Goal: Task Accomplishment & Management: Complete application form

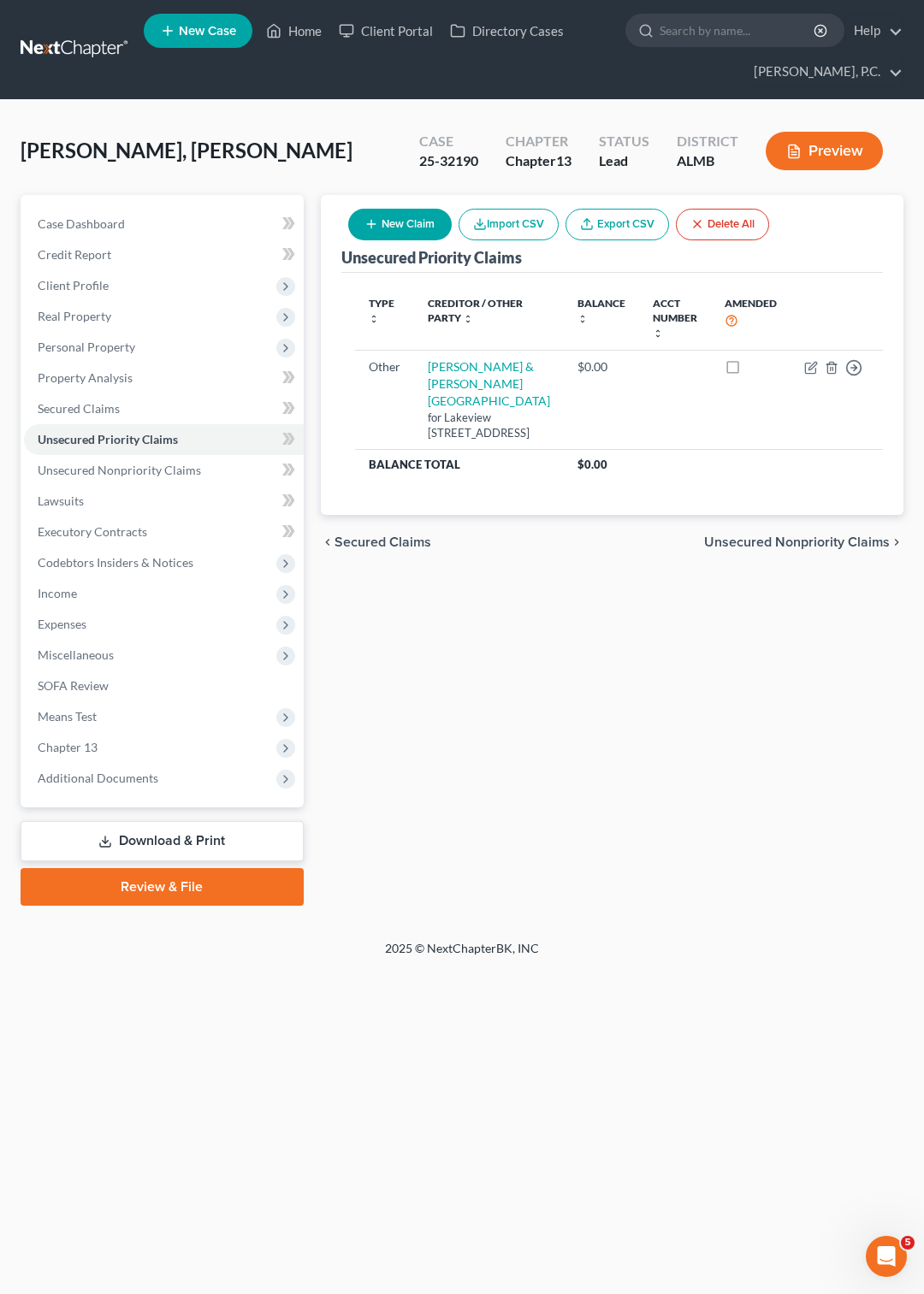
click at [96, 42] on link at bounding box center [74, 49] width 109 height 31
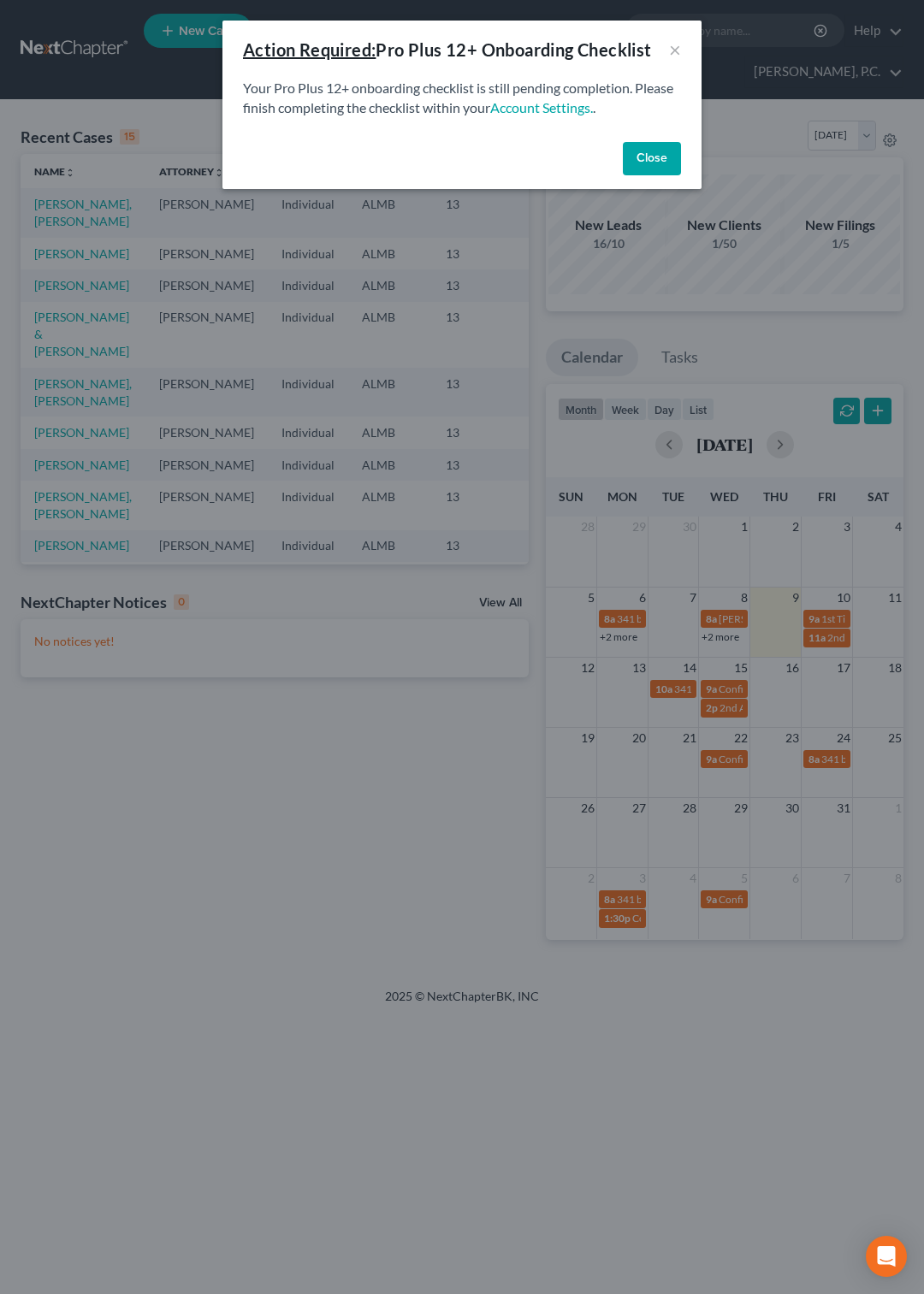
click at [655, 162] on button "Close" at bounding box center [651, 158] width 58 height 34
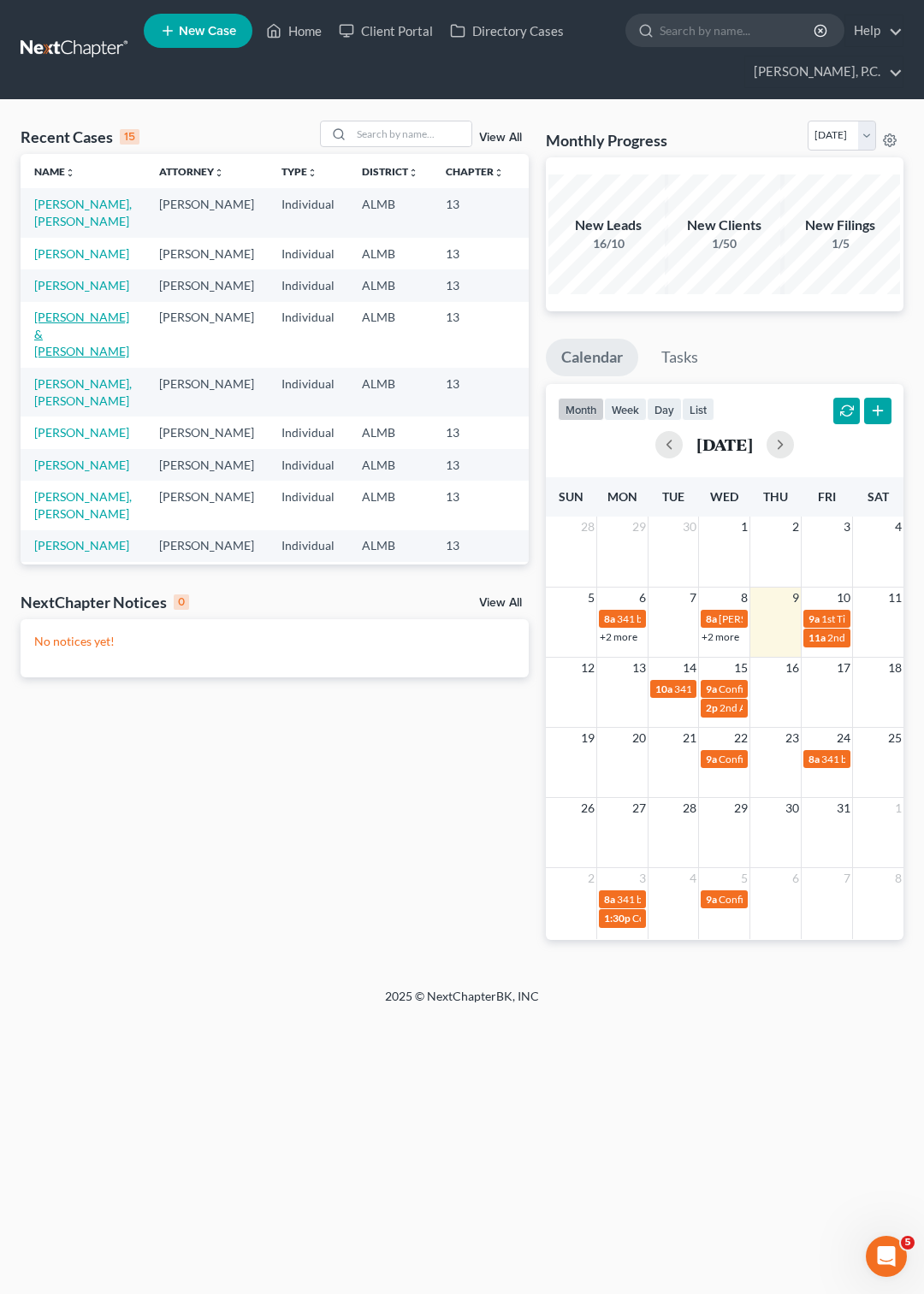
click at [58, 359] on link "[PERSON_NAME] & [PERSON_NAME]" at bounding box center [81, 333] width 95 height 48
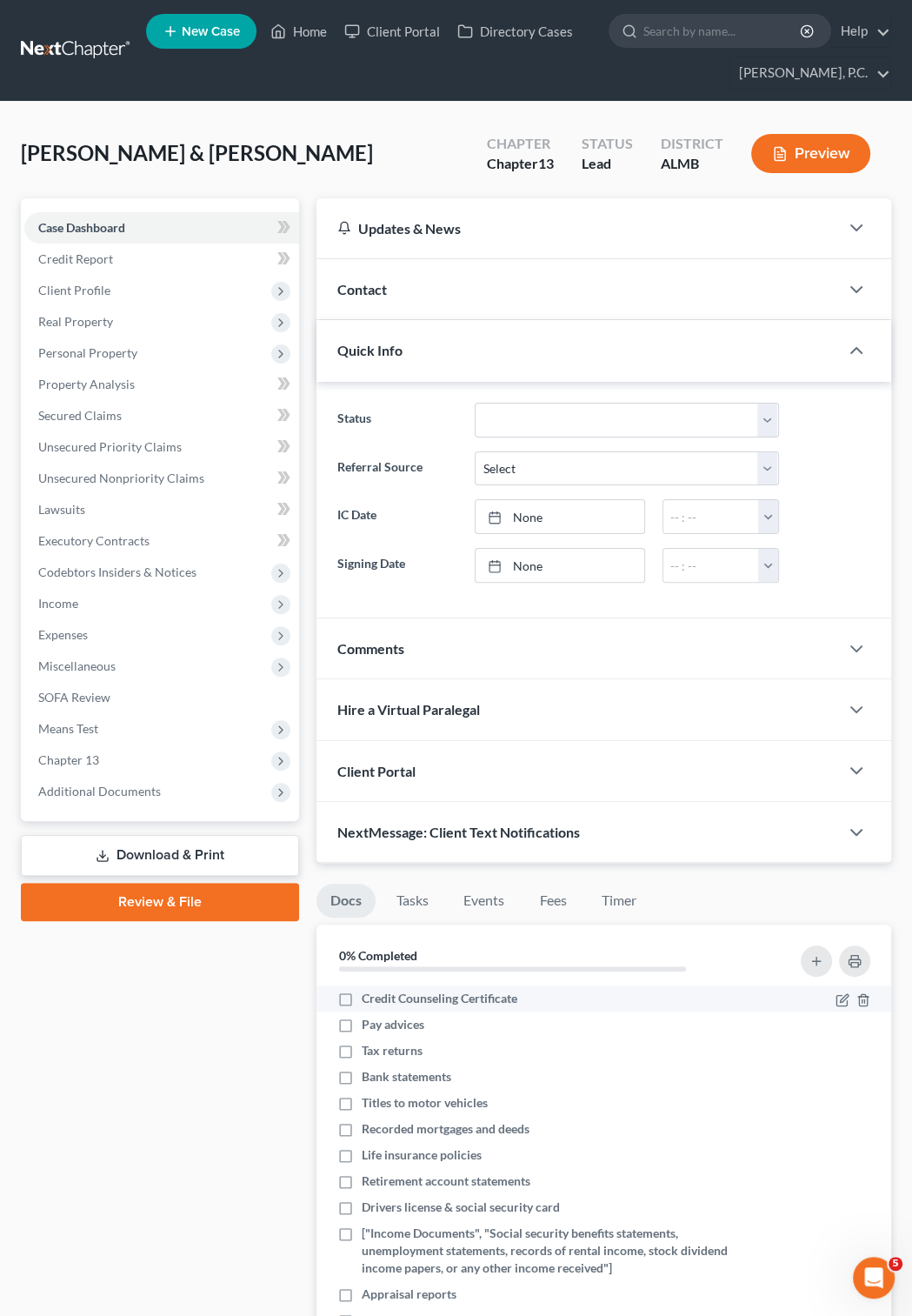
click at [362, 1001] on label "Credit Counseling Certificate" at bounding box center [439, 999] width 155 height 18
click at [369, 1001] on input "Credit Counseling Certificate" at bounding box center [374, 996] width 12 height 12
checkbox input "true"
click at [117, 228] on span "Case Dashboard" at bounding box center [82, 227] width 86 height 15
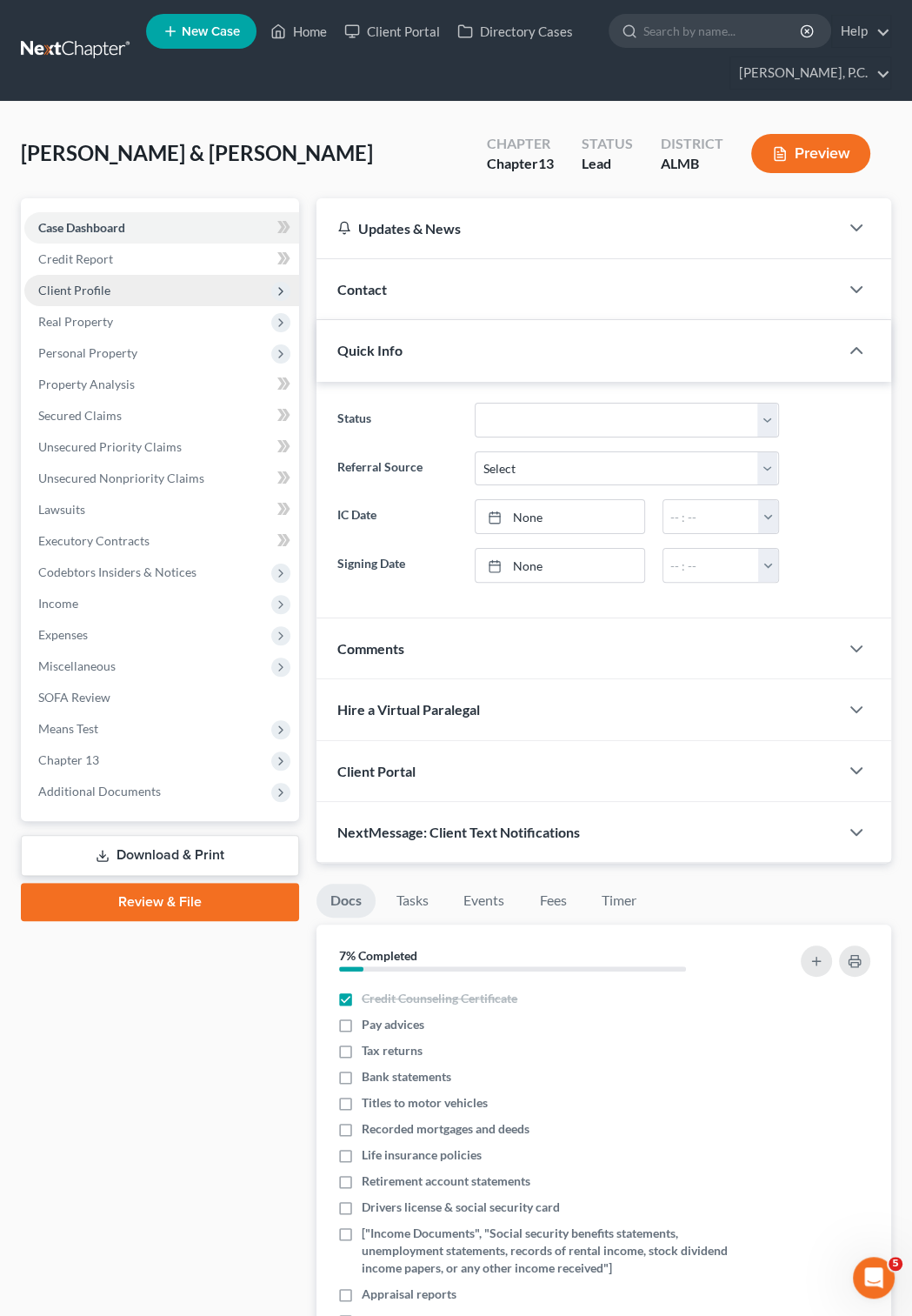
click at [89, 291] on span "Client Profile" at bounding box center [74, 290] width 72 height 15
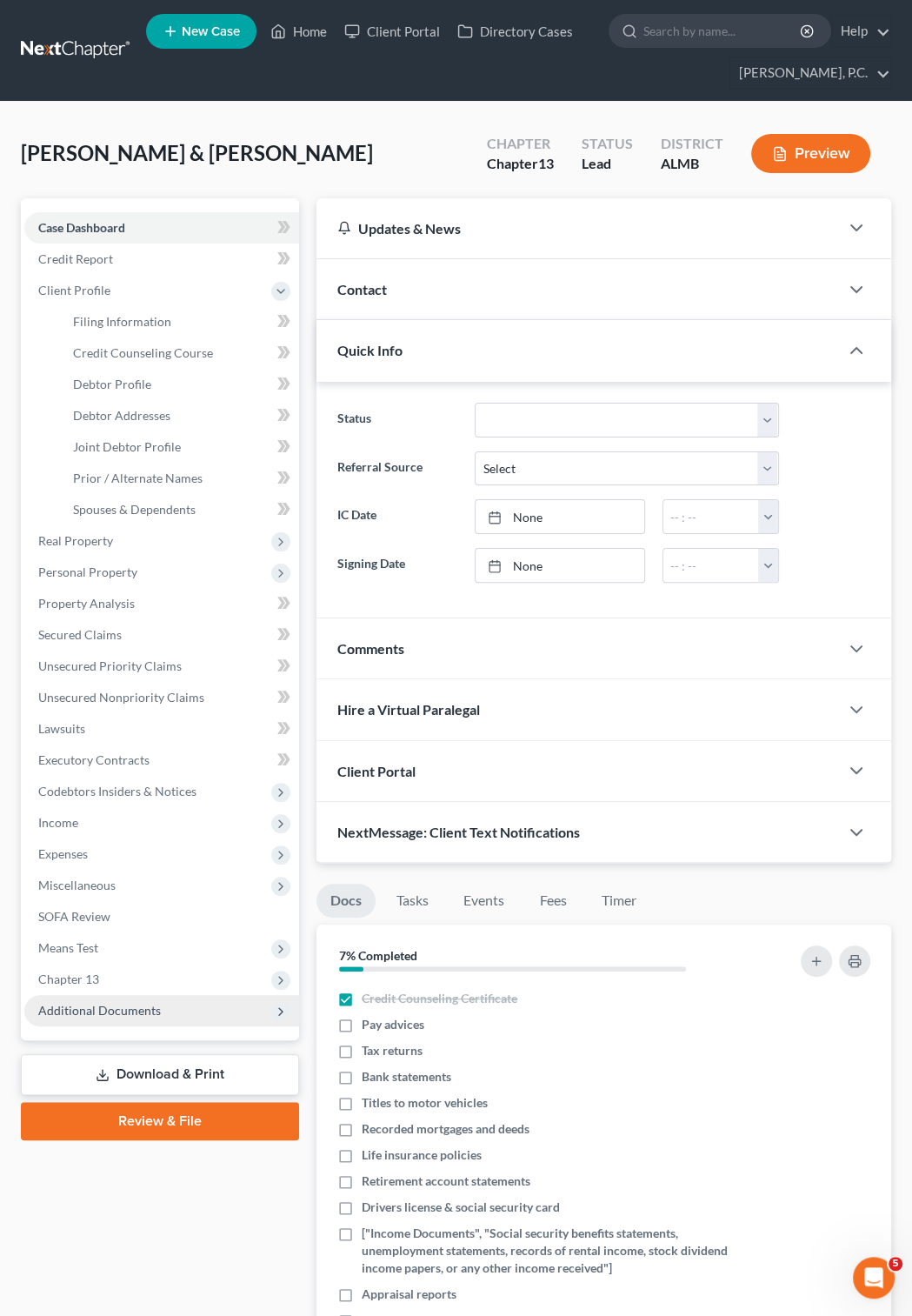
click at [276, 1007] on icon at bounding box center [281, 1011] width 14 height 14
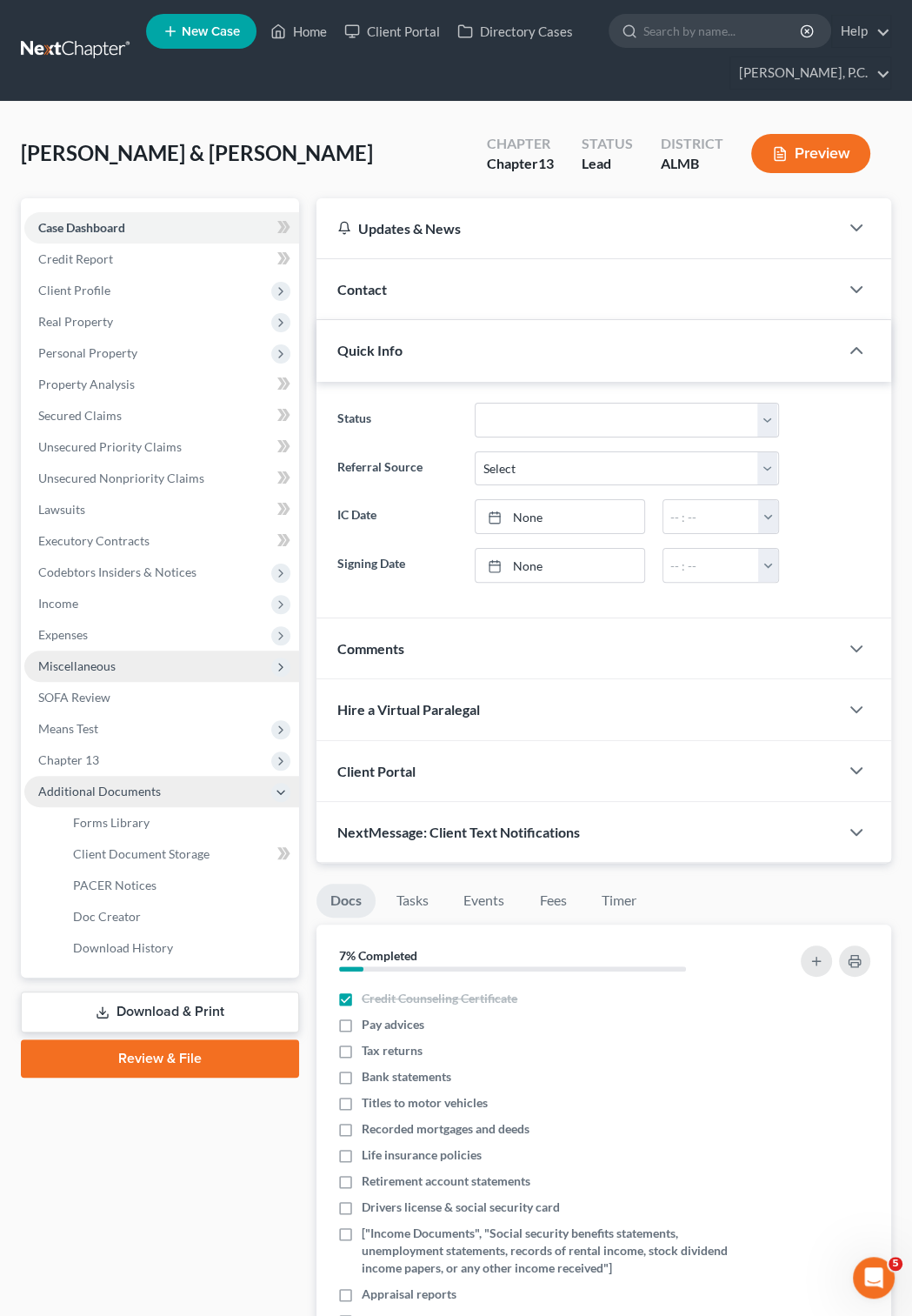
click at [283, 666] on polyline at bounding box center [281, 666] width 4 height 7
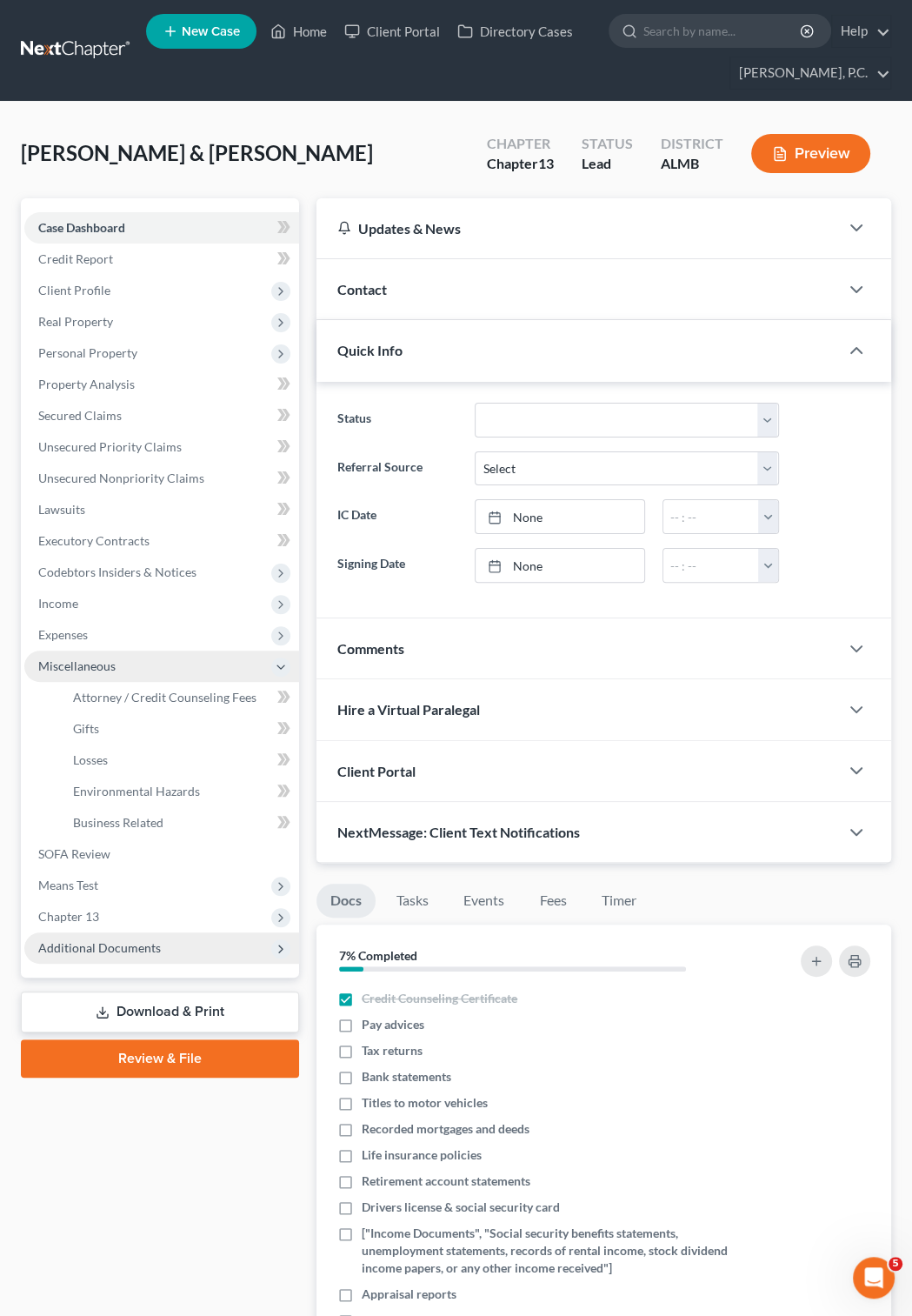
click at [283, 666] on icon at bounding box center [281, 667] width 14 height 14
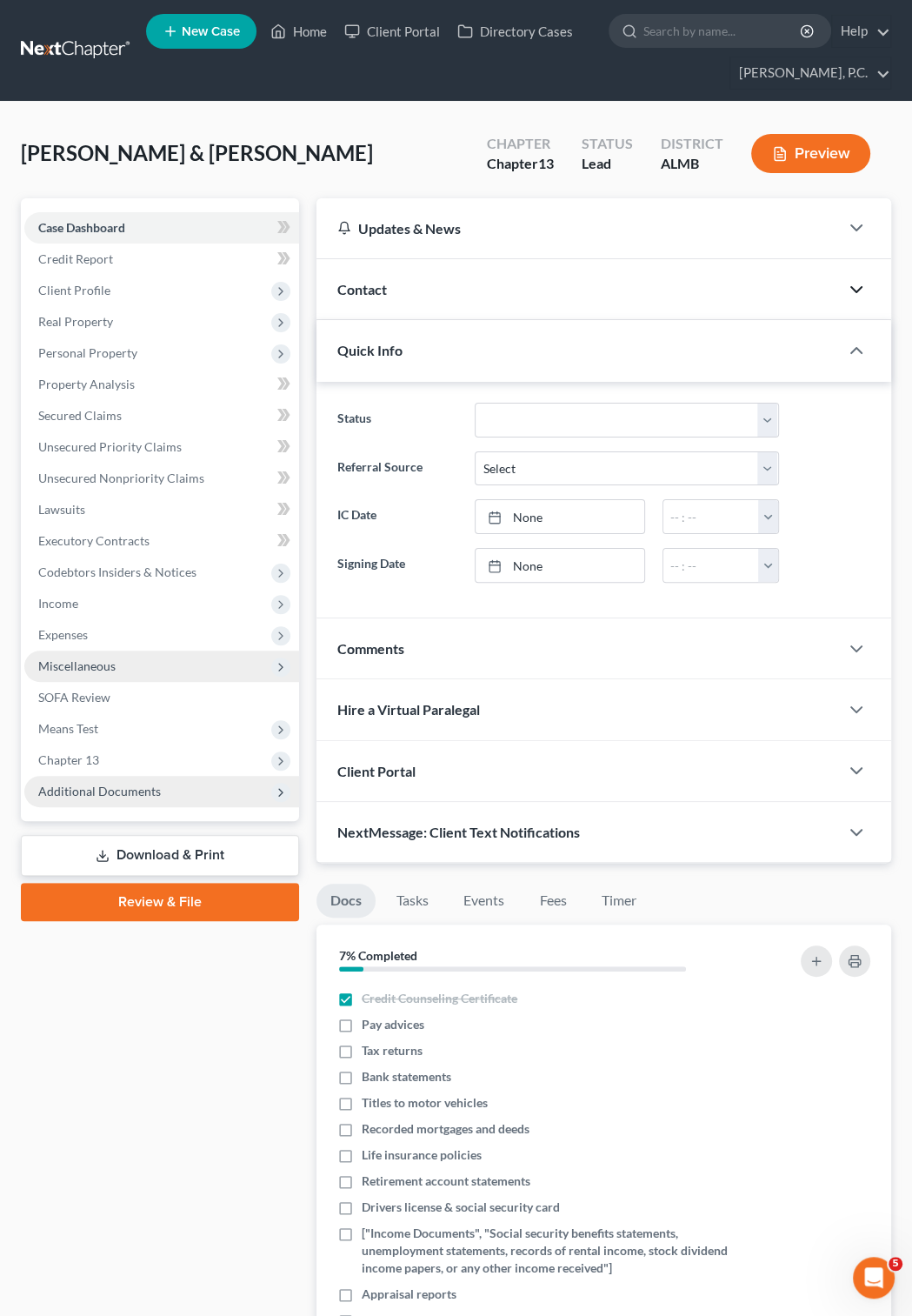
click at [851, 289] on icon "button" at bounding box center [856, 289] width 21 height 21
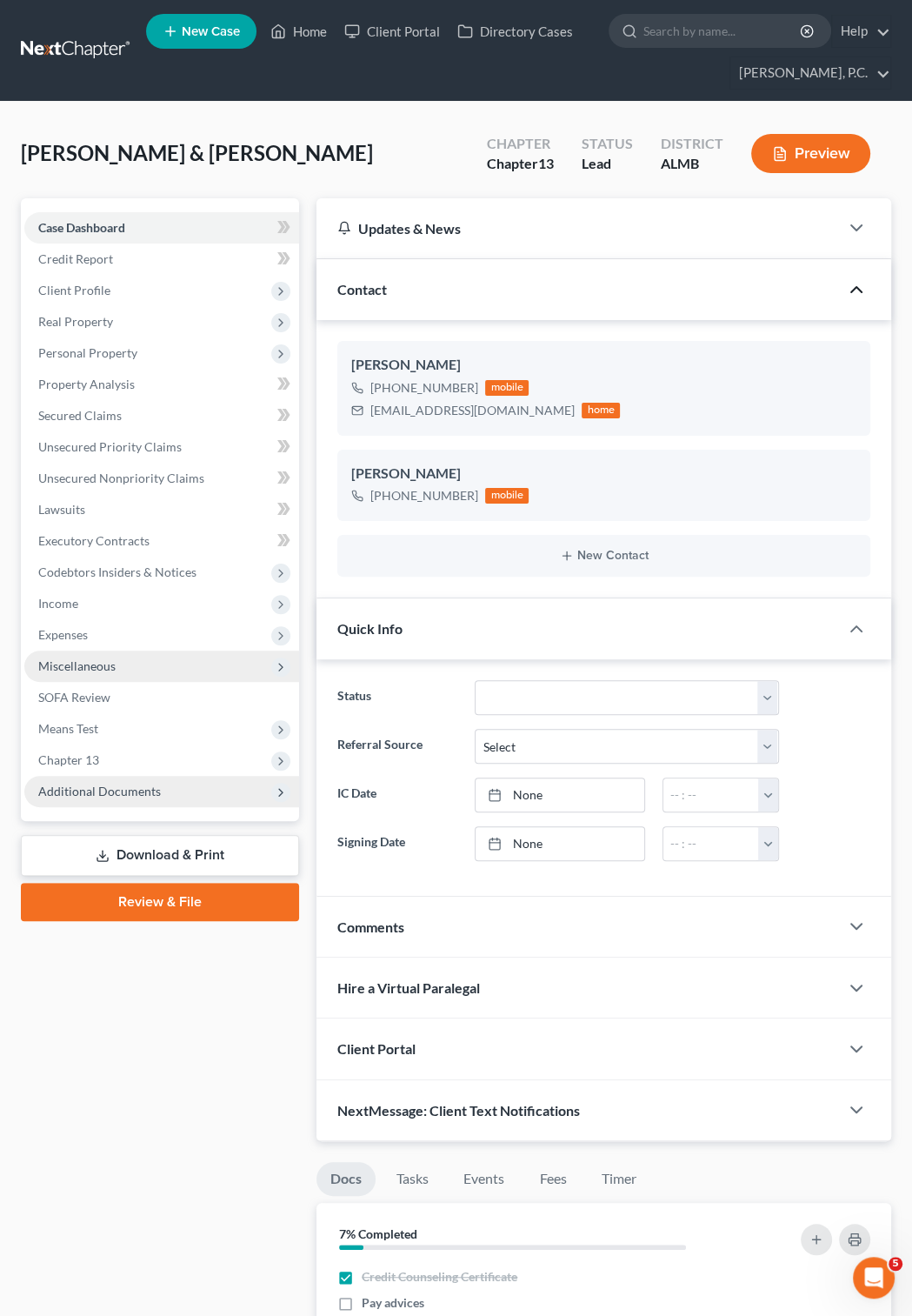
click at [851, 289] on icon "button" at bounding box center [856, 289] width 21 height 21
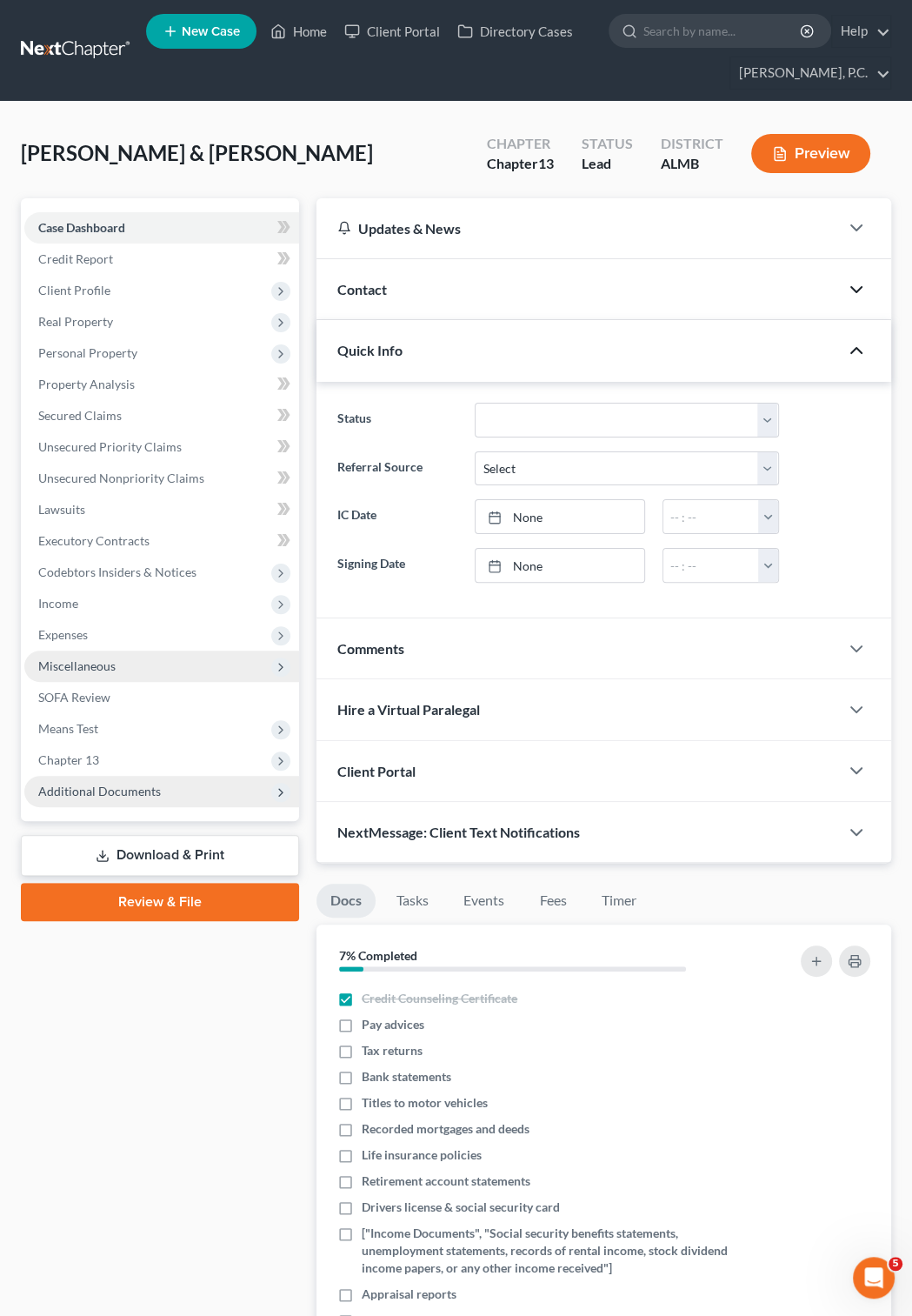
click at [852, 350] on icon "button" at bounding box center [856, 350] width 21 height 21
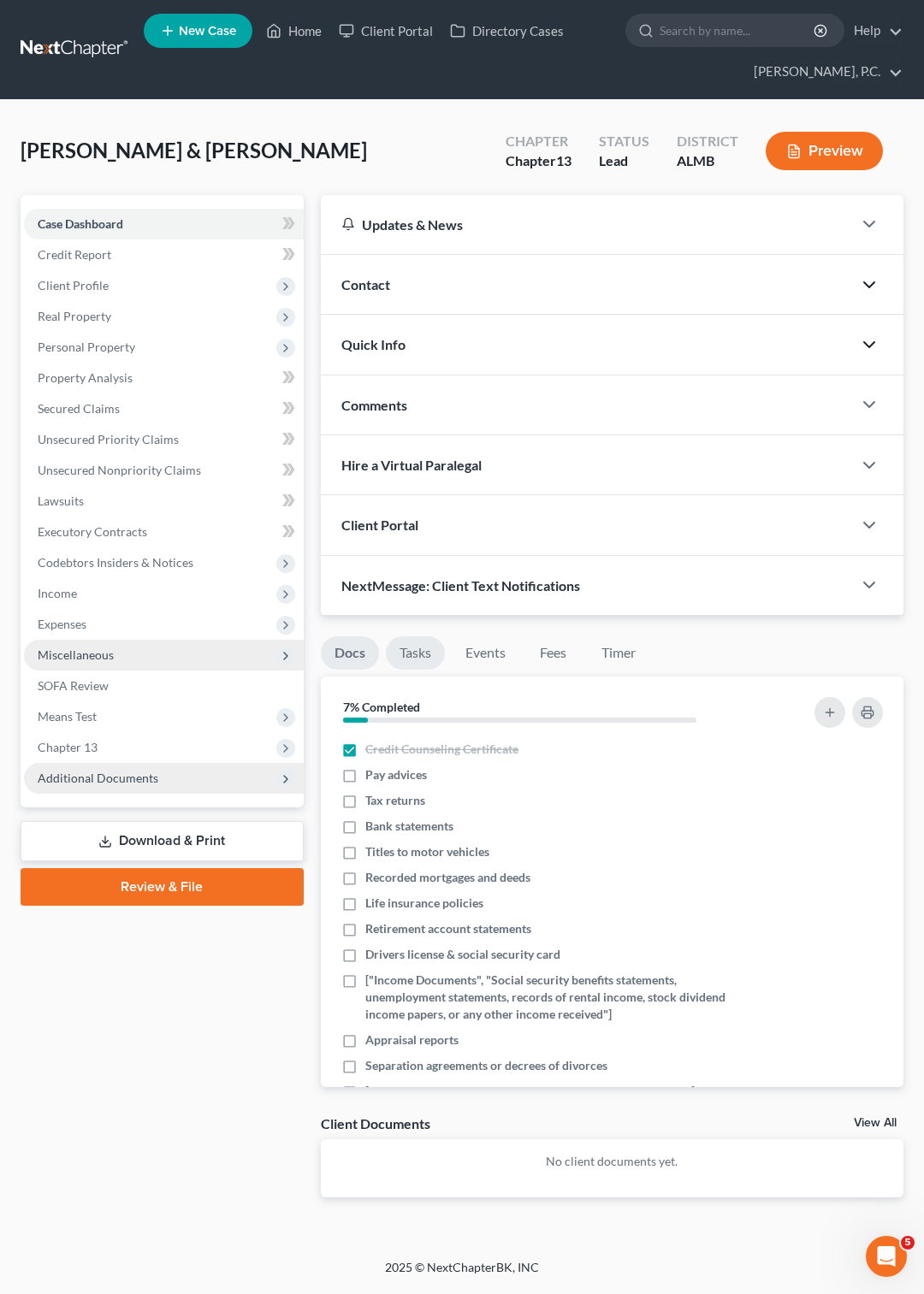
click at [409, 661] on link "Tasks" at bounding box center [415, 652] width 59 height 34
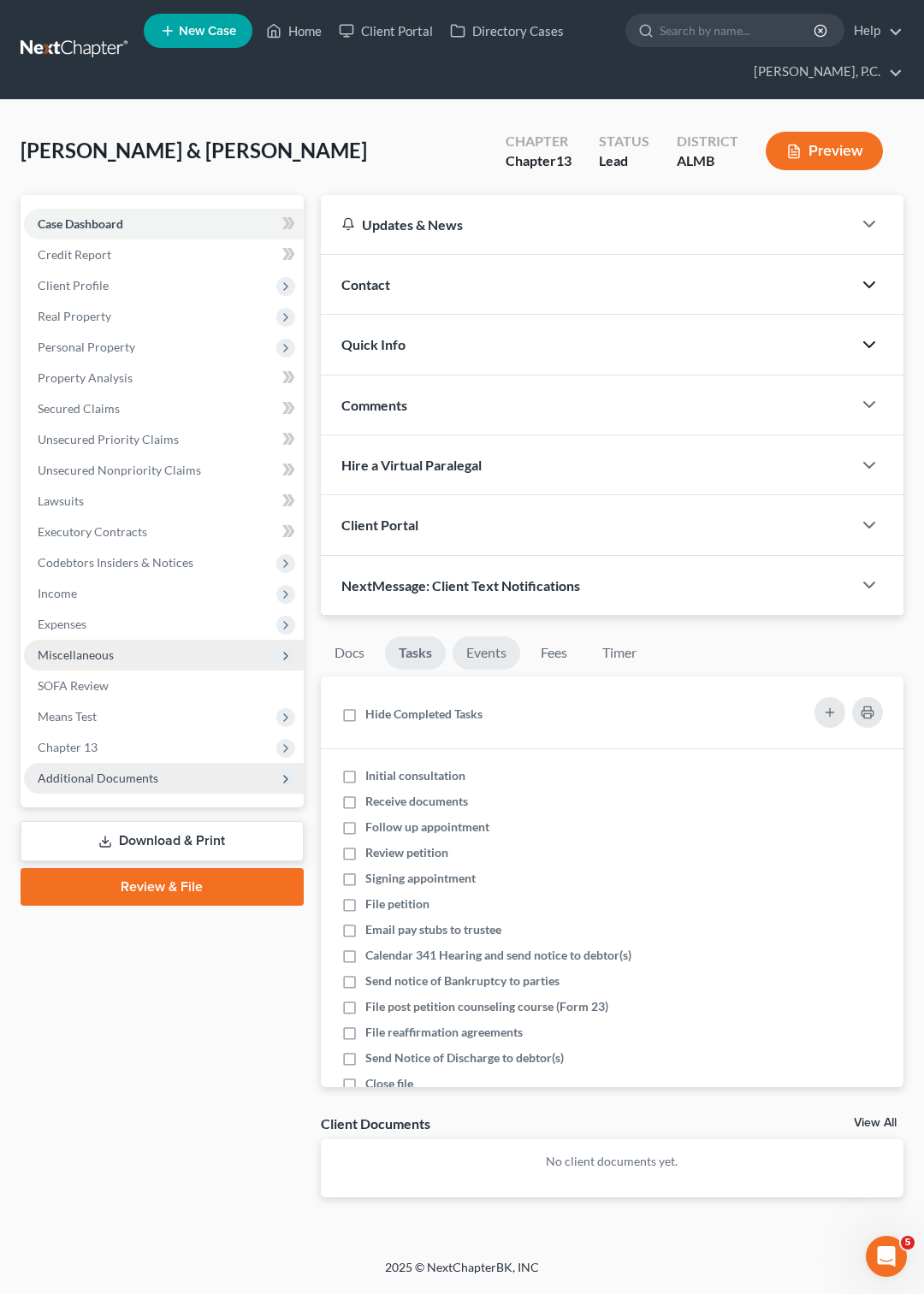
click at [480, 660] on link "Events" at bounding box center [486, 652] width 68 height 34
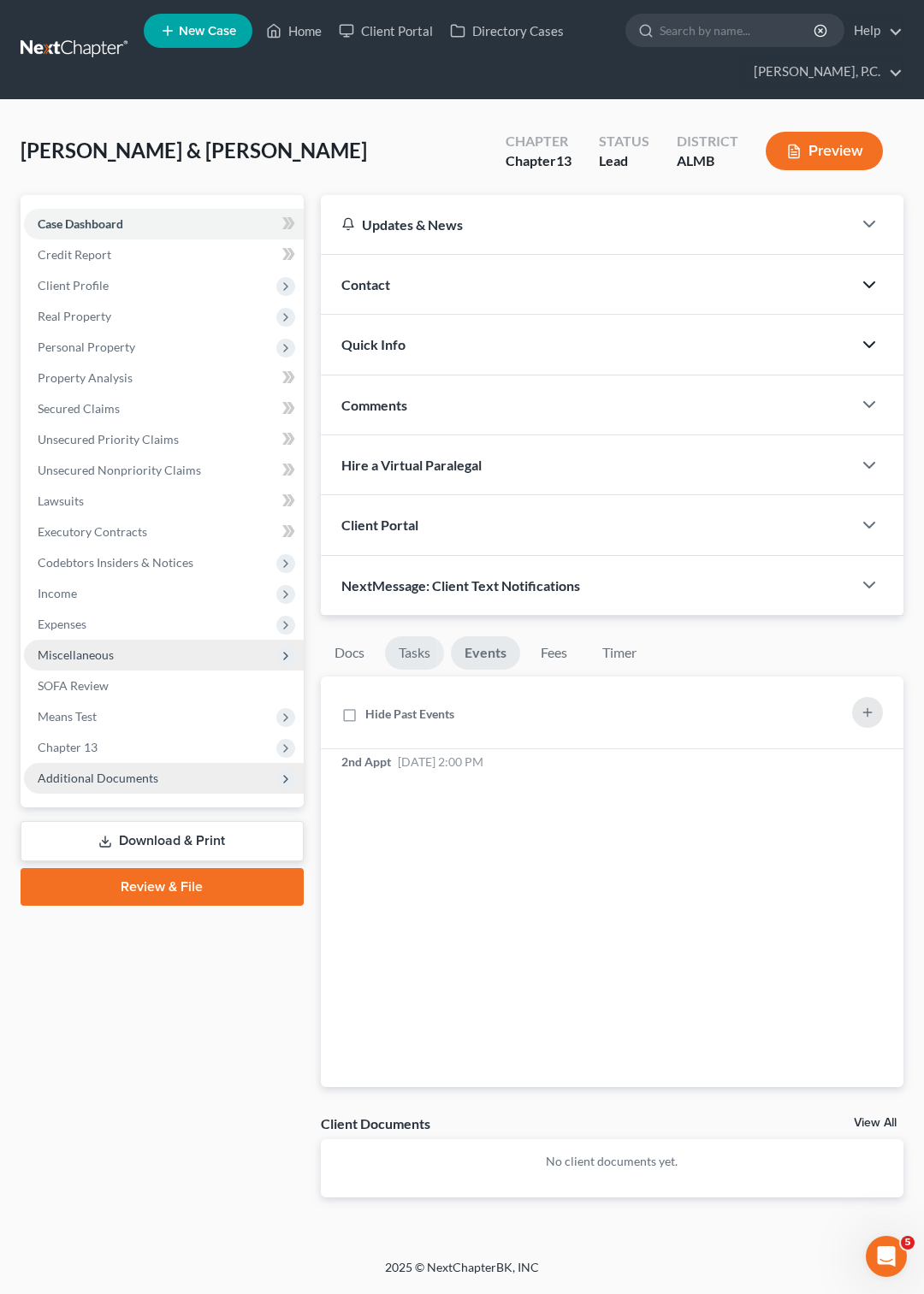
click at [410, 638] on link "Tasks" at bounding box center [414, 652] width 59 height 34
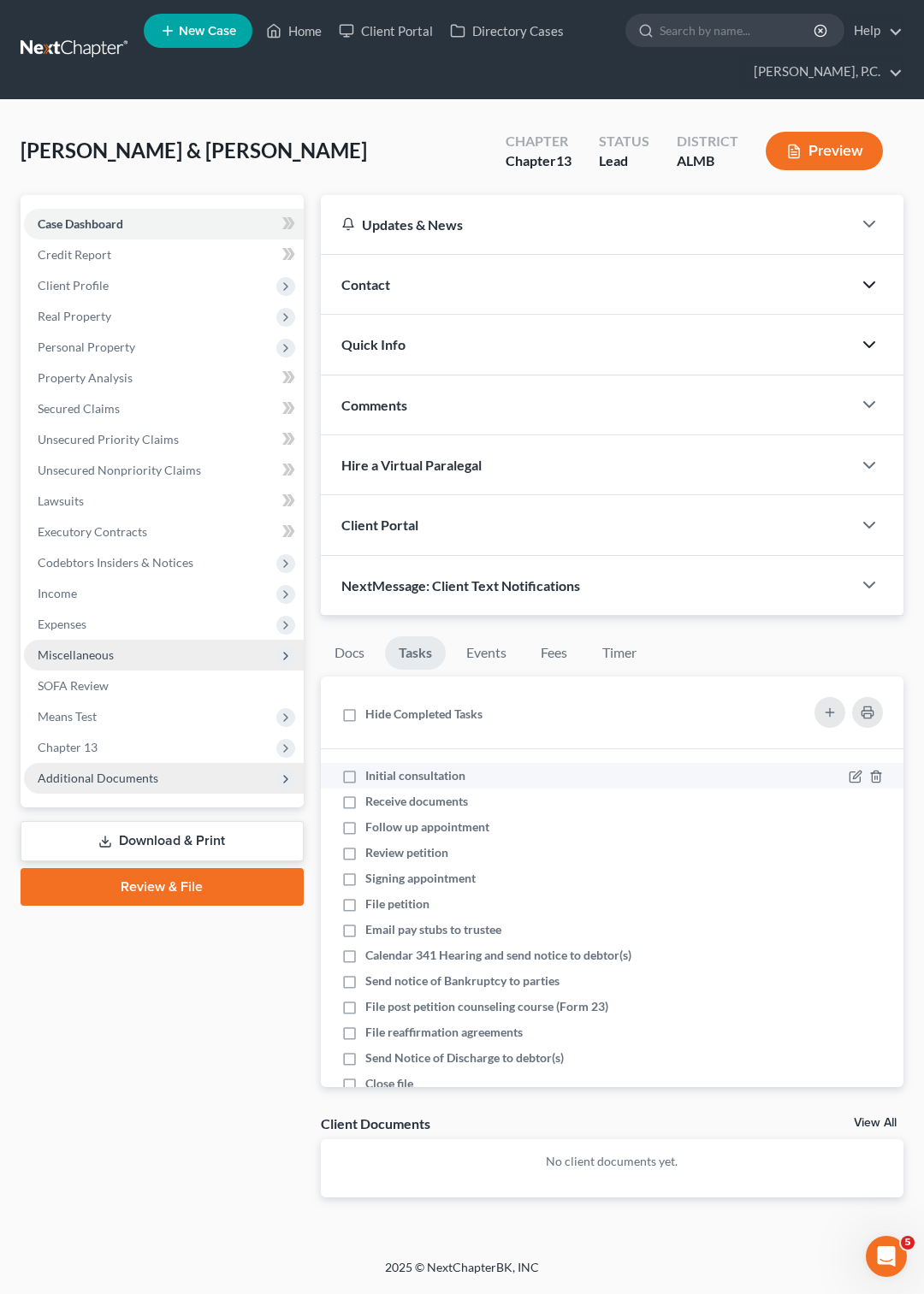
click at [365, 776] on label "Initial consultation" at bounding box center [422, 776] width 114 height 17
click at [372, 776] on input "Initial consultation" at bounding box center [378, 773] width 12 height 12
checkbox input "true"
click at [636, 1165] on p "No client documents yet." at bounding box center [612, 1162] width 555 height 17
click at [460, 1149] on div "No client documents yet." at bounding box center [612, 1168] width 583 height 58
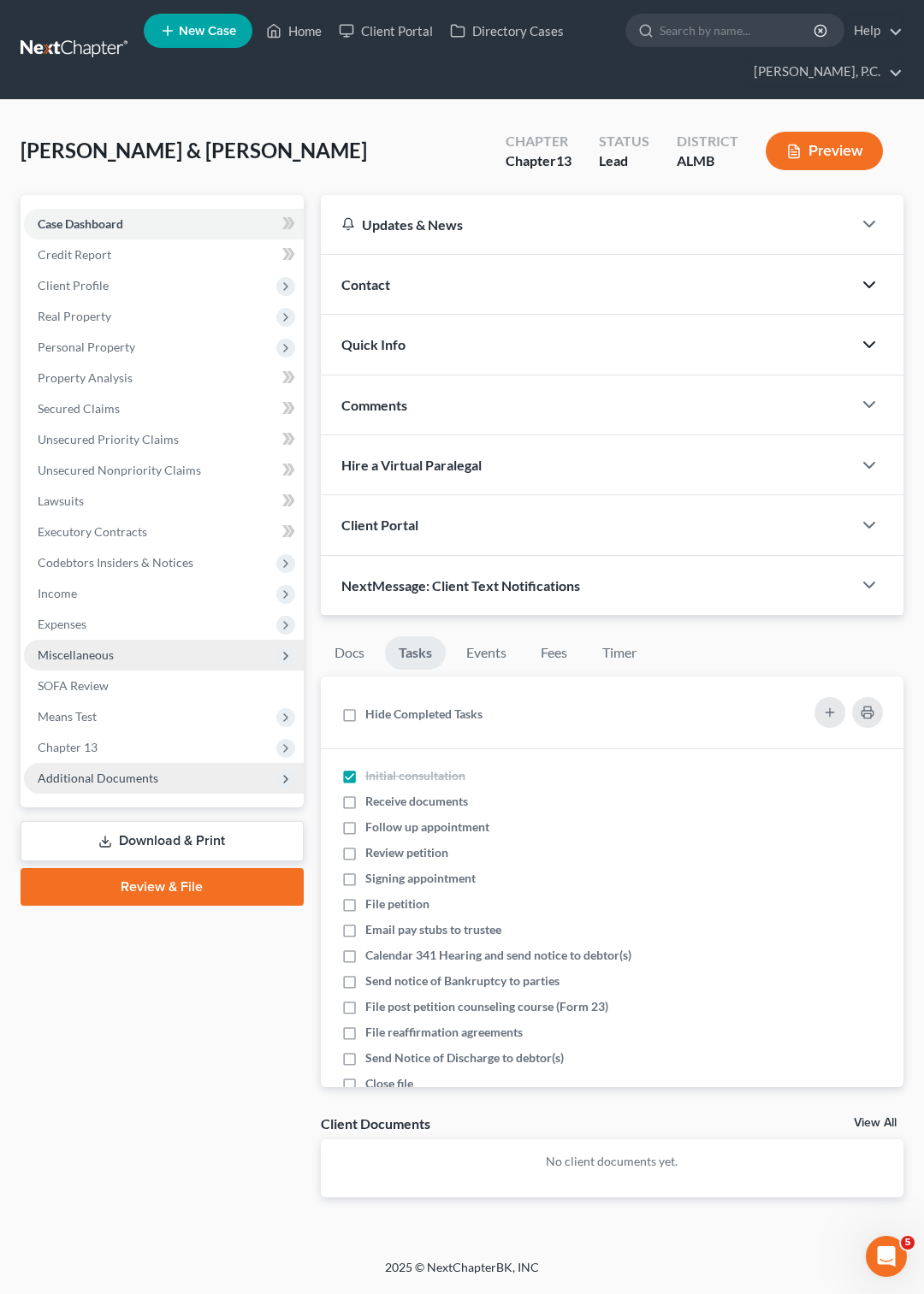
click at [460, 1149] on div "No client documents yet." at bounding box center [612, 1168] width 583 height 58
click at [417, 1160] on p "No client documents yet." at bounding box center [612, 1162] width 555 height 17
click at [337, 656] on link "Docs" at bounding box center [349, 652] width 57 height 34
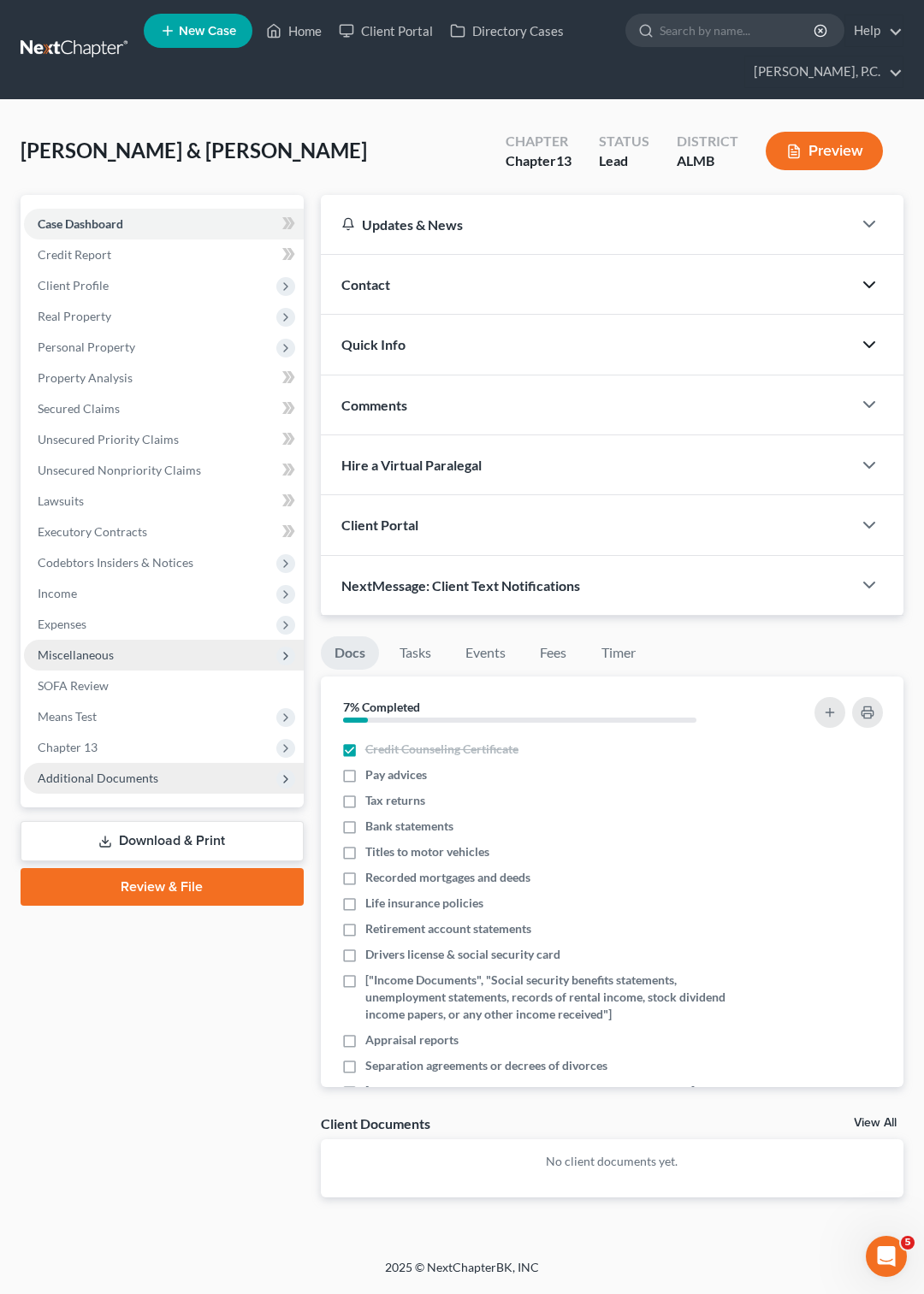
click at [466, 1169] on p "No client documents yet." at bounding box center [612, 1162] width 555 height 17
click at [115, 219] on span "Case Dashboard" at bounding box center [80, 223] width 85 height 14
click at [88, 286] on span "Client Profile" at bounding box center [72, 285] width 71 height 14
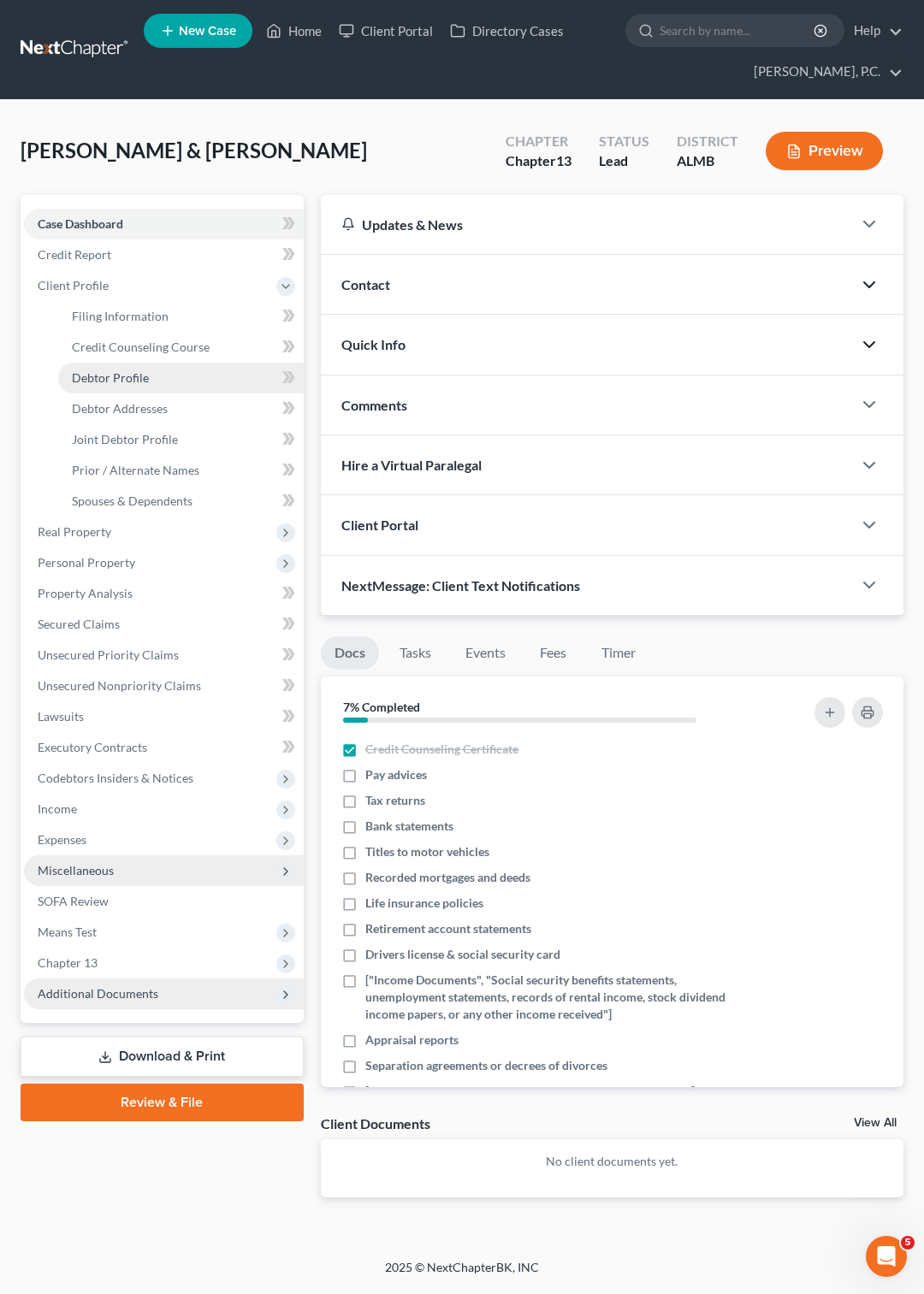
click at [108, 379] on span "Debtor Profile" at bounding box center [110, 377] width 77 height 14
select select "1"
select select "0"
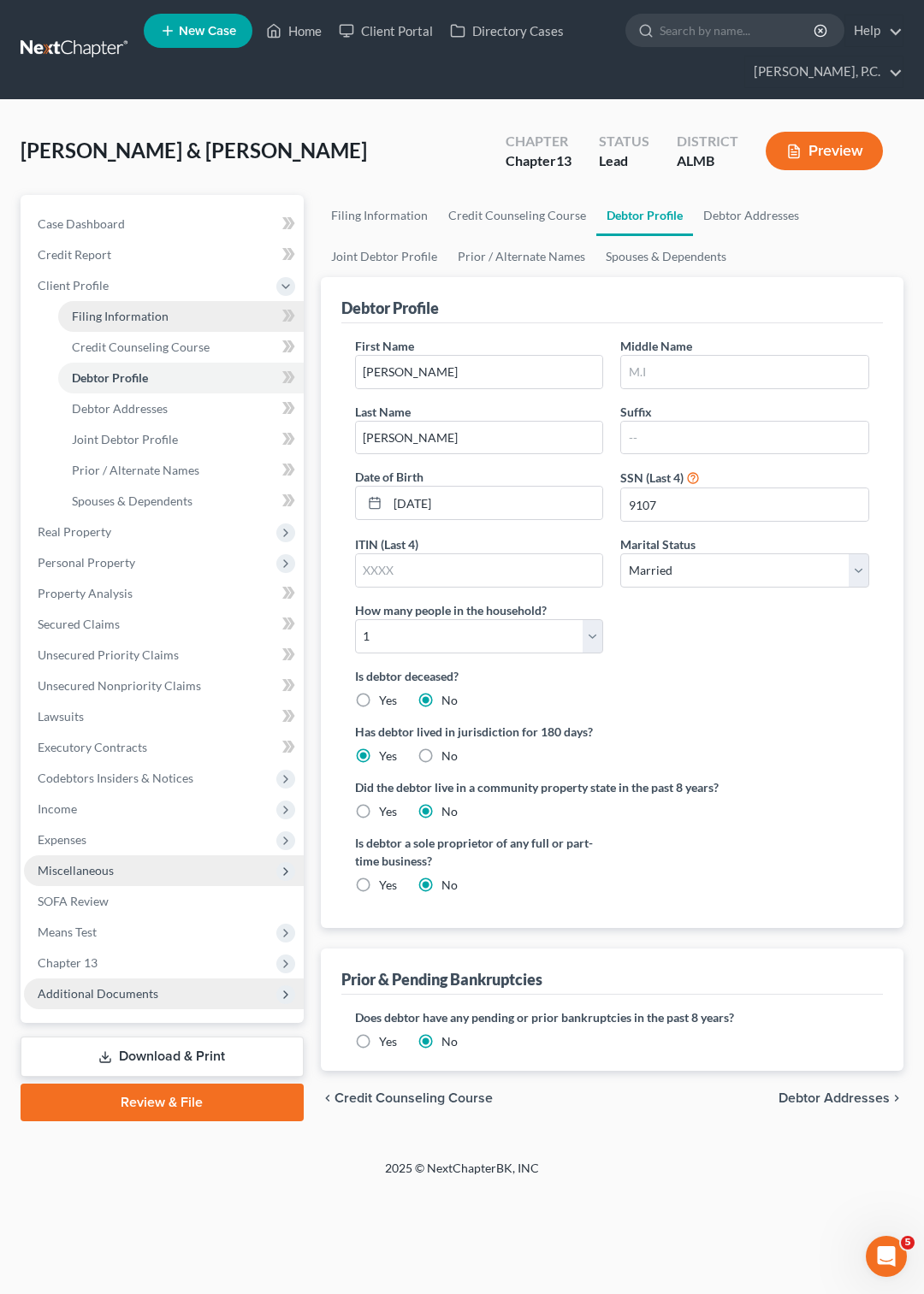
click at [128, 318] on span "Filing Information" at bounding box center [120, 315] width 97 height 14
select select "1"
select select "3"
select select "0"
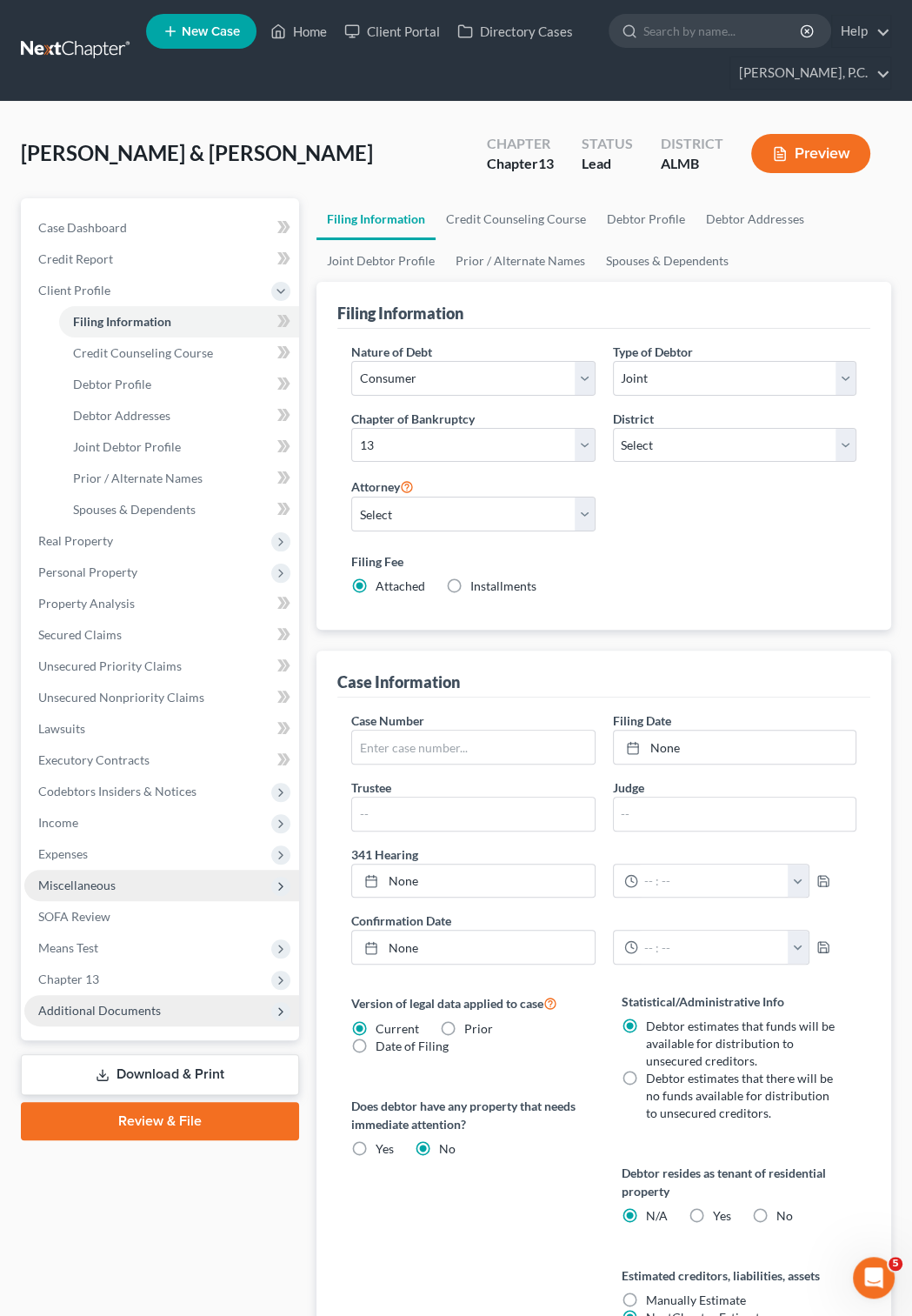
click at [471, 592] on label "Installments Installments" at bounding box center [503, 587] width 66 height 18
click at [478, 589] on input "Installments Installments" at bounding box center [484, 584] width 12 height 12
radio input "true"
radio input "false"
type input "0.00"
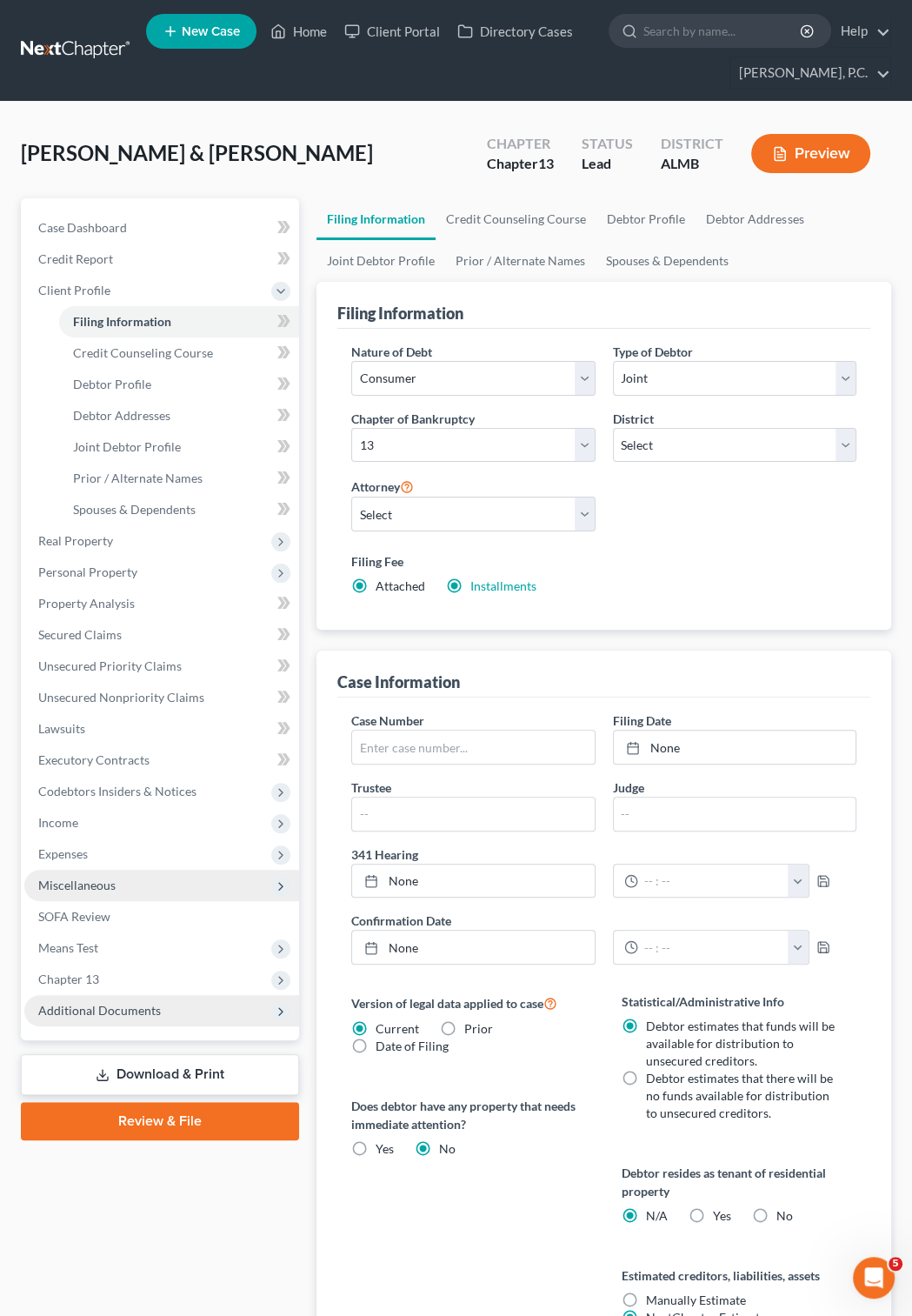
radio input "true"
type input "0.00"
type input "[DATE]"
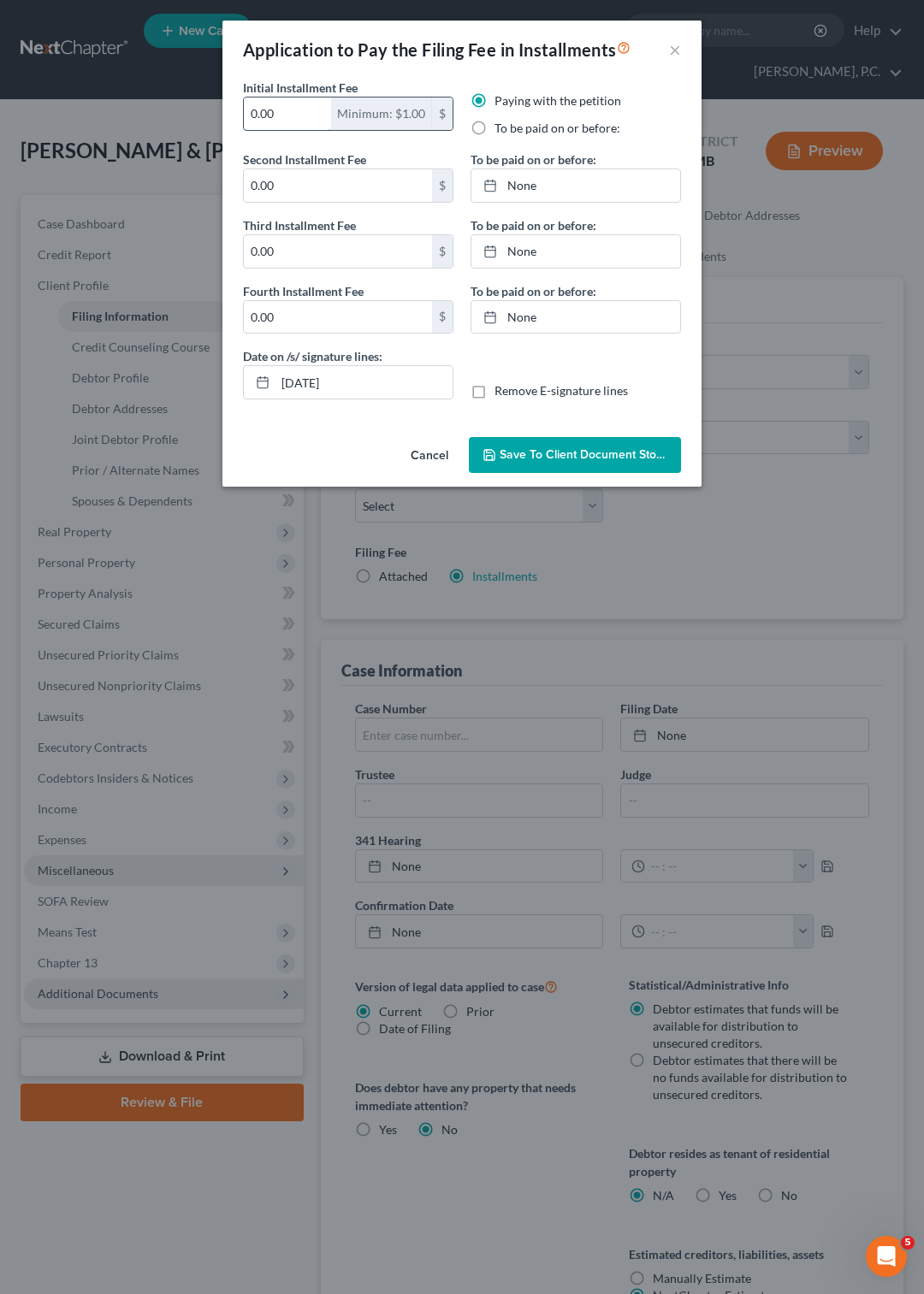
click at [292, 108] on input "0.00" at bounding box center [287, 114] width 87 height 33
type input "0"
type input "10"
click at [291, 184] on input "0.00" at bounding box center [337, 186] width 188 height 33
type input "303.00"
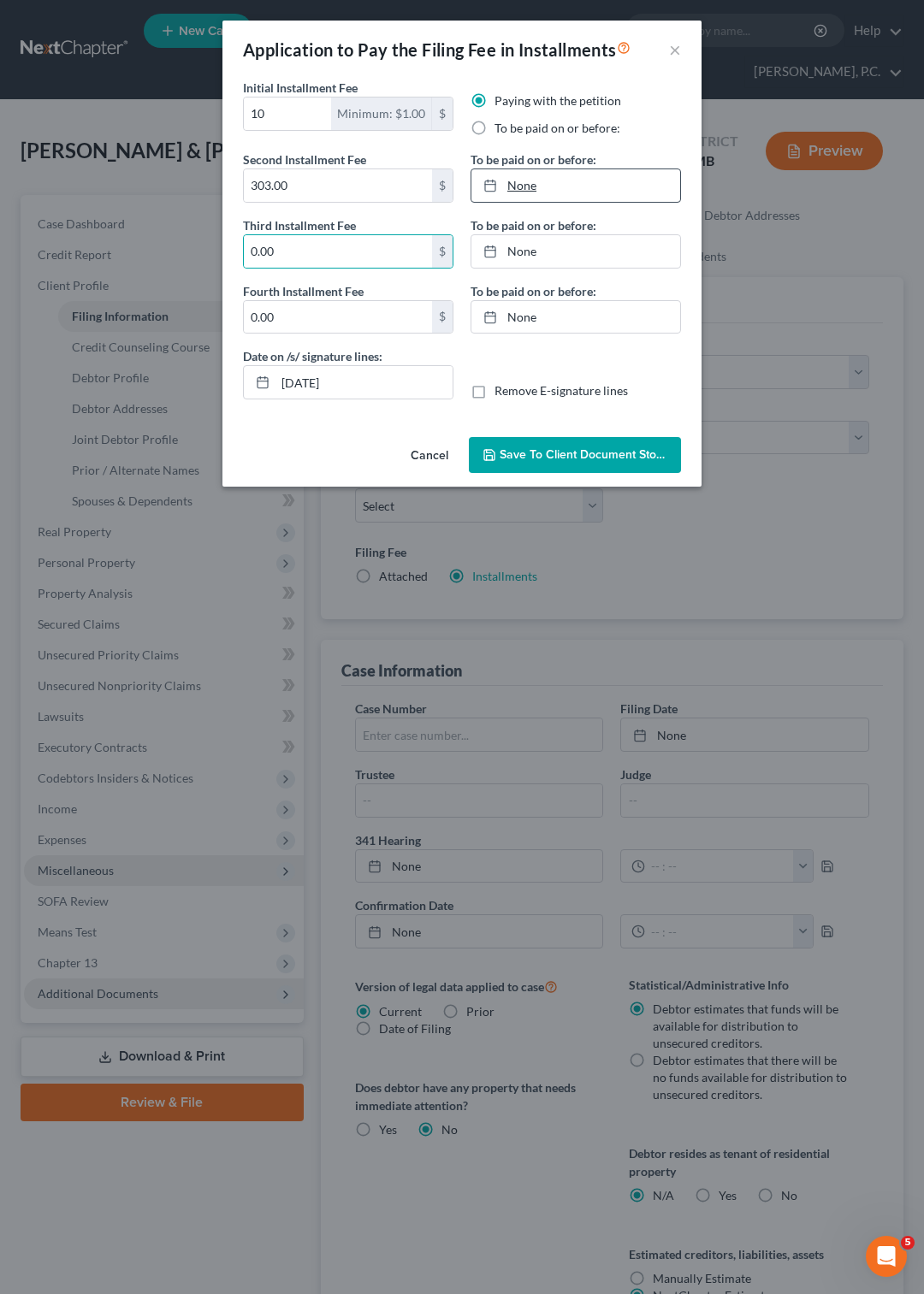
click at [486, 185] on rect at bounding box center [490, 187] width 11 height 11
type input "[DATE]"
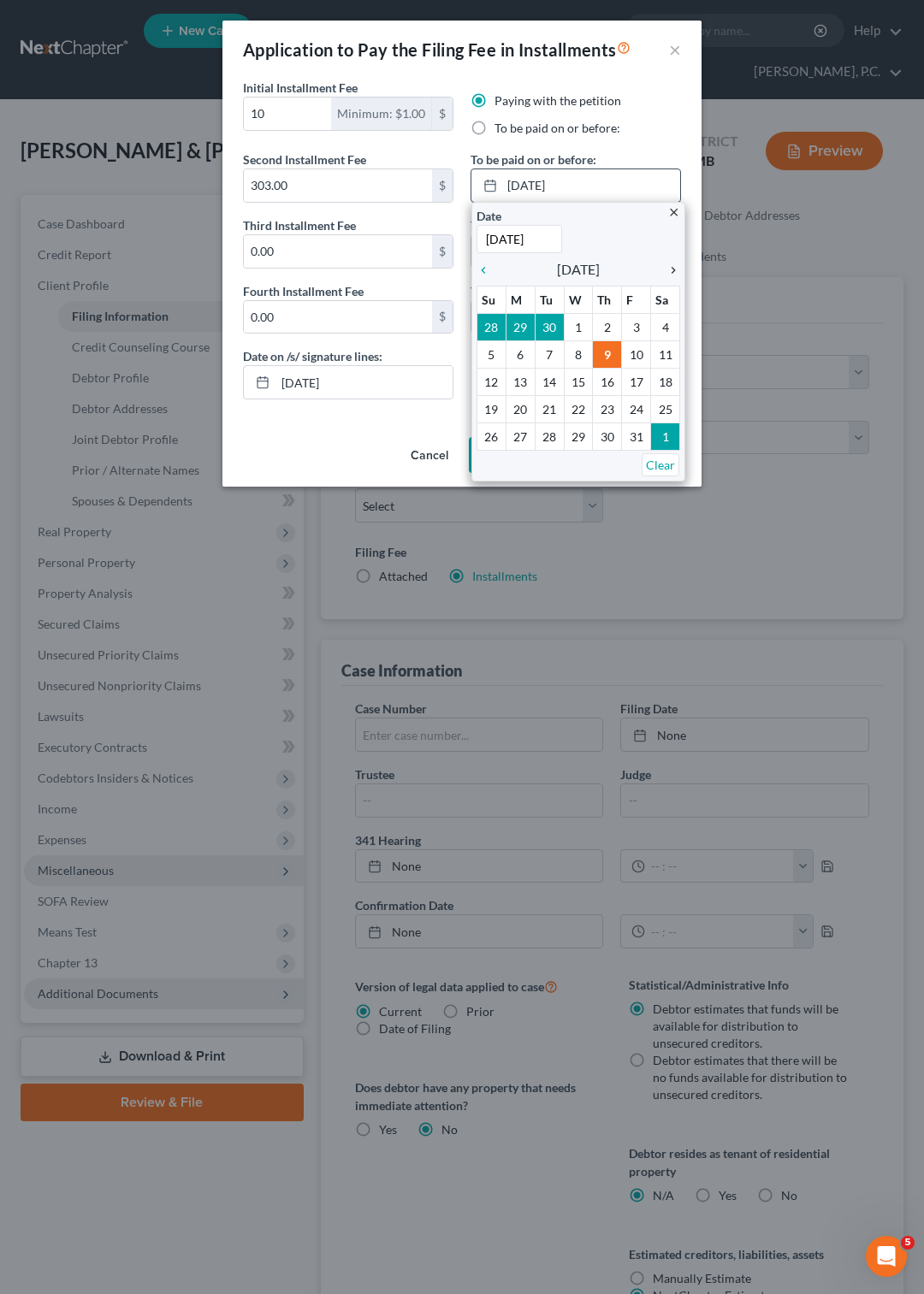
click at [674, 272] on icon "chevron_right" at bounding box center [668, 271] width 22 height 14
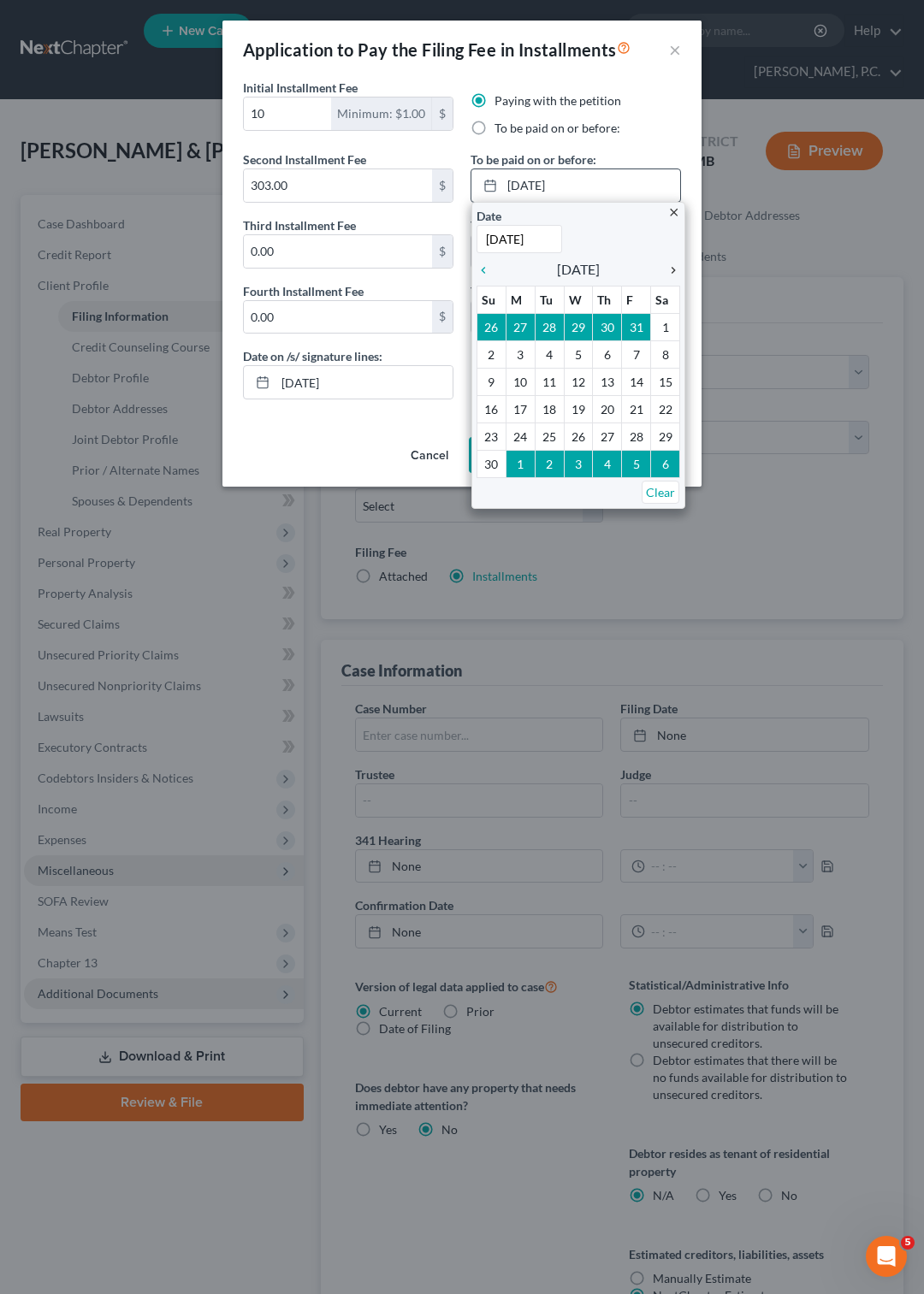
click at [674, 272] on icon "chevron_right" at bounding box center [668, 271] width 22 height 14
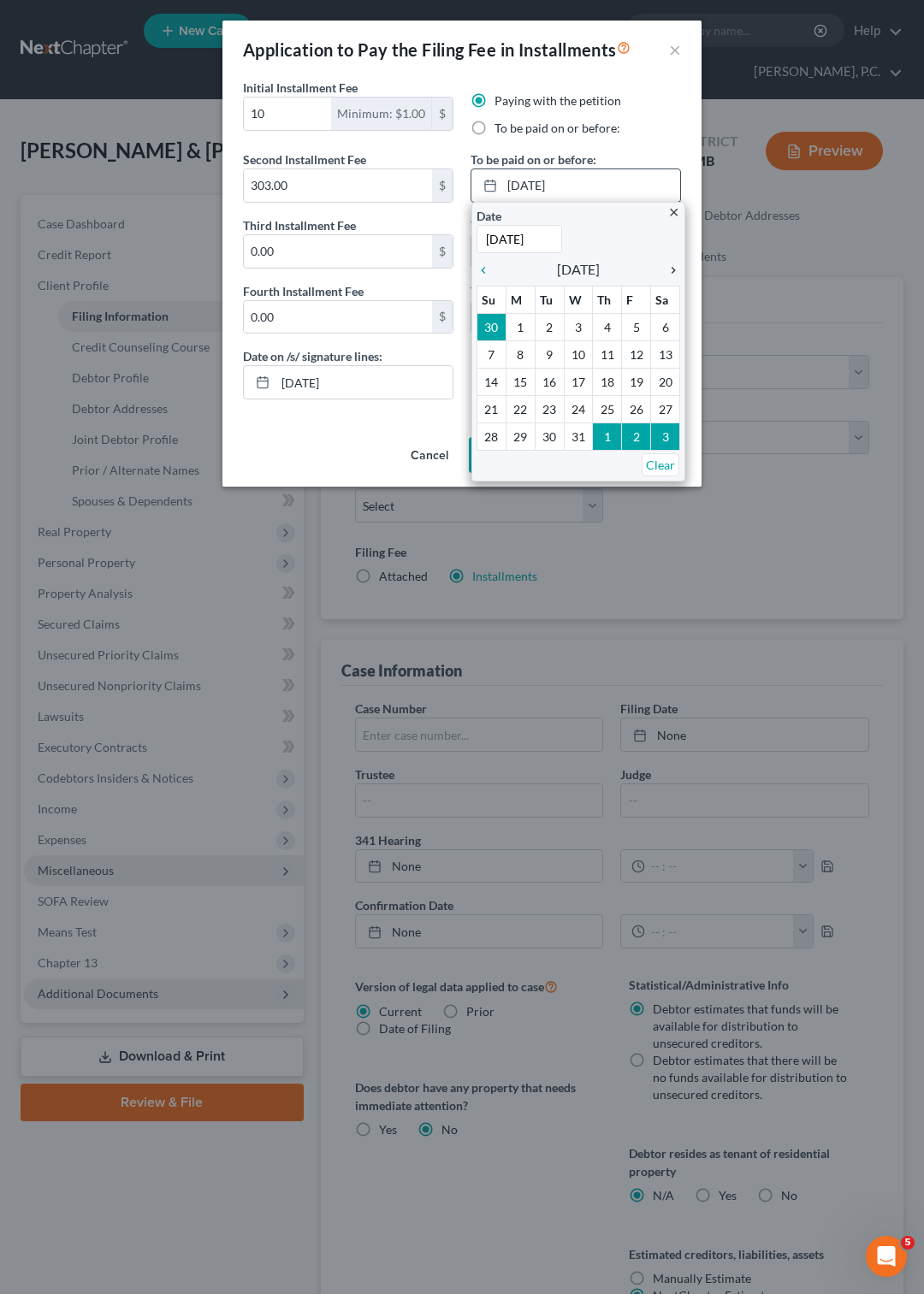
click at [674, 271] on icon "chevron_right" at bounding box center [668, 271] width 22 height 14
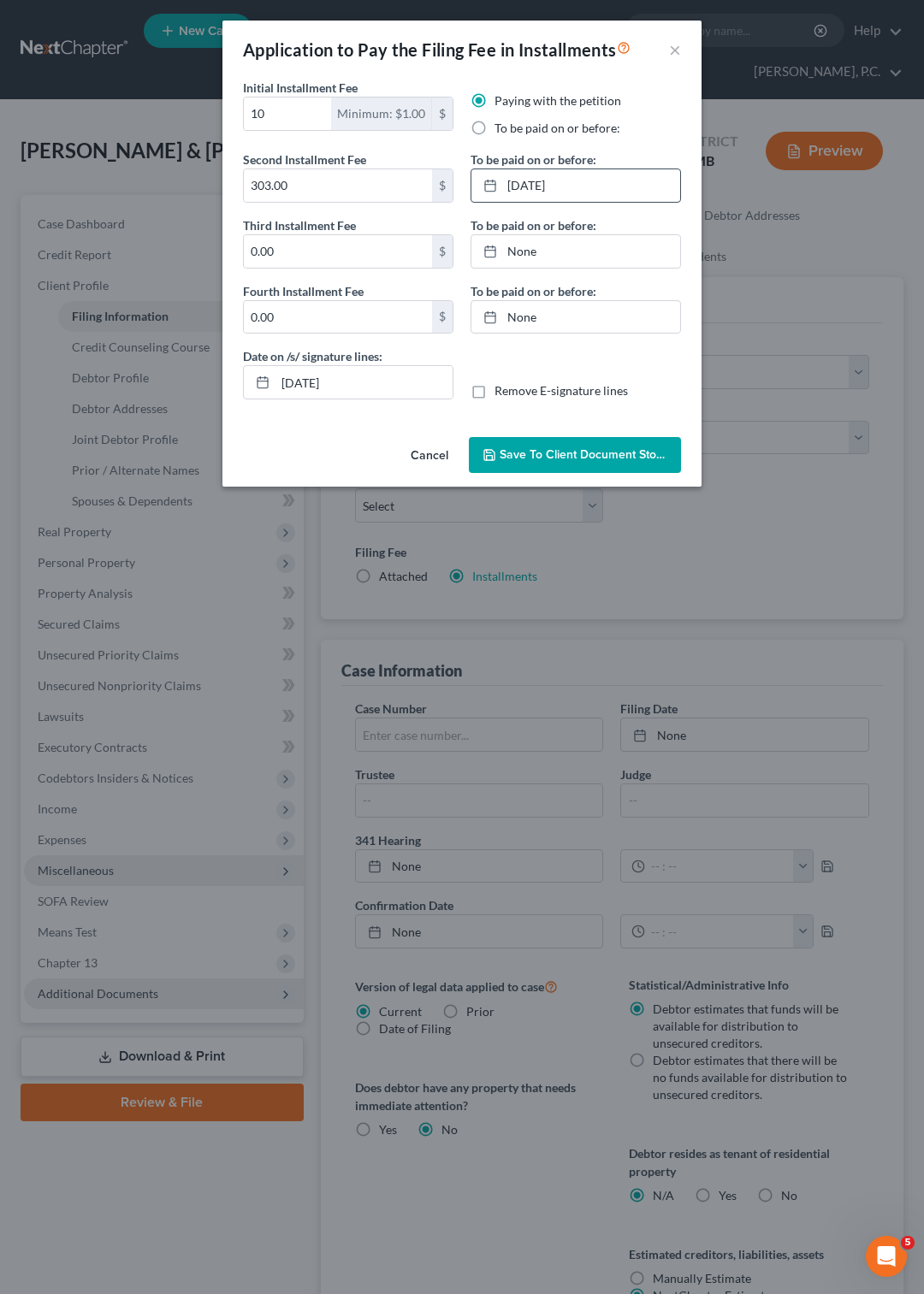
click at [595, 456] on span "Save to Client Document Storage" at bounding box center [591, 454] width 182 height 14
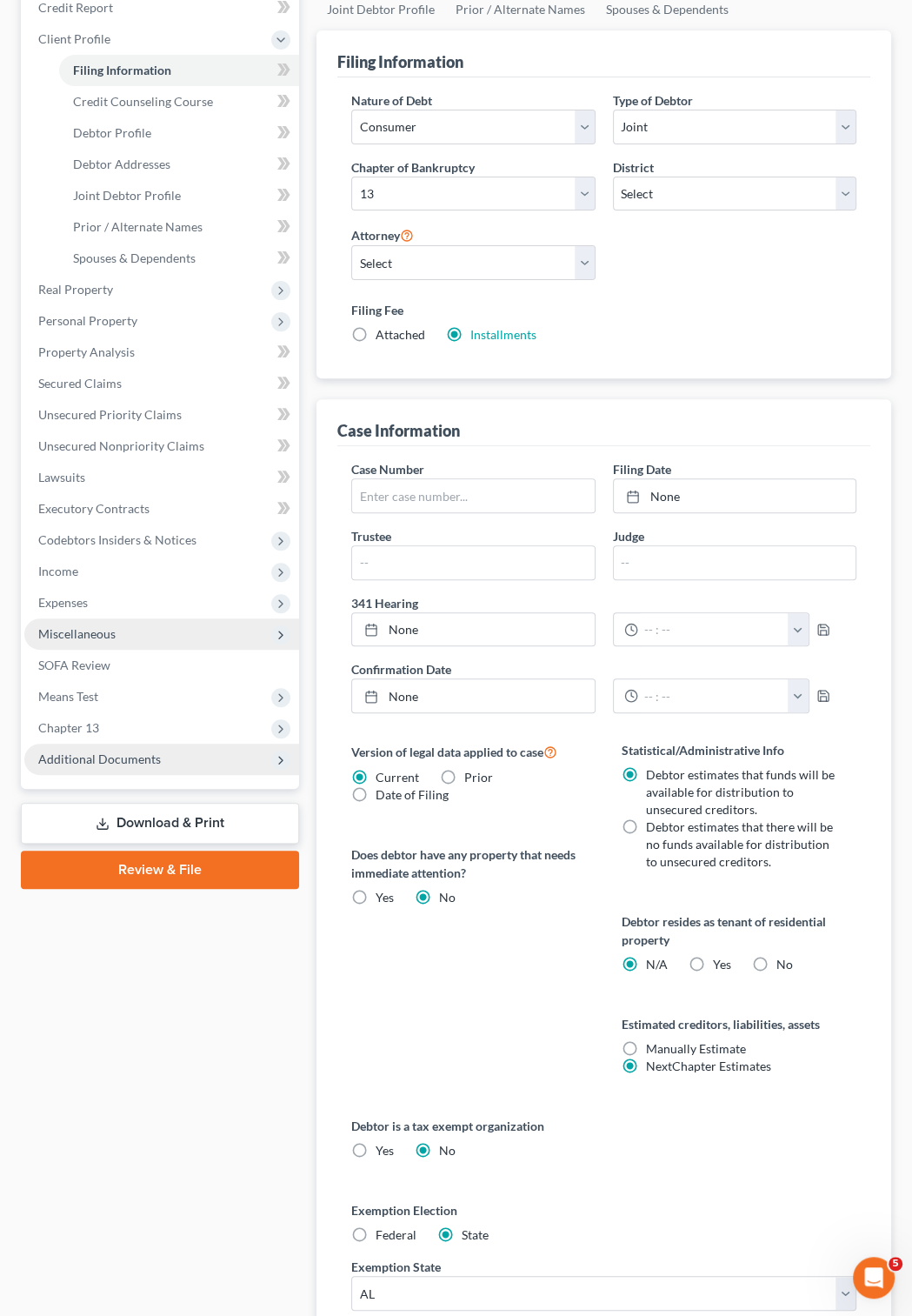
scroll to position [318, 0]
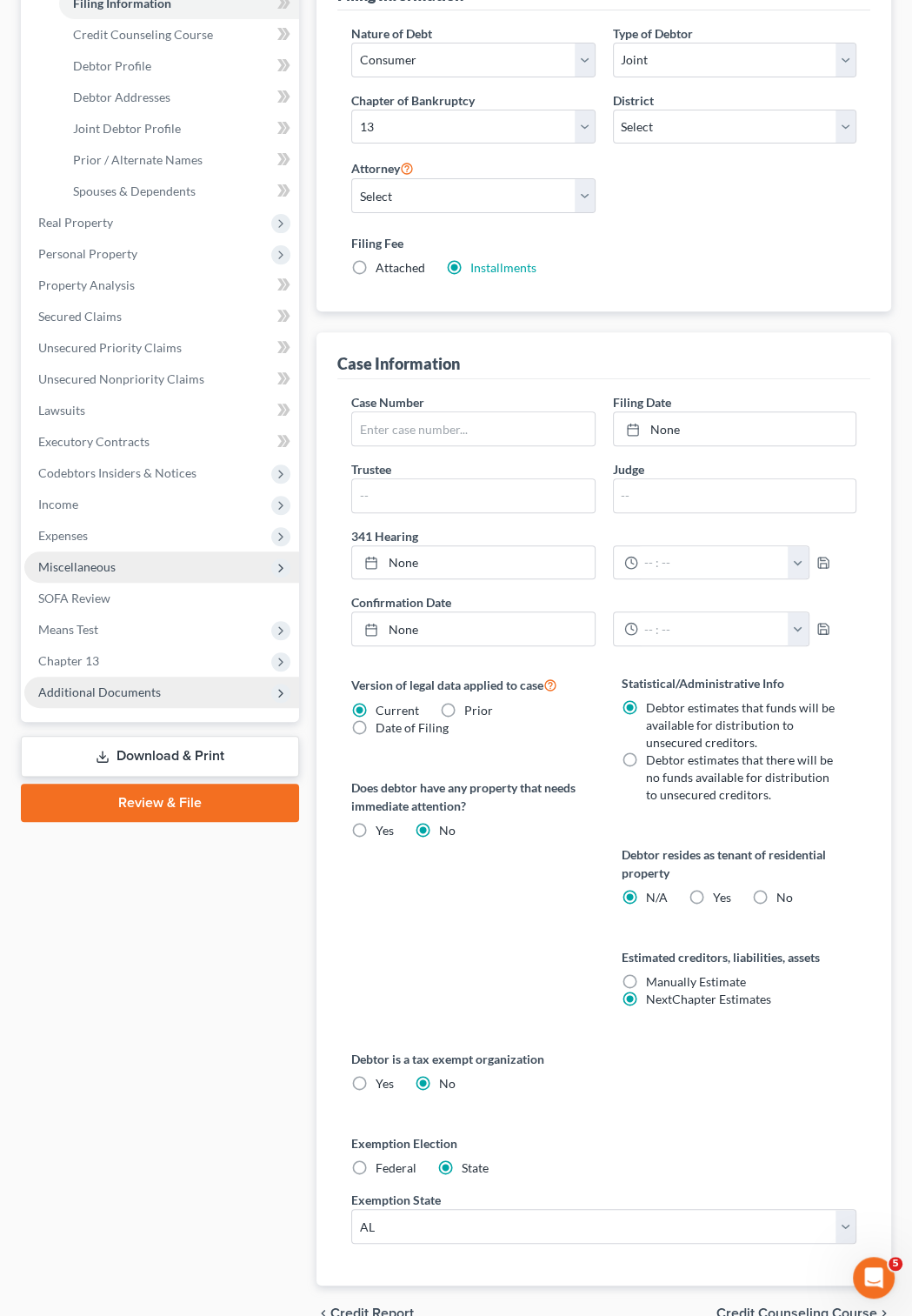
click at [135, 690] on span "Additional Documents" at bounding box center [99, 691] width 123 height 15
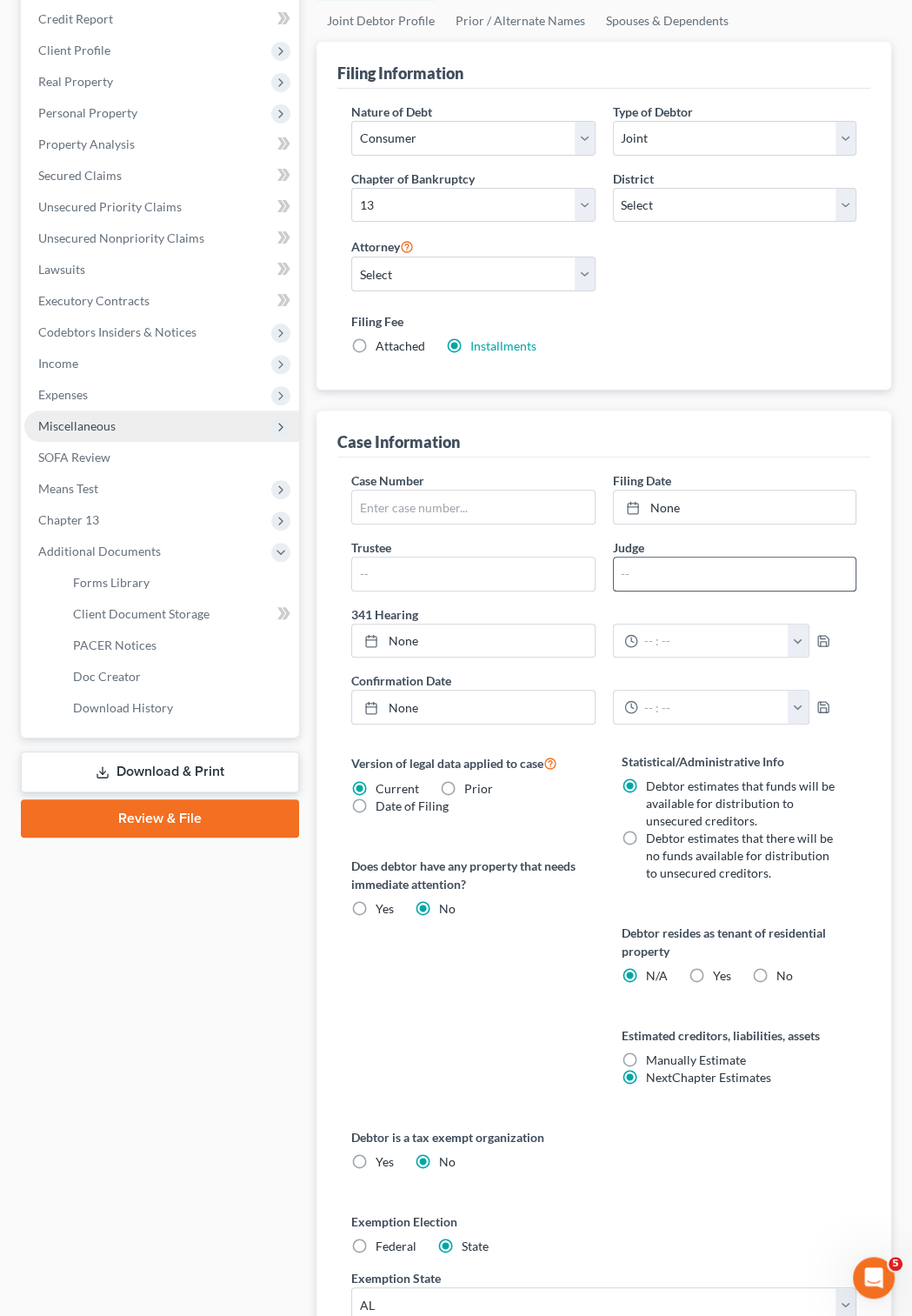
scroll to position [224, 0]
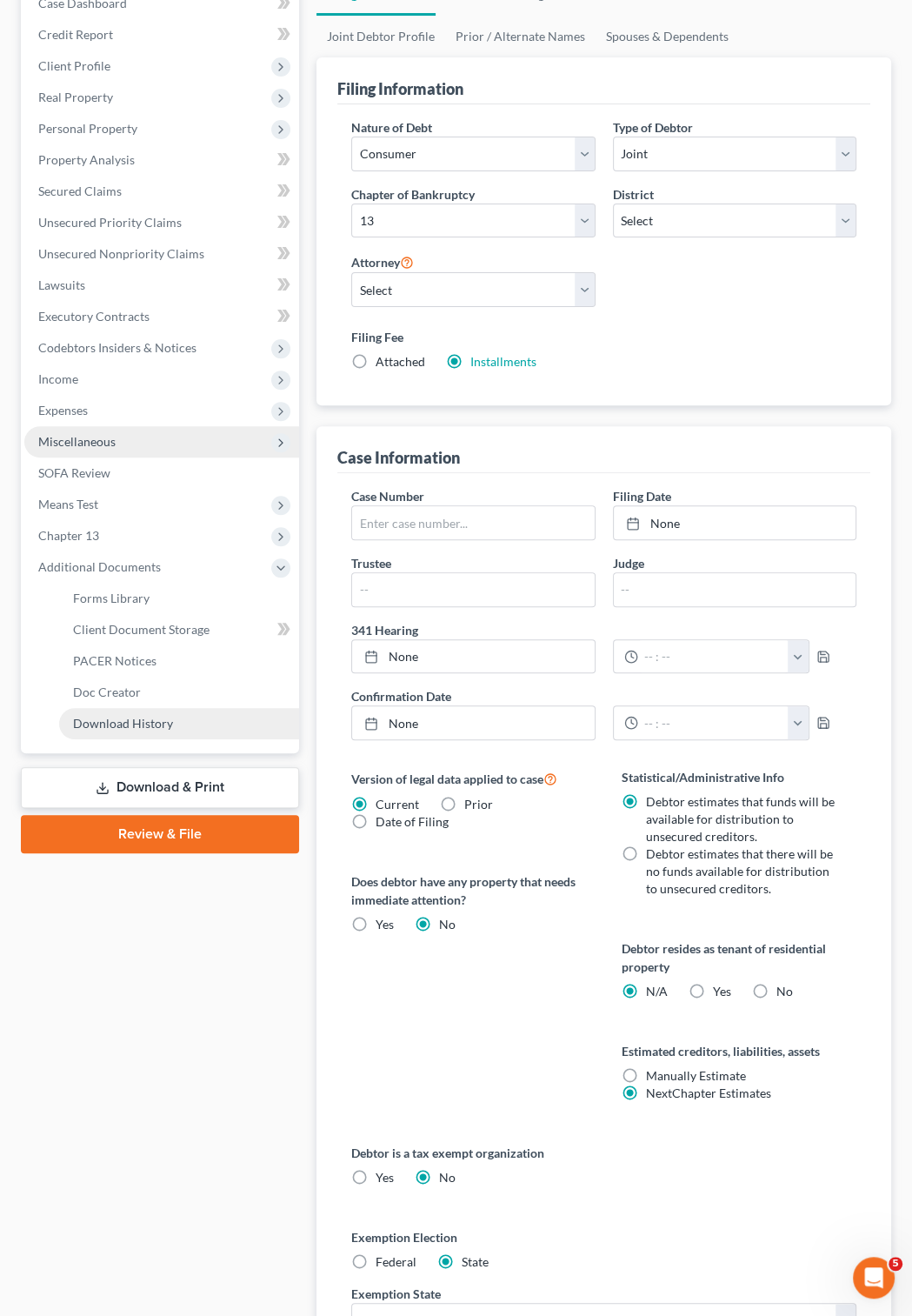
click at [136, 724] on span "Download History" at bounding box center [123, 722] width 100 height 15
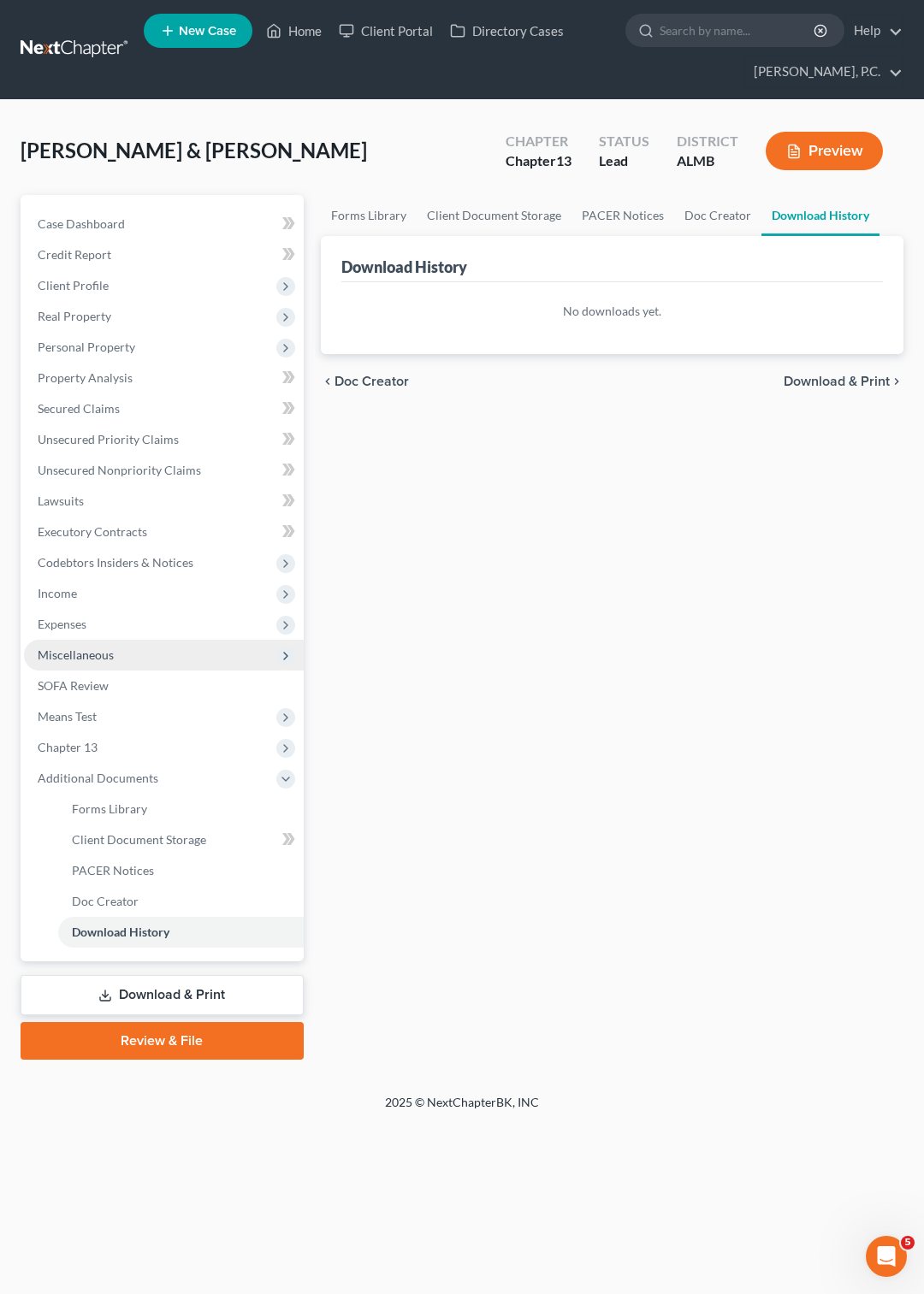
click at [594, 323] on div "No downloads yet." at bounding box center [612, 318] width 583 height 72
click at [617, 210] on link "PACER Notices" at bounding box center [622, 216] width 102 height 41
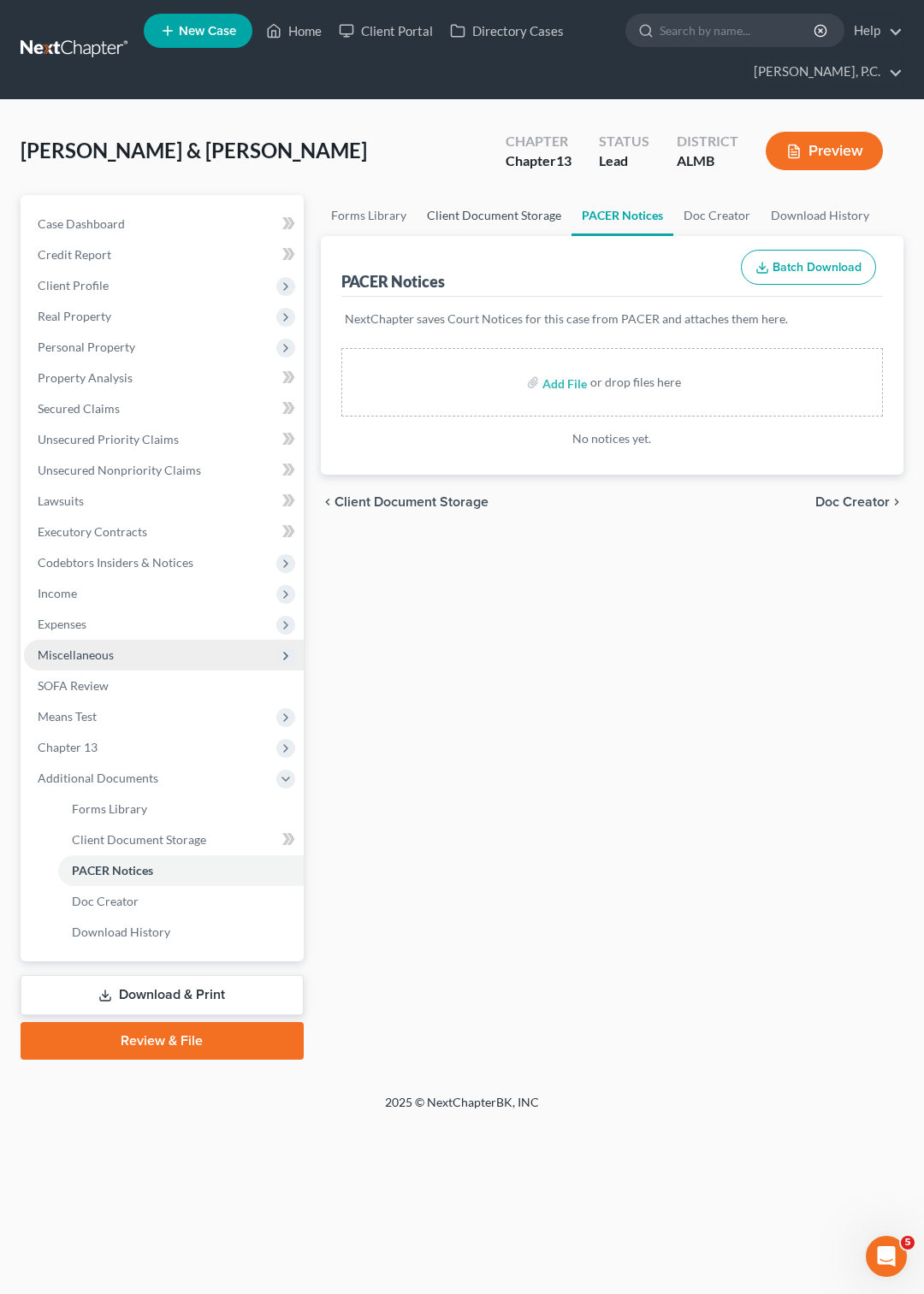
click at [523, 216] on link "Client Document Storage" at bounding box center [494, 216] width 155 height 41
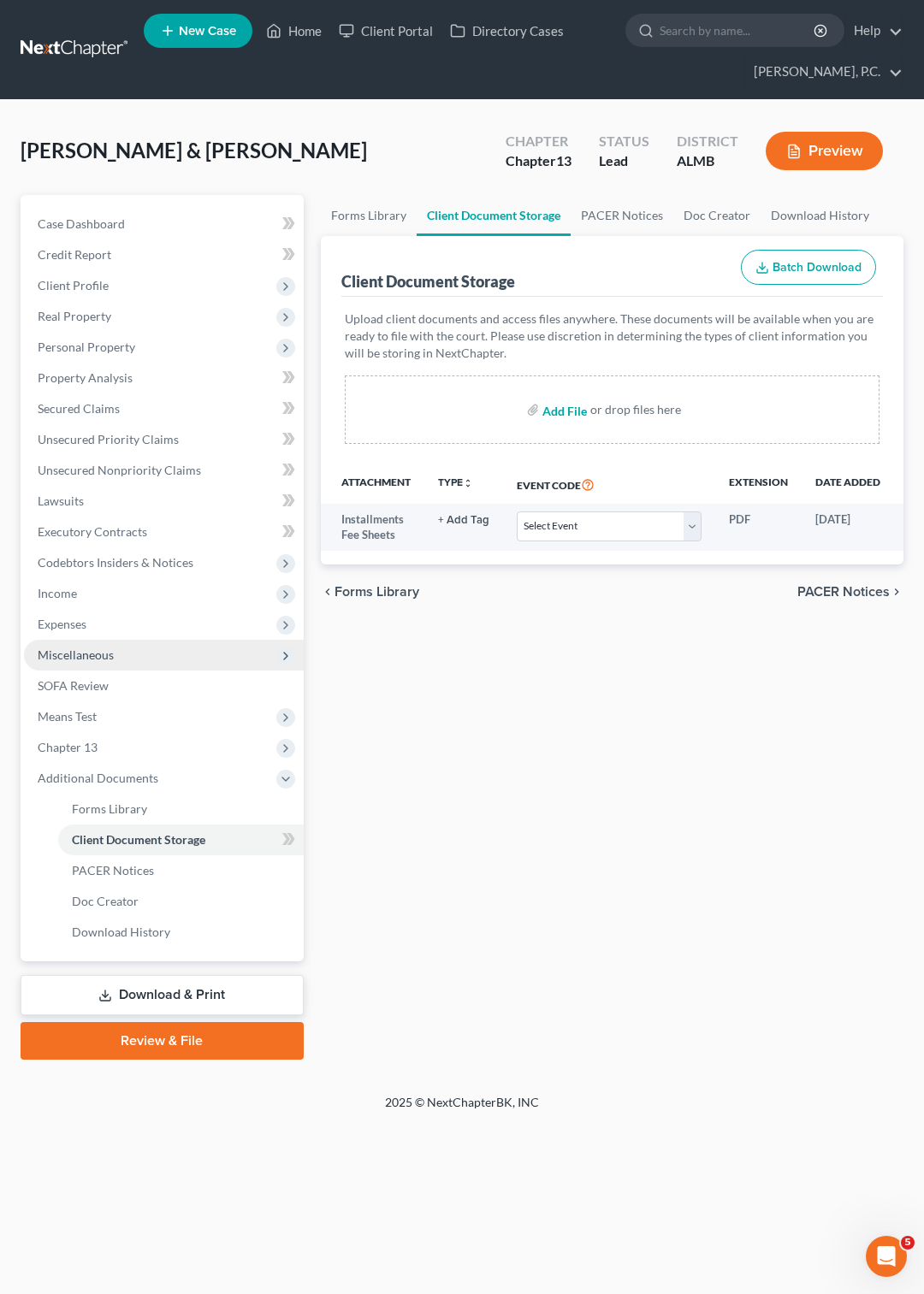
click at [559, 412] on input "file" at bounding box center [563, 410] width 41 height 31
type input "C:\fakepath\006_CCC1.pdf"
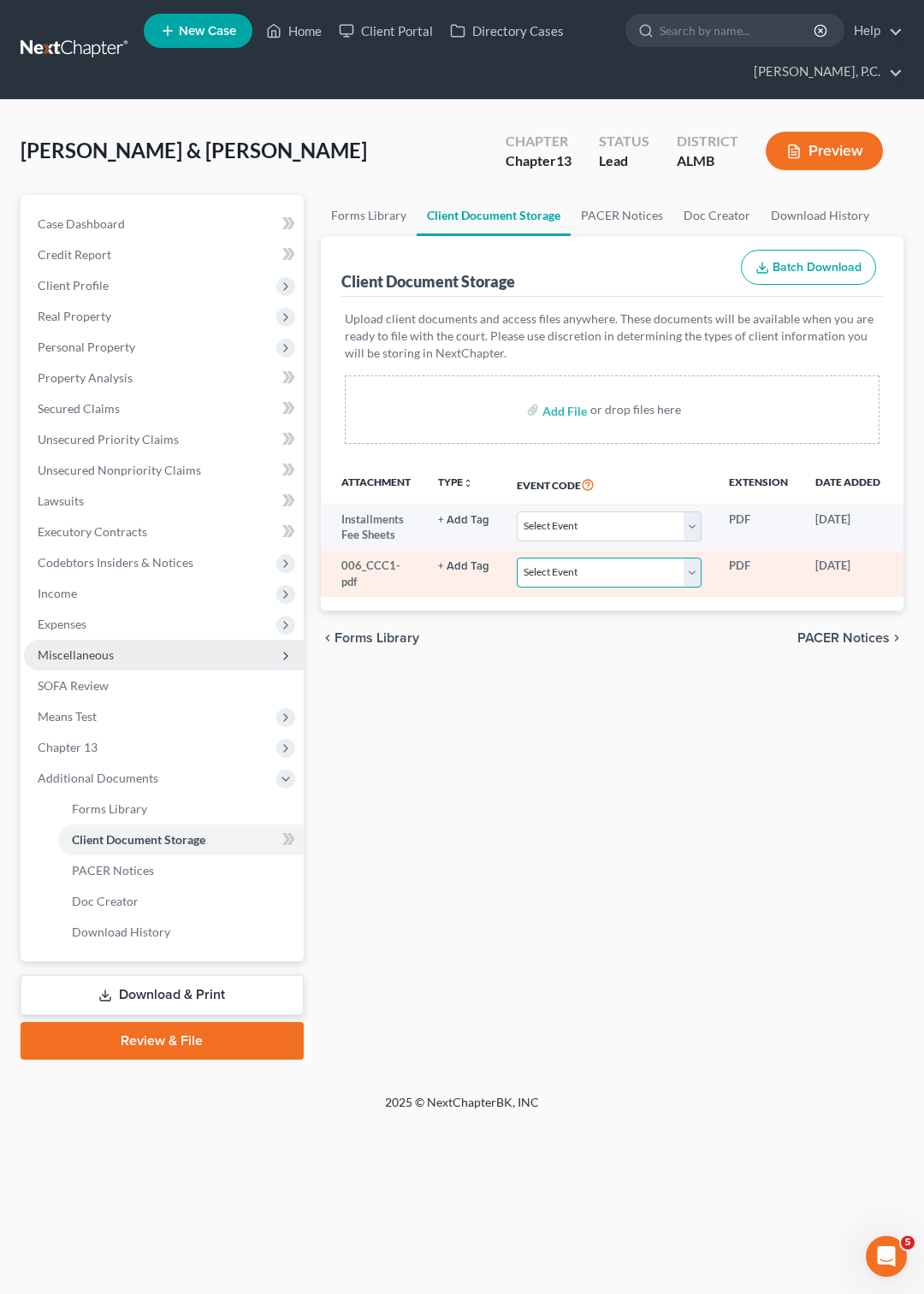
click at [516, 558] on select "Select Event Certificate of Credit Counseling for Debtor Certificate of Credit …" at bounding box center [608, 572] width 185 height 30
select select "0"
click option "Certificate of Credit Counseling for Debtor" at bounding box center [0, 0] width 0 height 0
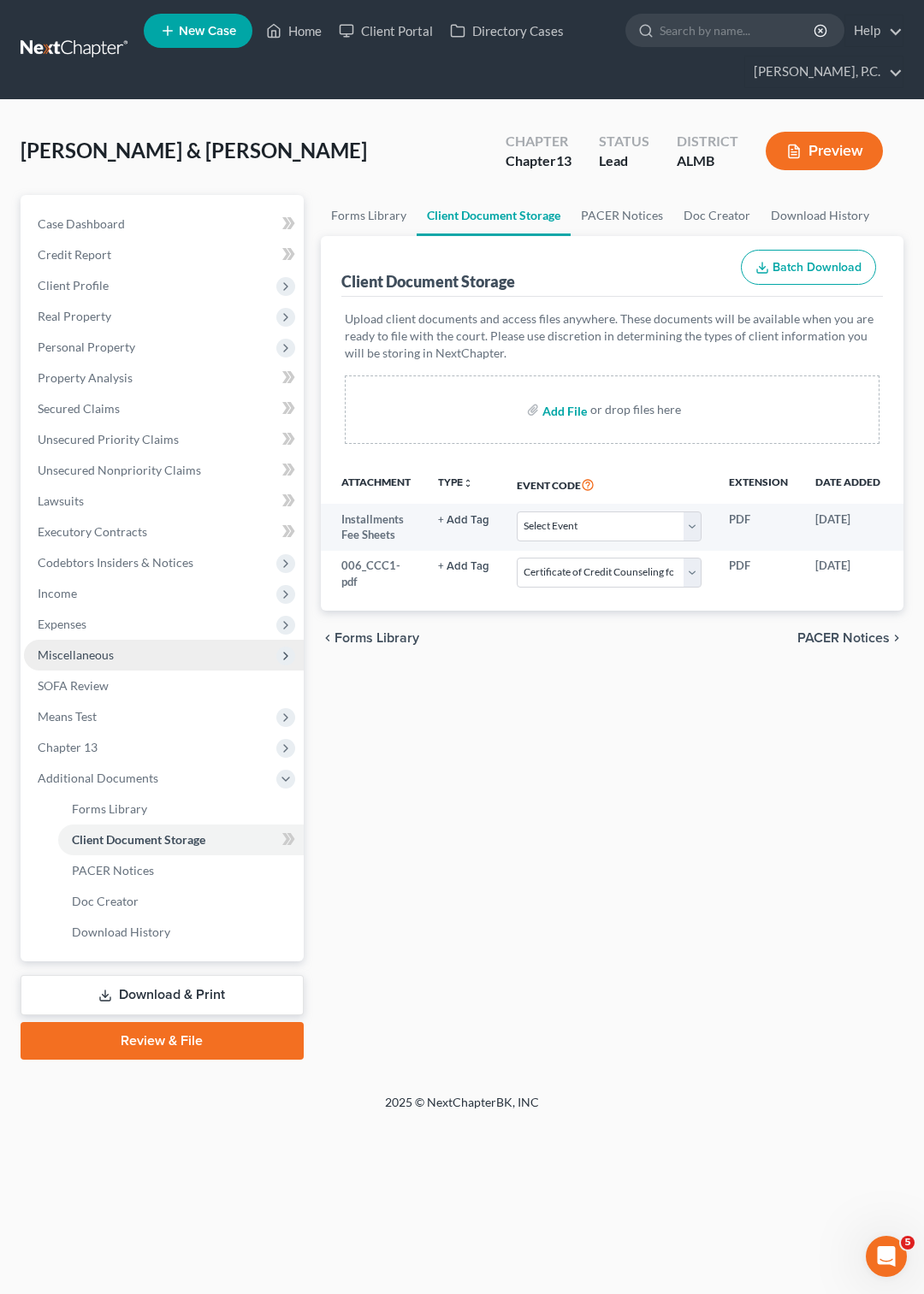
click at [556, 407] on input "file" at bounding box center [563, 410] width 41 height 31
type input "C:\fakepath\006_CCC1.pdf"
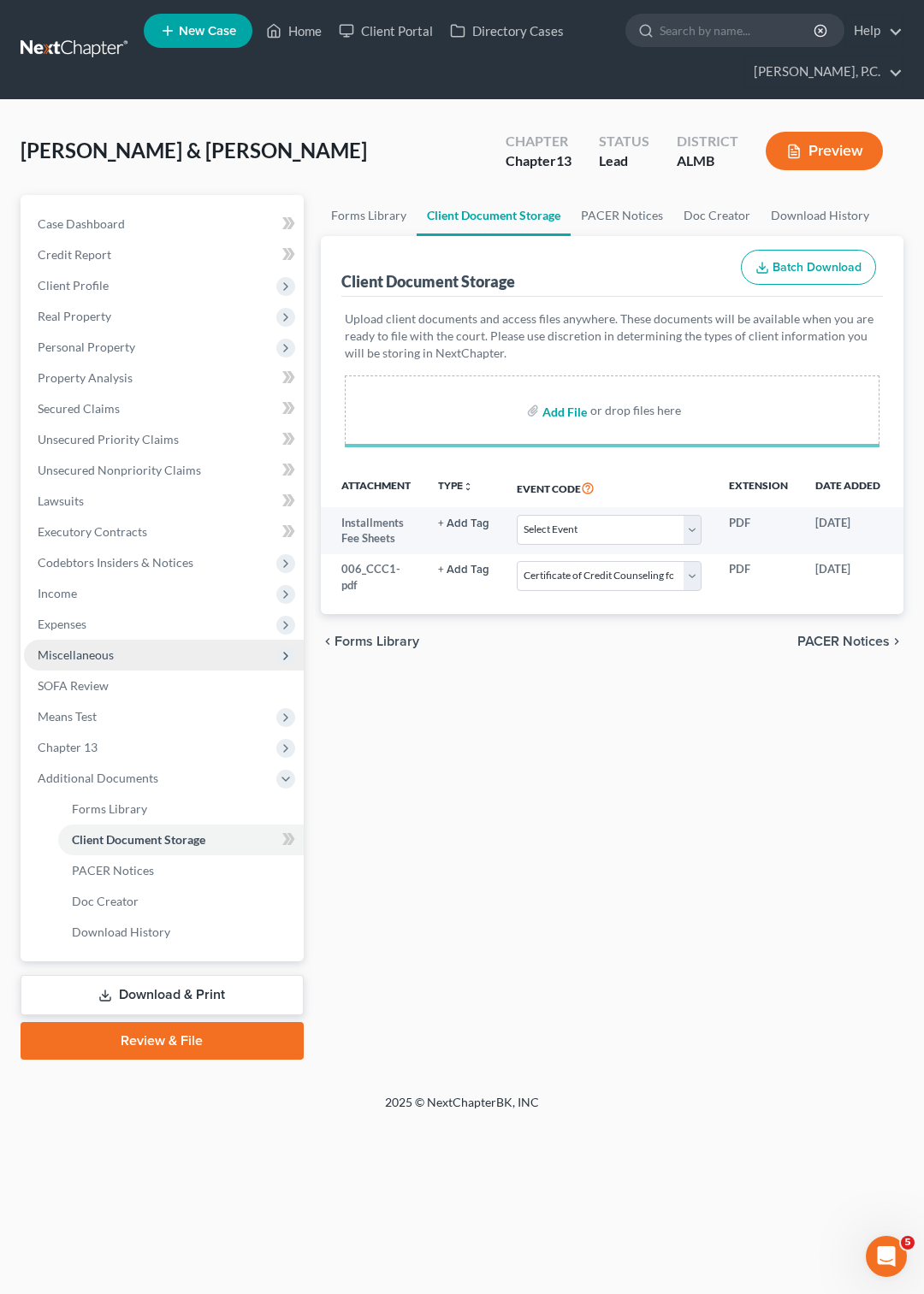
select select "0"
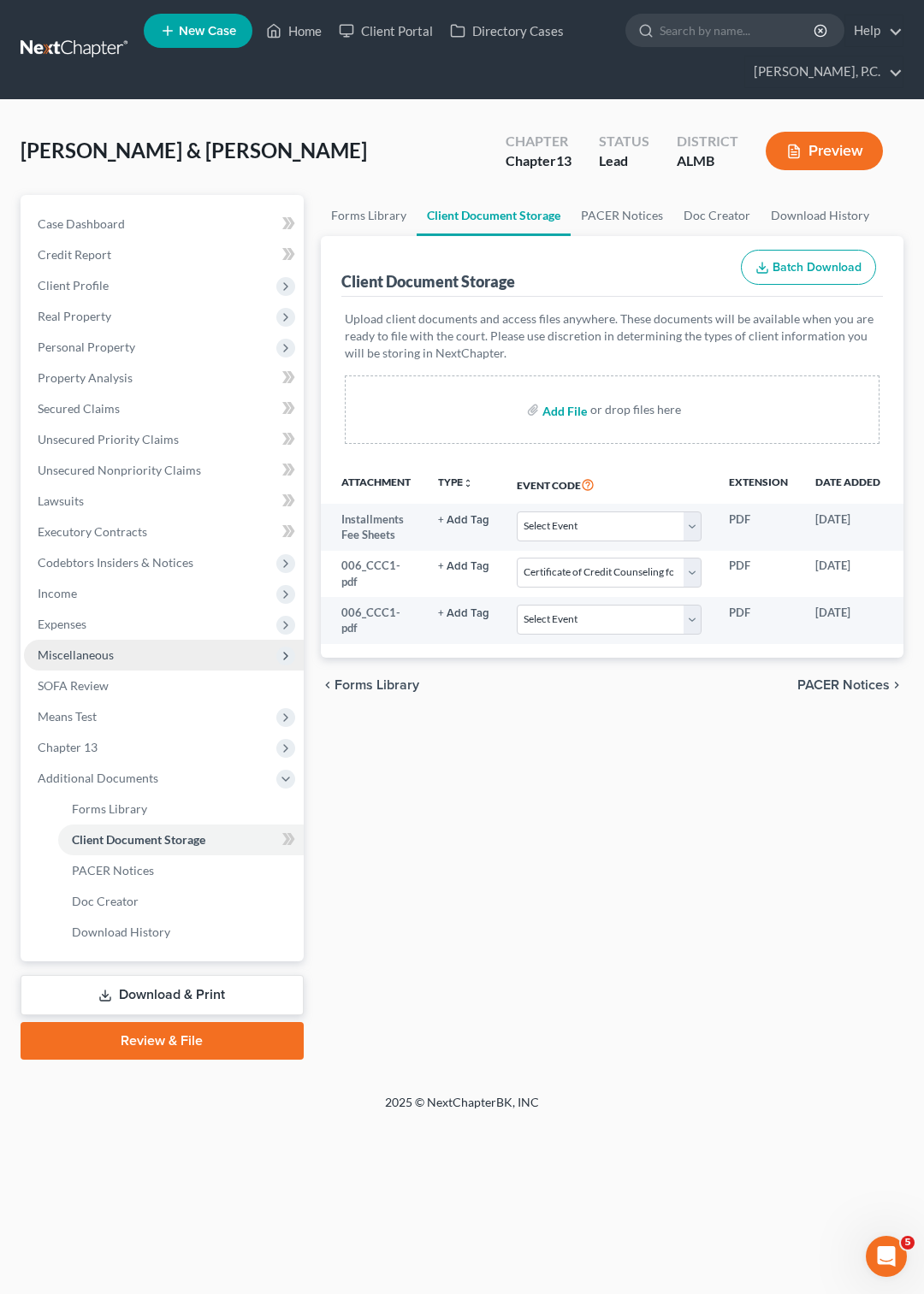
click at [555, 409] on input "file" at bounding box center [563, 410] width 41 height 31
type input "C:\fakepath\006_CCC2.pdf"
select select "0"
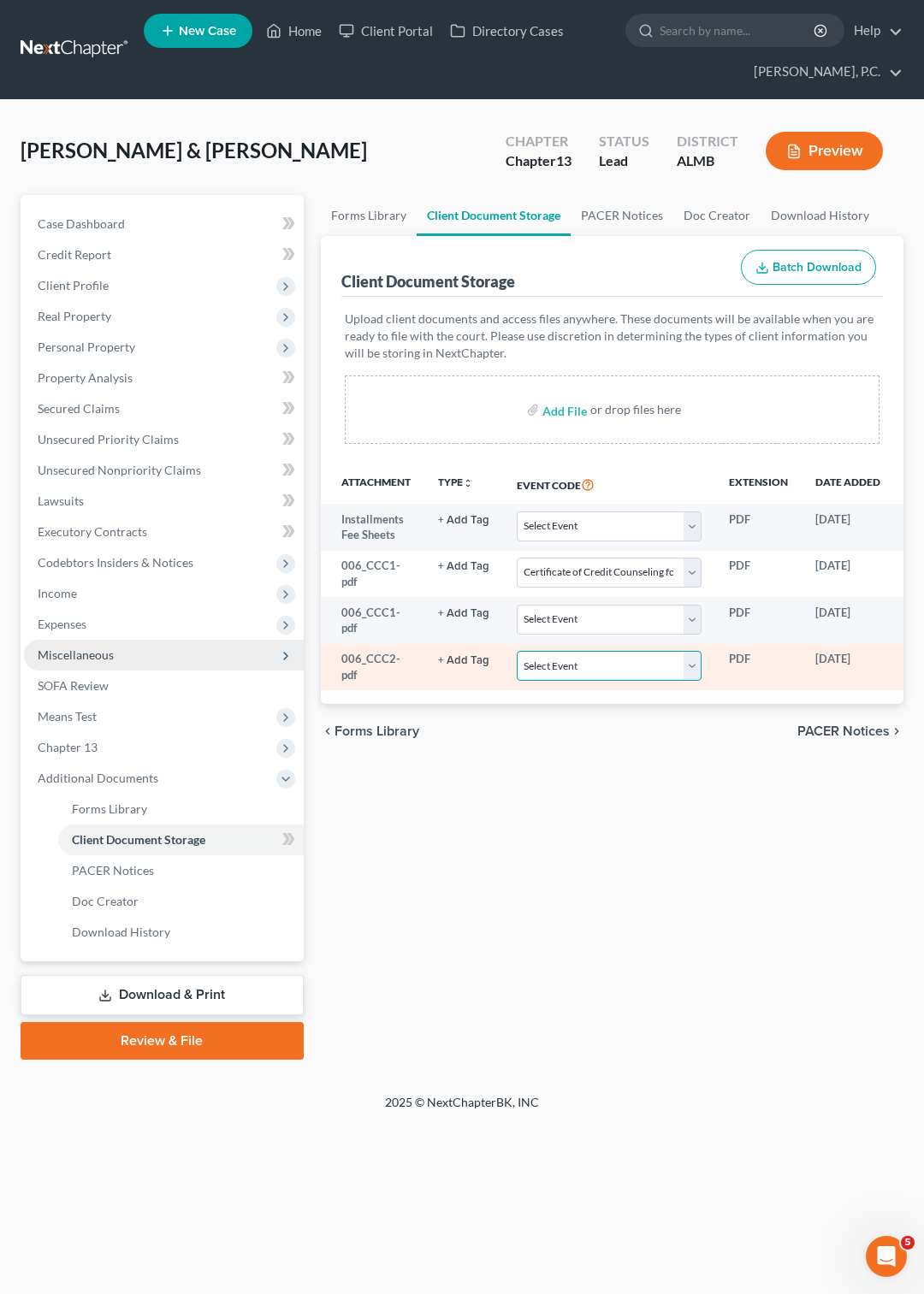
click at [516, 650] on select "Select Event Certificate of Credit Counseling for Debtor Certificate of Credit …" at bounding box center [608, 665] width 185 height 30
select select "1"
click option "Certificate of Credit Counseling for Joint Debtor" at bounding box center [0, 0] width 0 height 0
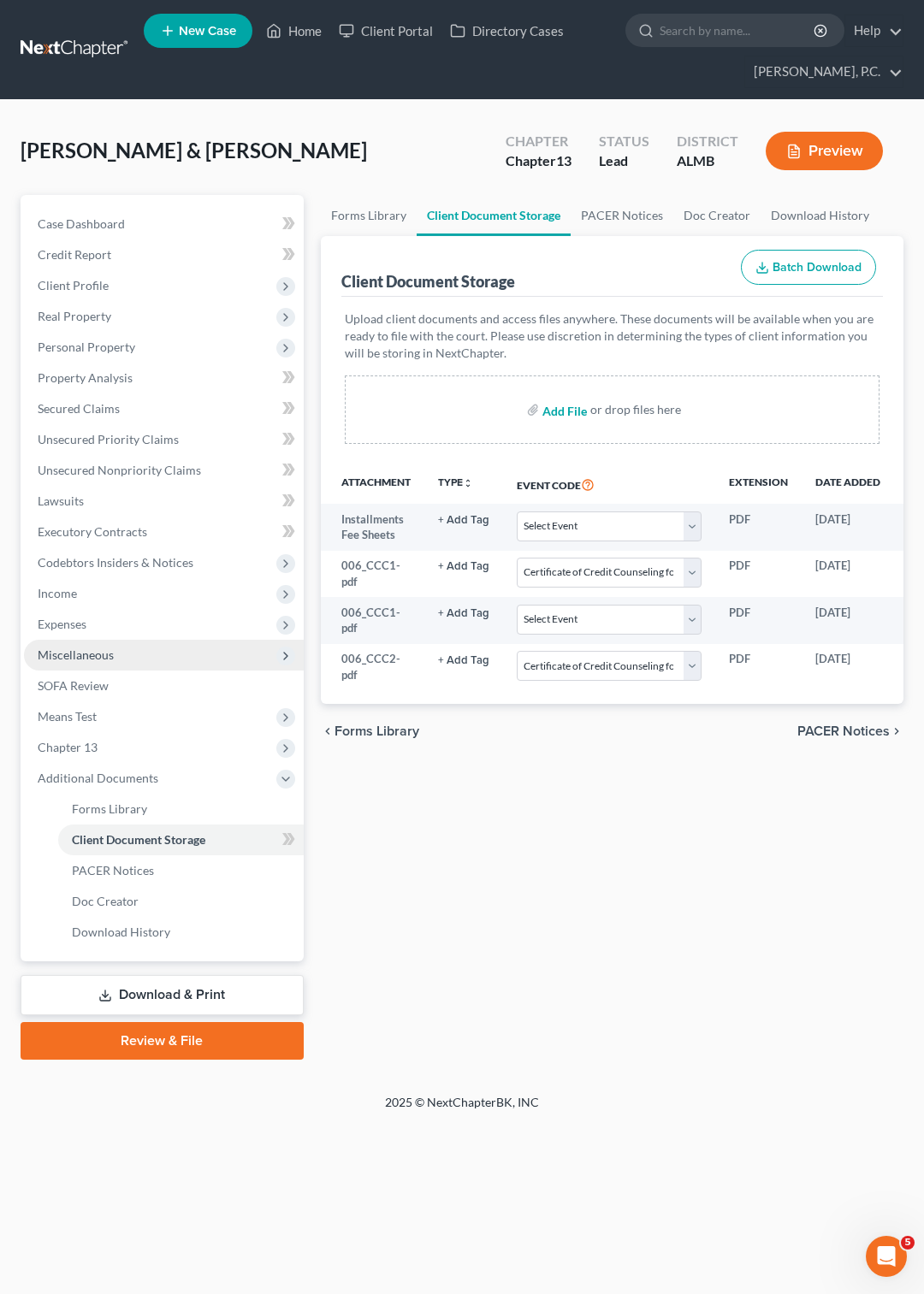
click at [556, 412] on input "file" at bounding box center [563, 410] width 41 height 31
type input "C:\fakepath\006_CCC2.pdf"
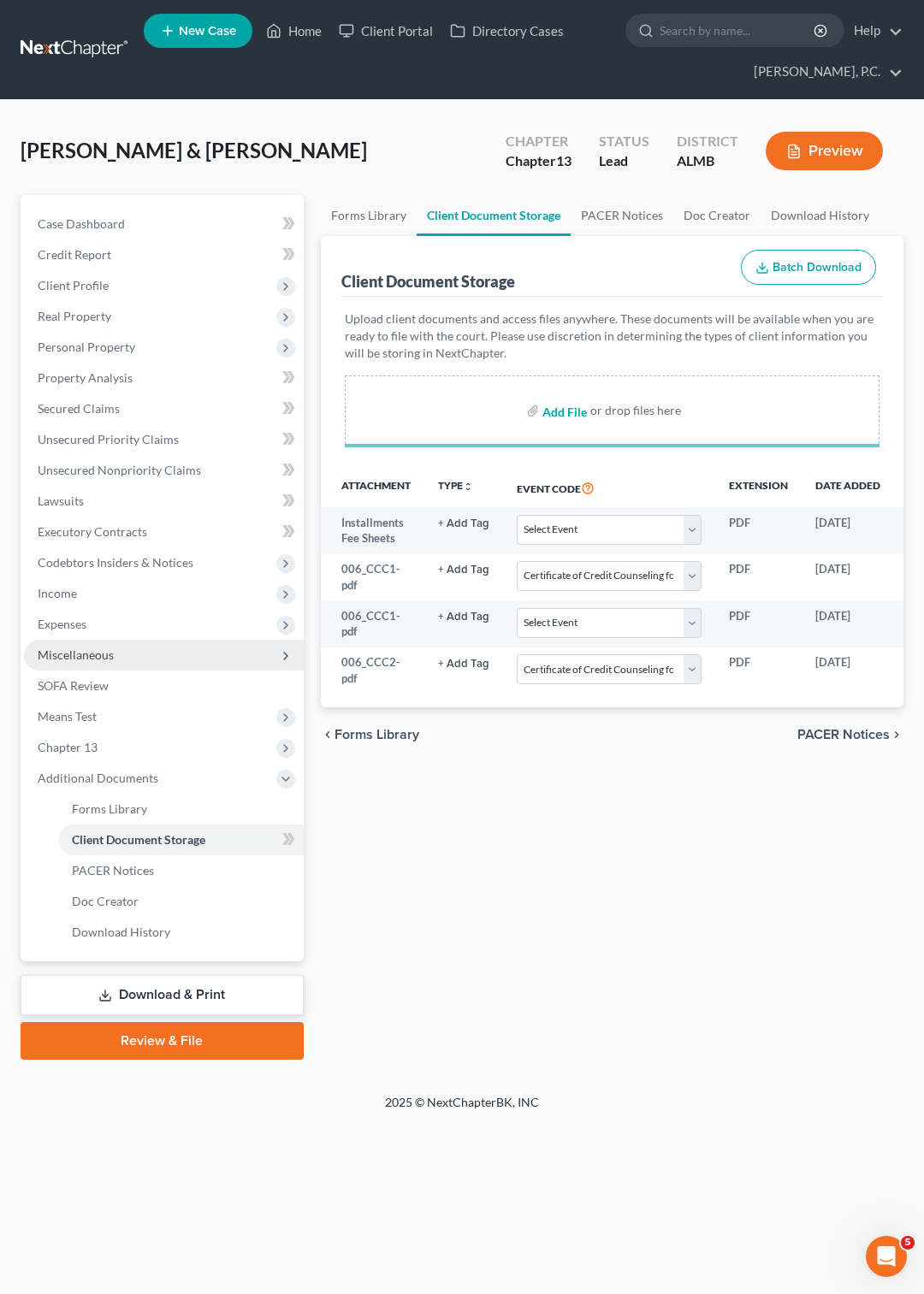
select select "0"
select select "1"
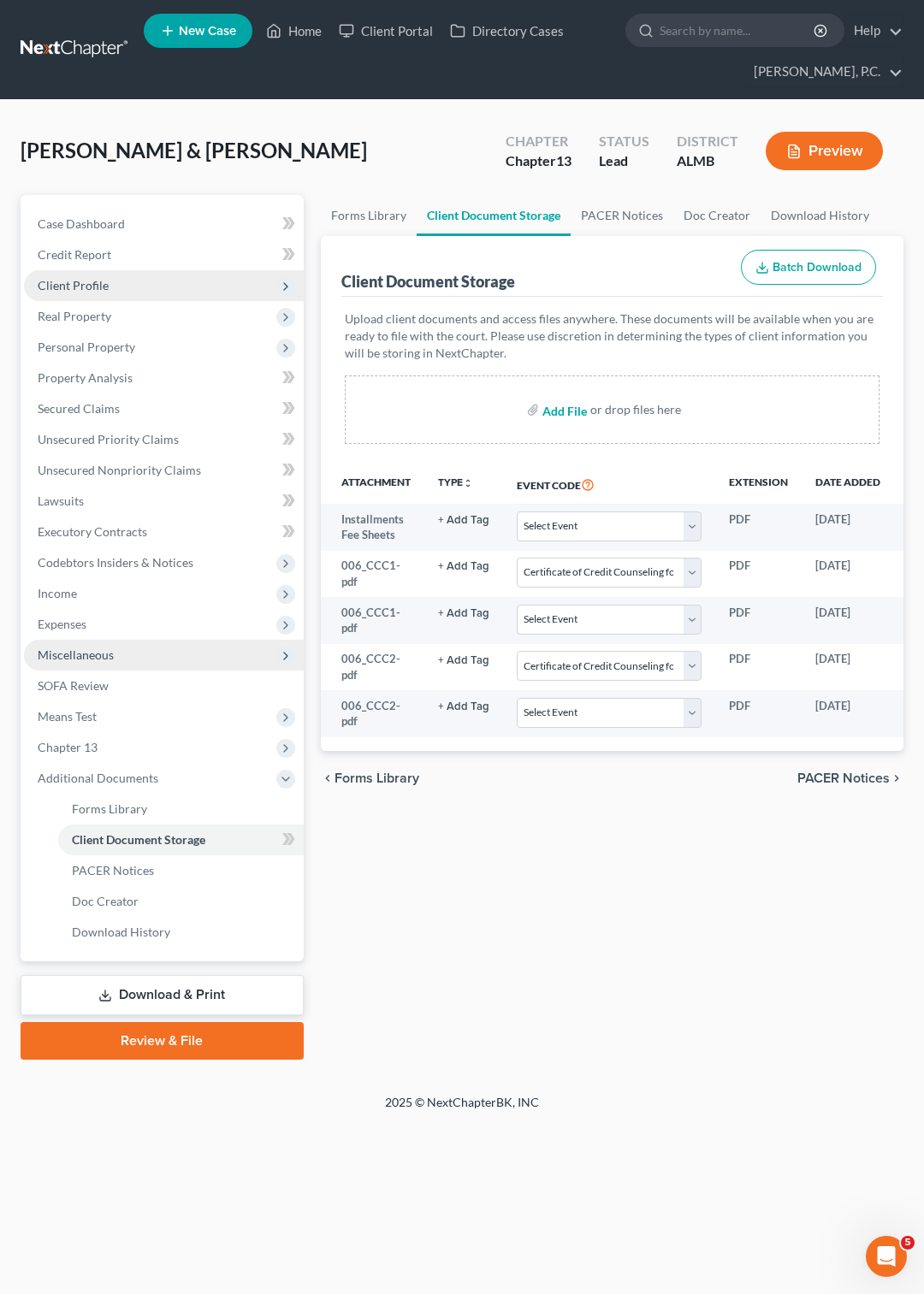
click at [76, 280] on span "Client Profile" at bounding box center [72, 285] width 71 height 14
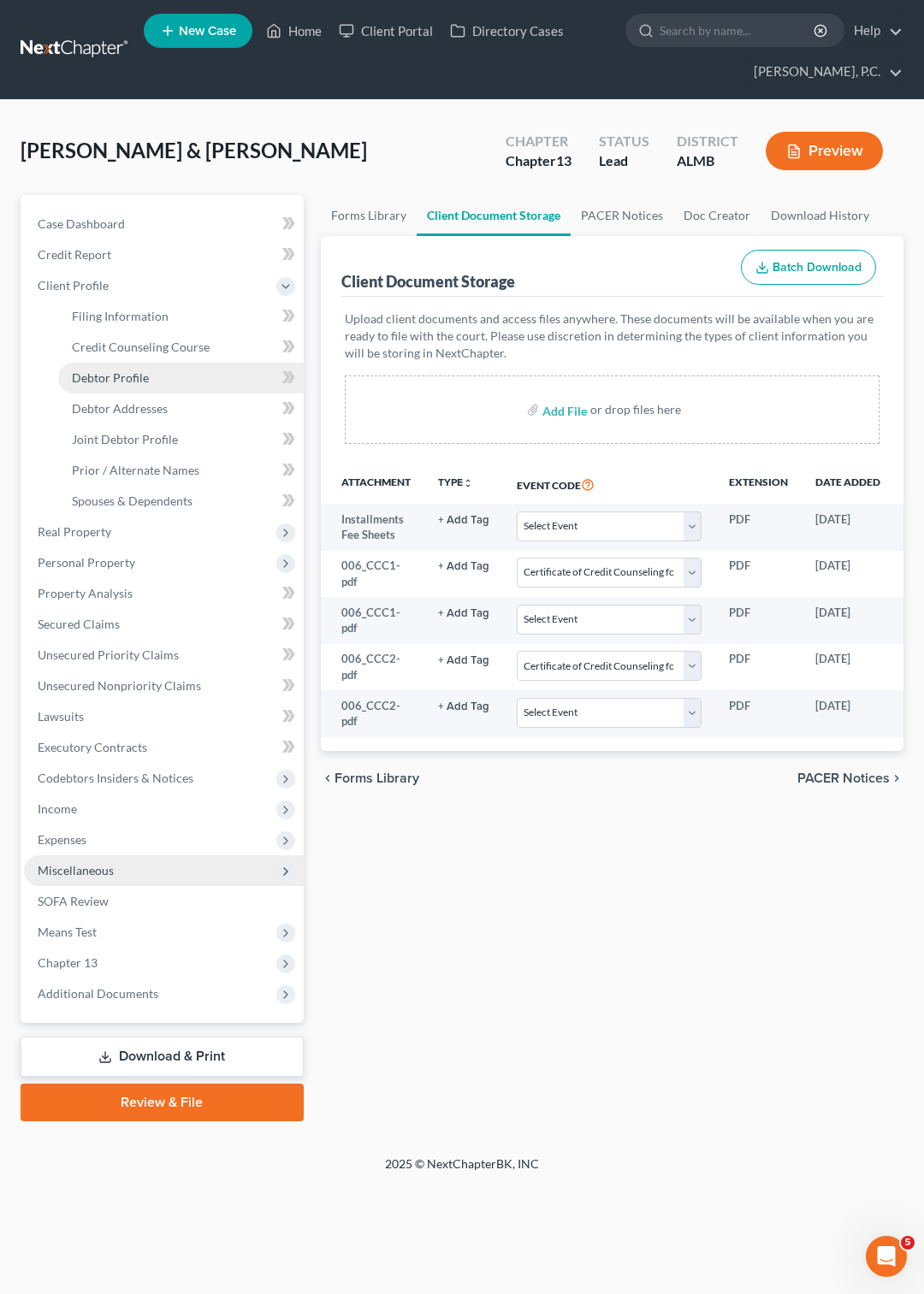
click at [125, 375] on span "Debtor Profile" at bounding box center [110, 377] width 77 height 14
select select "1"
select select "0"
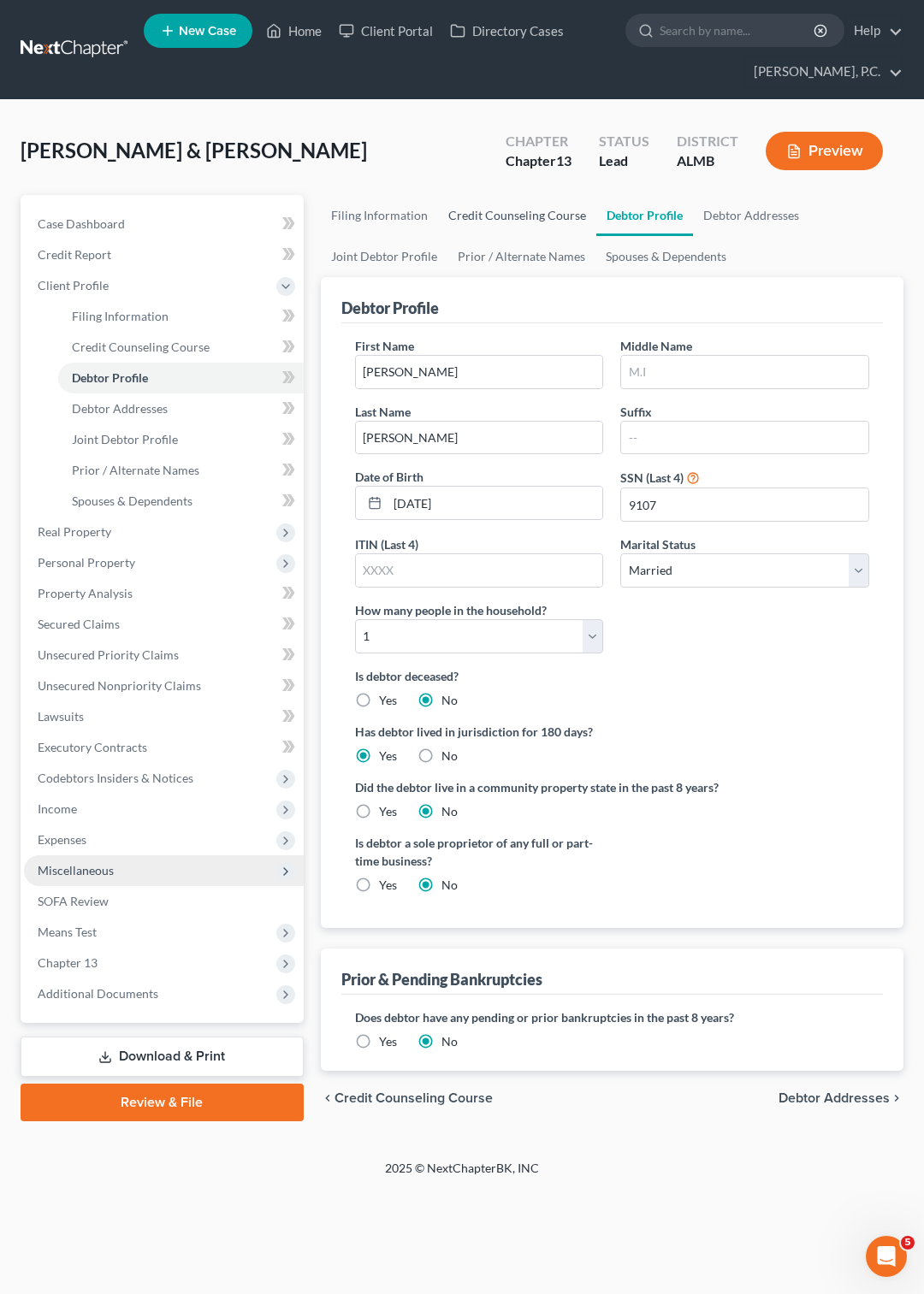
click at [502, 217] on link "Credit Counseling Course" at bounding box center [517, 216] width 159 height 41
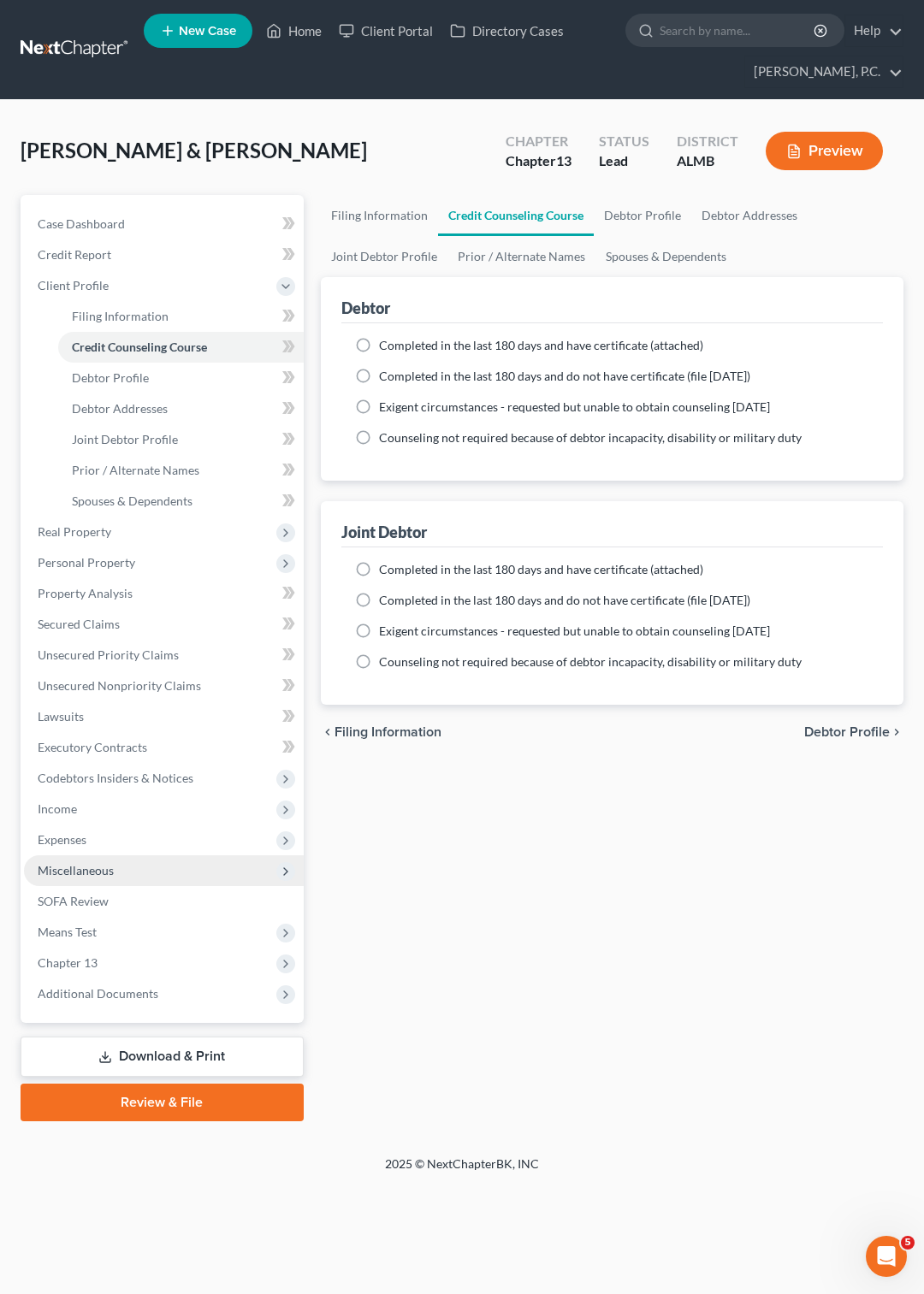
click at [379, 345] on label "Completed in the last 180 days and have certificate (attached)" at bounding box center [540, 346] width 324 height 17
click at [386, 345] on input "Completed in the last 180 days and have certificate (attached)" at bounding box center [391, 343] width 12 height 12
radio input "true"
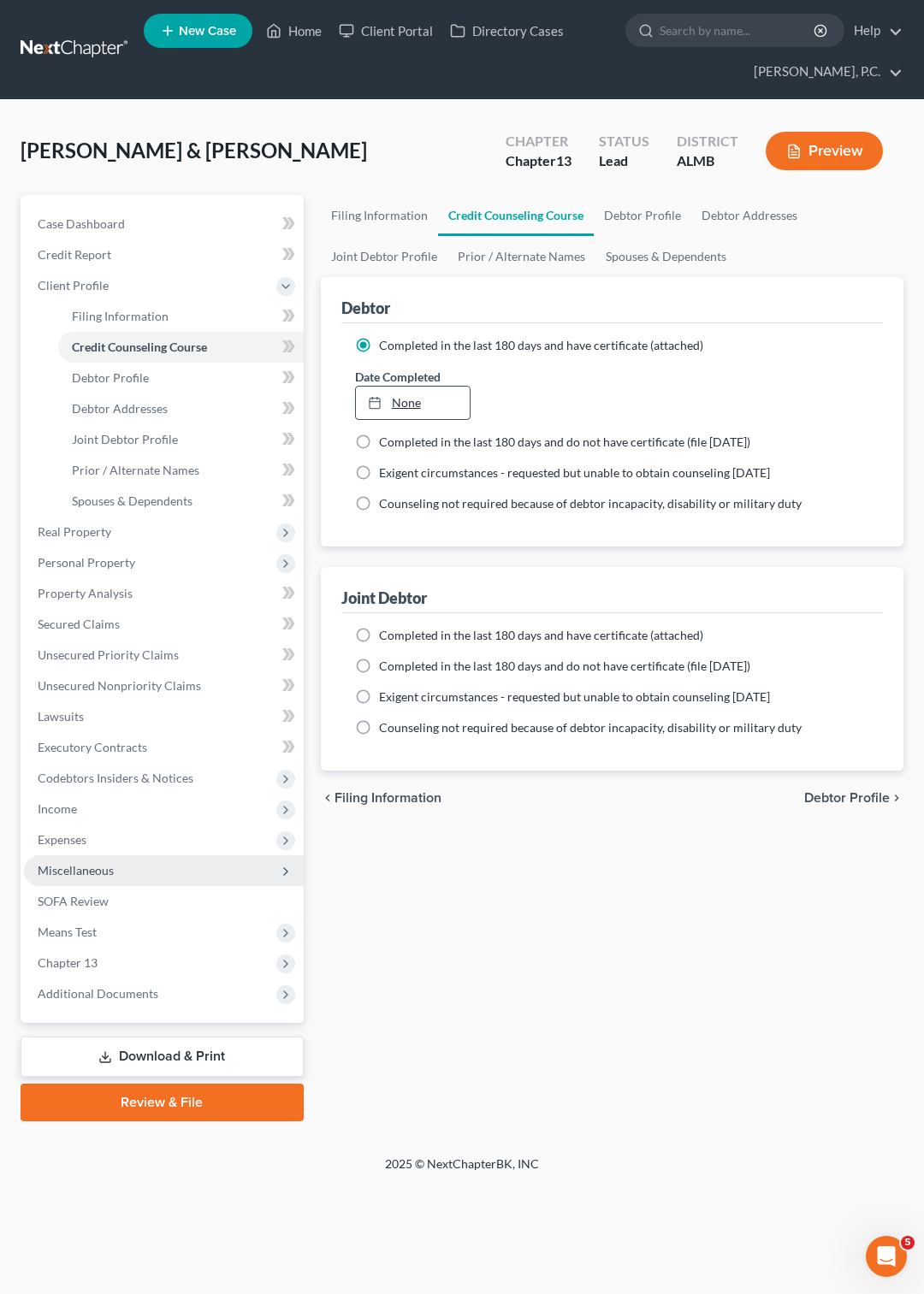
click at [363, 405] on link "None" at bounding box center [413, 403] width 114 height 33
type input "[DATE]"
click at [379, 640] on label "Completed in the last 180 days and have certificate (attached)" at bounding box center [540, 636] width 324 height 17
click at [386, 638] on input "Completed in the last 180 days and have certificate (attached)" at bounding box center [391, 633] width 12 height 12
radio input "true"
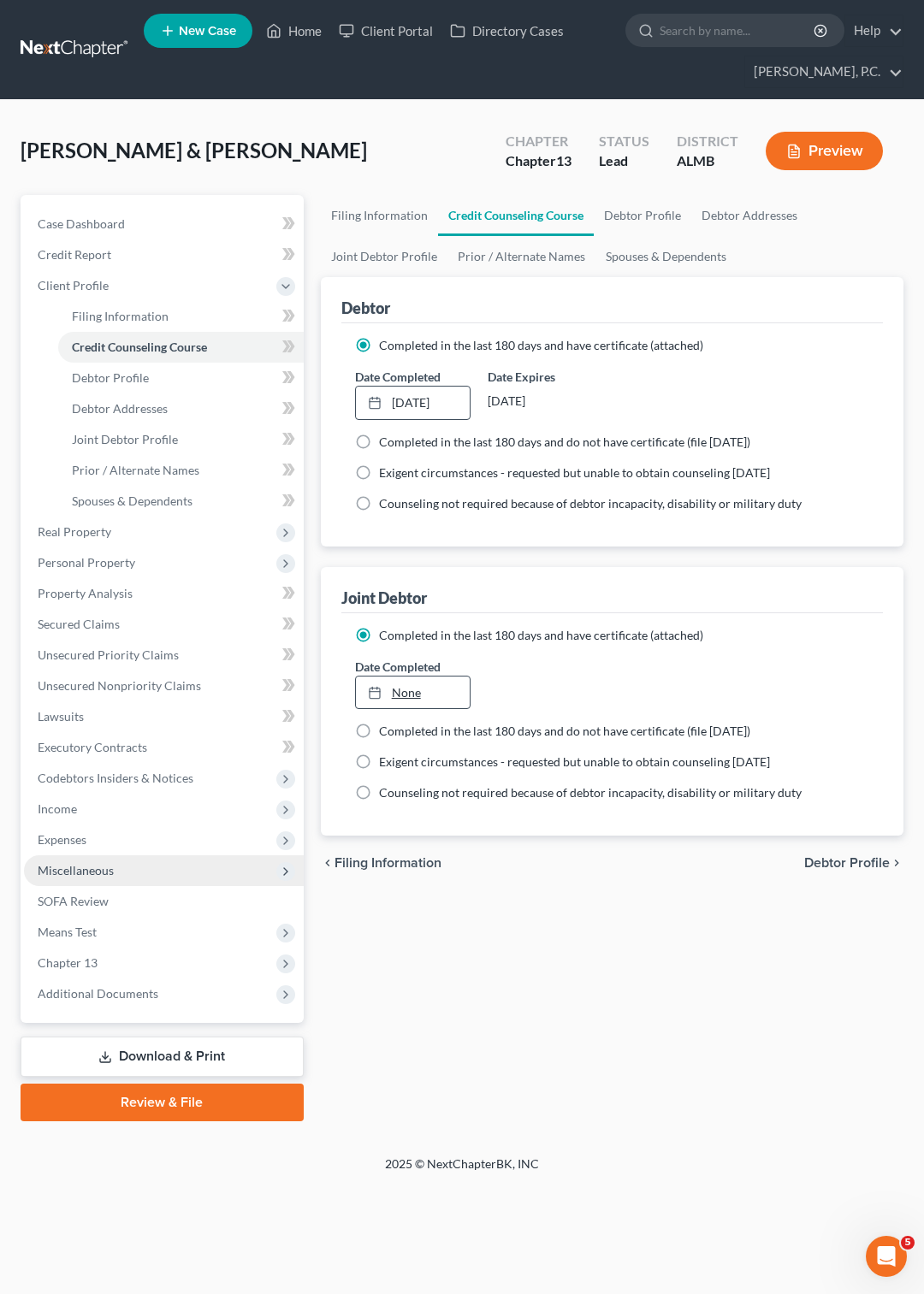
click at [396, 689] on link "None" at bounding box center [413, 693] width 114 height 33
type input "[DATE]"
click at [384, 207] on link "Filing Information" at bounding box center [379, 216] width 117 height 41
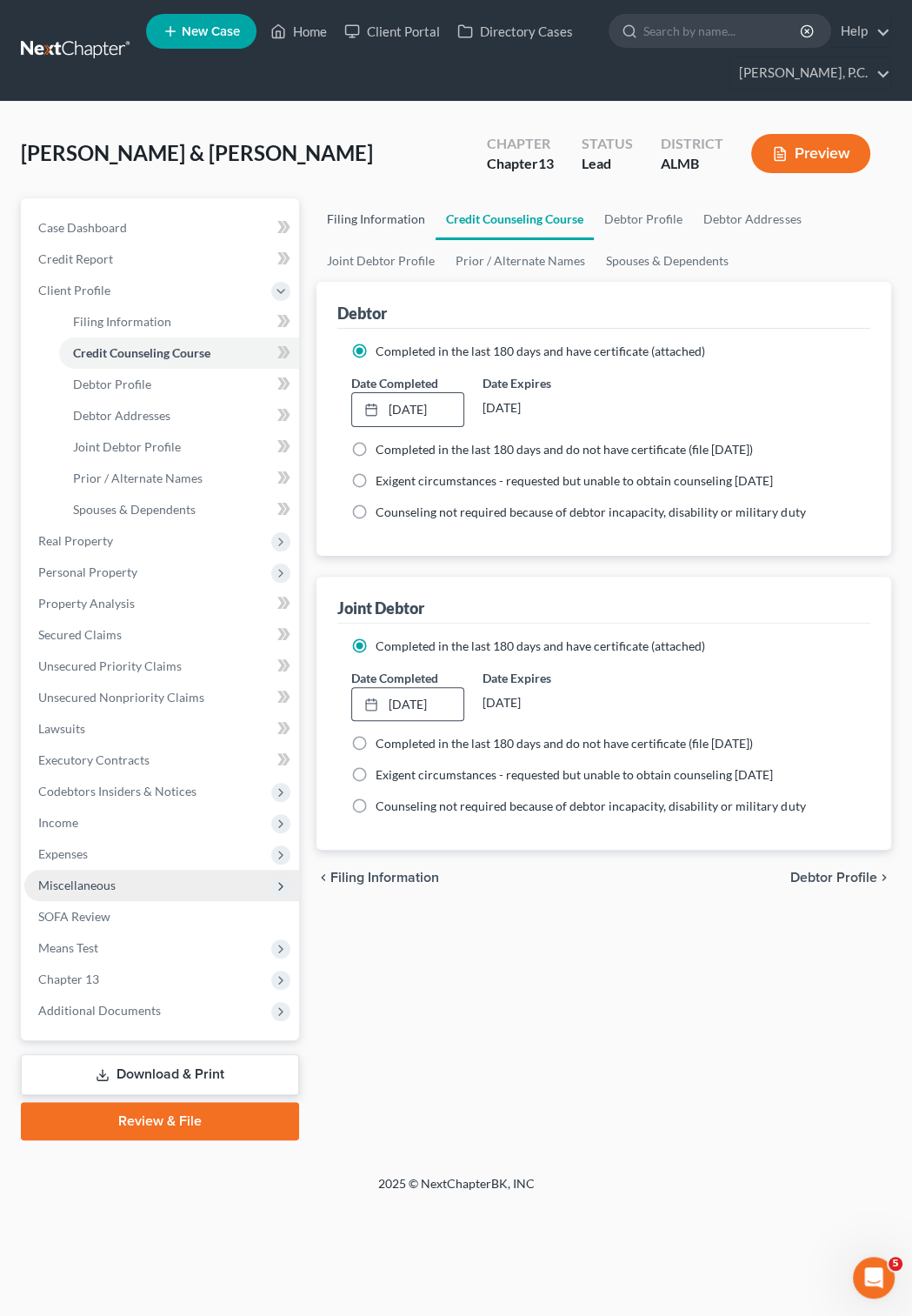
select select "1"
select select "3"
select select "0"
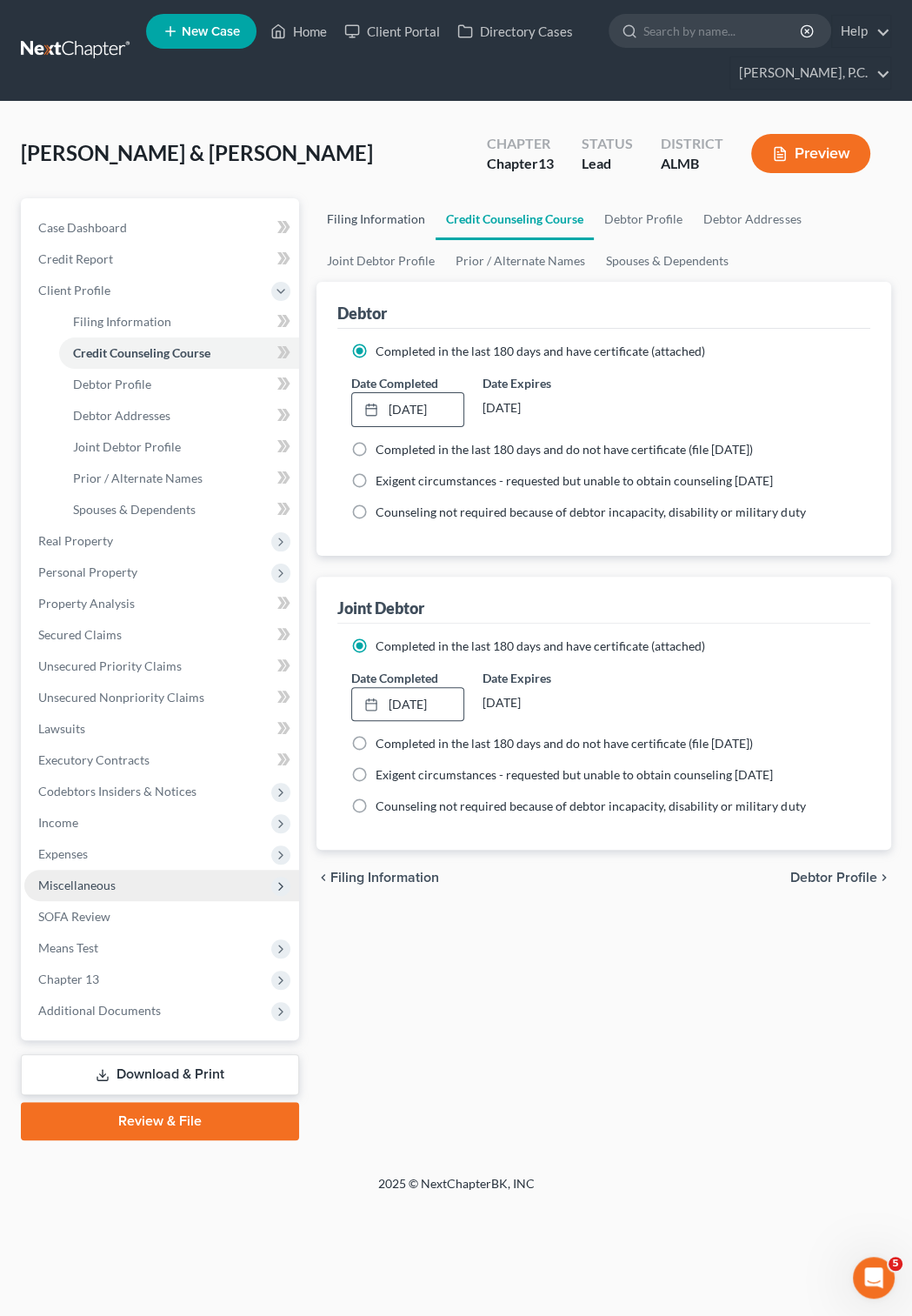
select select "0"
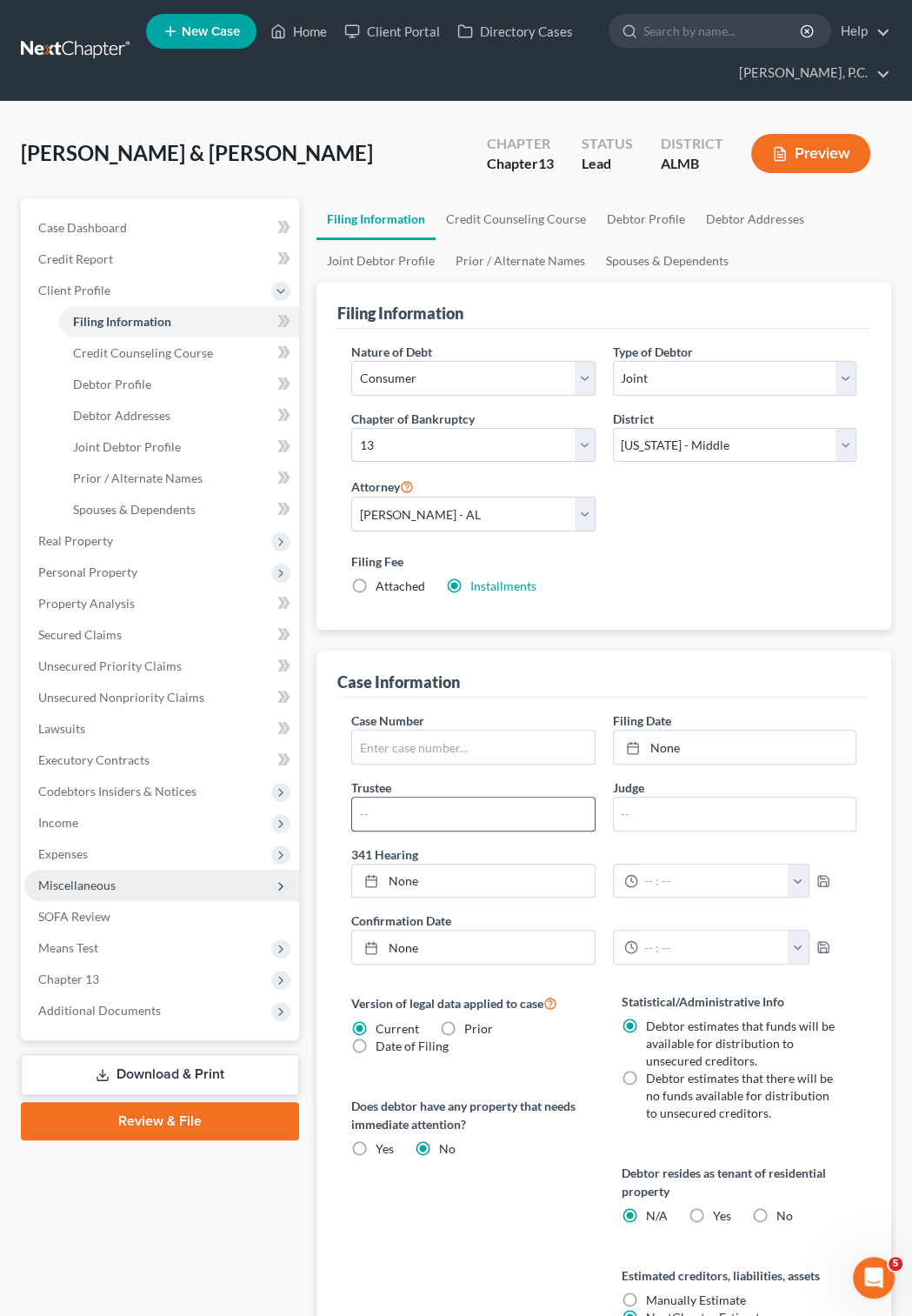
click at [481, 823] on input "text" at bounding box center [473, 814] width 242 height 33
type input "[PERSON_NAME]"
click at [636, 223] on link "Debtor Profile" at bounding box center [646, 219] width 99 height 41
select select "1"
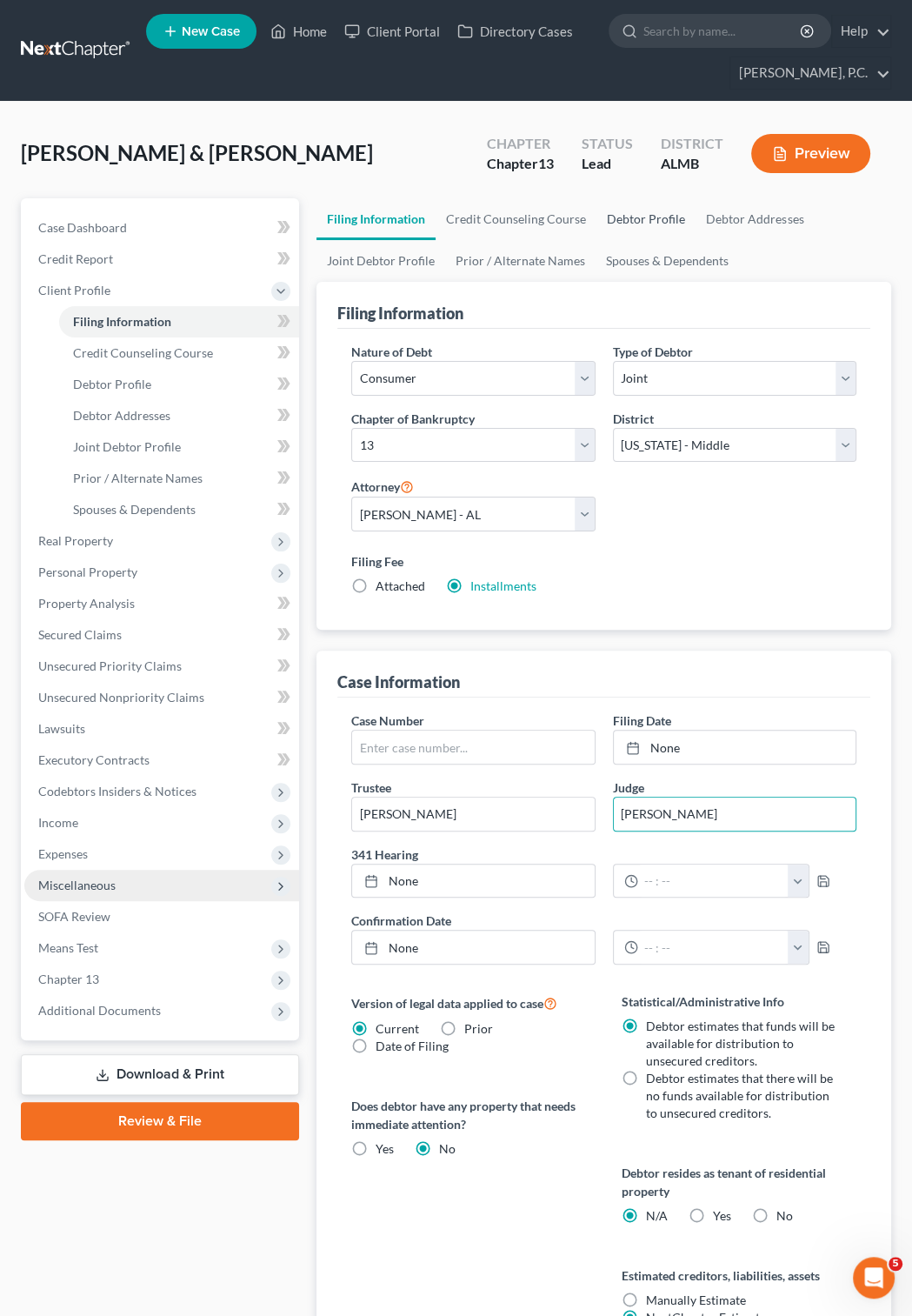
select select "0"
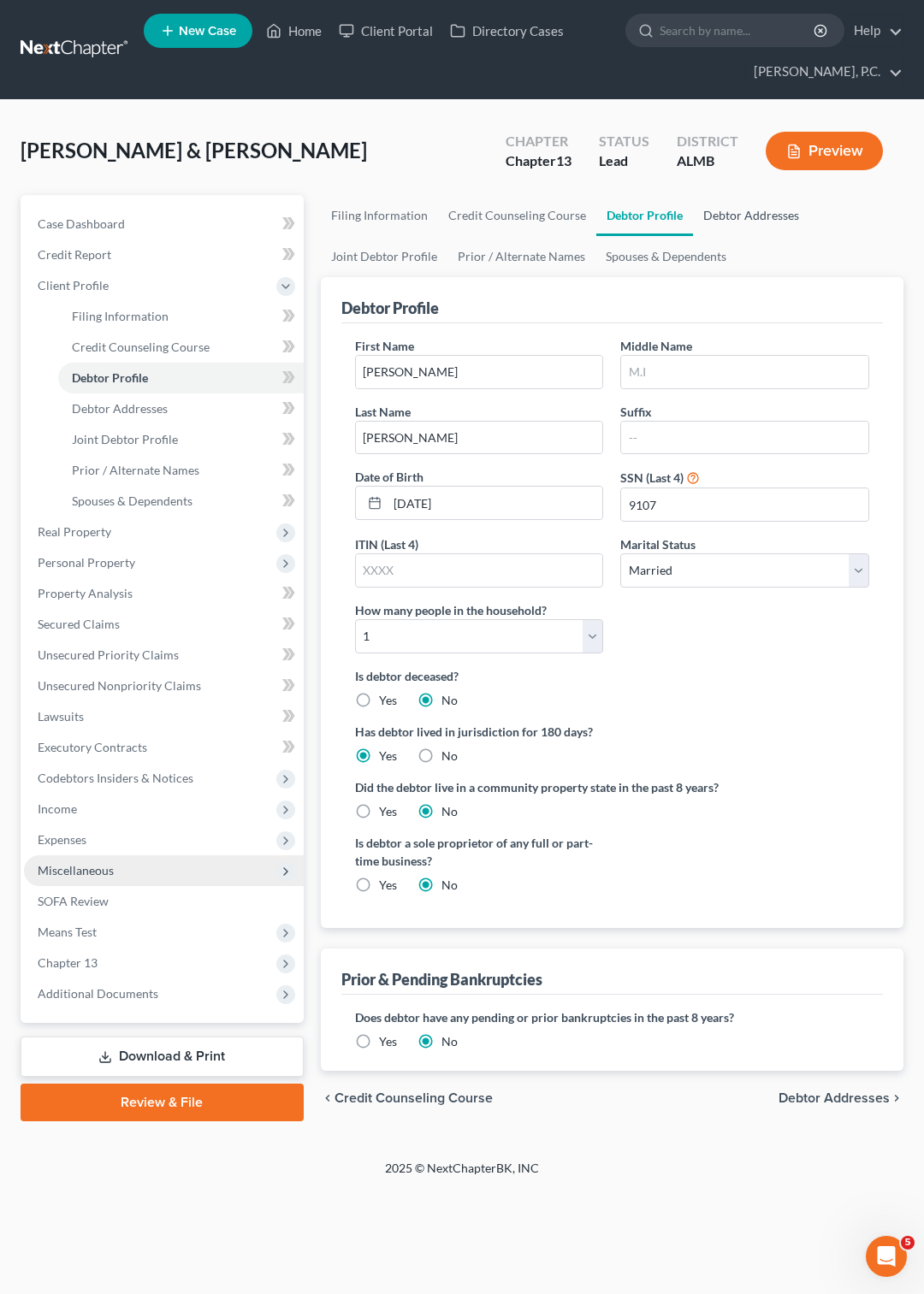
click at [725, 216] on link "Debtor Addresses" at bounding box center [751, 216] width 116 height 41
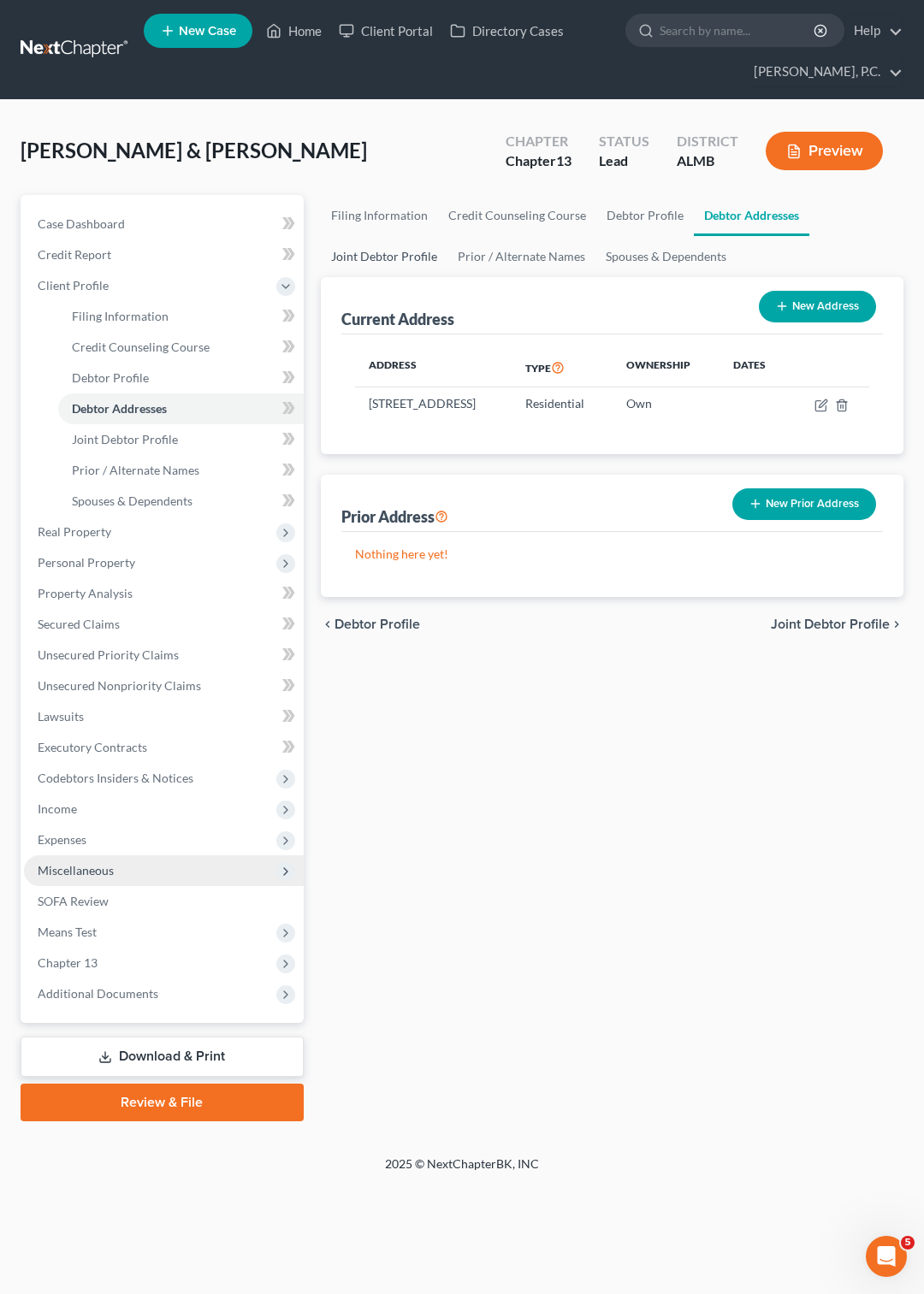
click at [407, 251] on link "Joint Debtor Profile" at bounding box center [384, 256] width 127 height 41
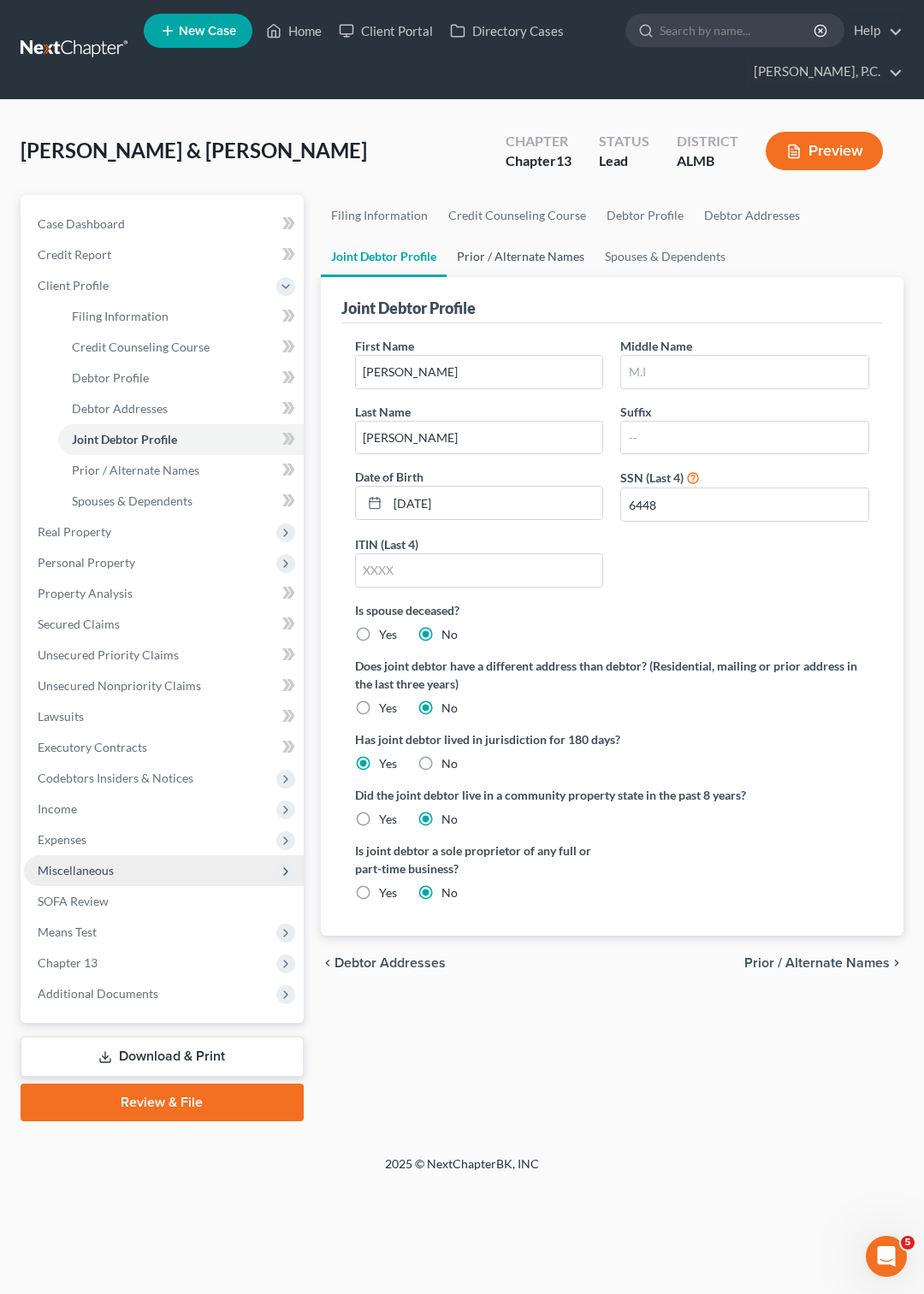
click at [493, 252] on link "Prior / Alternate Names" at bounding box center [520, 256] width 148 height 41
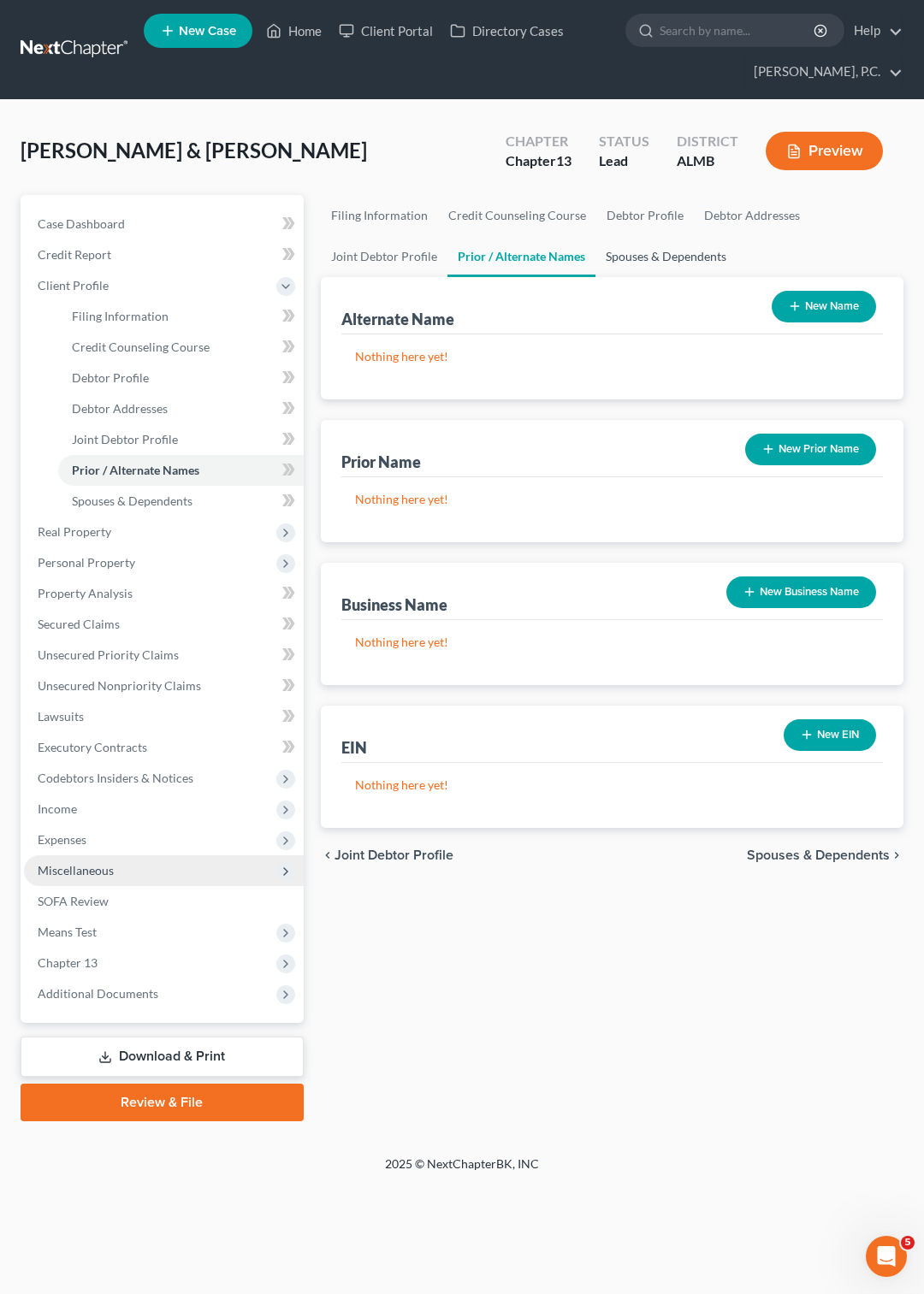
click at [627, 253] on link "Spouses & Dependents" at bounding box center [666, 256] width 141 height 41
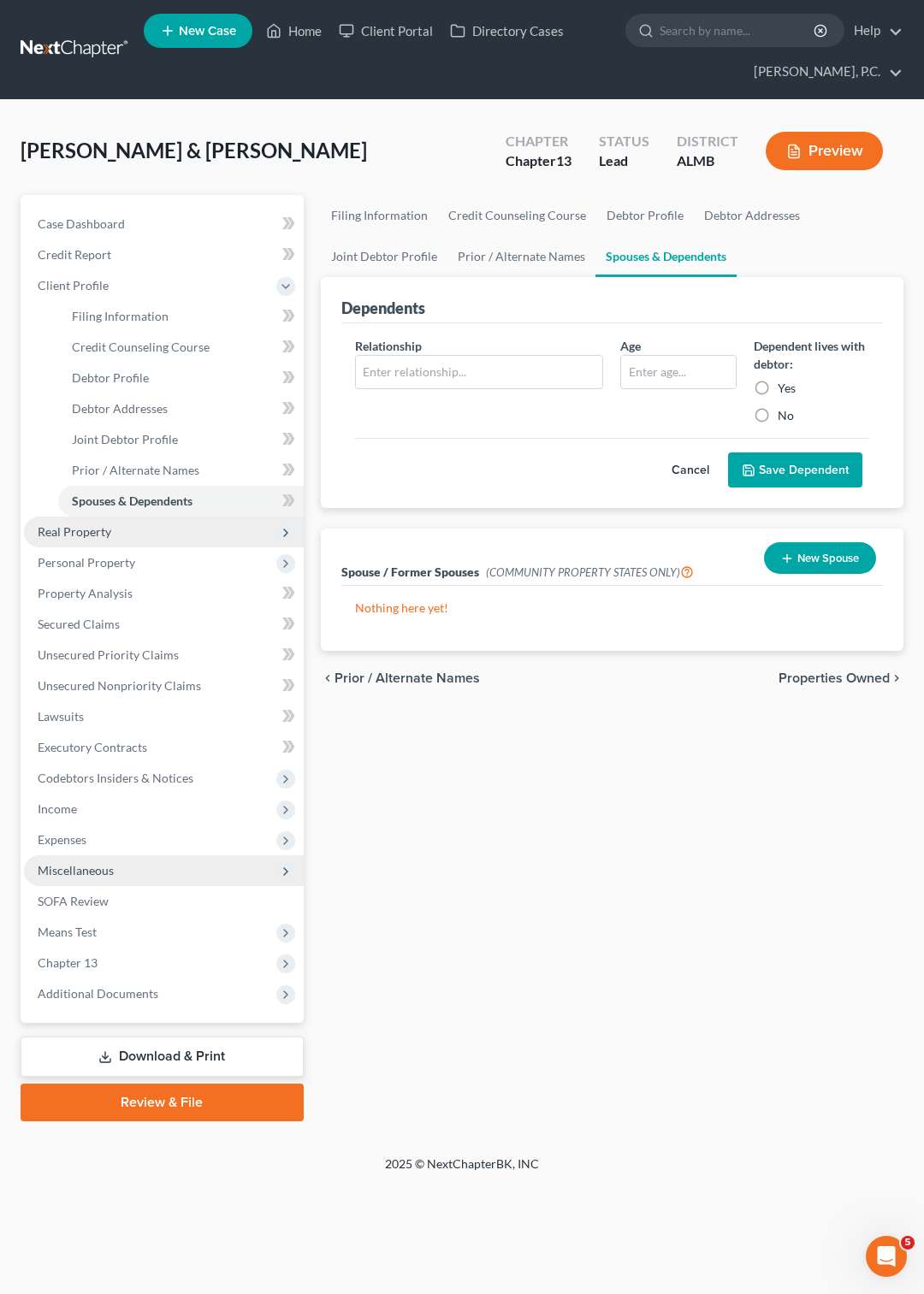
click at [61, 529] on span "Real Property" at bounding box center [74, 531] width 73 height 14
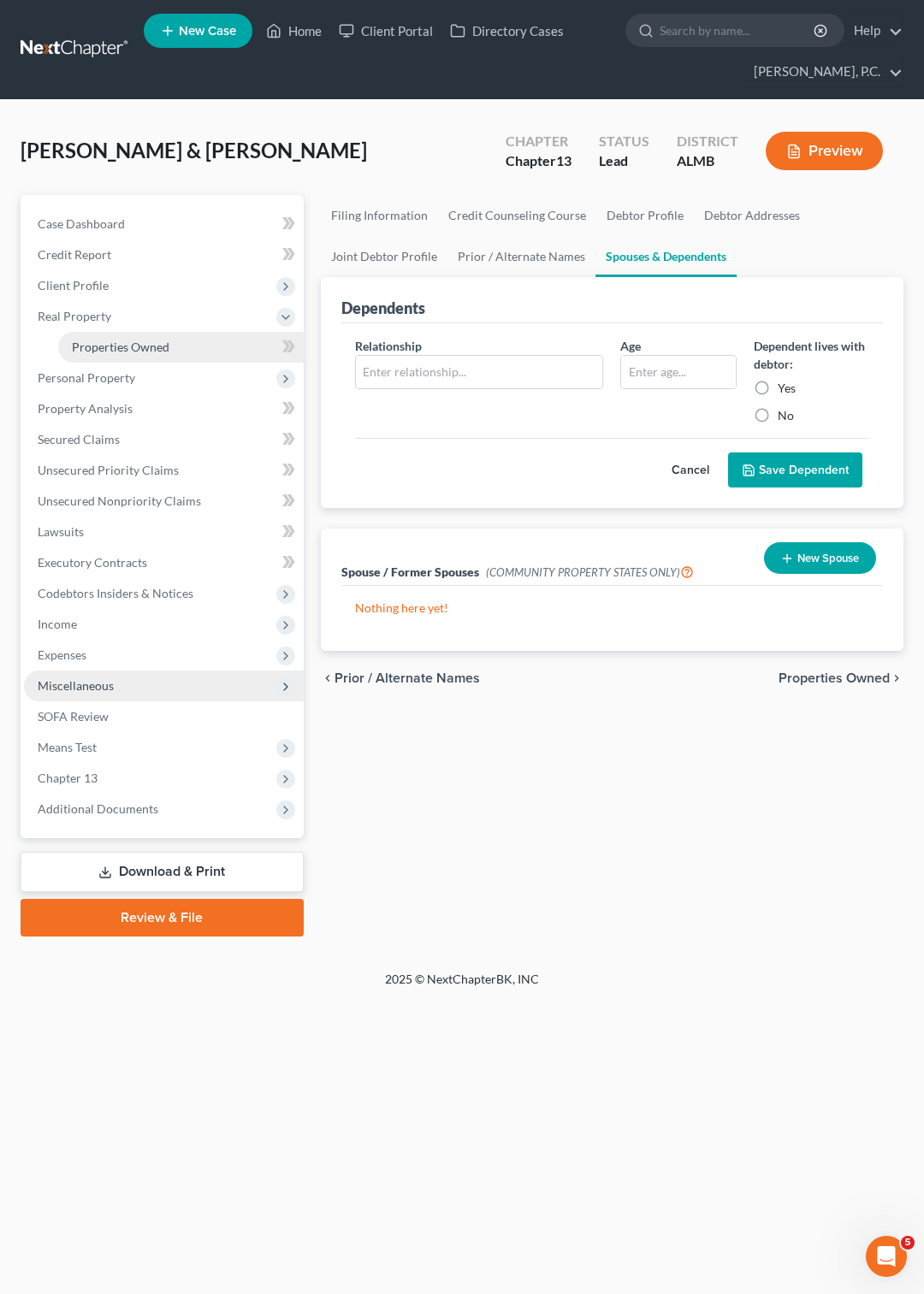
click at [106, 345] on span "Properties Owned" at bounding box center [120, 346] width 98 height 14
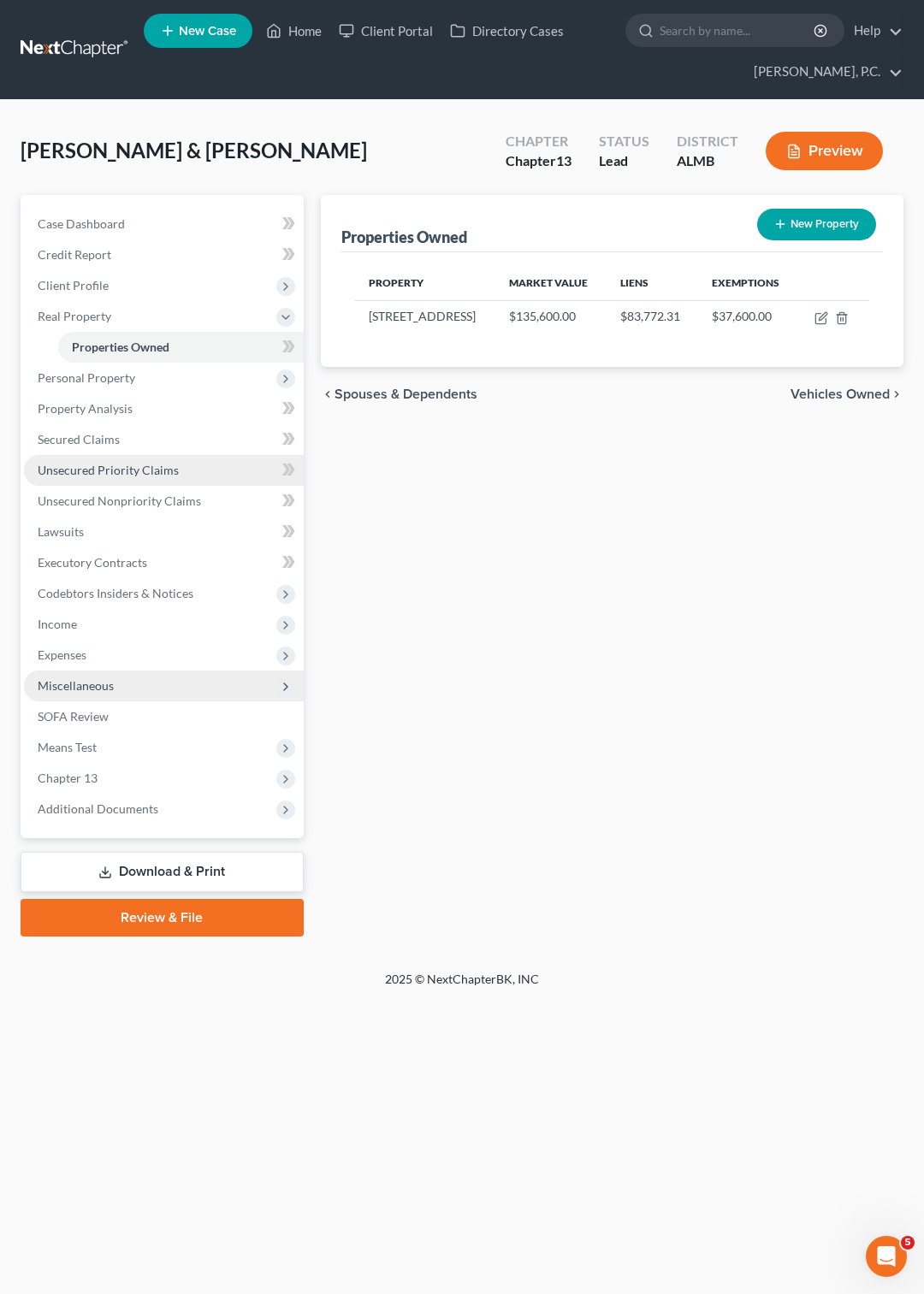
click at [129, 472] on span "Unsecured Priority Claims" at bounding box center [108, 470] width 141 height 14
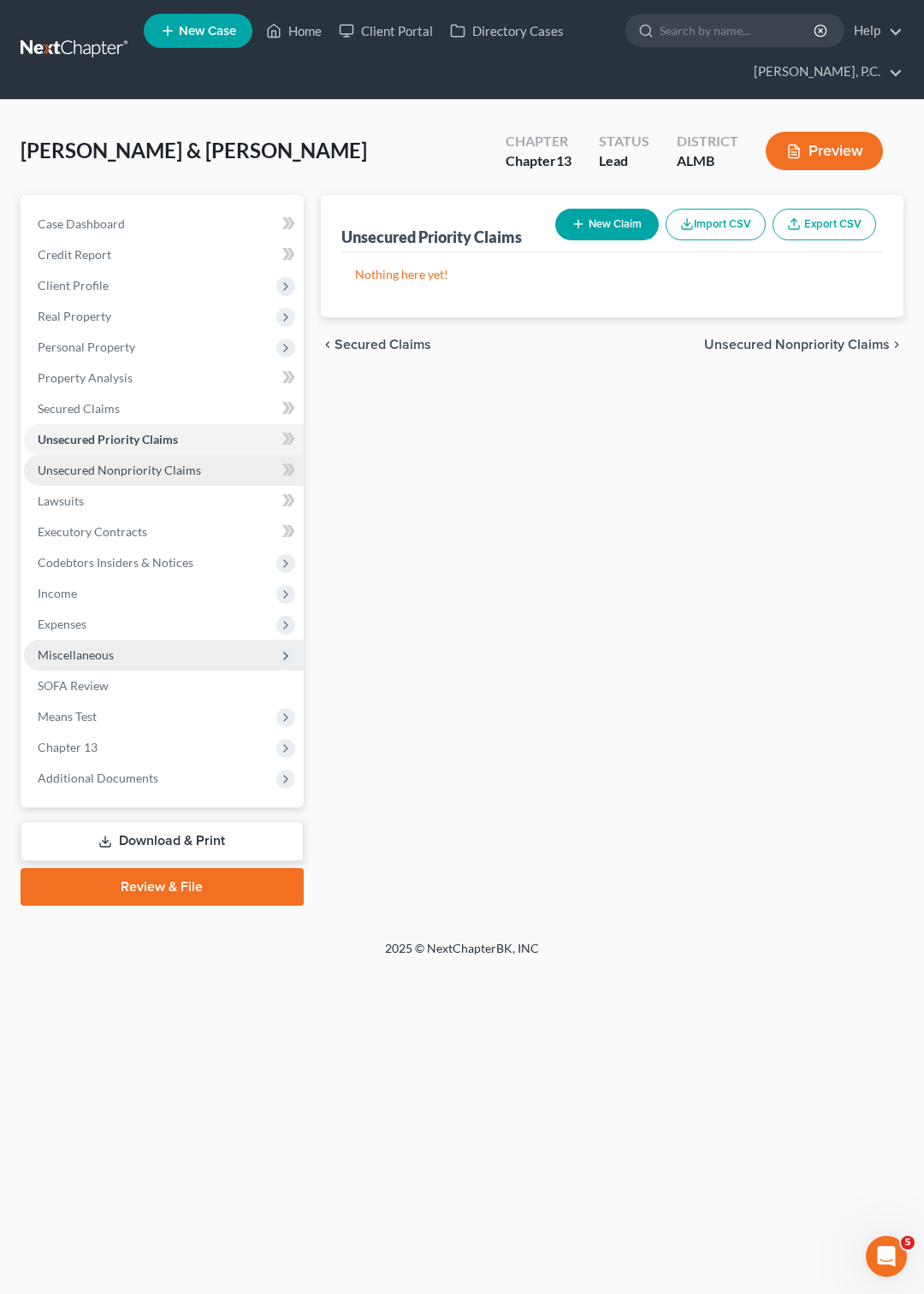
click at [140, 469] on span "Unsecured Nonpriority Claims" at bounding box center [119, 470] width 163 height 14
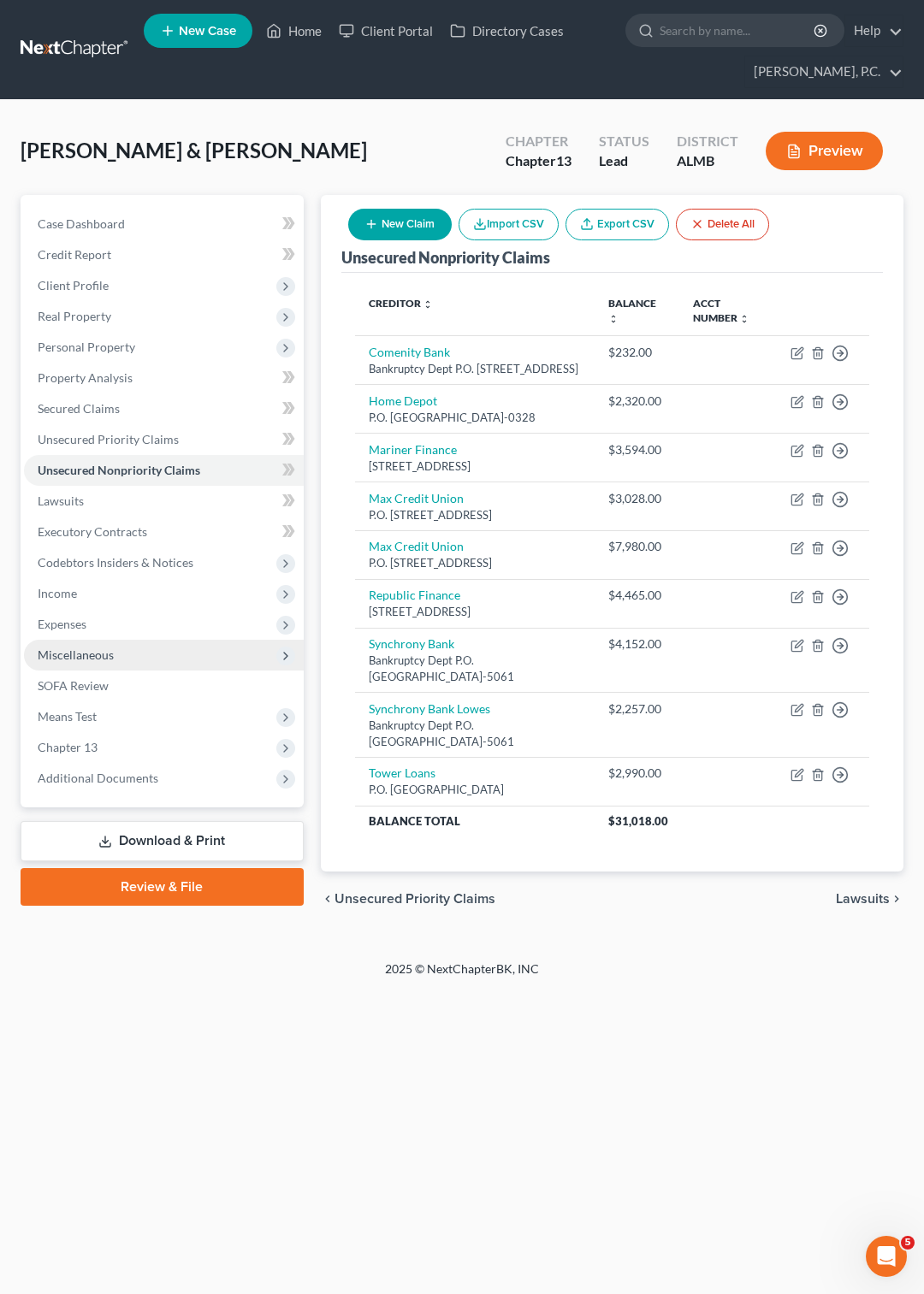
click at [198, 34] on span "New Case" at bounding box center [207, 31] width 57 height 13
select select "0"
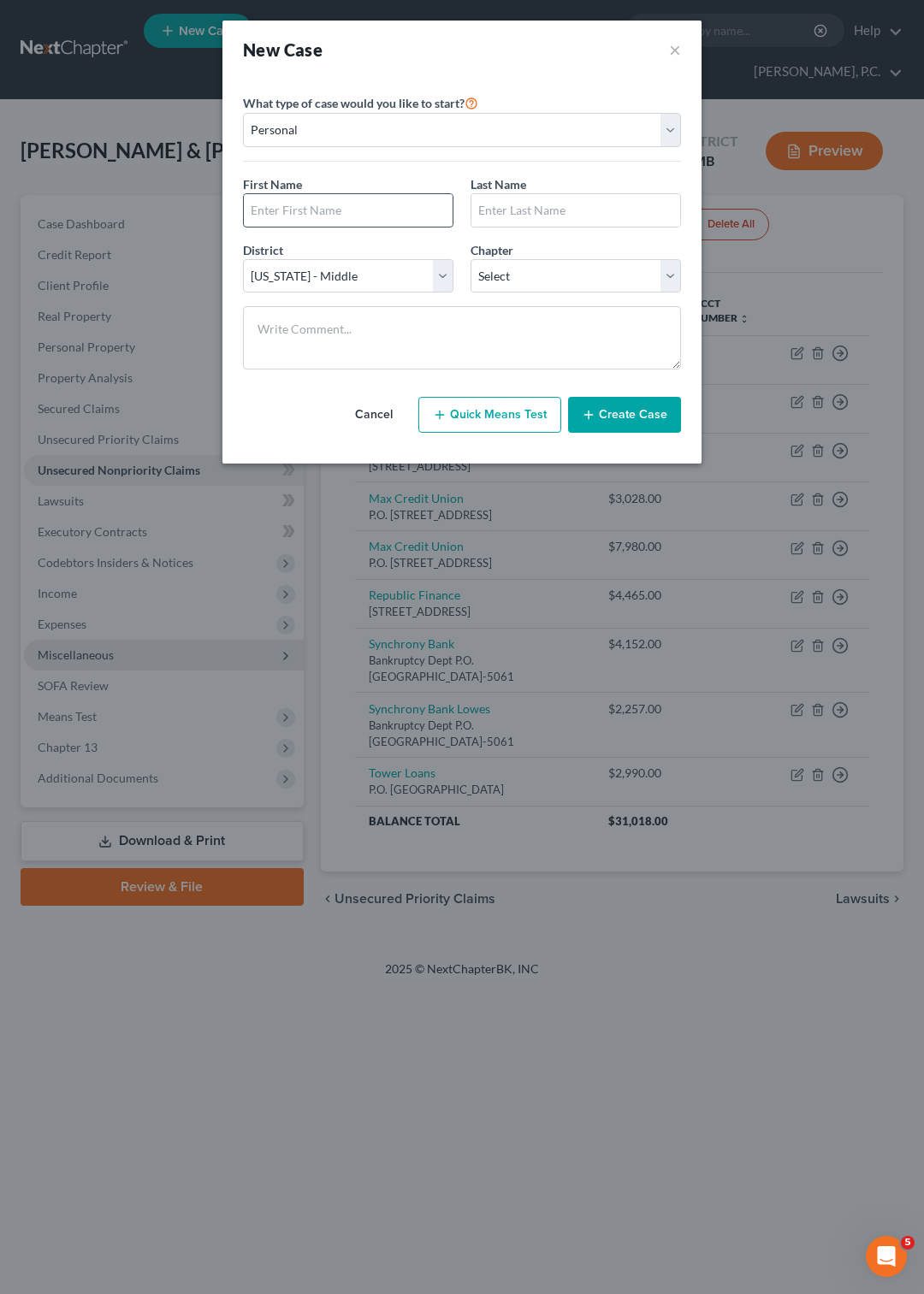
click at [328, 210] on input "text" at bounding box center [348, 211] width 209 height 33
type input "[PERSON_NAME]"
click at [471, 259] on select "Select 7 11 12 13" at bounding box center [576, 275] width 211 height 34
select select "3"
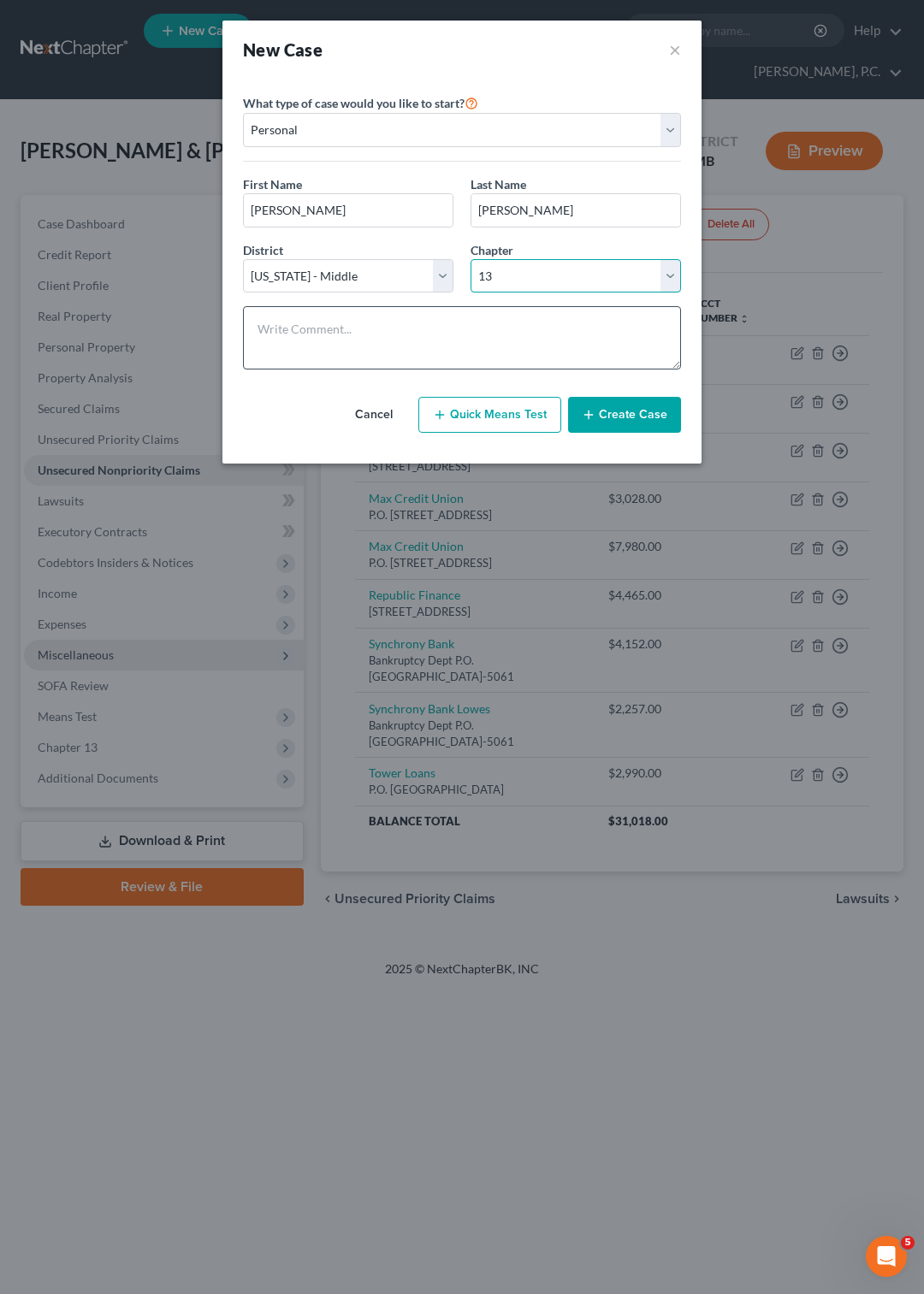
click option "13" at bounding box center [0, 0] width 0 height 0
click at [637, 433] on button "Create Case" at bounding box center [624, 415] width 113 height 36
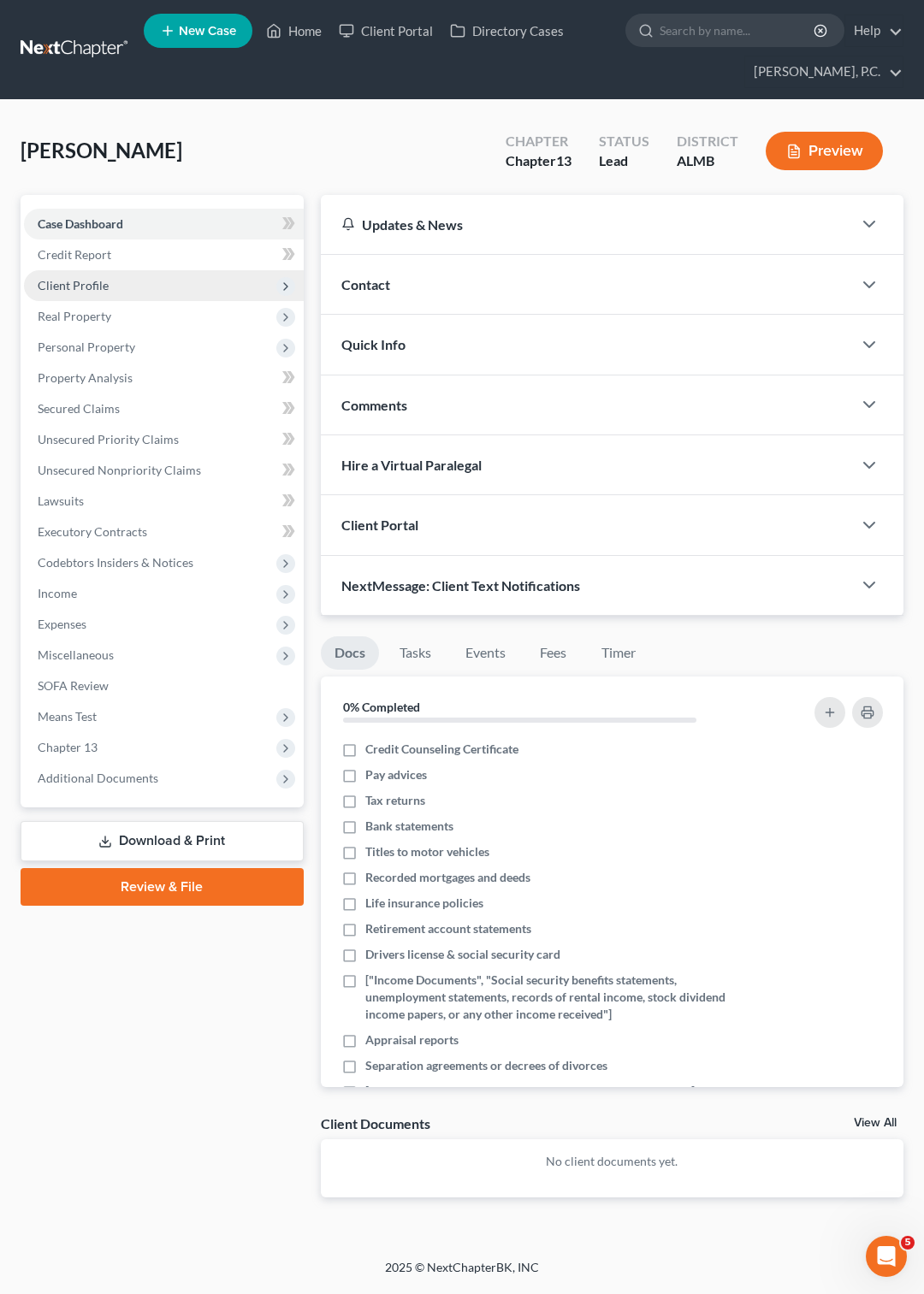
click at [100, 282] on span "Client Profile" at bounding box center [72, 285] width 71 height 14
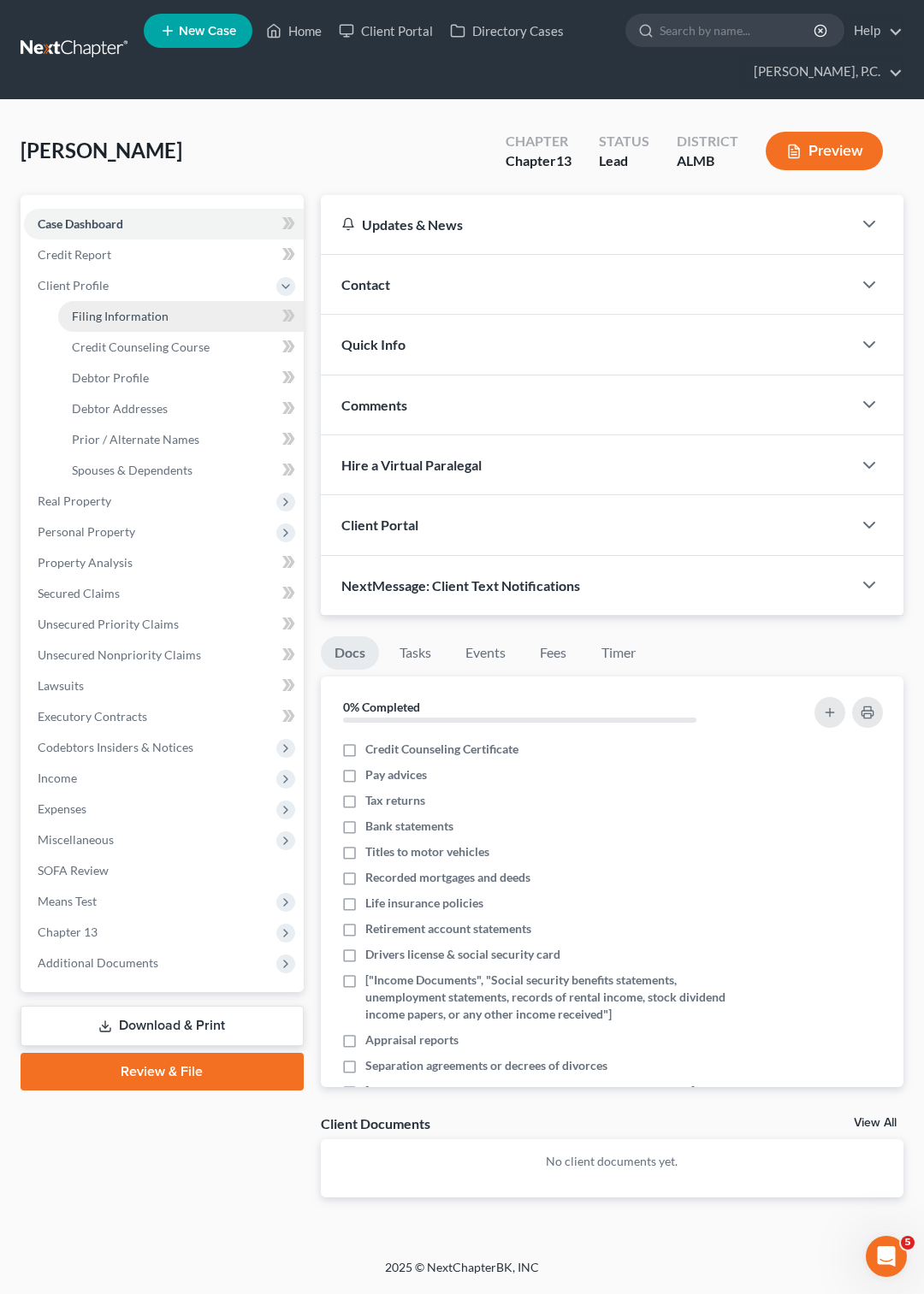
click at [147, 314] on span "Filing Information" at bounding box center [120, 315] width 97 height 14
select select "1"
select select "0"
select select "3"
select select "0"
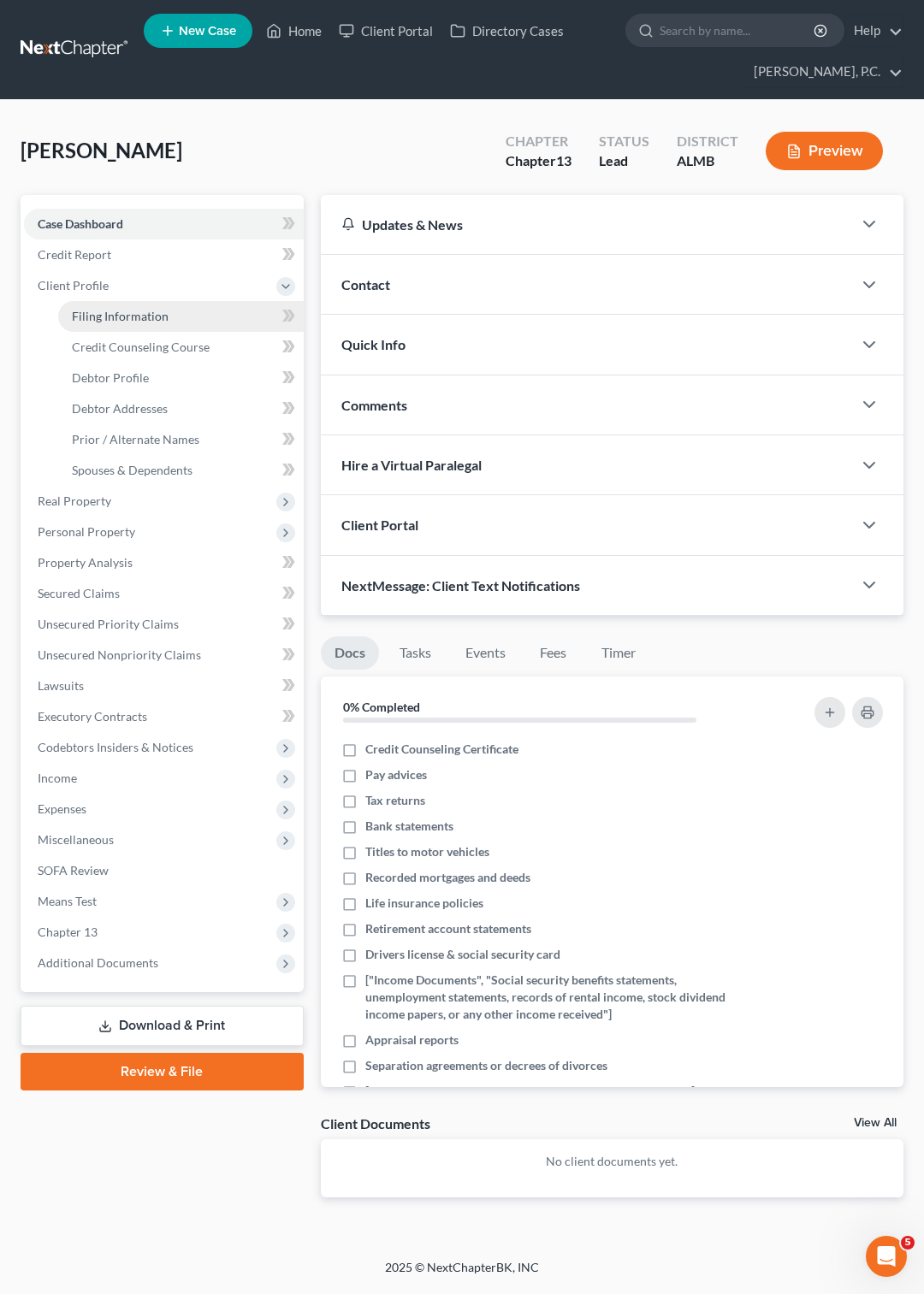
select select "0"
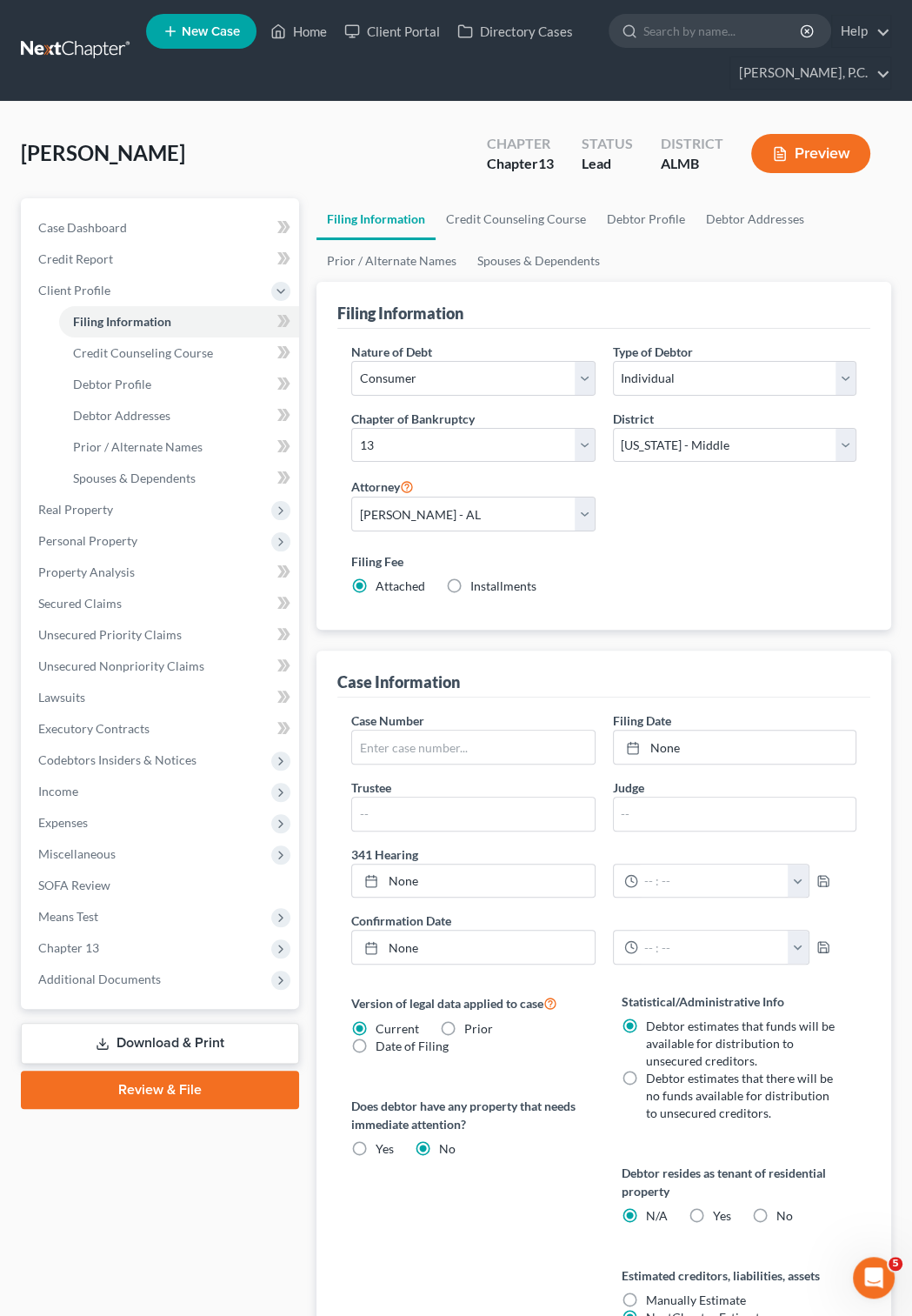
click at [471, 585] on label "Installments Installments" at bounding box center [503, 587] width 66 height 18
click at [478, 585] on input "Installments Installments" at bounding box center [484, 584] width 12 height 12
radio input "true"
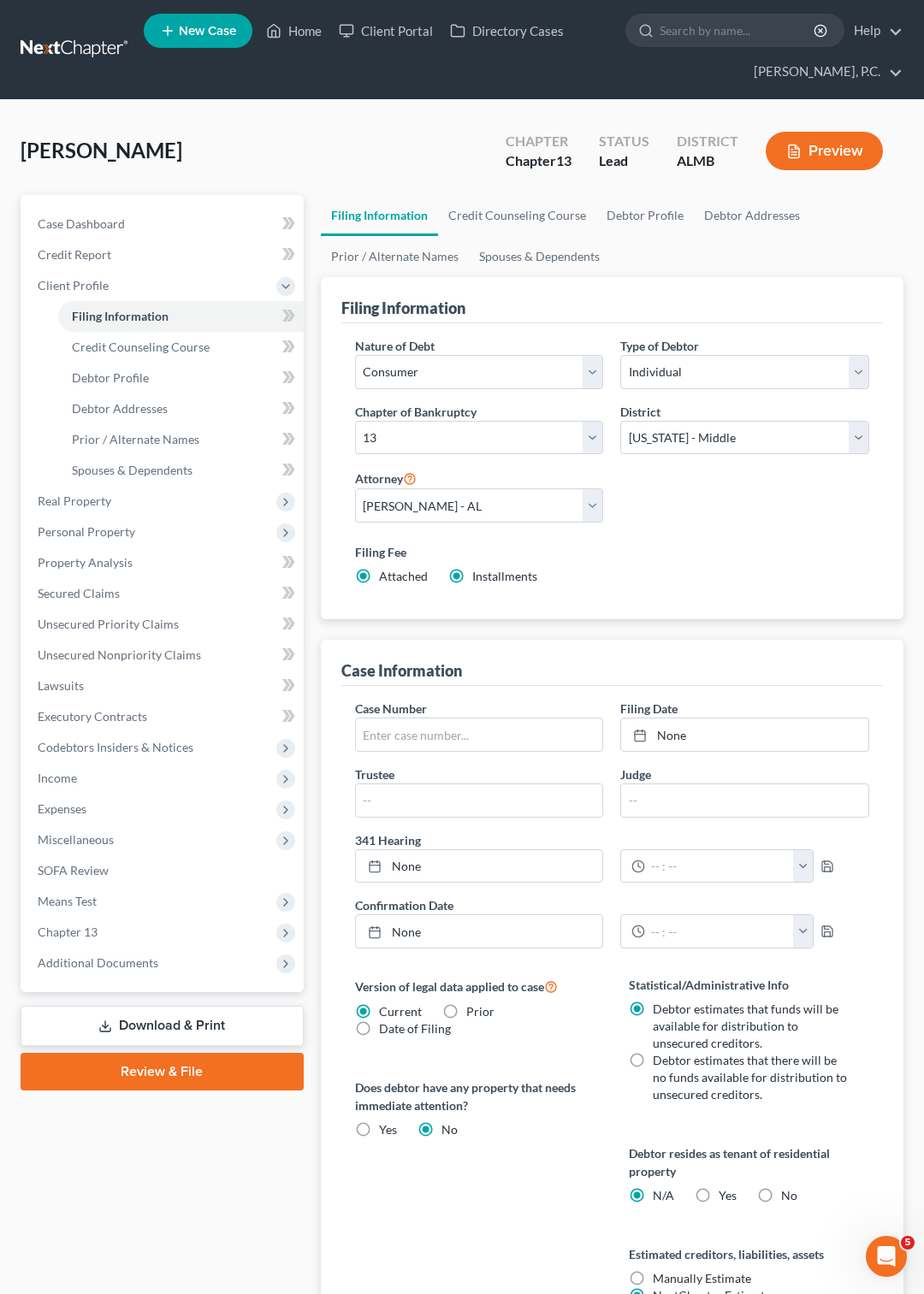
radio input "false"
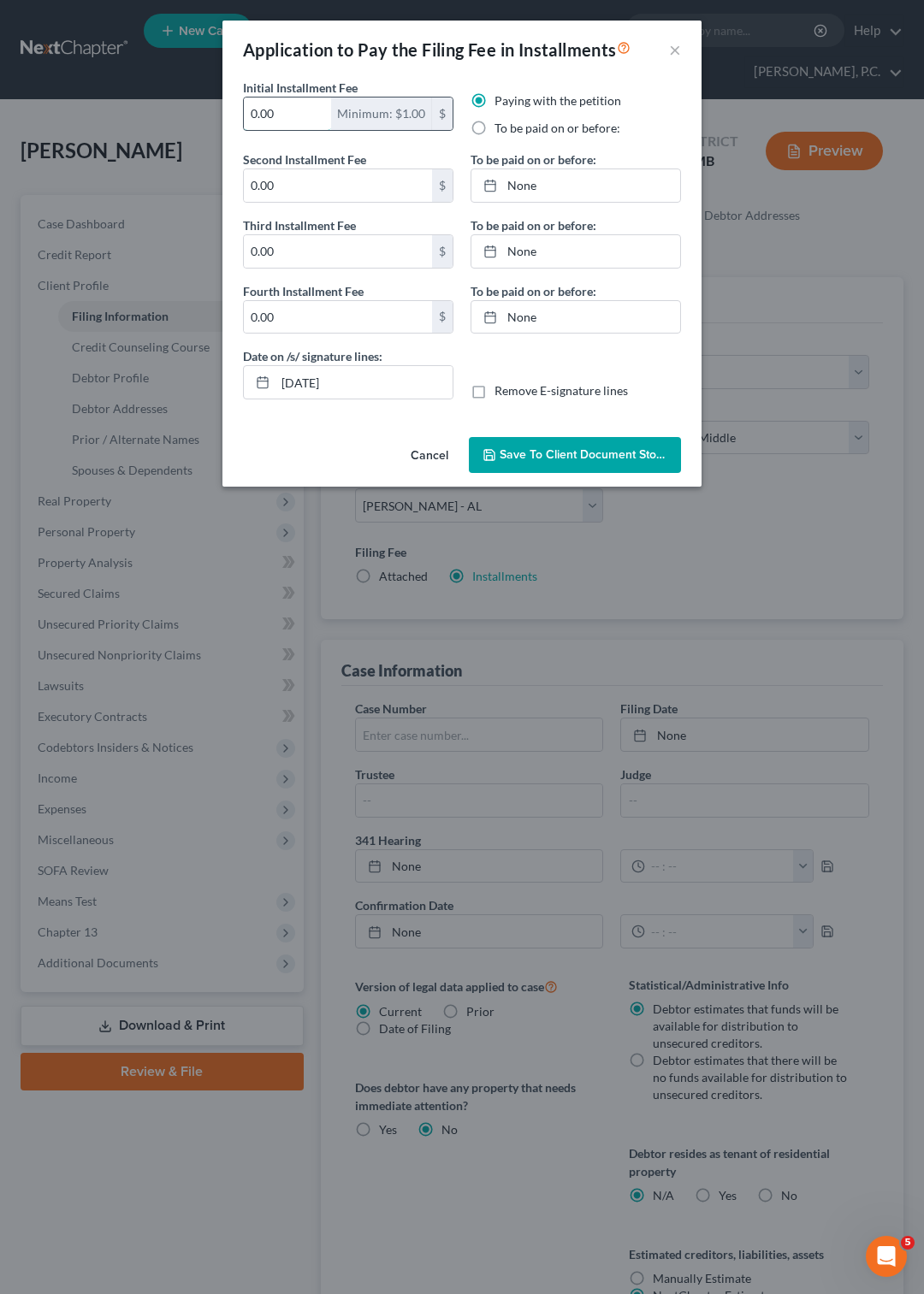
click at [288, 117] on input "0.00" at bounding box center [287, 114] width 87 height 33
type input "0"
type input "10"
click at [271, 181] on input "0.00" at bounding box center [337, 186] width 188 height 33
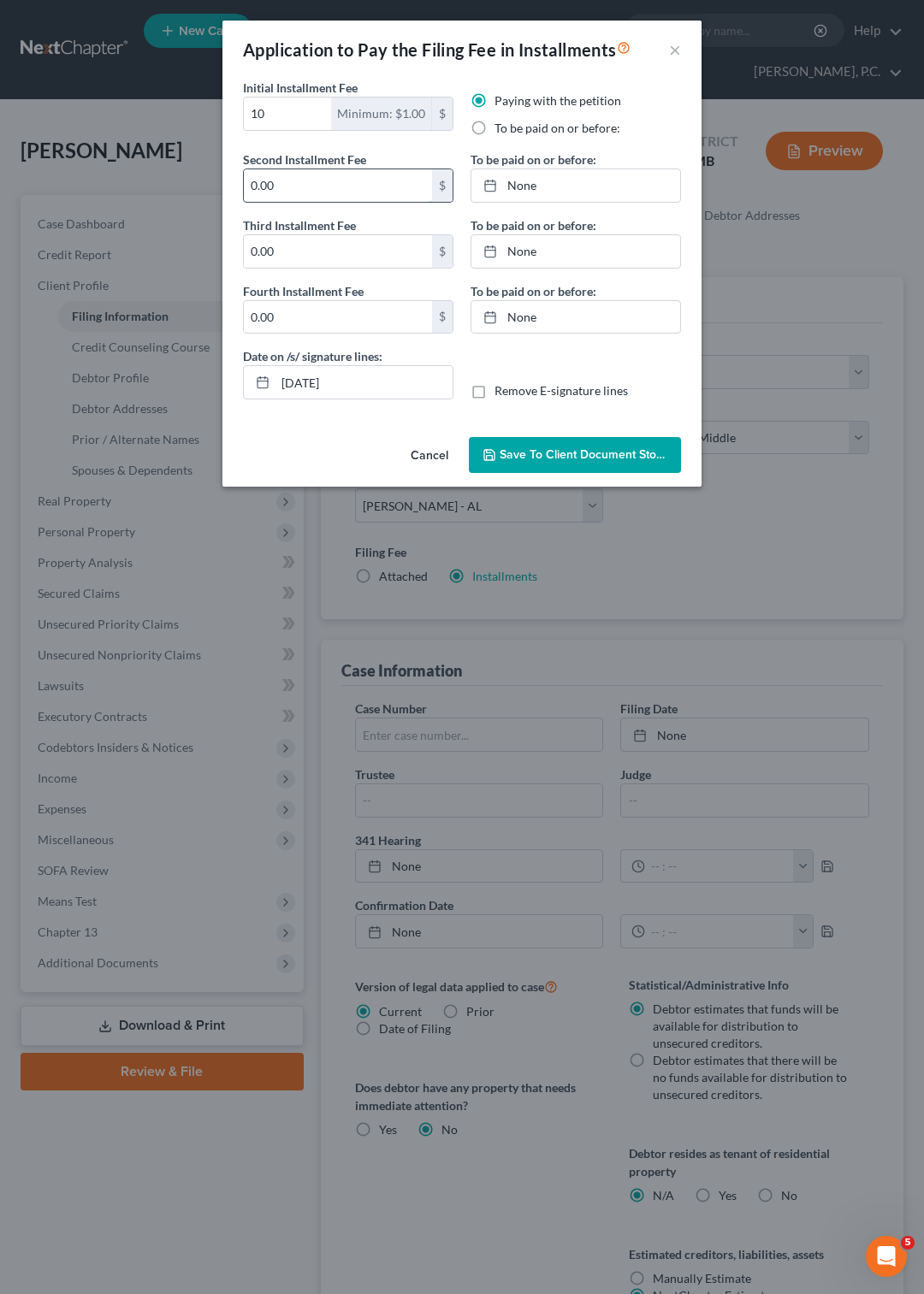
click at [271, 181] on input "0.00" at bounding box center [337, 186] width 188 height 33
type input "0"
type input "303"
click at [487, 183] on line at bounding box center [487, 182] width 0 height 3
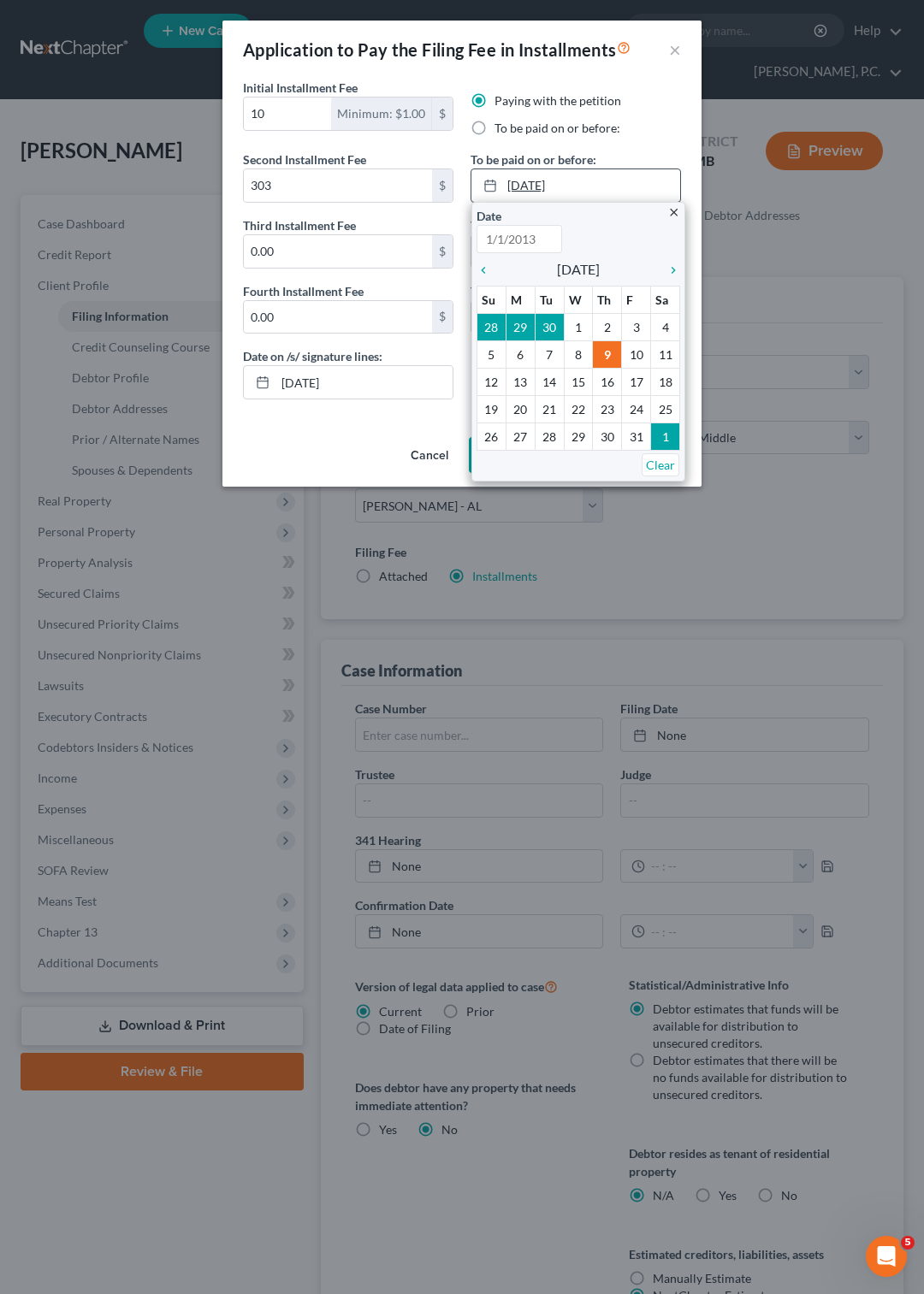
type input "[DATE]"
click at [672, 267] on icon "chevron_right" at bounding box center [668, 271] width 22 height 14
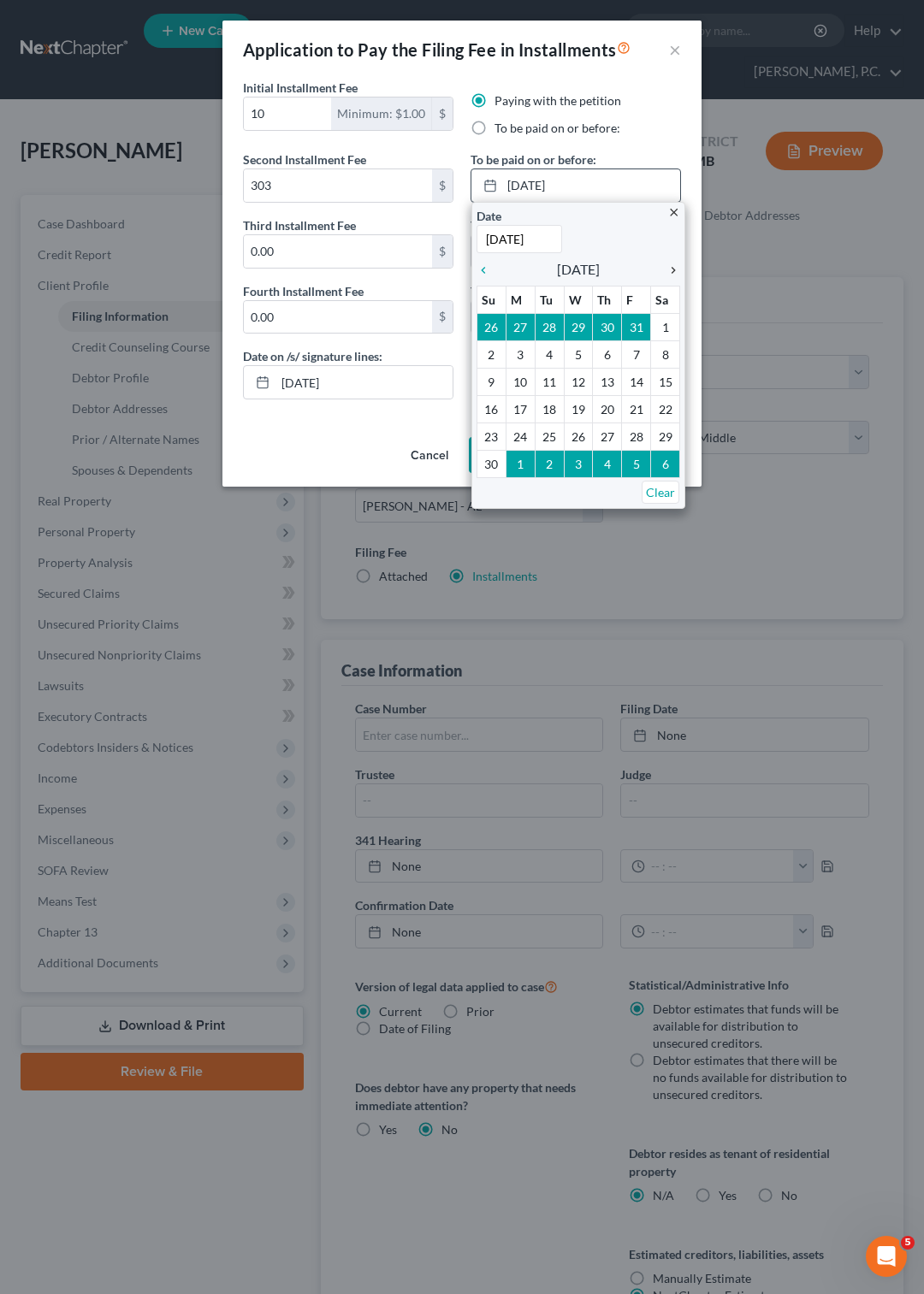
click at [672, 267] on icon "chevron_right" at bounding box center [668, 271] width 22 height 14
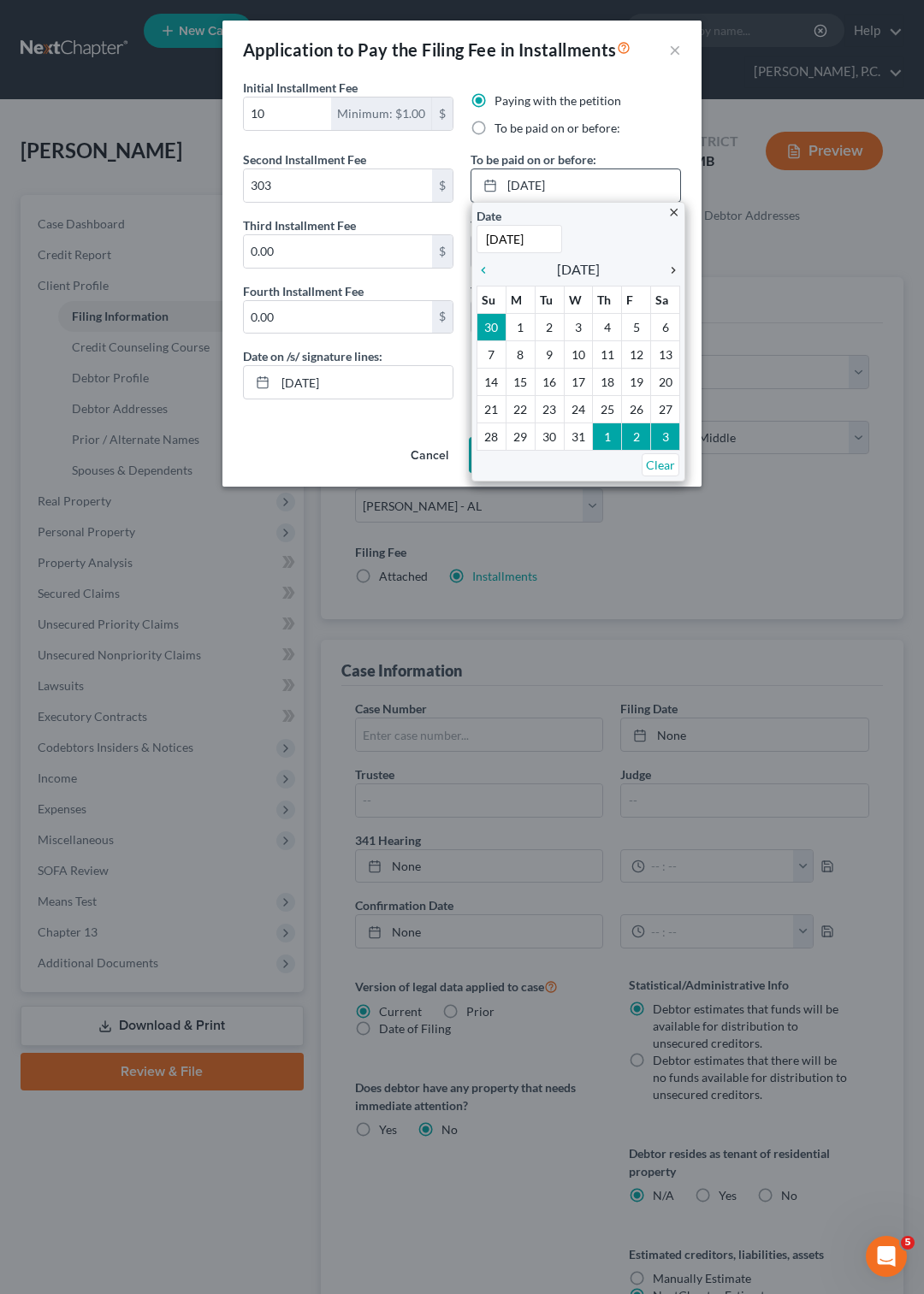
click at [672, 267] on icon "chevron_right" at bounding box center [668, 271] width 22 height 14
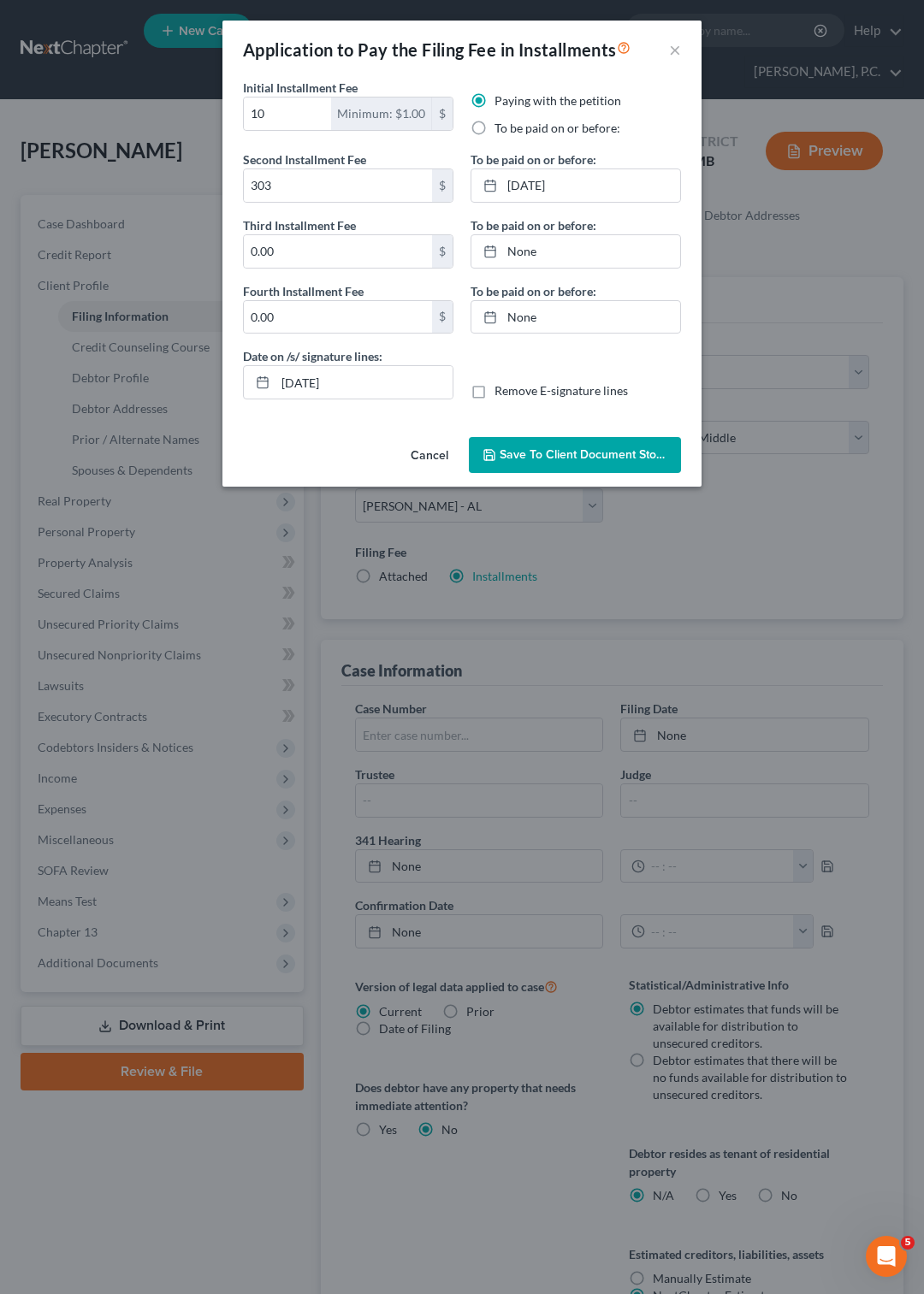
click at [570, 453] on span "Save to Client Document Storage" at bounding box center [591, 454] width 182 height 14
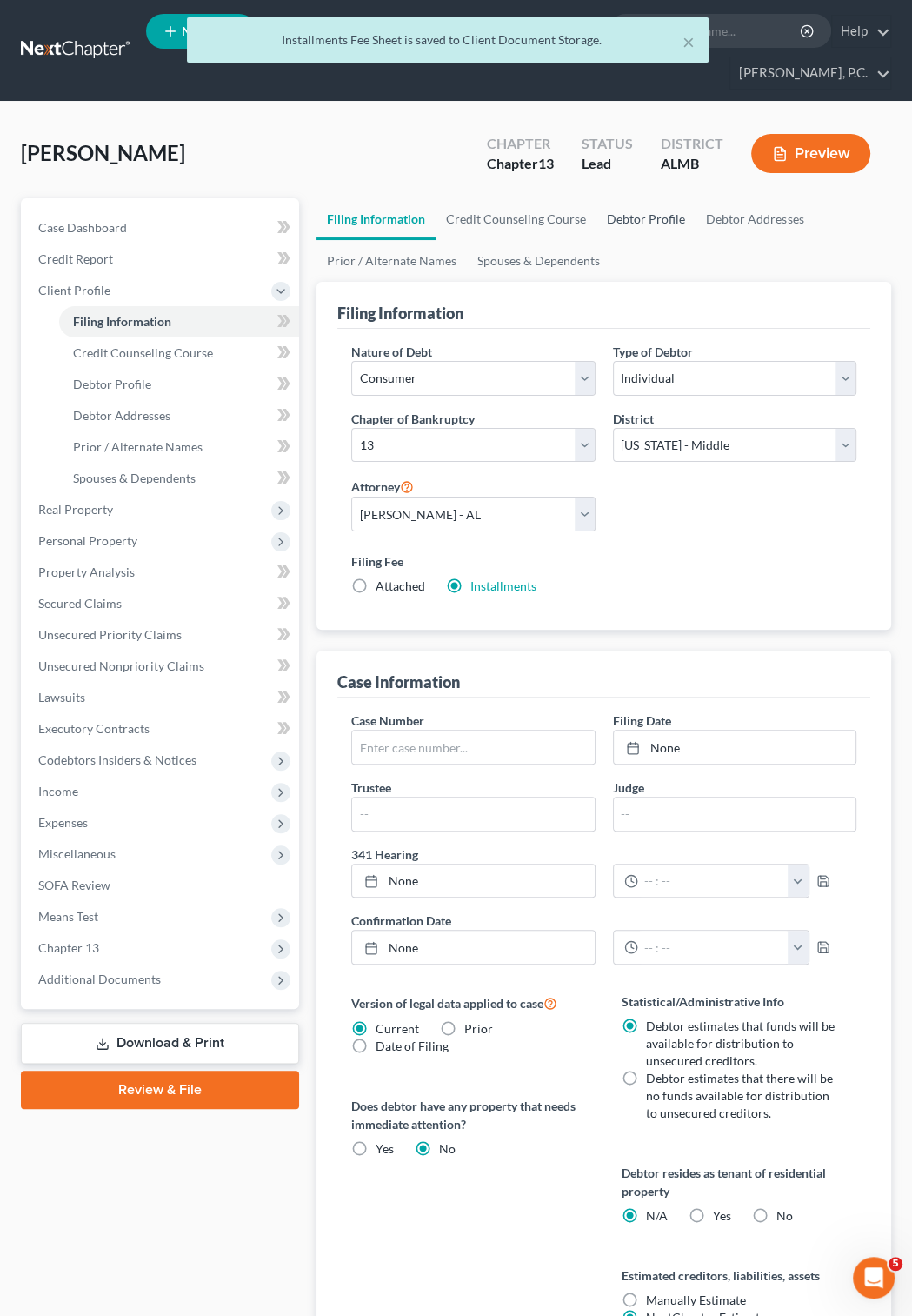
click at [627, 212] on link "Debtor Profile" at bounding box center [646, 219] width 99 height 41
select select "0"
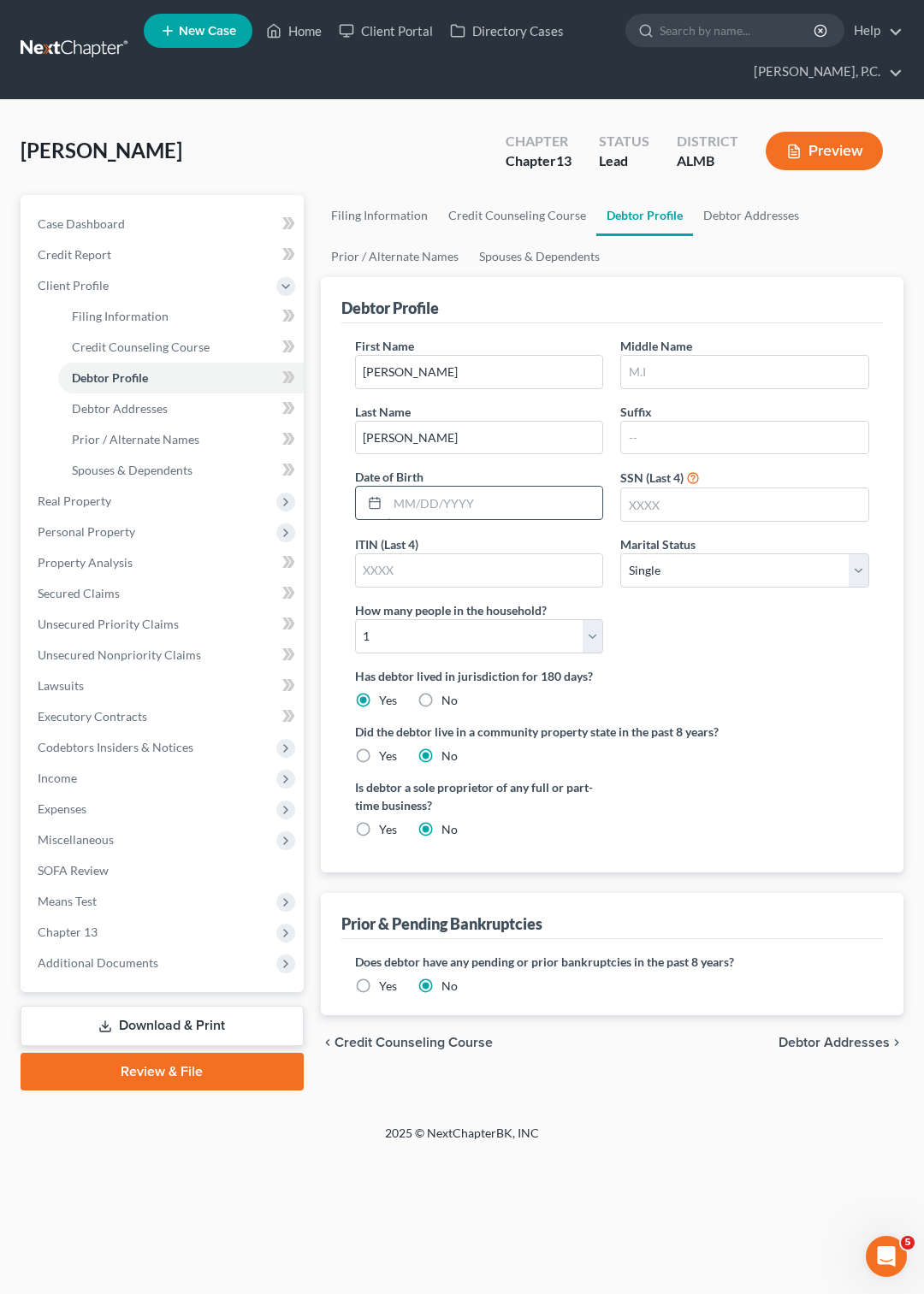
click at [398, 494] on input "text" at bounding box center [495, 503] width 216 height 33
click at [376, 503] on icon at bounding box center [374, 503] width 14 height 14
click at [396, 501] on input "text" at bounding box center [495, 503] width 216 height 33
click at [371, 503] on icon at bounding box center [374, 503] width 14 height 14
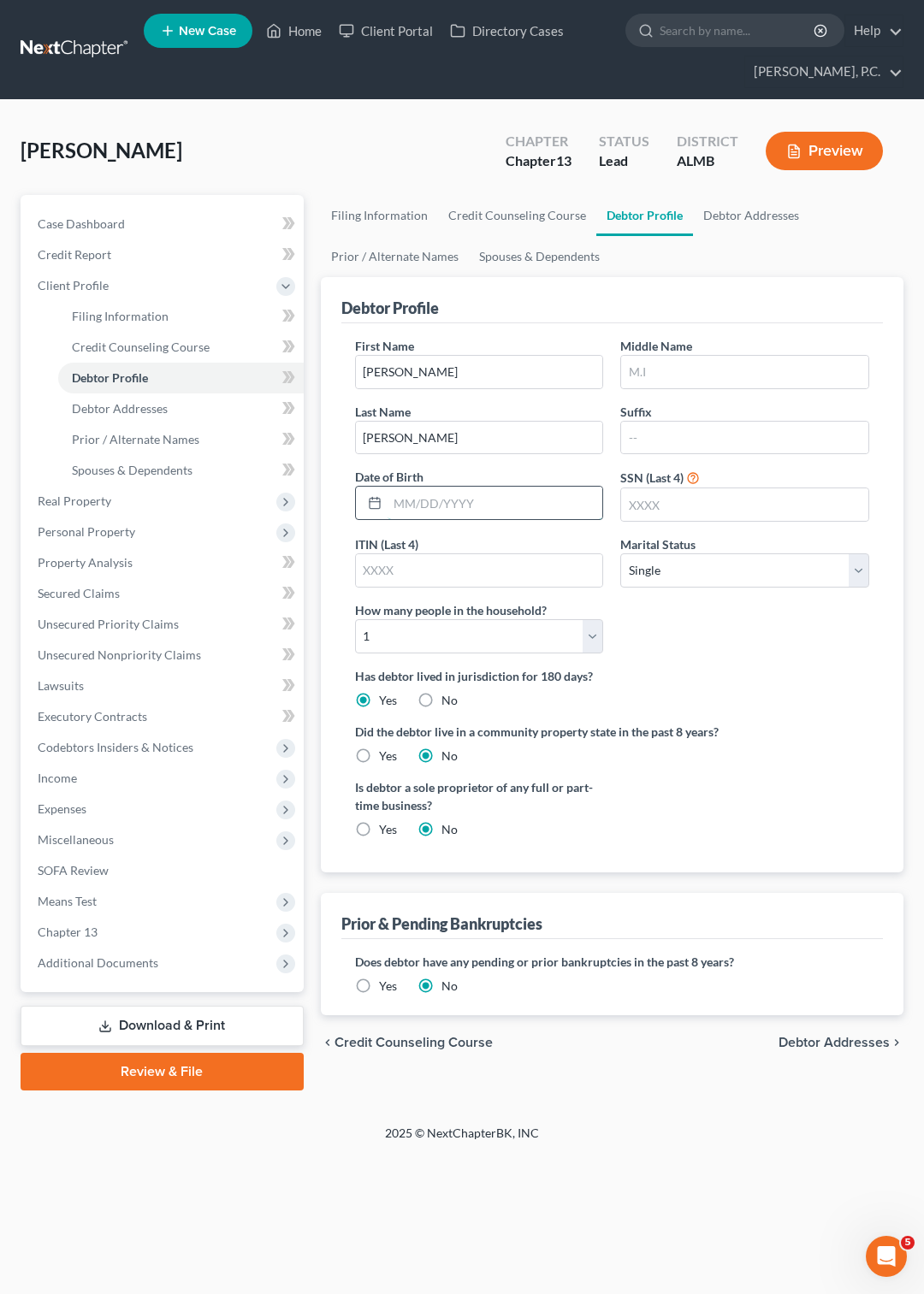
click at [401, 500] on input "text" at bounding box center [495, 503] width 216 height 33
type input "[DATE]"
type input "5942"
click at [355, 619] on select "Select 1 2 3 4 5 6 7 8 9 10 11 12 13 14 15 16 17 18 19 20" at bounding box center [478, 636] width 248 height 34
click option "1" at bounding box center [0, 0] width 0 height 0
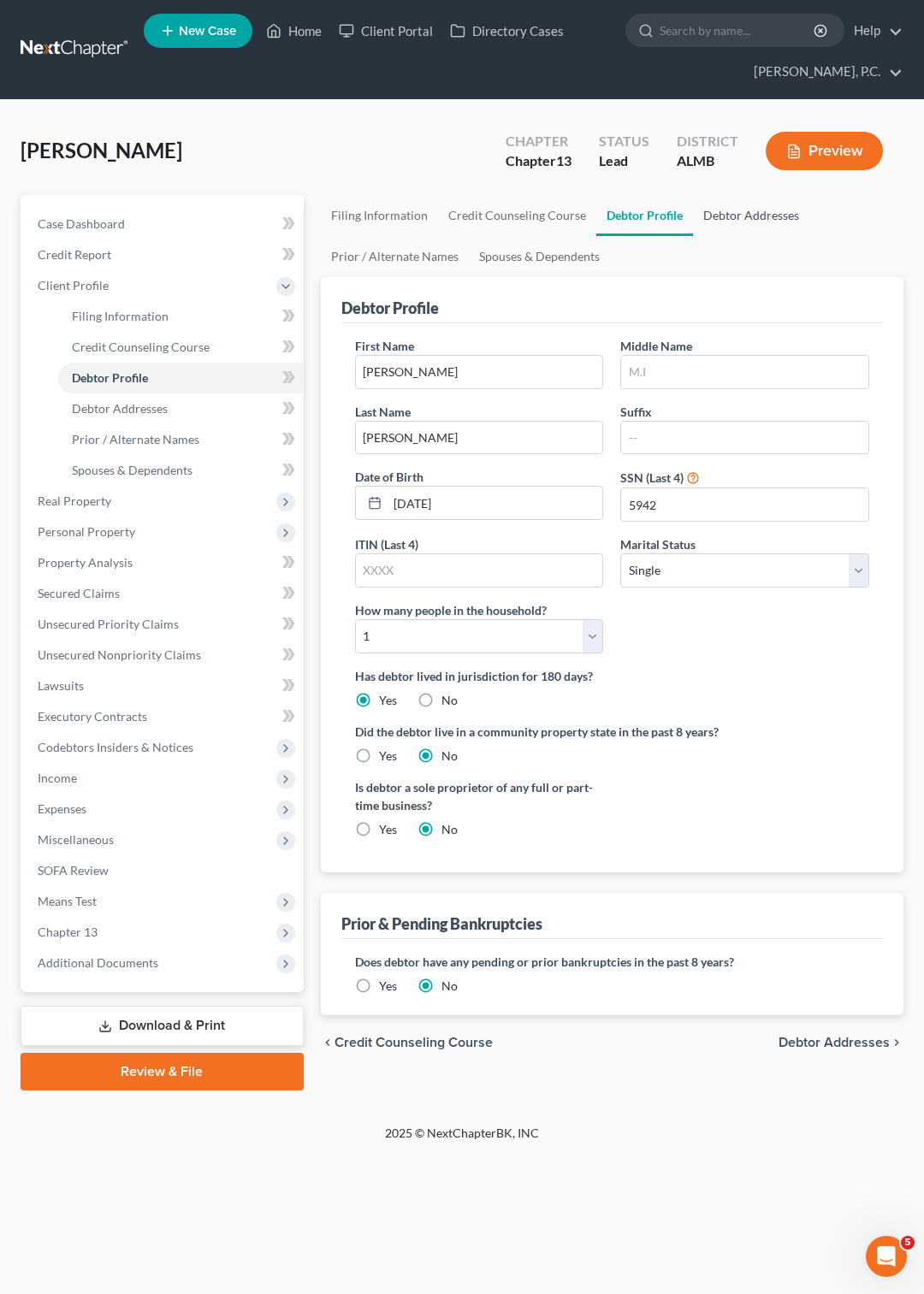
click at [743, 212] on link "Debtor Addresses" at bounding box center [751, 216] width 116 height 41
select select "0"
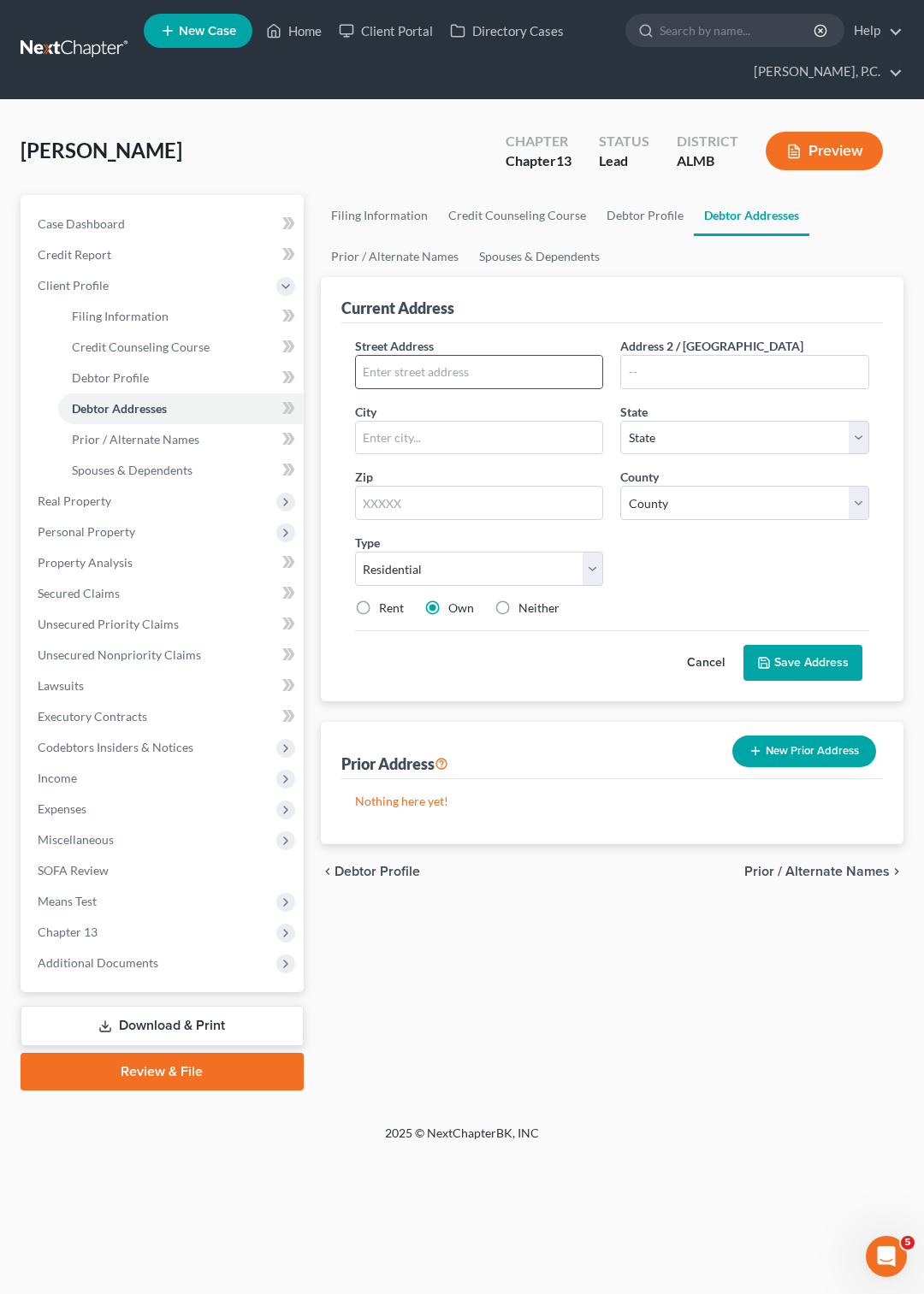
click at [433, 367] on input "text" at bounding box center [479, 372] width 247 height 33
type input "[STREET_ADDRESS][PERSON_NAME]"
type input "[PERSON_NAME]"
select select "0"
type input "36117"
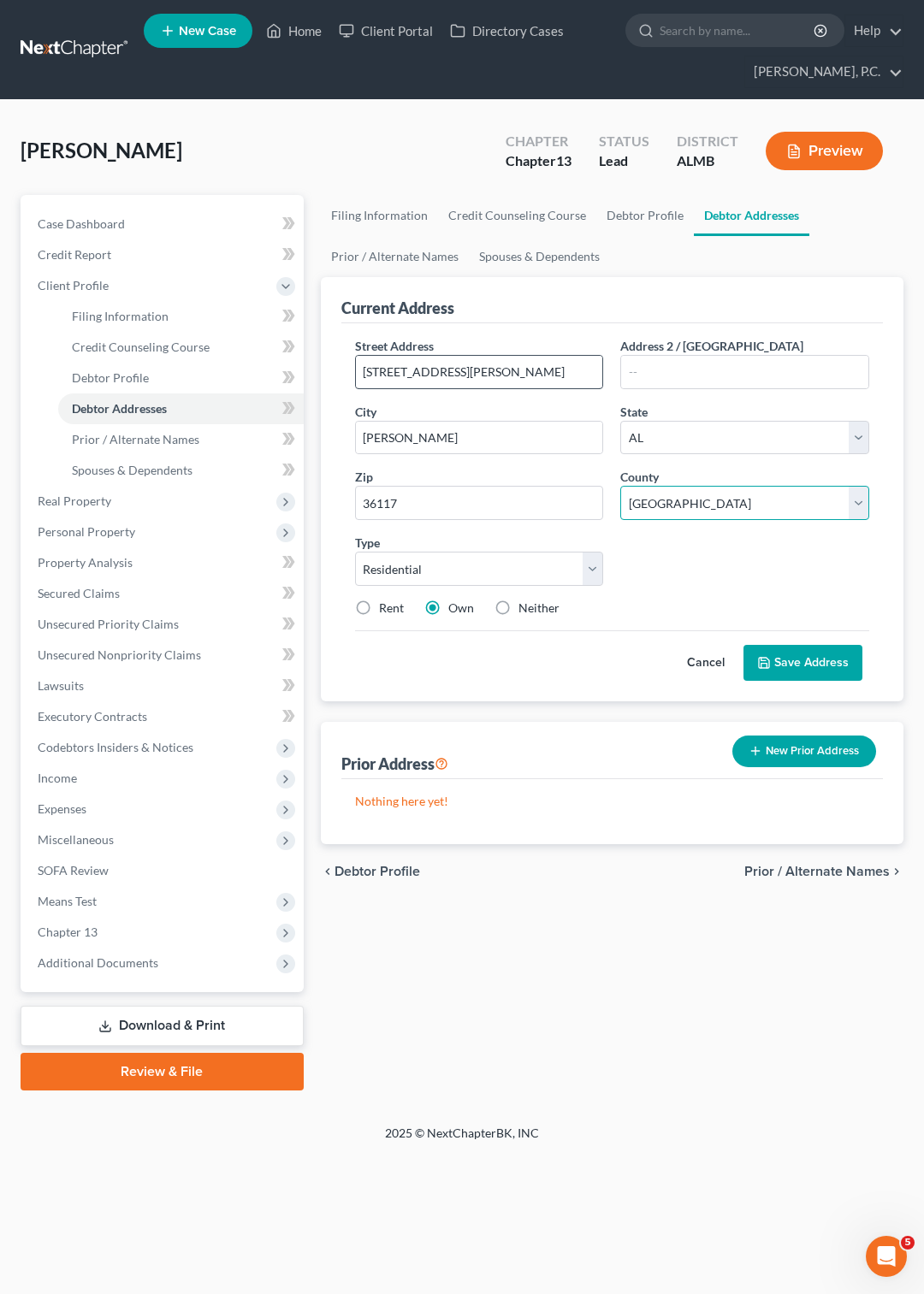
select select "50"
click at [379, 604] on label "Rent" at bounding box center [391, 608] width 25 height 17
click at [386, 604] on input "Rent" at bounding box center [391, 605] width 12 height 12
radio input "true"
click at [780, 656] on button "Save Address" at bounding box center [802, 662] width 119 height 36
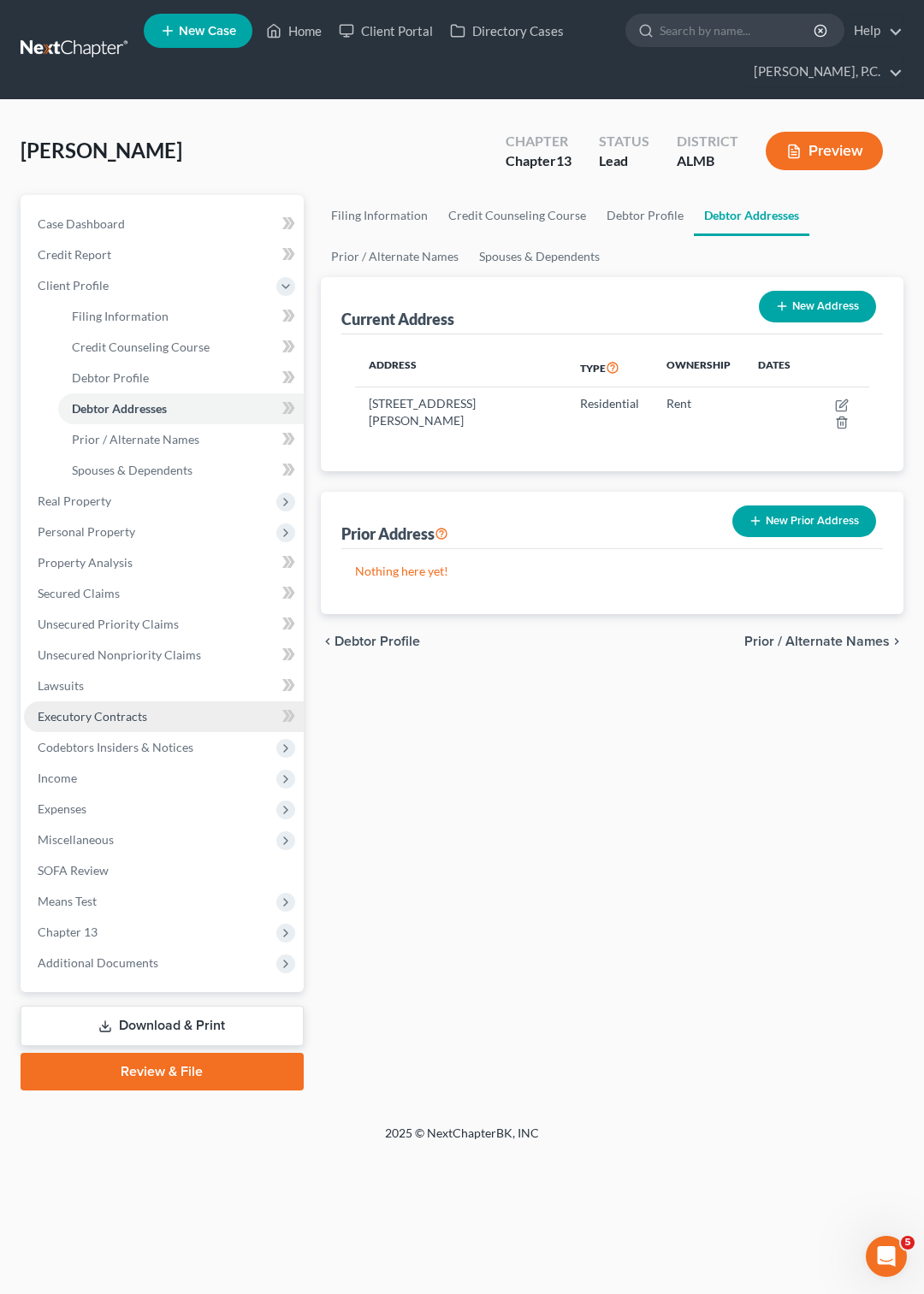
click at [111, 714] on span "Executory Contracts" at bounding box center [92, 716] width 109 height 14
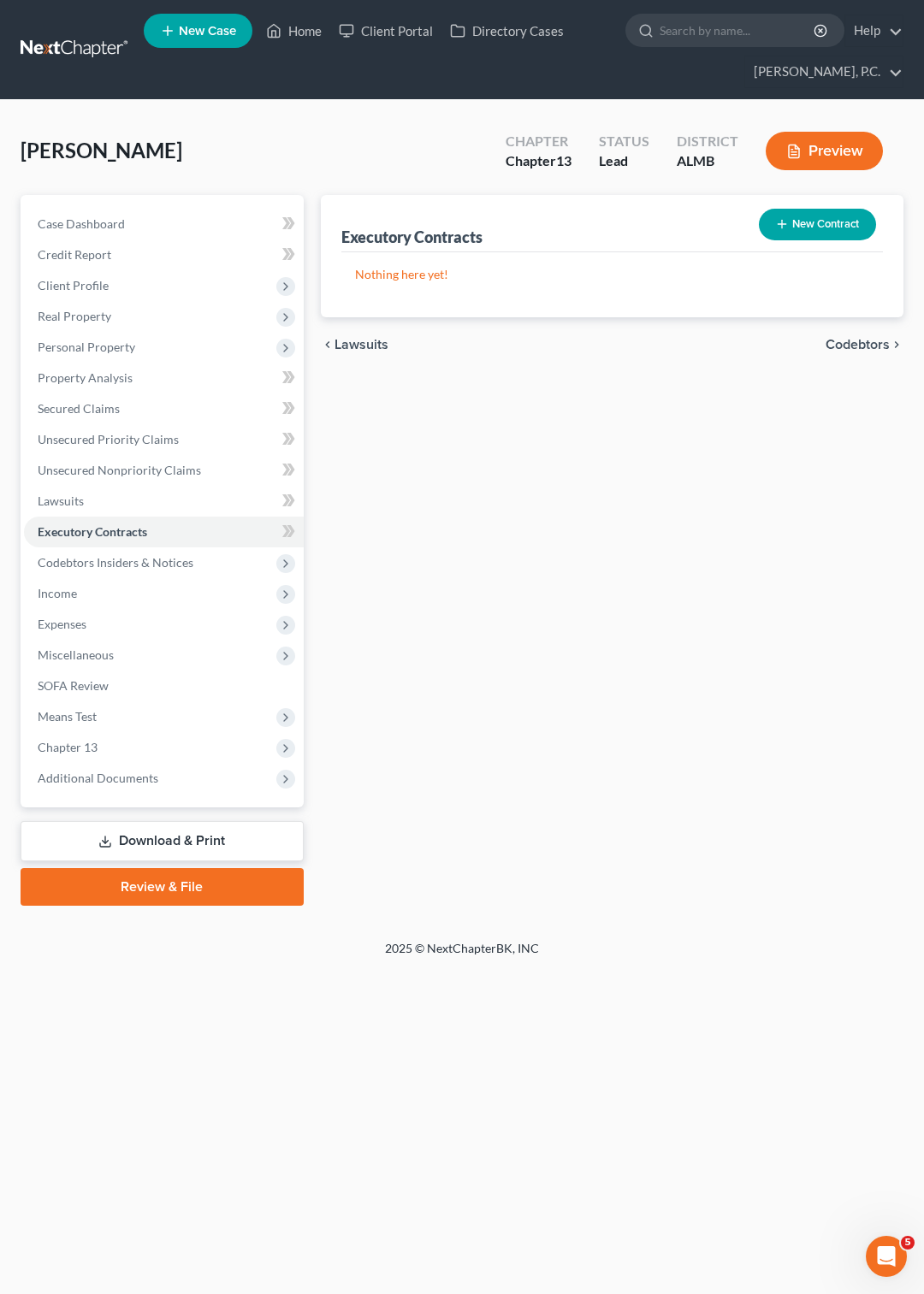
click at [805, 220] on button "New Contract" at bounding box center [817, 224] width 117 height 32
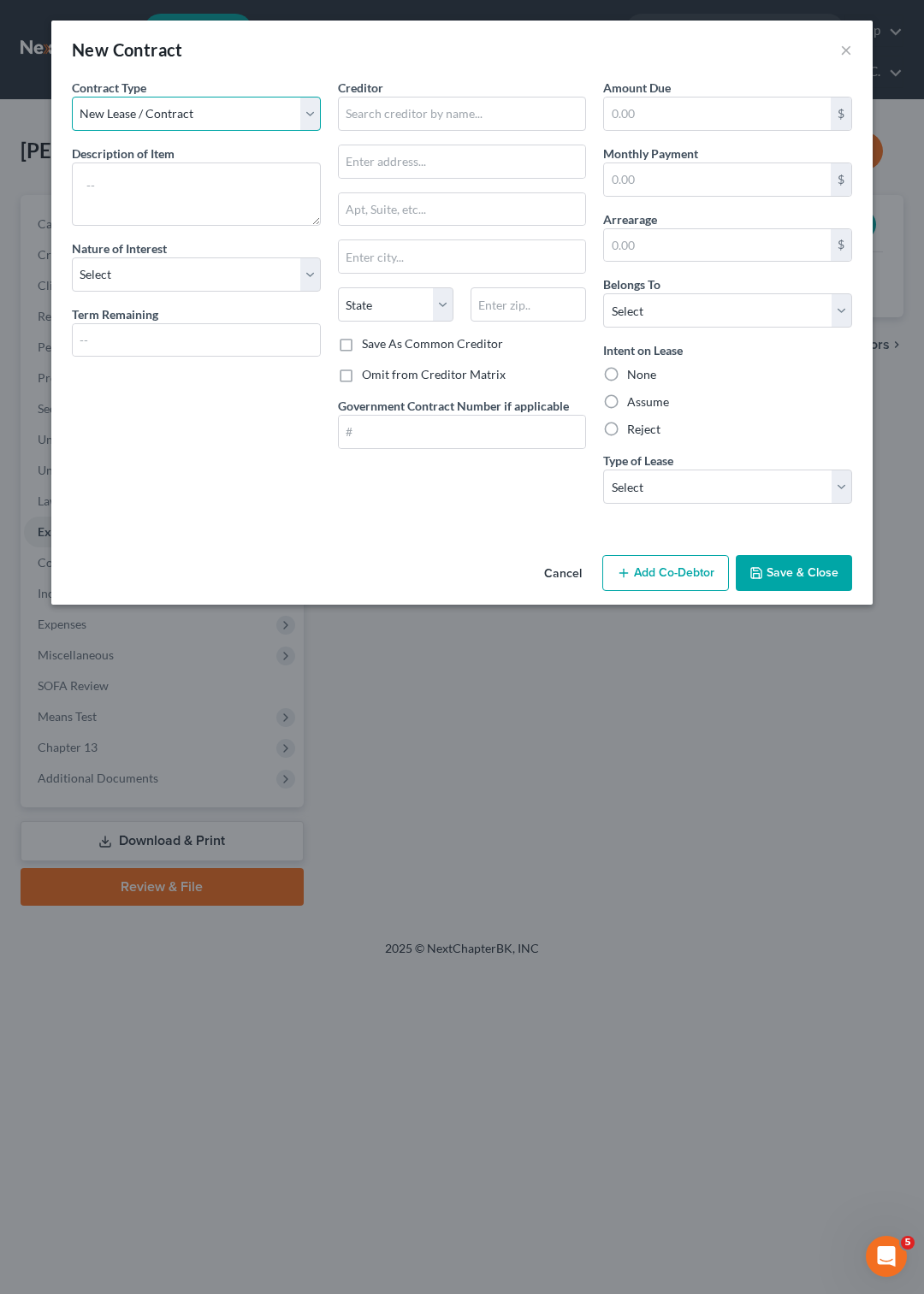
click at [72, 97] on select "New Lease / Contract New Timeshare" at bounding box center [195, 113] width 248 height 34
click option "New Lease / Contract" at bounding box center [0, 0] width 0 height 0
click at [188, 175] on textarea at bounding box center [195, 193] width 248 height 63
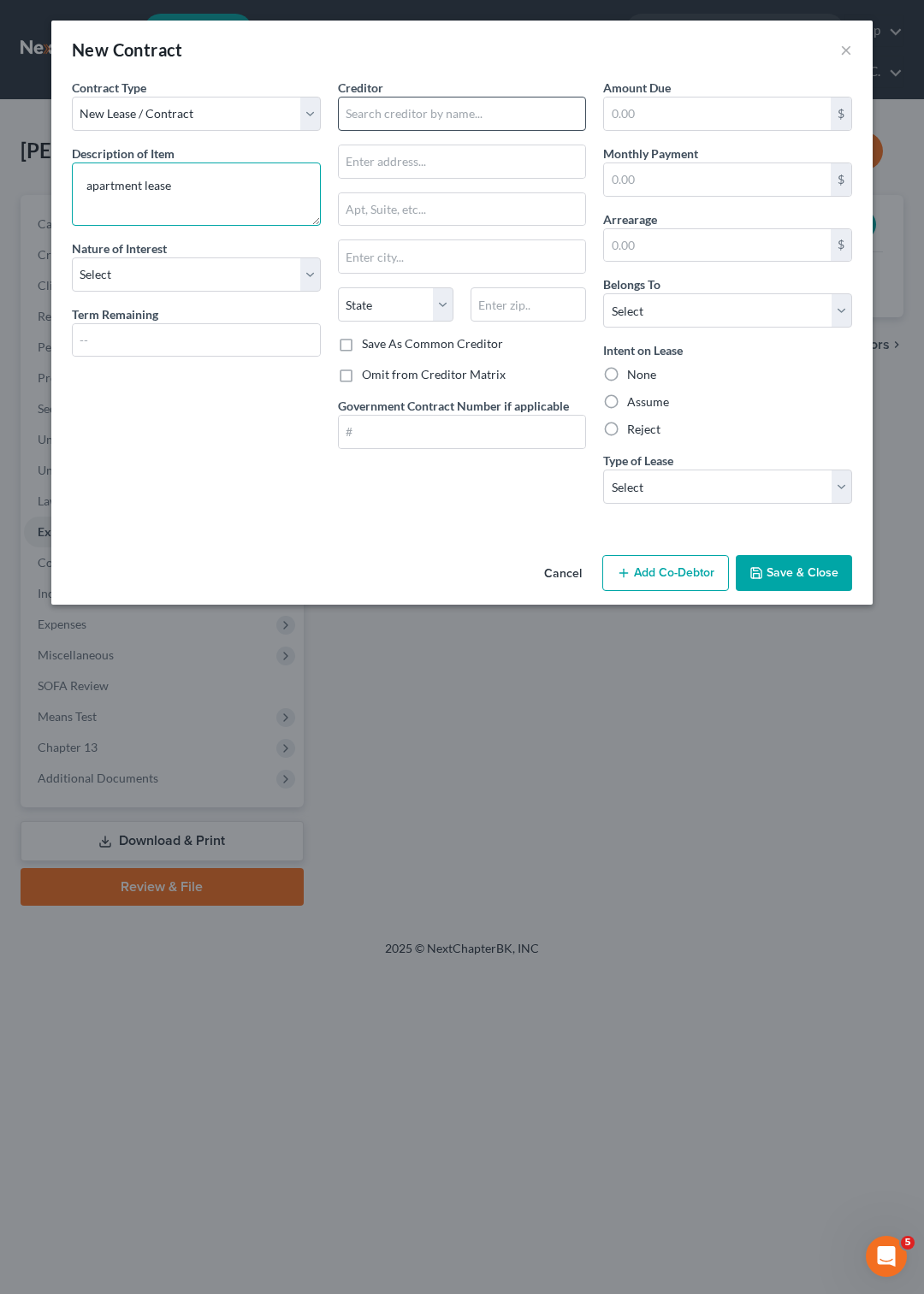
type textarea "apartment lease"
click at [375, 123] on input "text" at bounding box center [461, 113] width 248 height 34
type input "[PERSON_NAME] Lakes"
click at [679, 189] on input "text" at bounding box center [717, 180] width 226 height 33
type input "915"
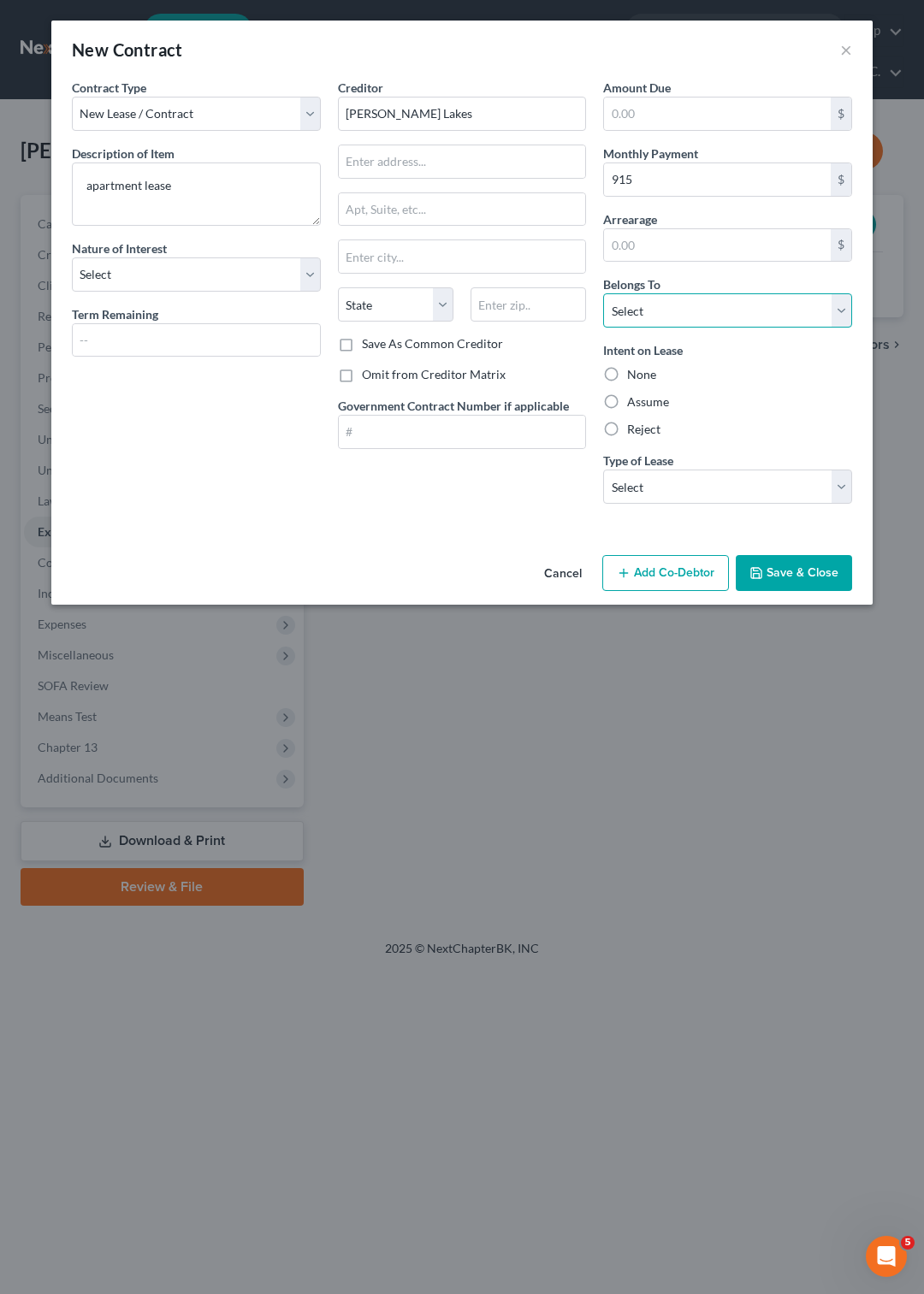
click at [603, 293] on select "Select Debtor 1 Only Debtor 2 Only Debtor 1 And Debtor 2 Only At Least One Of T…" at bounding box center [727, 309] width 248 height 34
click at [849, 311] on select "Select Debtor 1 Only Debtor 2 Only Debtor 1 And Debtor 2 Only At Least One Of T…" at bounding box center [727, 309] width 248 height 34
click at [603, 293] on select "Select Debtor 1 Only Debtor 2 Only Debtor 1 And Debtor 2 Only At Least One Of T…" at bounding box center [727, 309] width 248 height 34
click at [849, 311] on select "Select Debtor 1 Only Debtor 2 Only Debtor 1 And Debtor 2 Only At Least One Of T…" at bounding box center [727, 309] width 248 height 34
click at [627, 405] on label "Assume" at bounding box center [648, 402] width 42 height 17
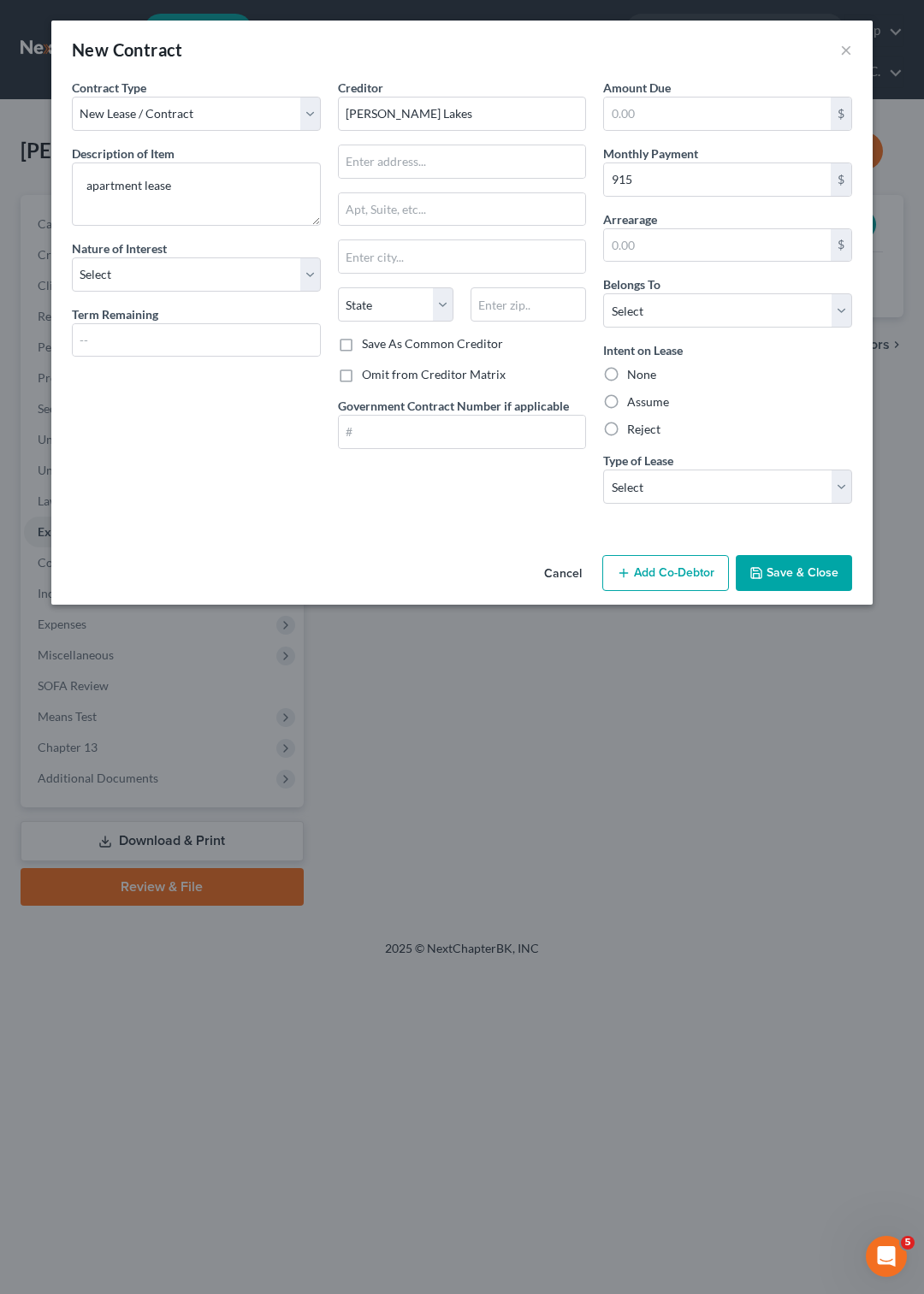
click at [634, 405] on input "Assume" at bounding box center [640, 399] width 12 height 12
radio input "true"
click at [603, 470] on select "Select Real Estate Car Other" at bounding box center [727, 486] width 248 height 34
select select "0"
click option "Real Estate" at bounding box center [0, 0] width 0 height 0
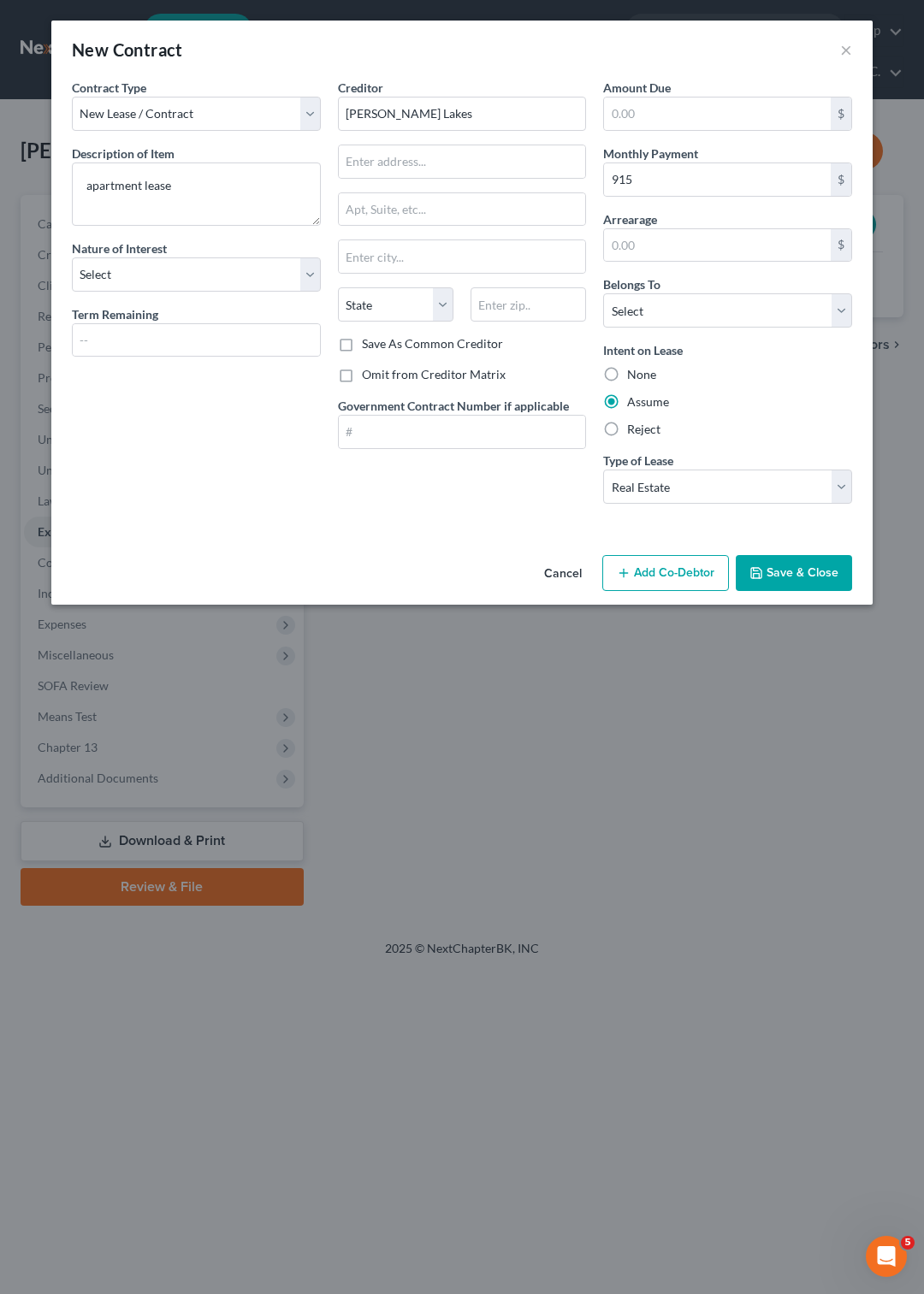
click at [785, 580] on button "Save & Close" at bounding box center [794, 572] width 116 height 36
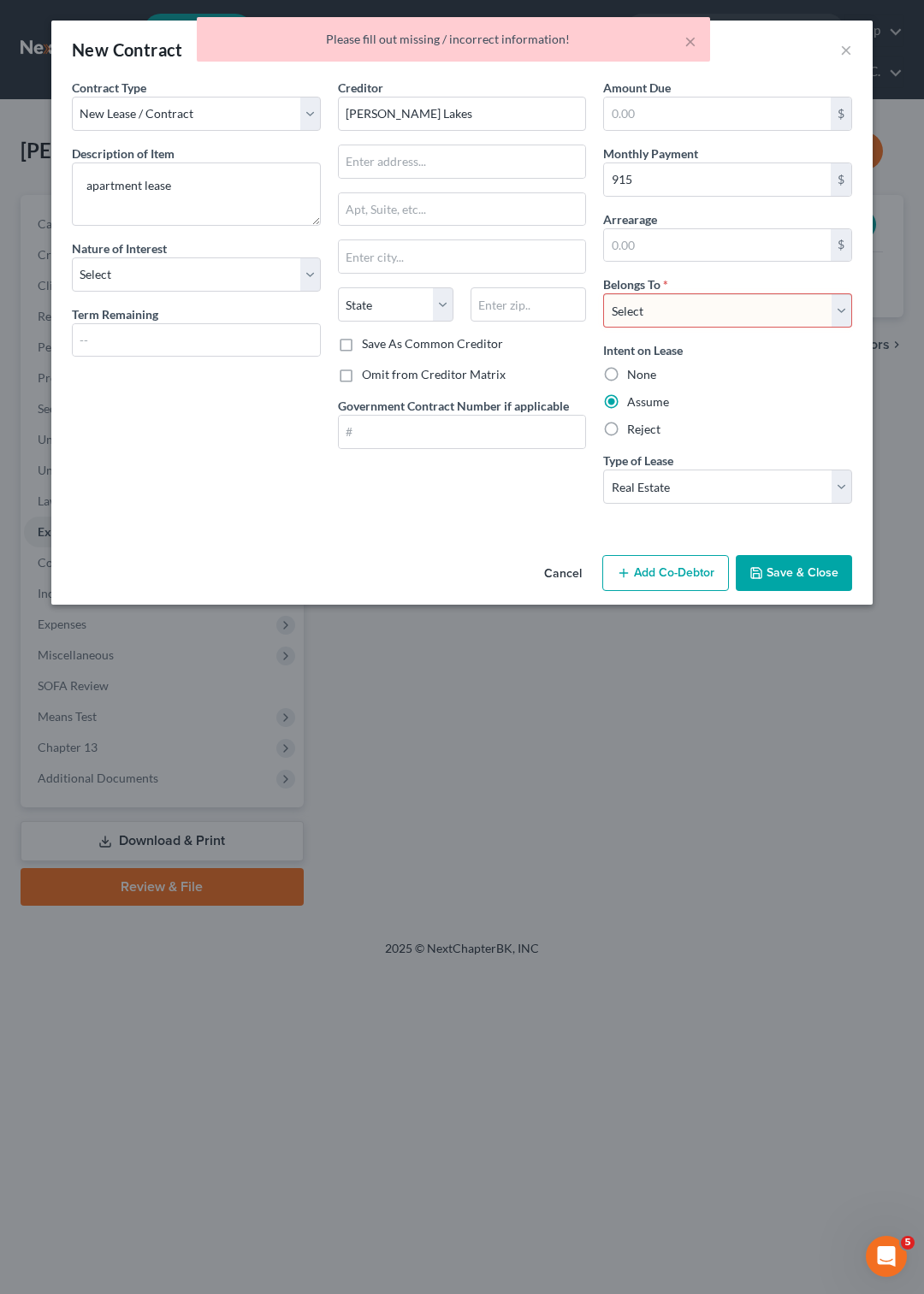
click at [603, 293] on select "Select Debtor 1 Only Debtor 2 Only Debtor 1 And Debtor 2 Only At Least One Of T…" at bounding box center [727, 309] width 248 height 34
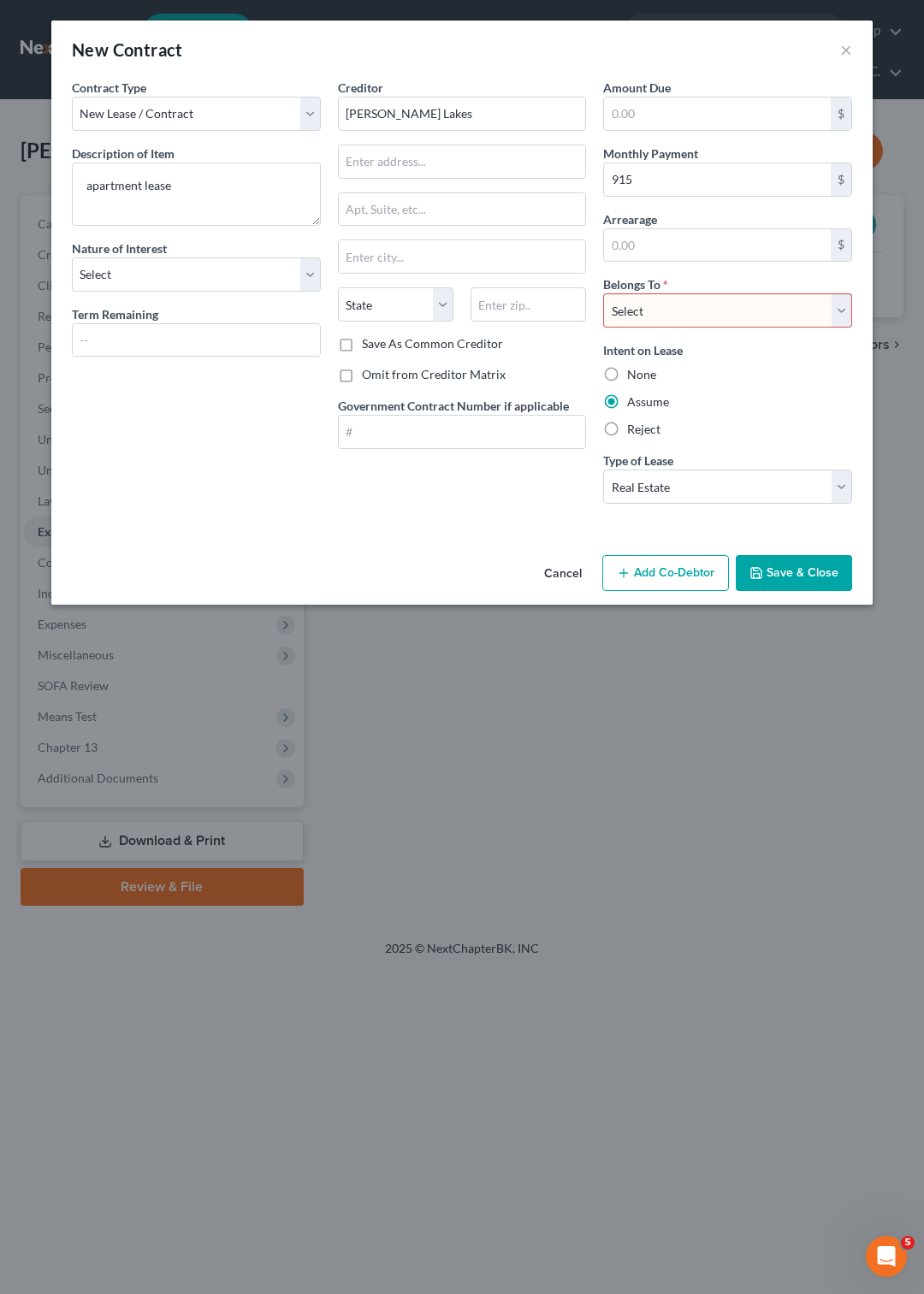
select select "0"
click option "Debtor 1 Only" at bounding box center [0, 0] width 0 height 0
click at [794, 576] on button "Save & Close" at bounding box center [794, 572] width 116 height 36
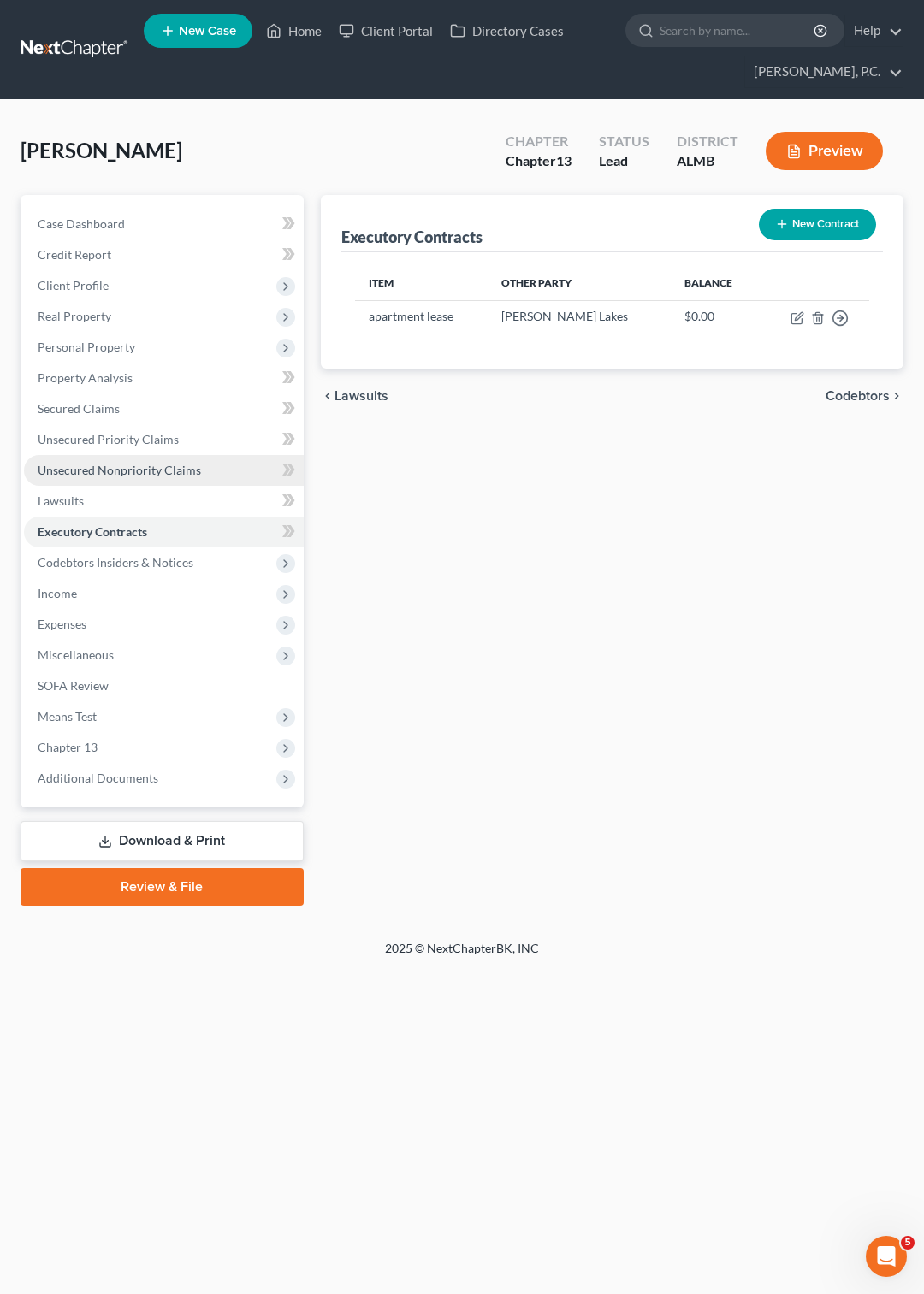
click at [94, 468] on span "Unsecured Nonpriority Claims" at bounding box center [119, 470] width 163 height 14
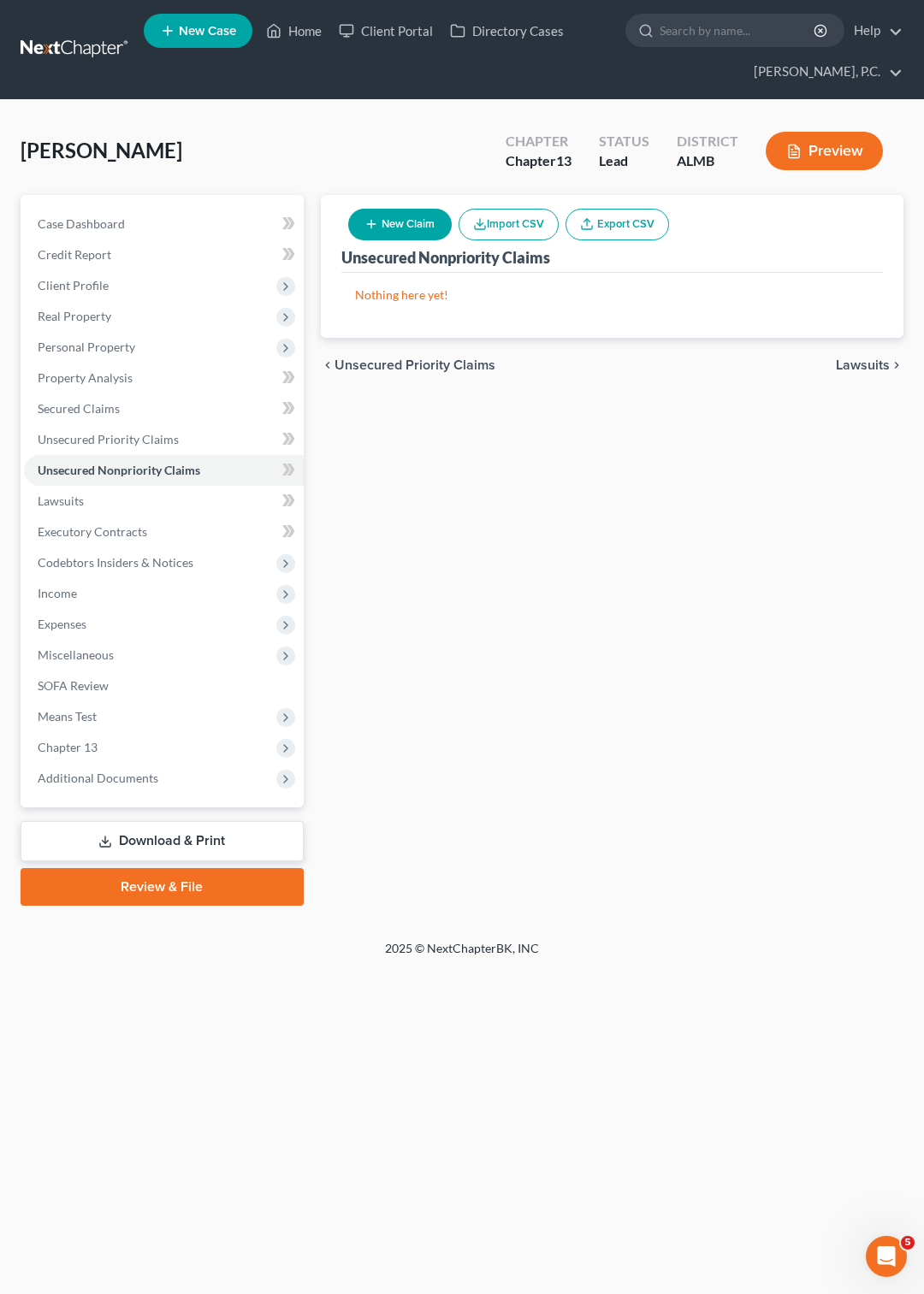
click at [404, 221] on button "New Claim" at bounding box center [399, 224] width 103 height 32
select select "0"
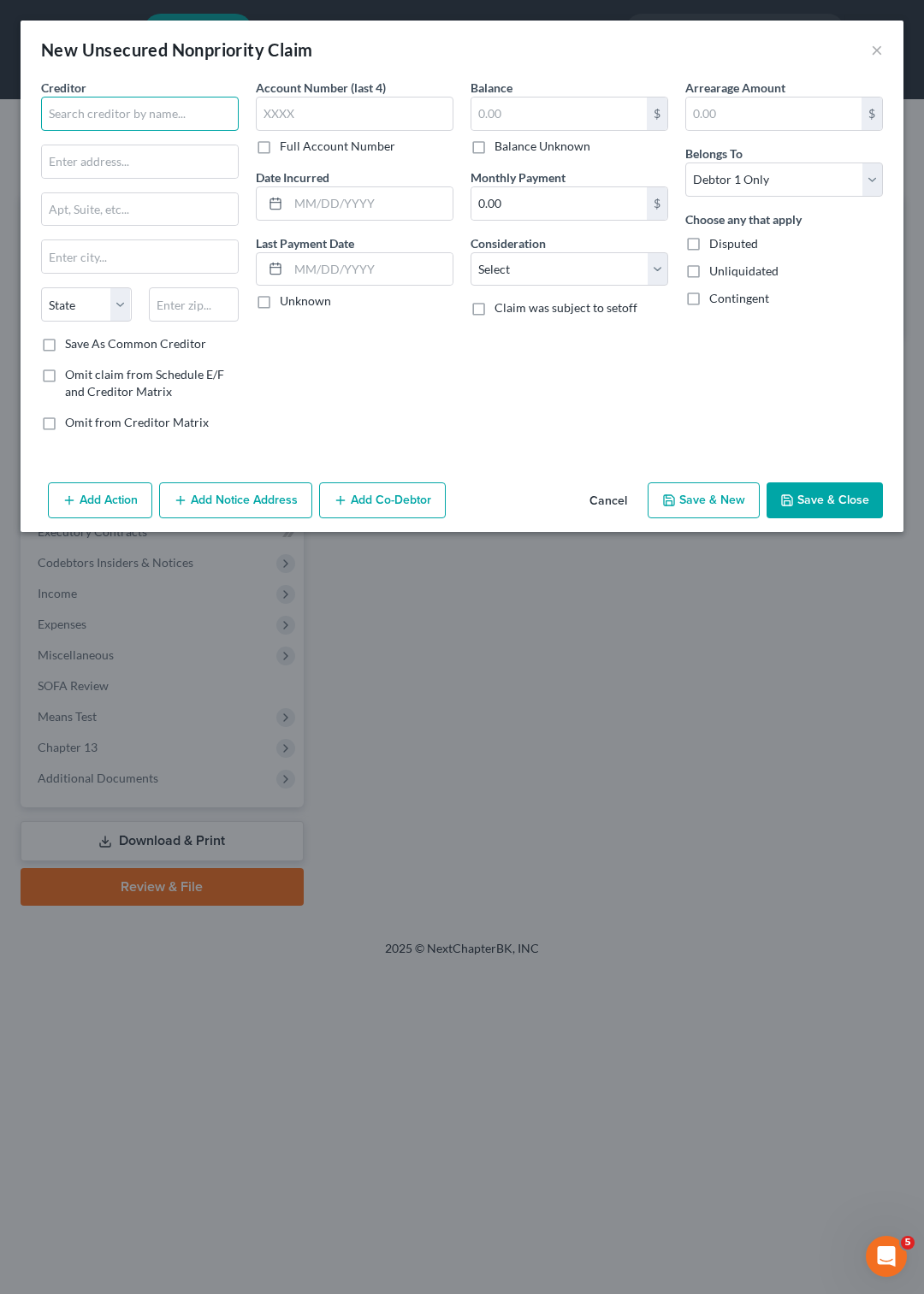
click at [191, 115] on input "text" at bounding box center [139, 113] width 197 height 34
click at [116, 147] on div "Max Credit Union" at bounding box center [144, 144] width 178 height 17
type input "Max Credit Union"
type input "P.O. Box 244040"
type input "[PERSON_NAME]"
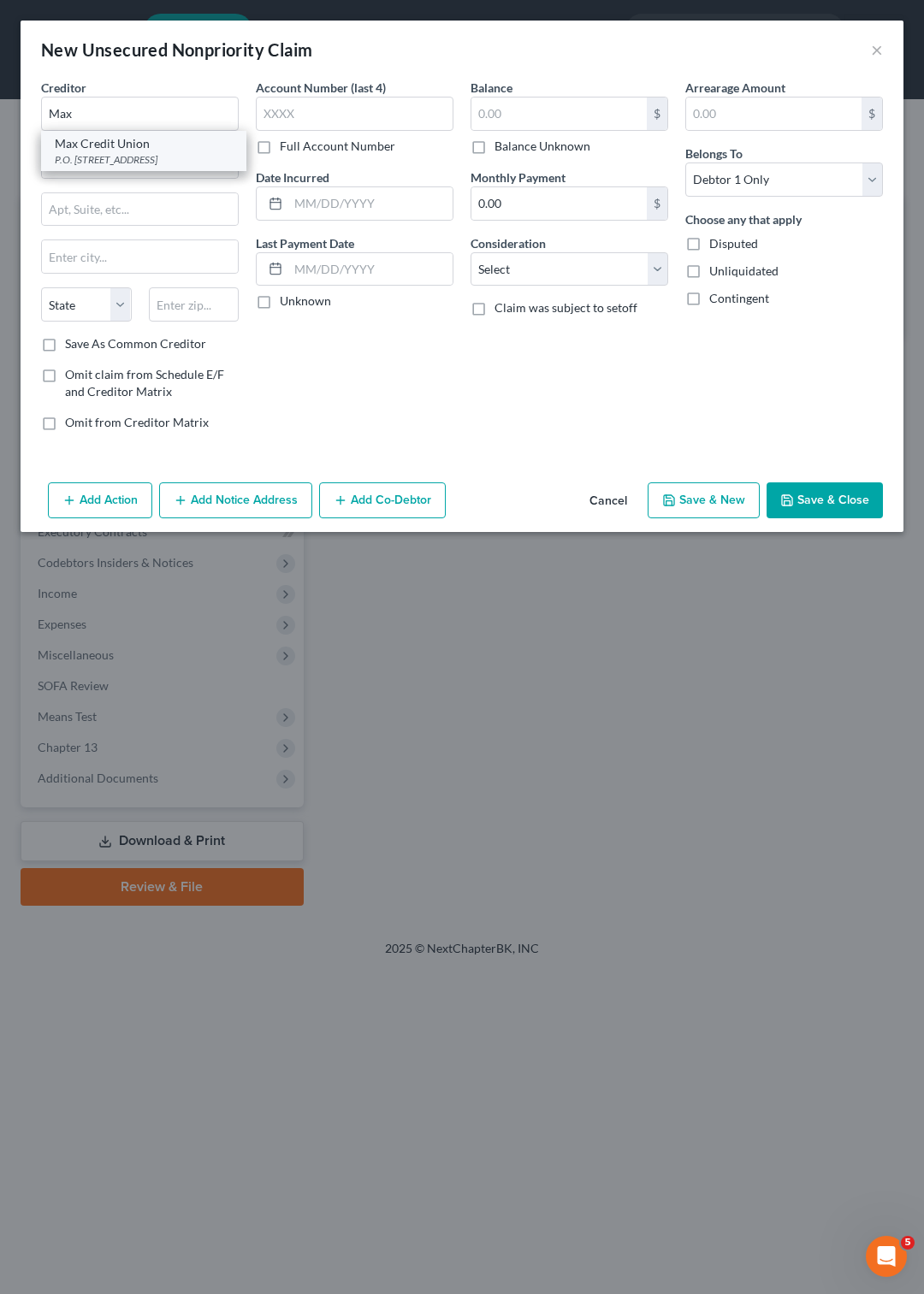
select select "0"
type input "36124"
click at [231, 501] on button "Add Notice Address" at bounding box center [236, 500] width 153 height 36
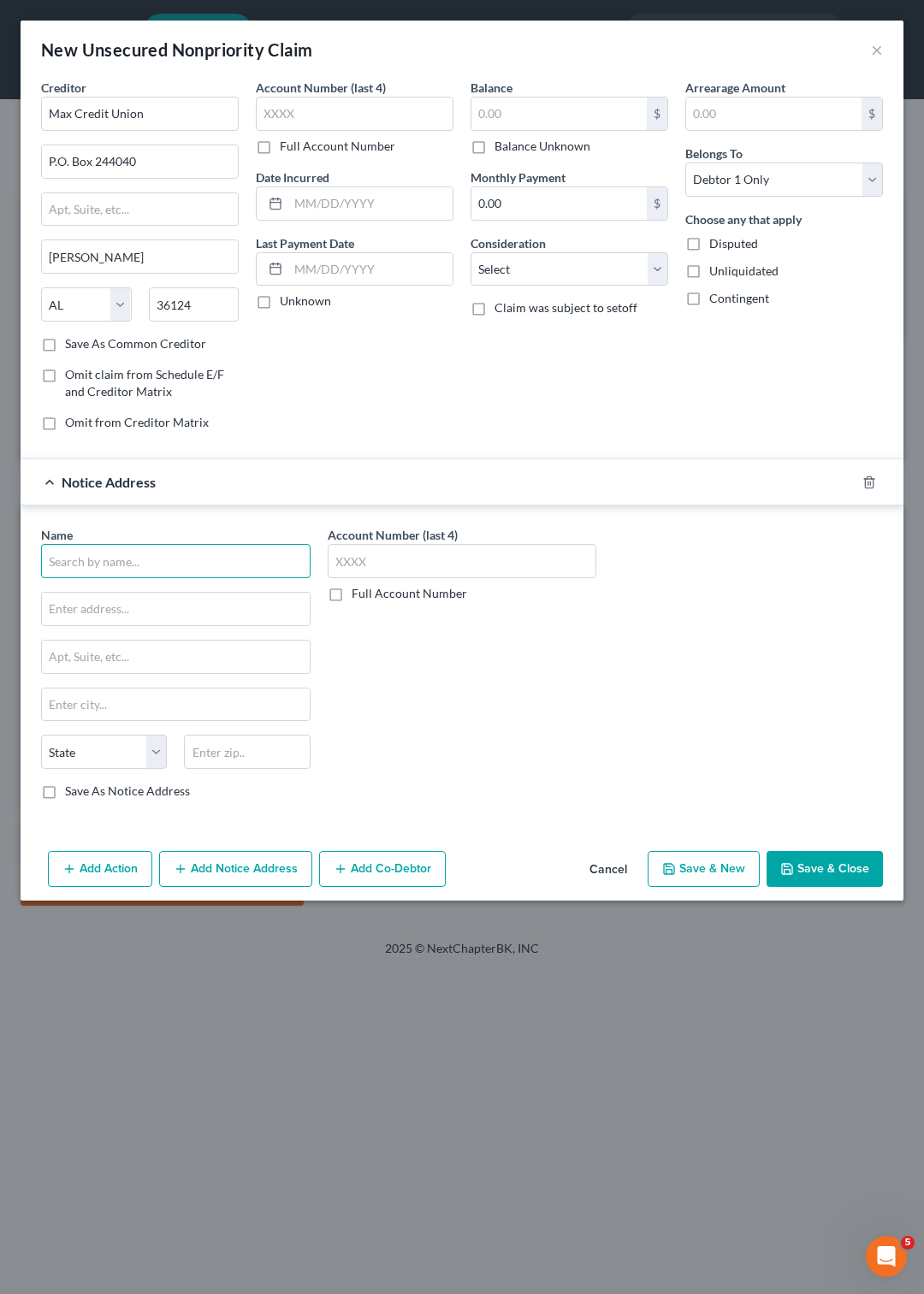
click at [122, 554] on input "text" at bounding box center [175, 561] width 270 height 34
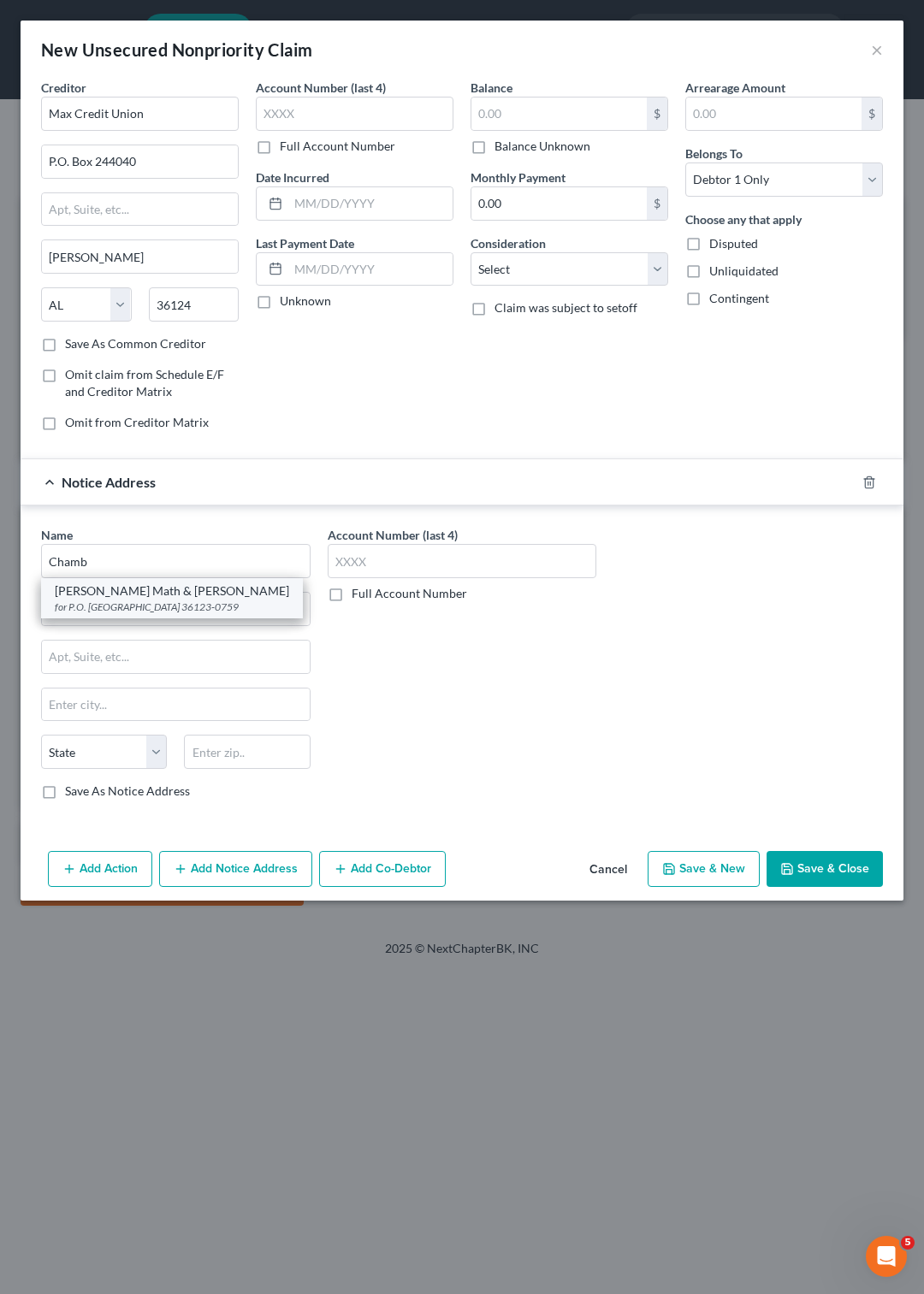
click at [137, 599] on div "[PERSON_NAME] Math & [PERSON_NAME]" at bounding box center [172, 591] width 234 height 17
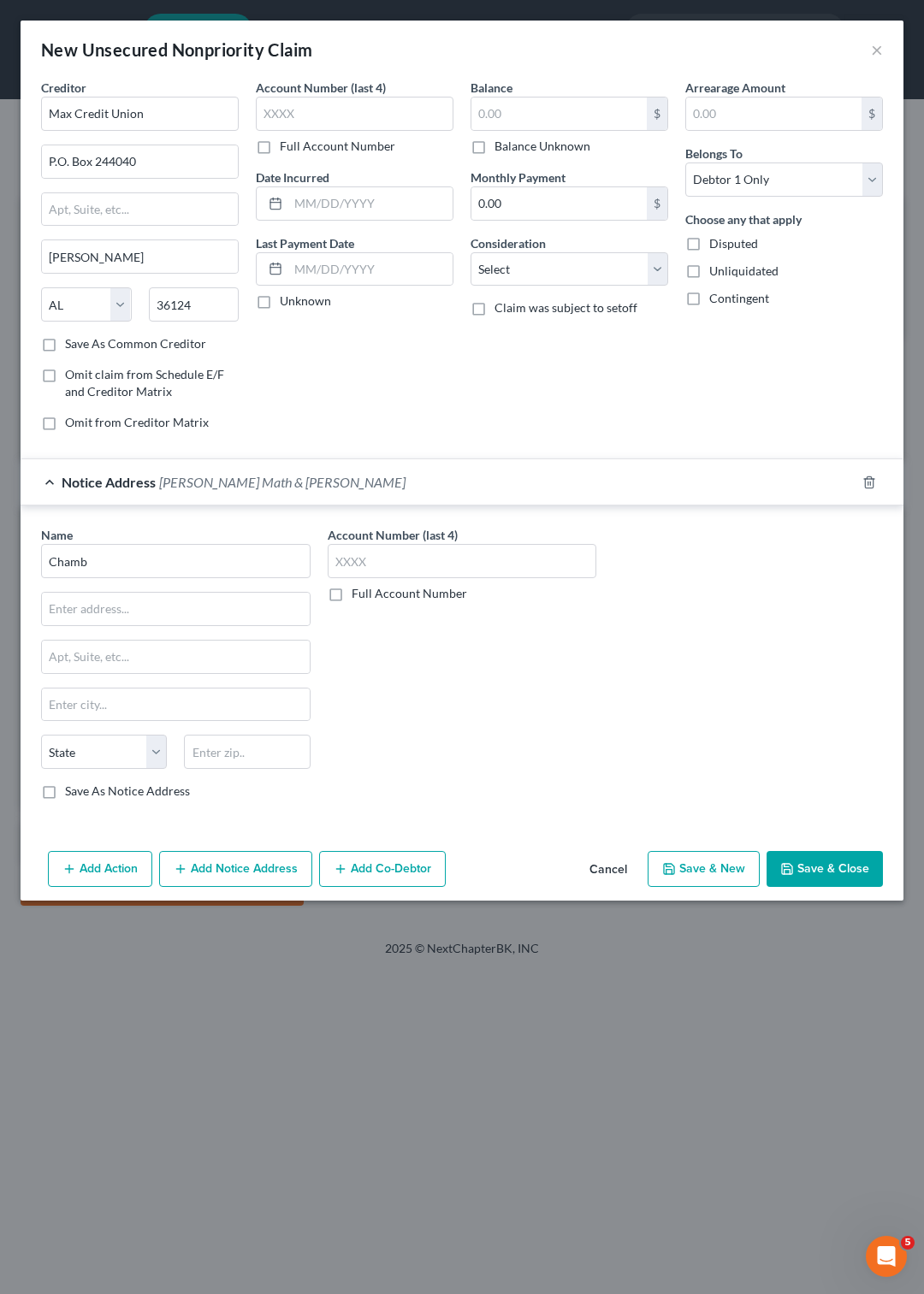
type input "[PERSON_NAME] Math & [PERSON_NAME]"
type input "for"
type input "P.O. Box 230759"
type input "[PERSON_NAME]"
select select "0"
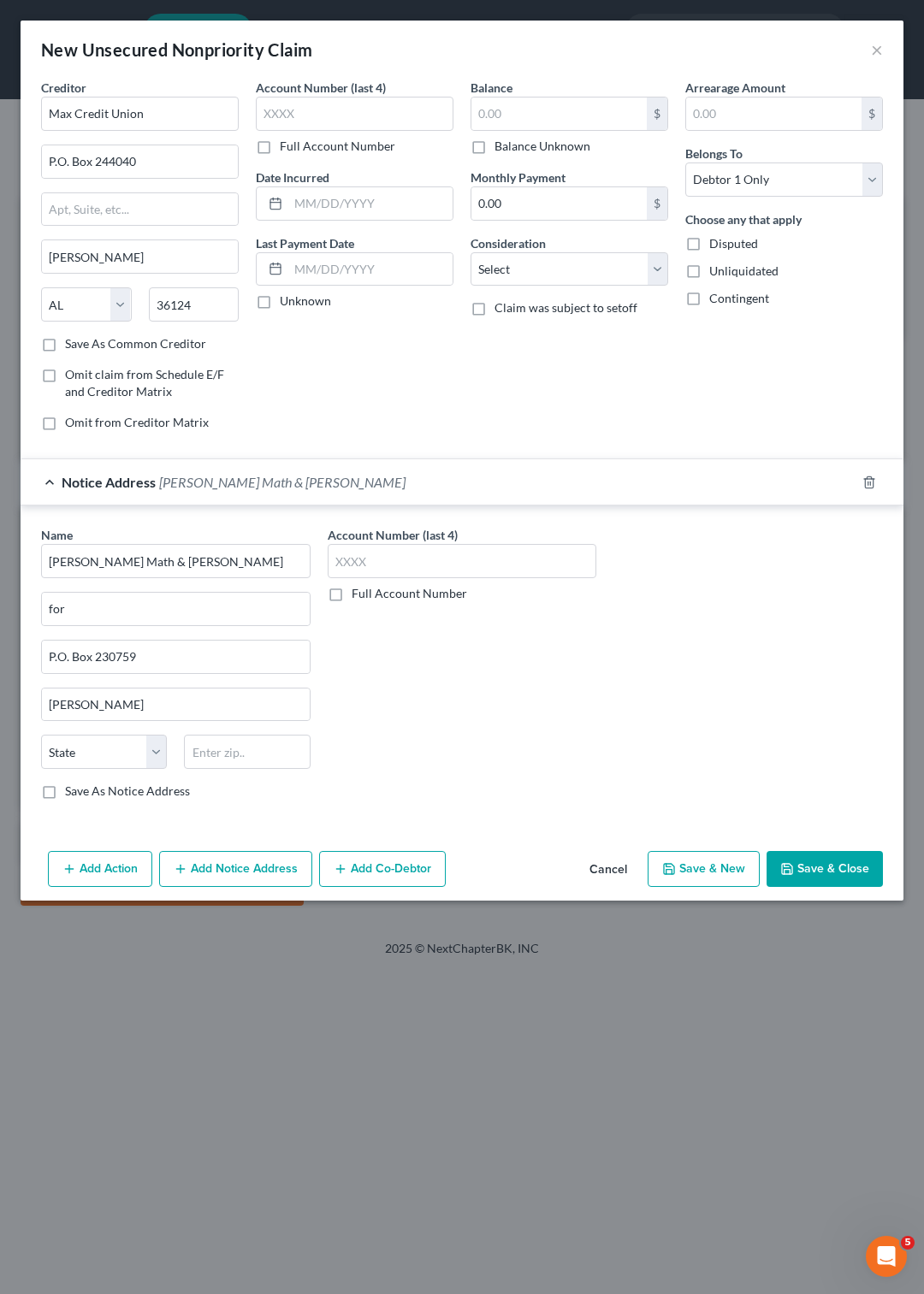
type input "36123-0759"
click at [109, 605] on input "for" at bounding box center [175, 609] width 268 height 33
type input "for Max"
click at [323, 414] on div "Account Number (last 4) Full Account Number Date Incurred Last Payment Date Unk…" at bounding box center [355, 261] width 215 height 366
click at [99, 865] on button "Add Action" at bounding box center [101, 868] width 104 height 36
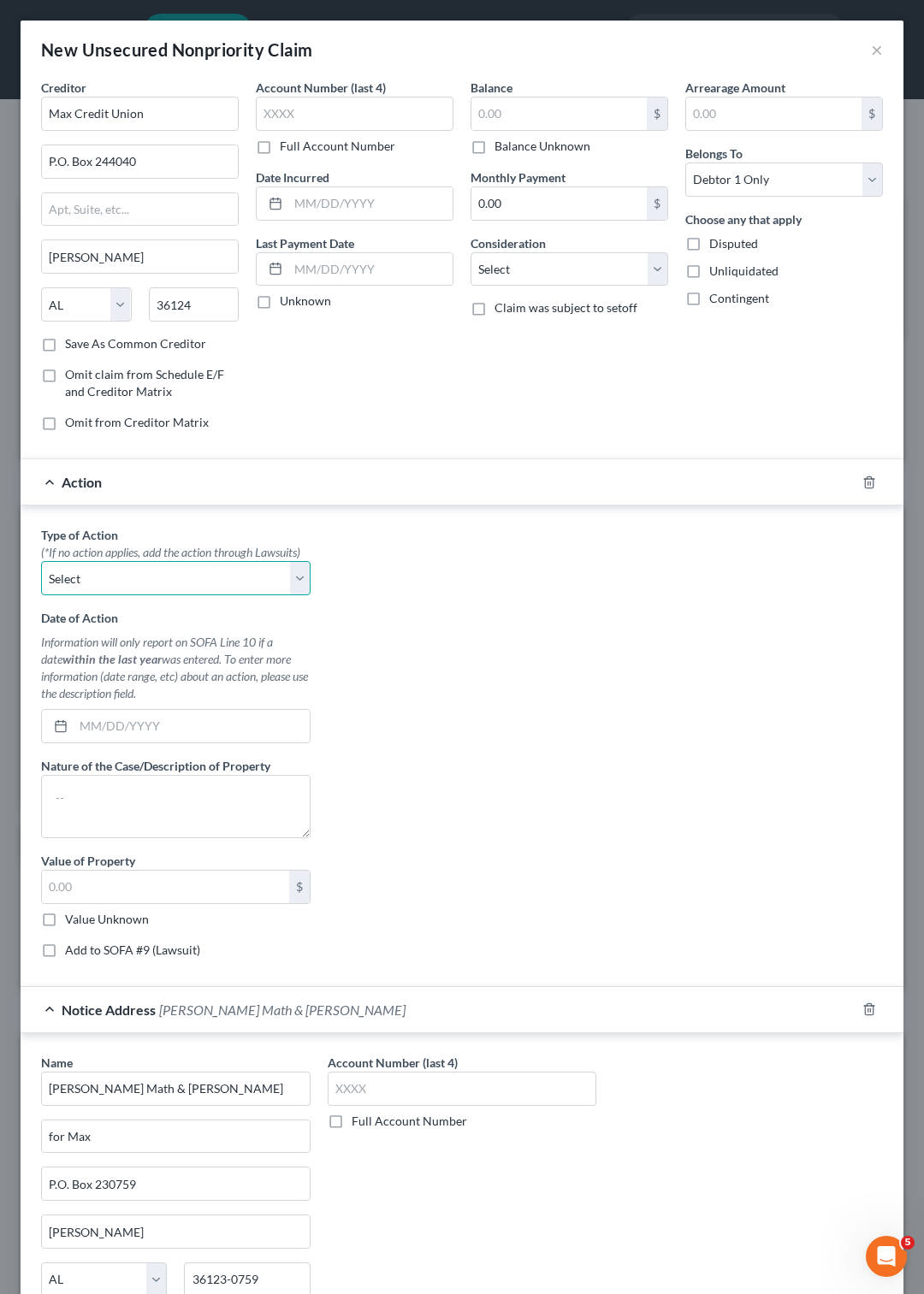
click at [41, 561] on select "Select Repossession Garnishment Foreclosure Personal Injury Attached, Seized, O…" at bounding box center [175, 577] width 270 height 34
select select "1"
click option "Garnishment" at bounding box center [0, 0] width 0 height 0
click at [100, 742] on input "text" at bounding box center [191, 726] width 236 height 33
click at [56, 733] on icon at bounding box center [61, 726] width 14 height 14
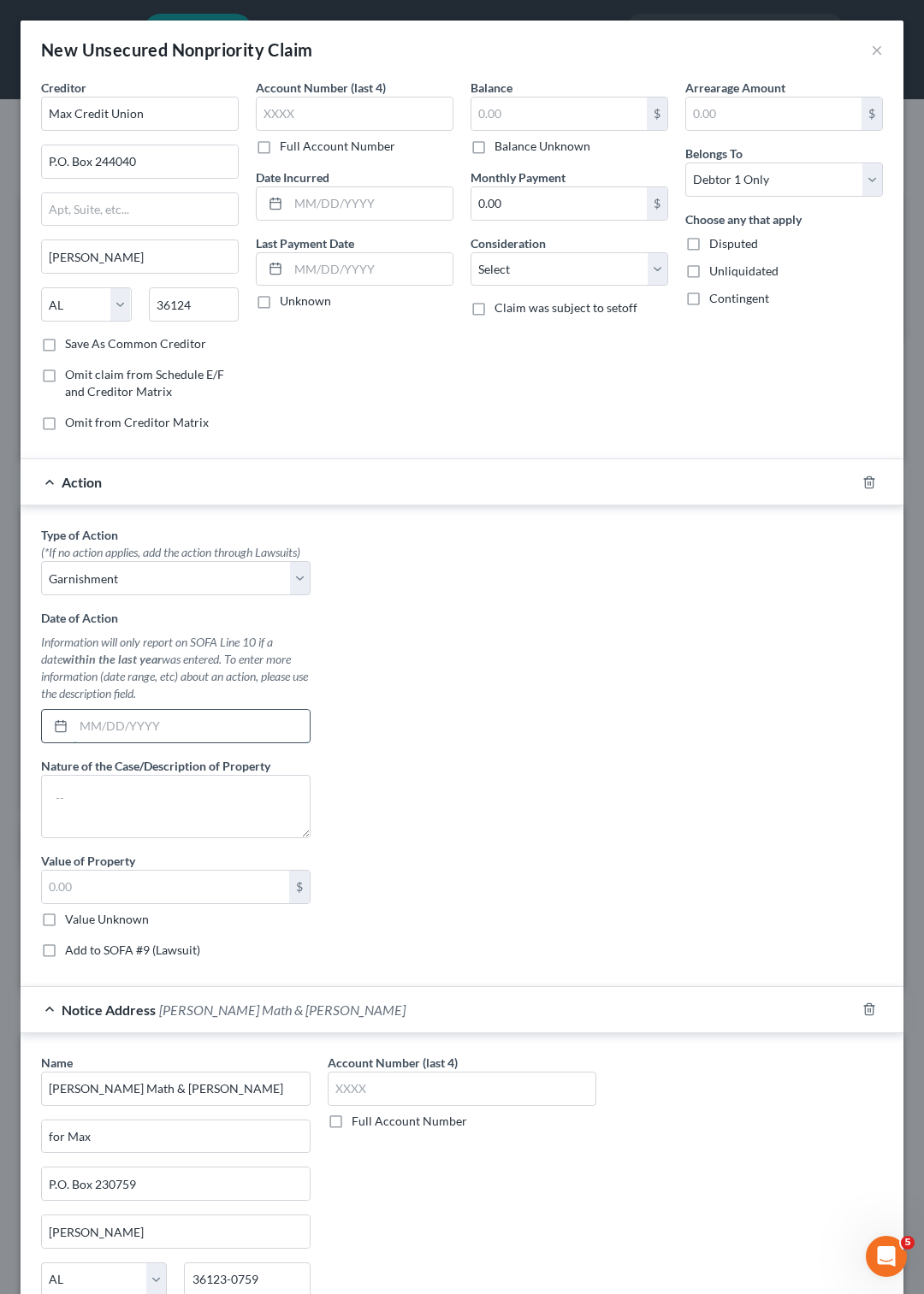
click at [77, 742] on input "text" at bounding box center [191, 726] width 236 height 33
type input "over a year"
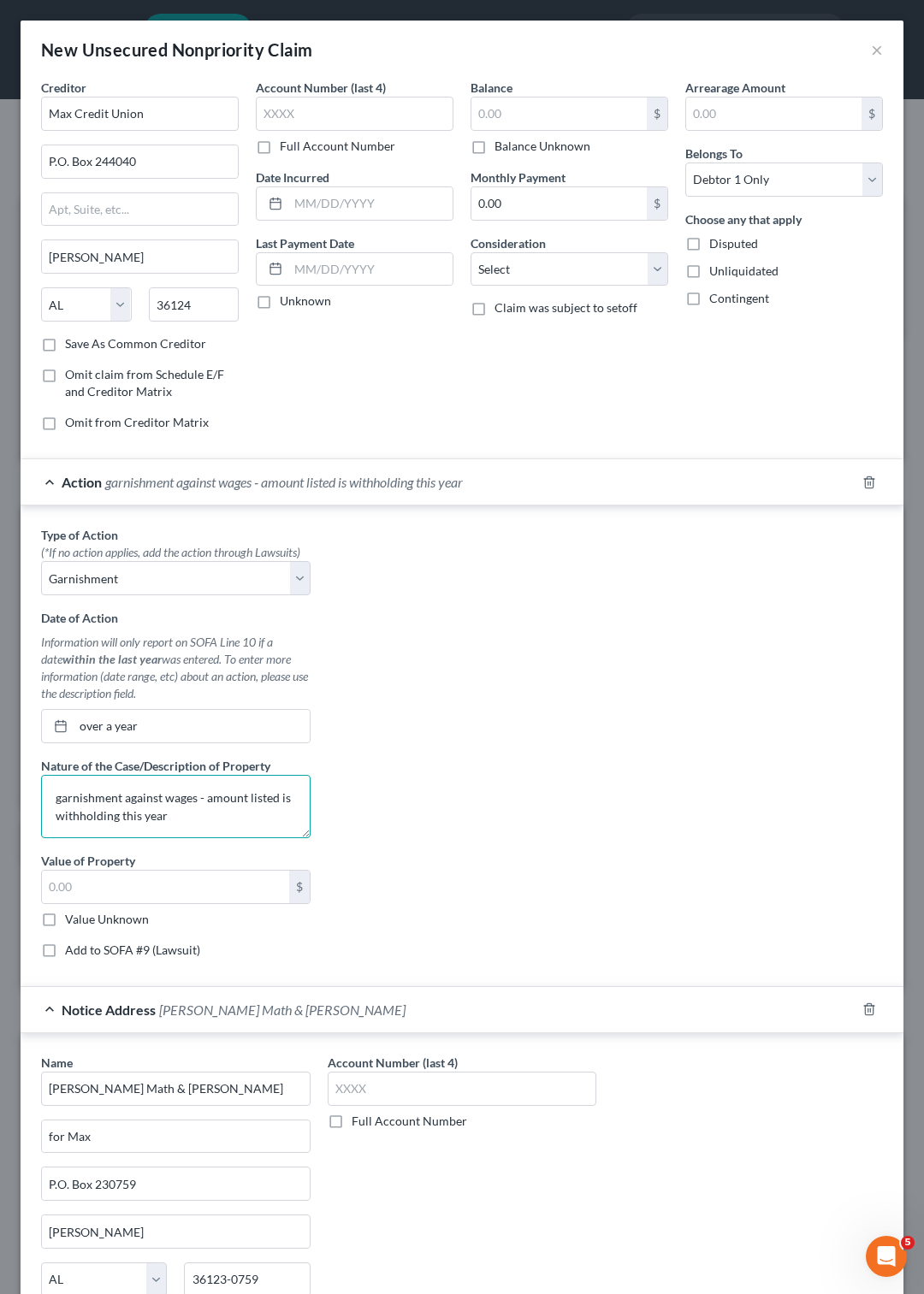
type textarea "garnishment against wages - amount listed is withholding this year"
type input "5,588.26"
click at [65, 959] on label "Add to SOFA #9 (Lawsuit)" at bounding box center [132, 950] width 135 height 17
click at [72, 953] on input "Add to SOFA #9 (Lawsuit)" at bounding box center [77, 947] width 12 height 12
checkbox input "true"
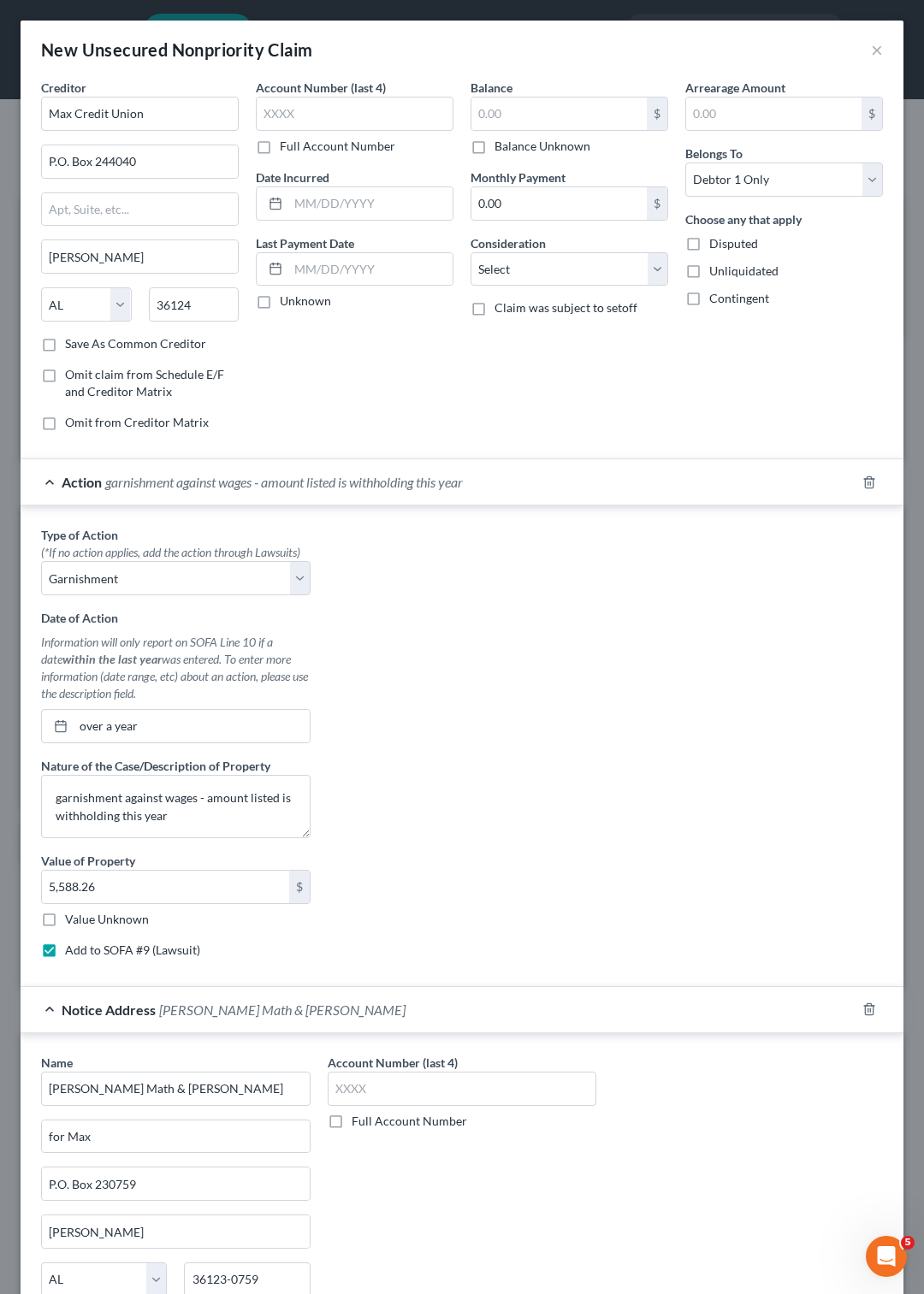
select select "0"
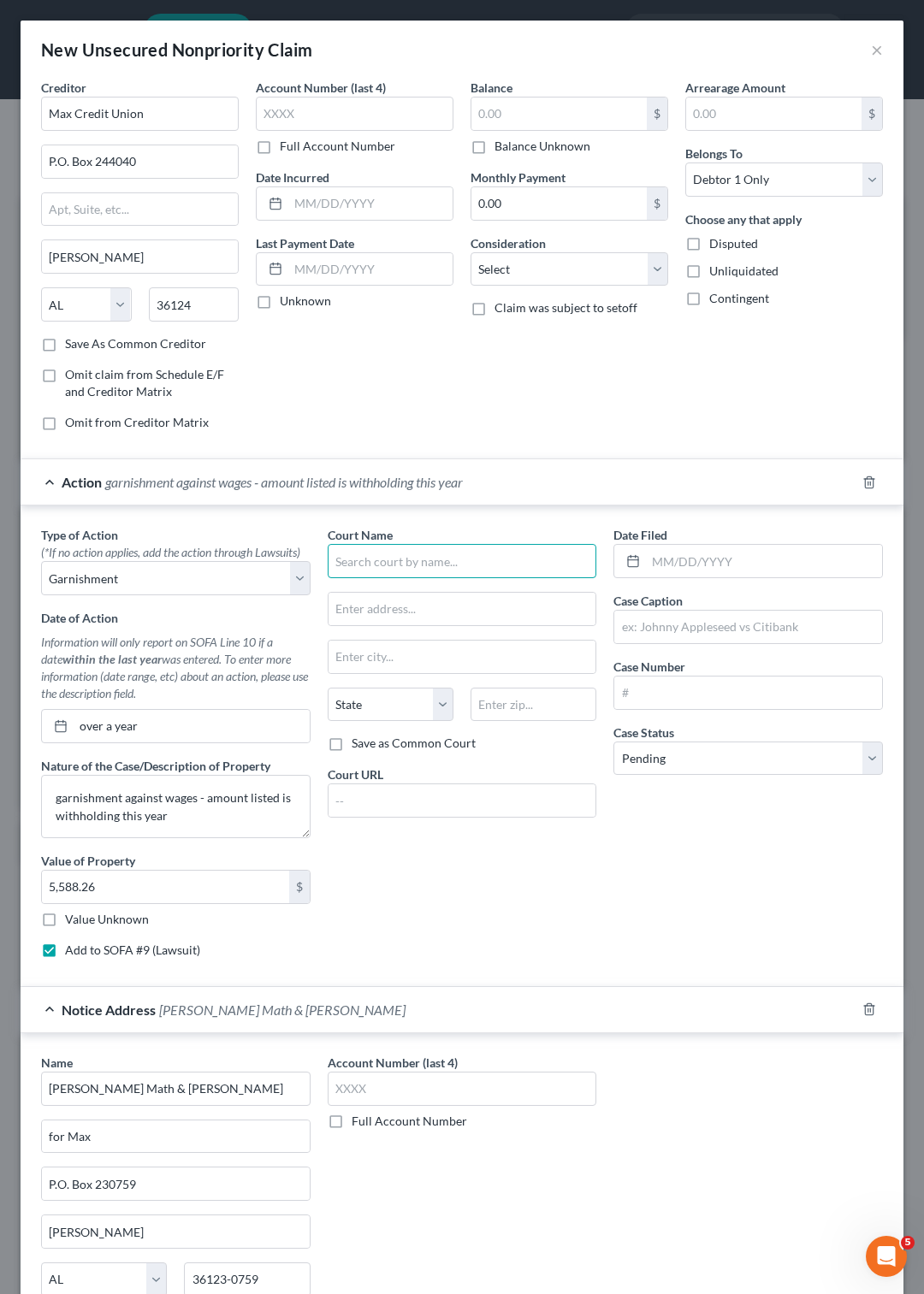
click at [333, 551] on input "text" at bounding box center [462, 561] width 270 height 34
type input "District Court - [GEOGRAPHIC_DATA] AL"
type input "[PERSON_NAME]"
select select "0"
type input "36104"
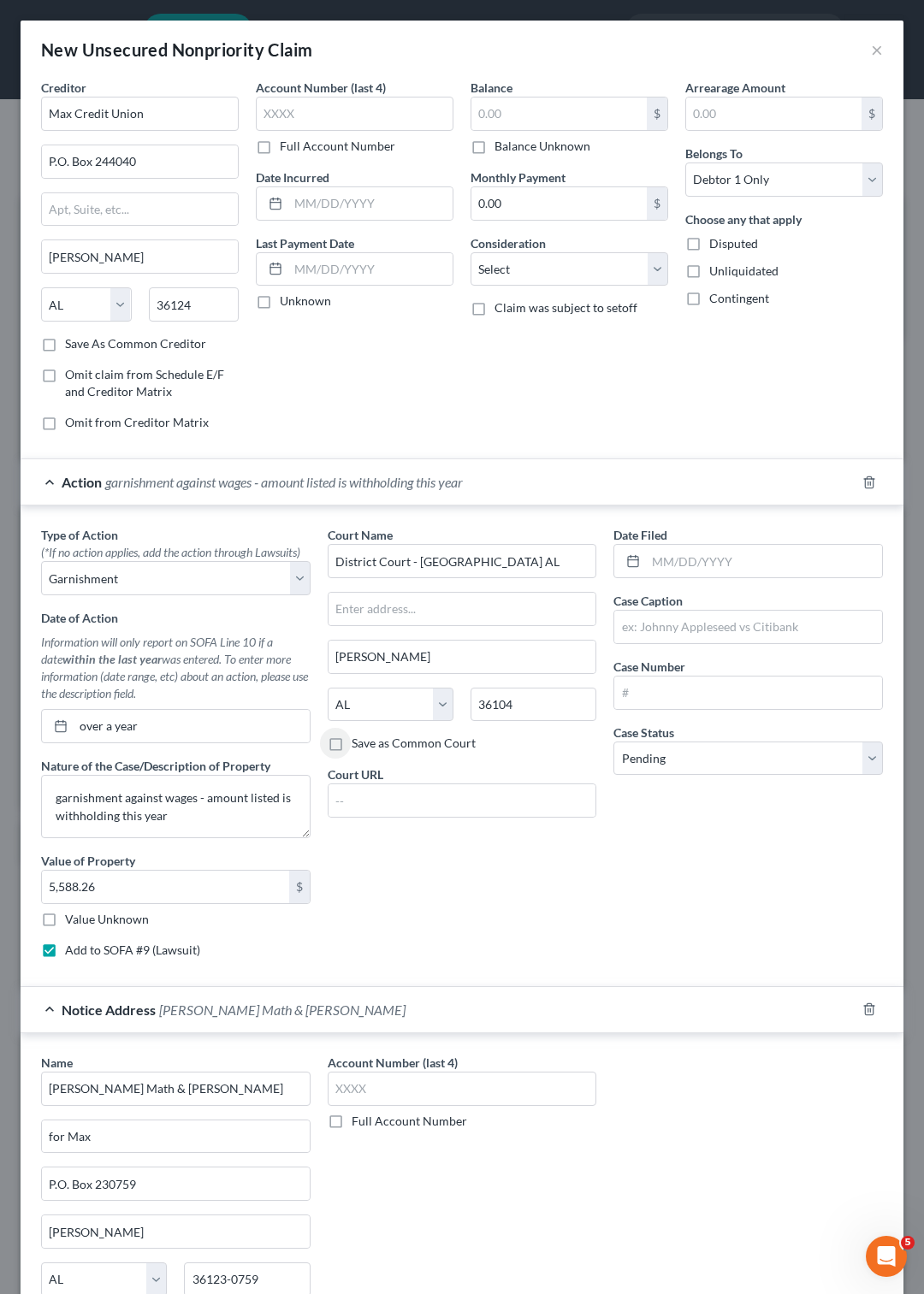
click at [352, 746] on label "Save as Common Court" at bounding box center [414, 743] width 124 height 17
click at [359, 746] on input "Save as Common Court" at bounding box center [364, 740] width 12 height 12
checkbox input "true"
click at [641, 622] on input "text" at bounding box center [747, 627] width 268 height 33
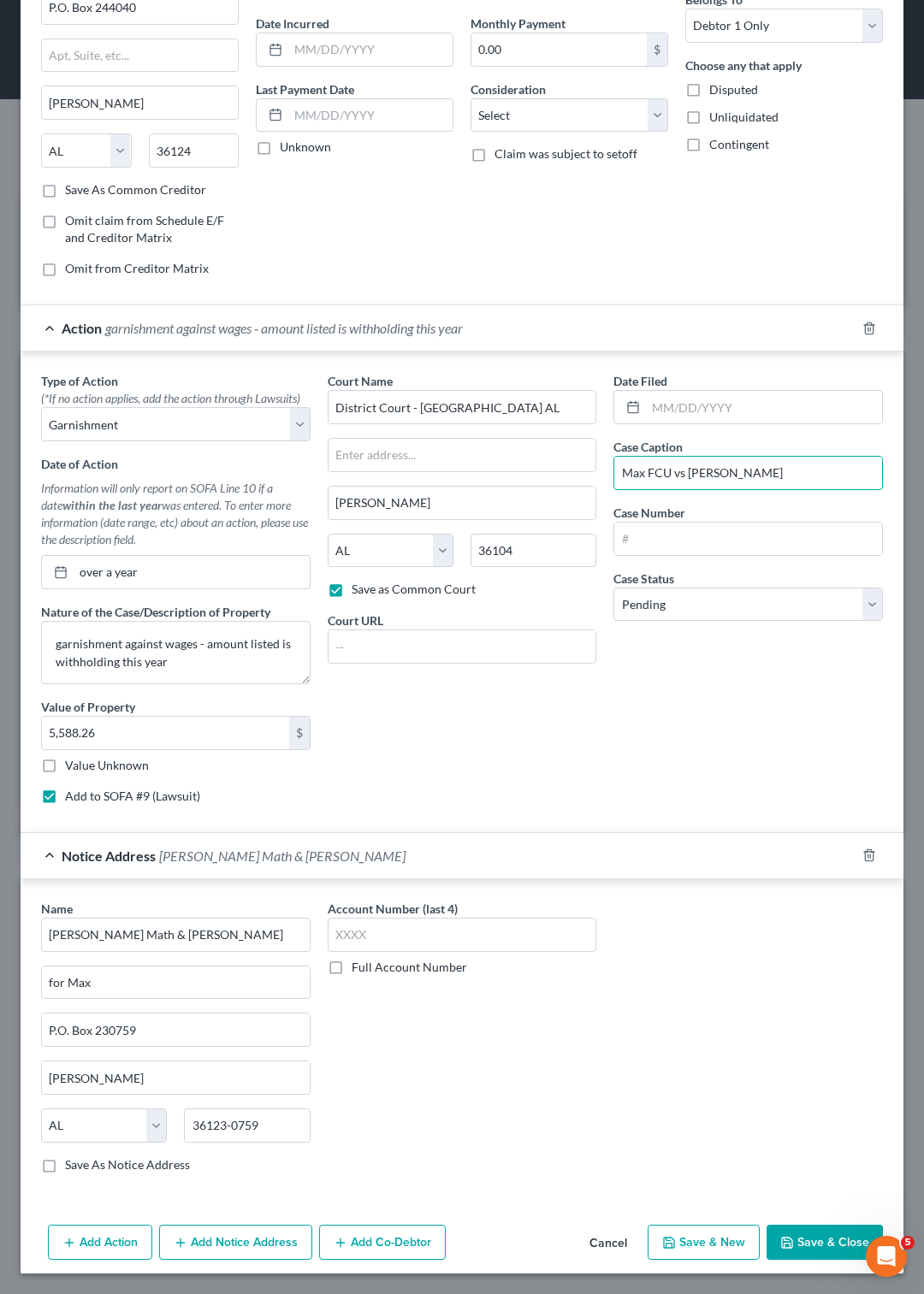
scroll to position [204, 0]
type input "Max FCU vs [PERSON_NAME]"
click at [821, 1249] on button "Save & Close" at bounding box center [824, 1242] width 116 height 36
click at [217, 556] on input "over a year" at bounding box center [191, 572] width 236 height 33
type input "o"
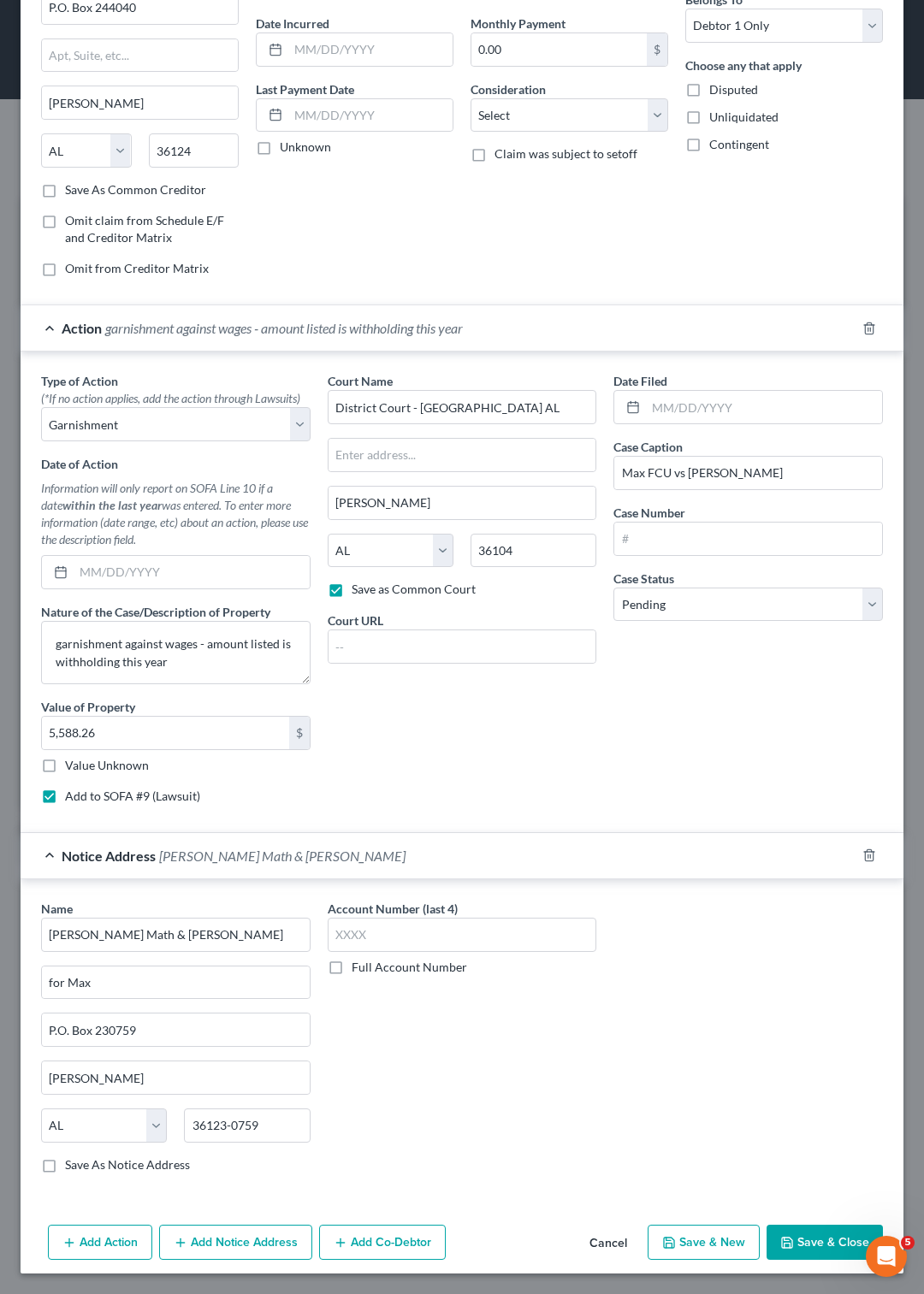
click at [778, 1233] on button "Save & Close" at bounding box center [824, 1242] width 116 height 36
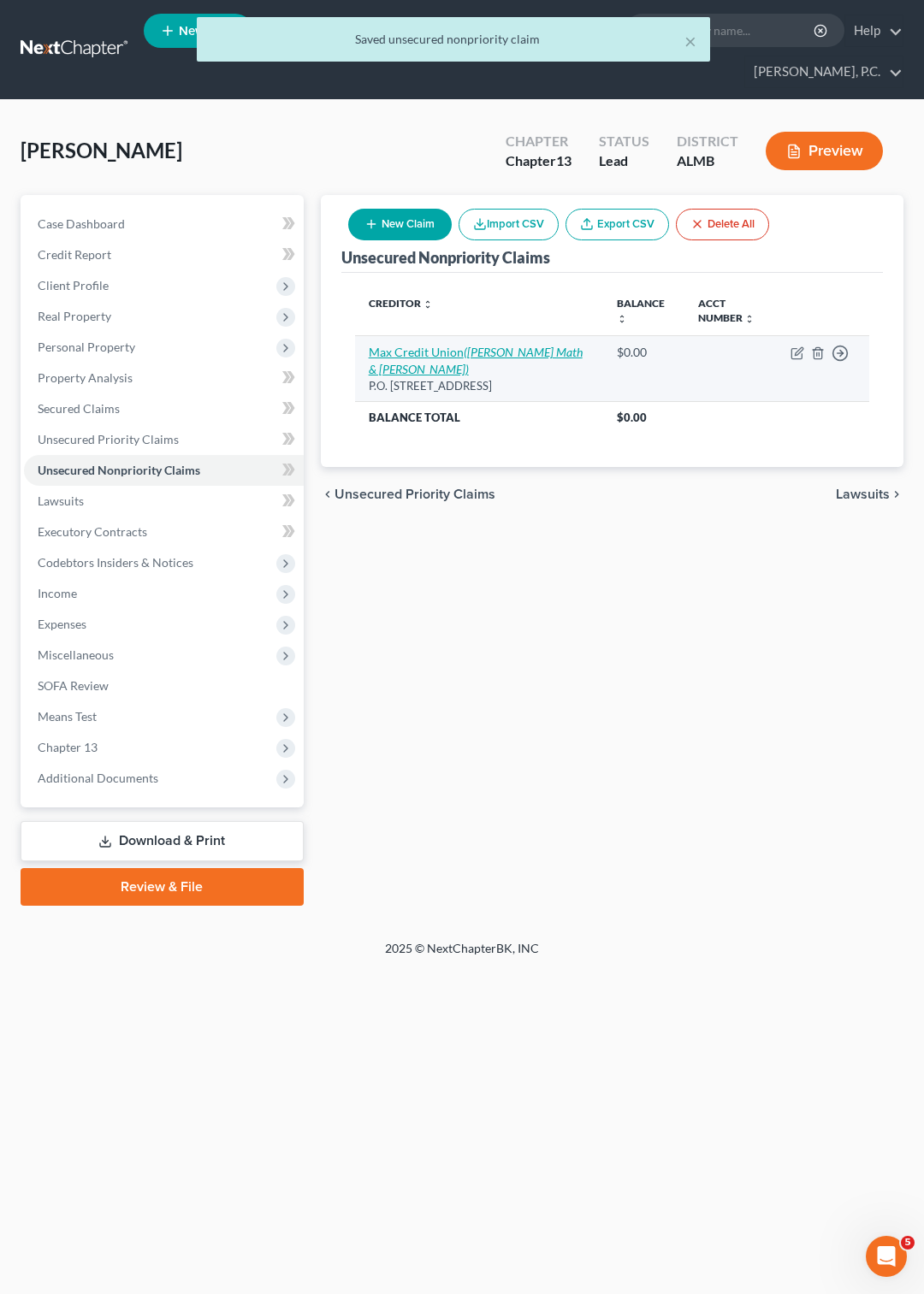
click at [435, 351] on link "Max Credit Union ([PERSON_NAME] Math & [PERSON_NAME])" at bounding box center [475, 360] width 214 height 32
select select "0"
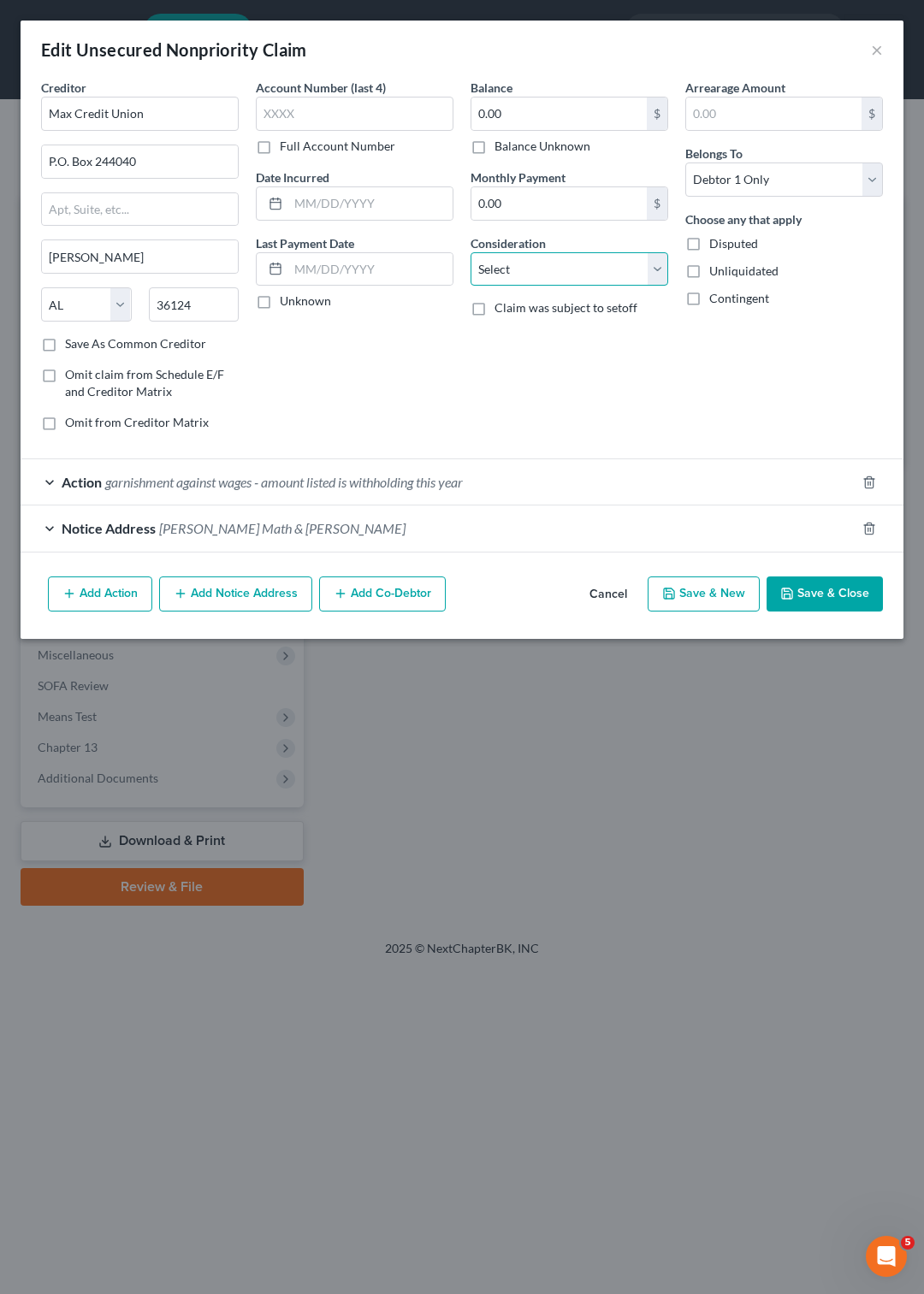
click at [471, 252] on select "Select Cable / Satellite Services Collection Agency Credit Card Debt Debt Couns…" at bounding box center [569, 269] width 197 height 34
select select "10"
click option "Monies Loaned / Advanced" at bounding box center [0, 0] width 0 height 0
click at [530, 111] on input "0.00" at bounding box center [559, 114] width 175 height 33
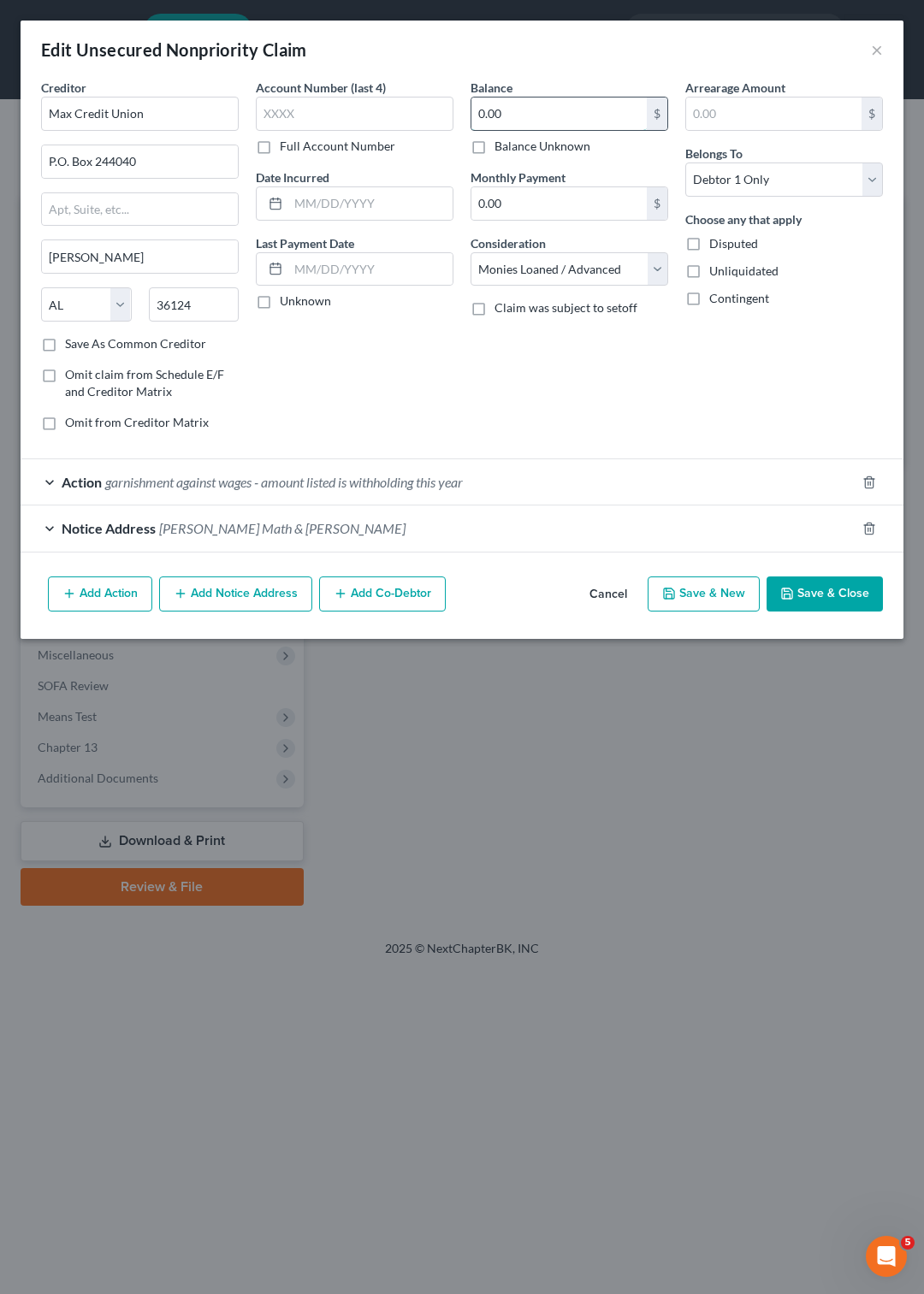
click at [530, 111] on input "0.00" at bounding box center [559, 114] width 175 height 33
type input "0"
type input "10,000"
click at [836, 587] on button "Save & Close" at bounding box center [824, 593] width 116 height 36
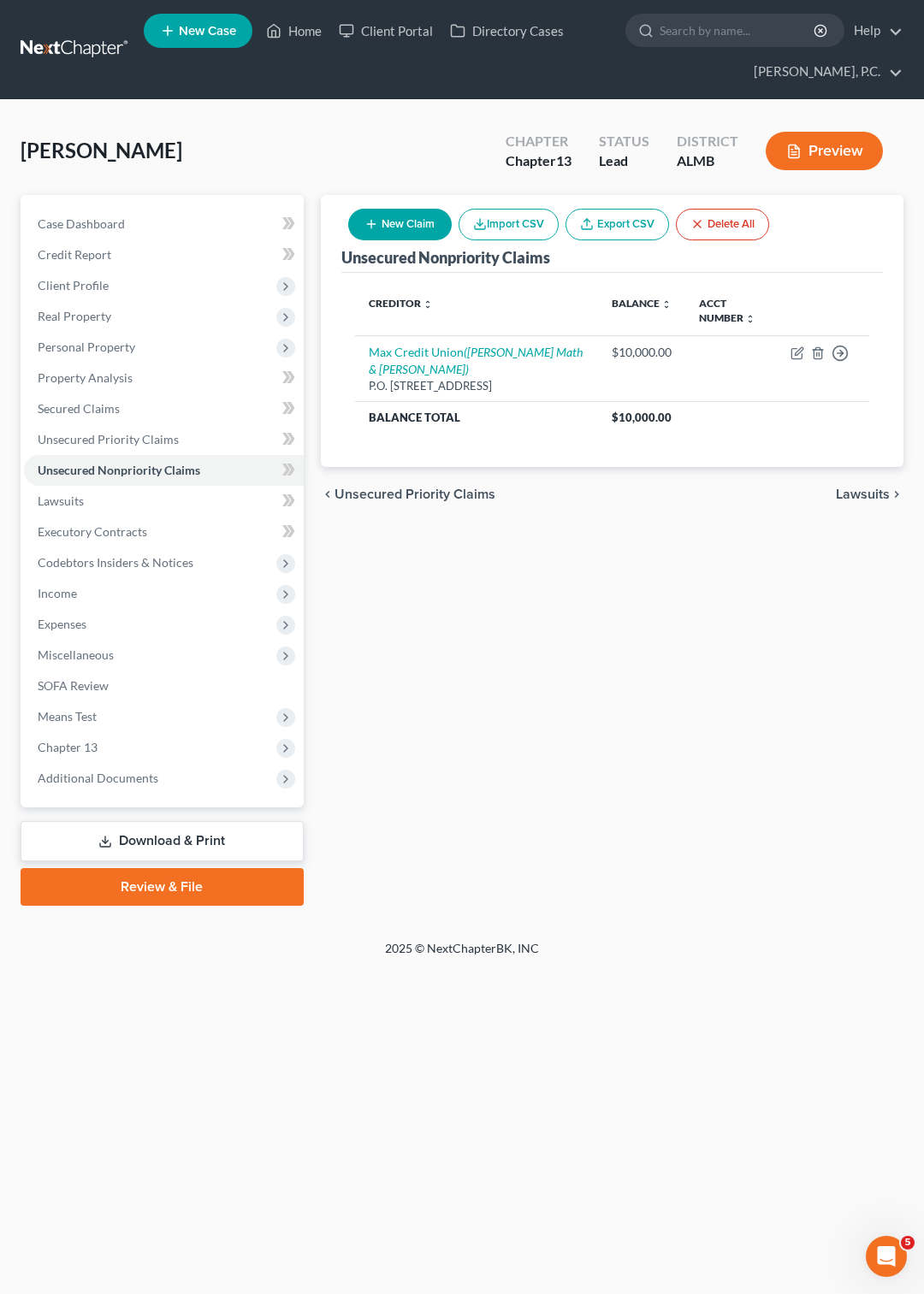
click at [410, 224] on button "New Claim" at bounding box center [399, 224] width 103 height 32
select select "0"
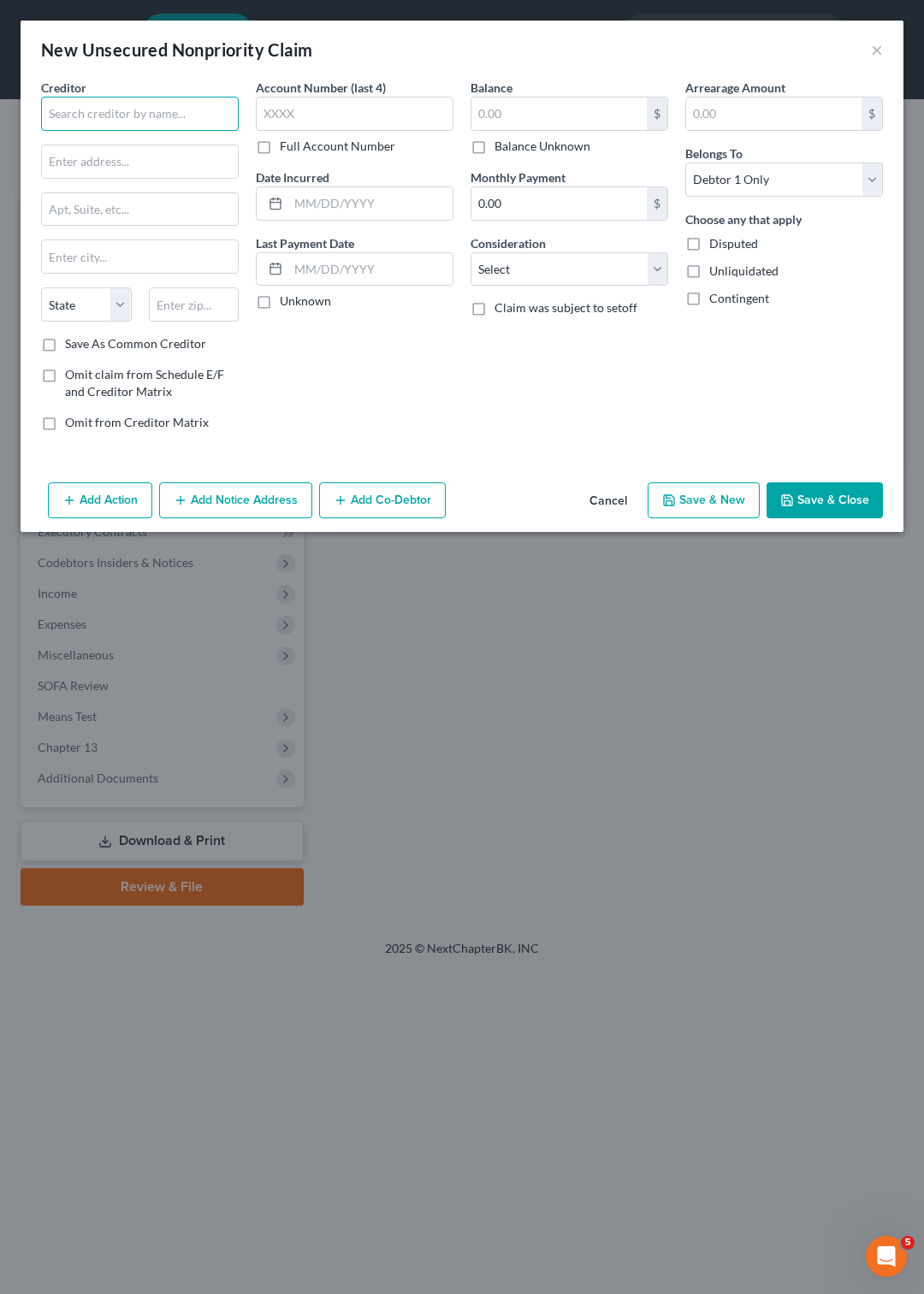
click at [168, 102] on input "text" at bounding box center [139, 113] width 197 height 34
type input "[PERSON_NAME][GEOGRAPHIC_DATA]"
type input "[STREET_ADDRESS]"
type input "[PERSON_NAME]"
select select "0"
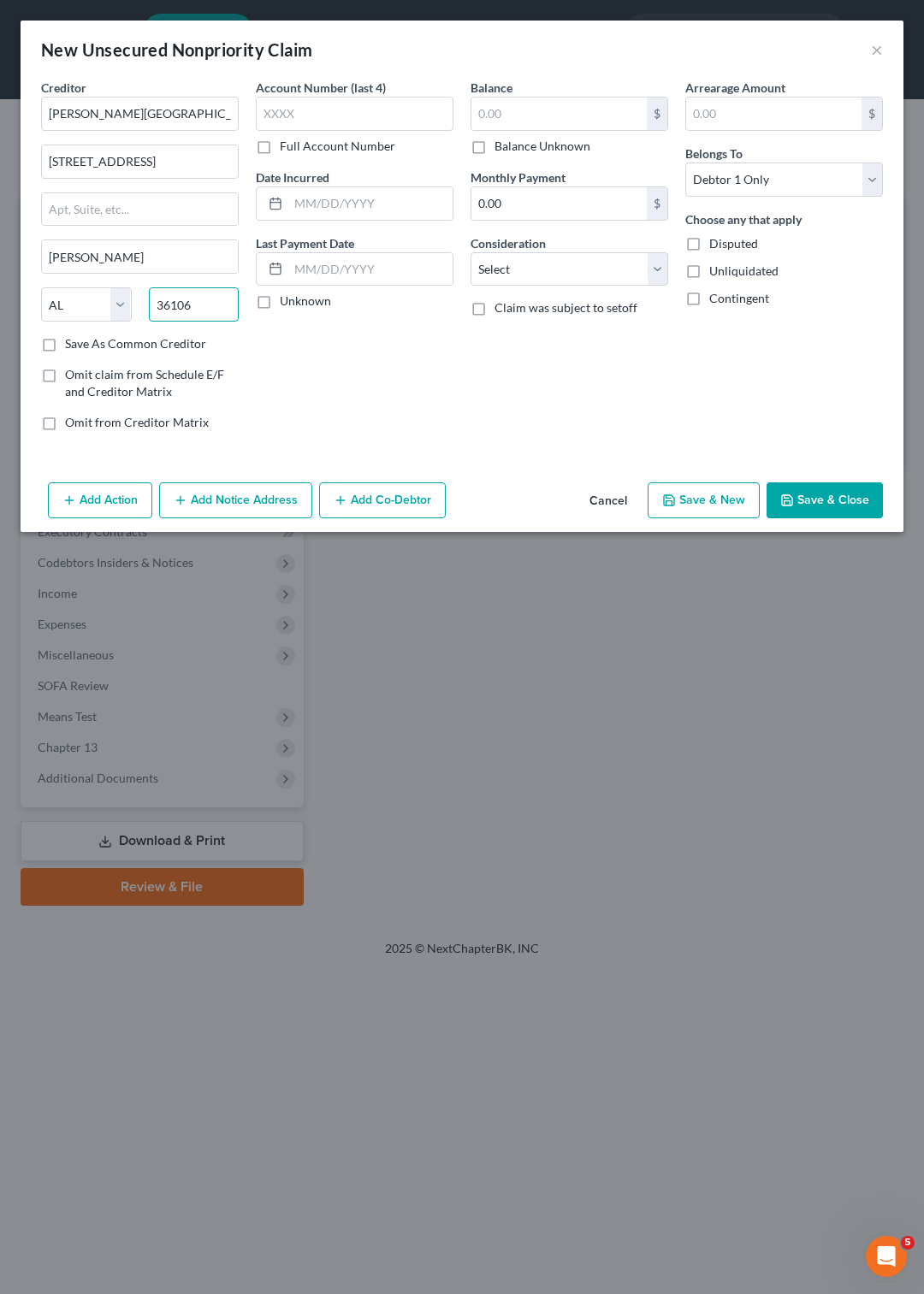
type input "36106"
click at [72, 335] on input "Save As Common Creditor" at bounding box center [77, 341] width 12 height 12
checkbox input "true"
click at [494, 149] on label "Balance Unknown" at bounding box center [541, 146] width 96 height 17
click at [501, 149] on input "Balance Unknown" at bounding box center [506, 143] width 12 height 12
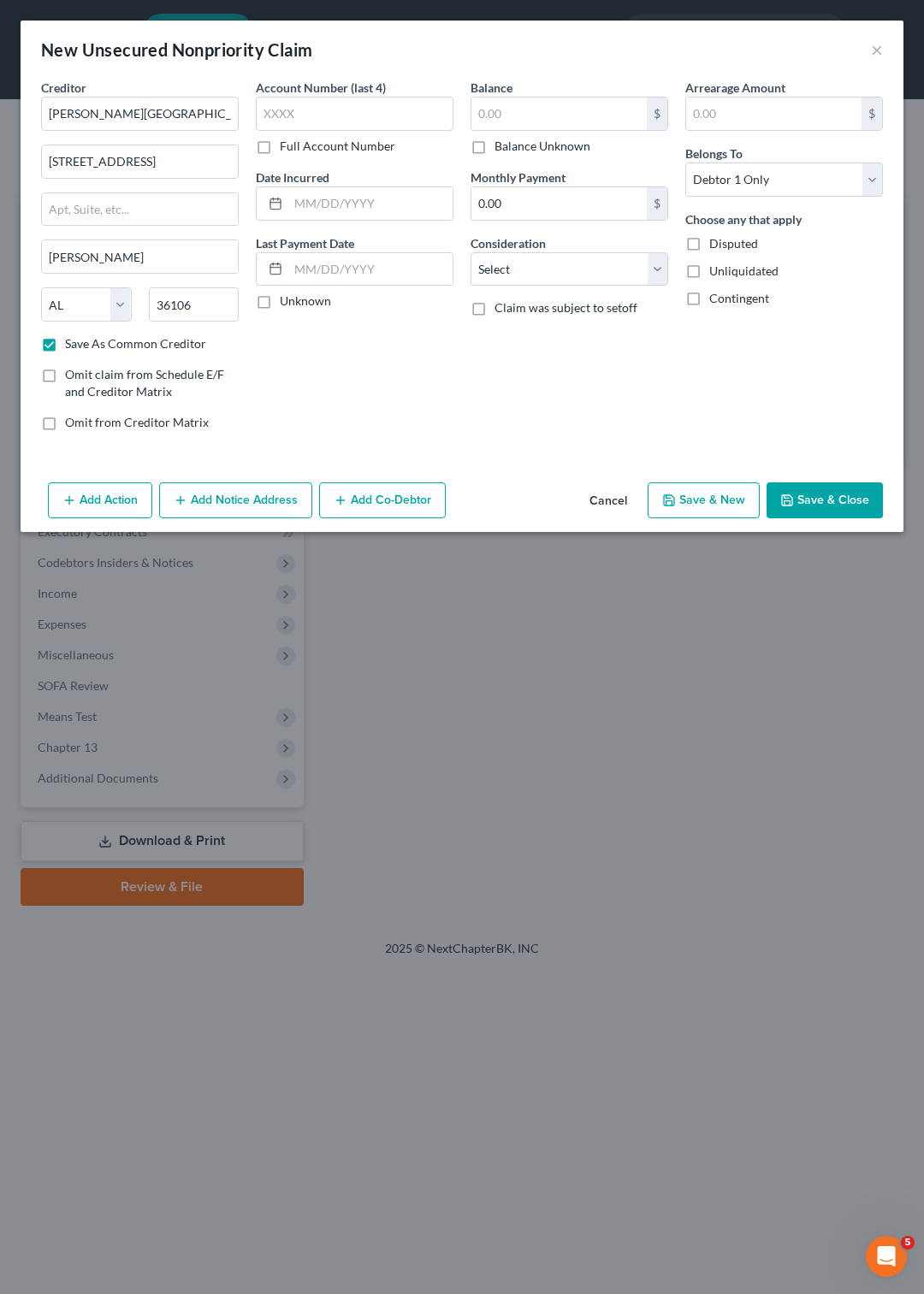
checkbox input "true"
type input "0.00"
click at [471, 252] on select "Select Cable / Satellite Services Collection Agency Credit Card Debt Debt Couns…" at bounding box center [569, 269] width 197 height 34
select select "9"
click option "Medical Services" at bounding box center [0, 0] width 0 height 0
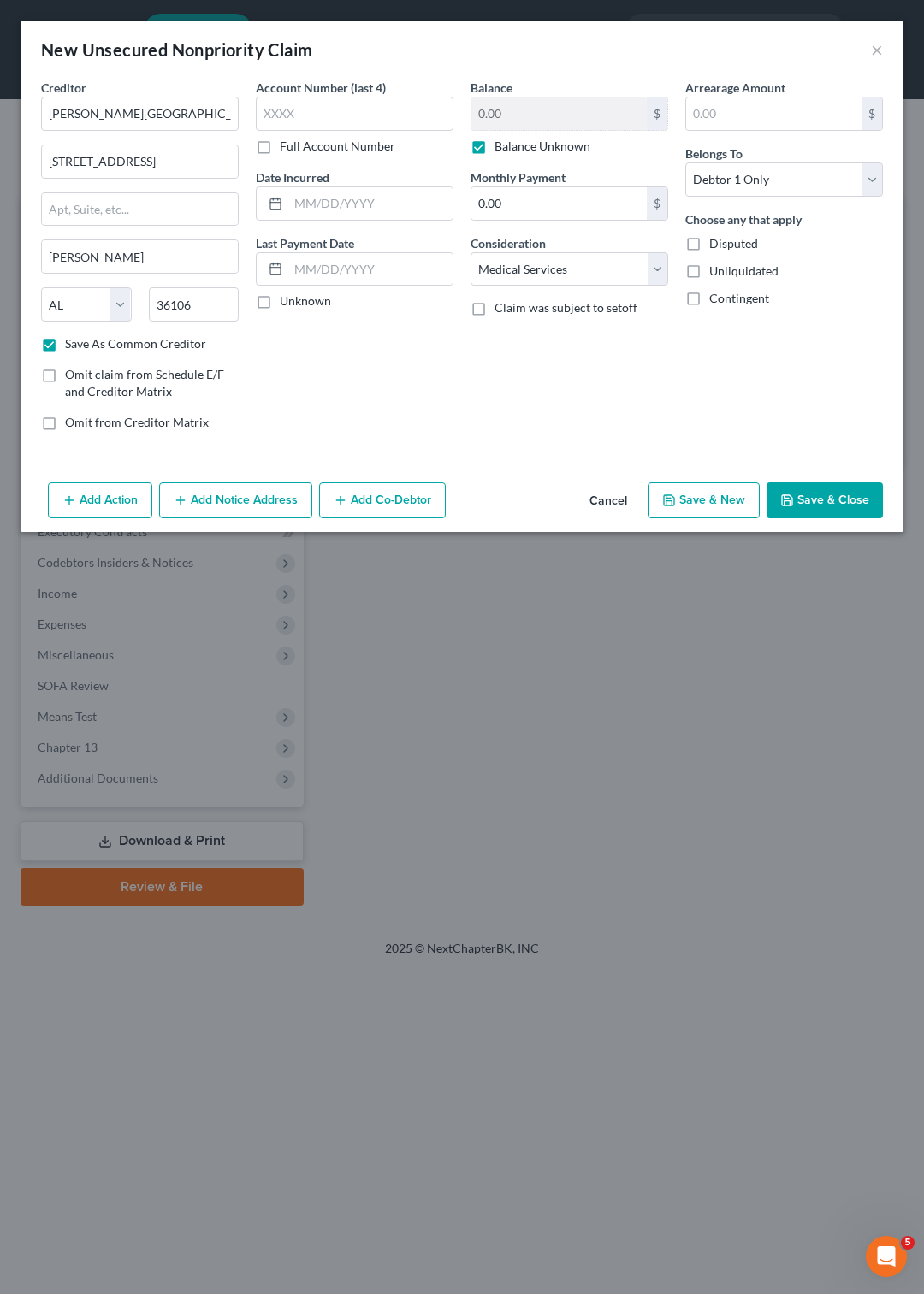
click at [805, 484] on button "Save & Close" at bounding box center [824, 500] width 116 height 36
checkbox input "false"
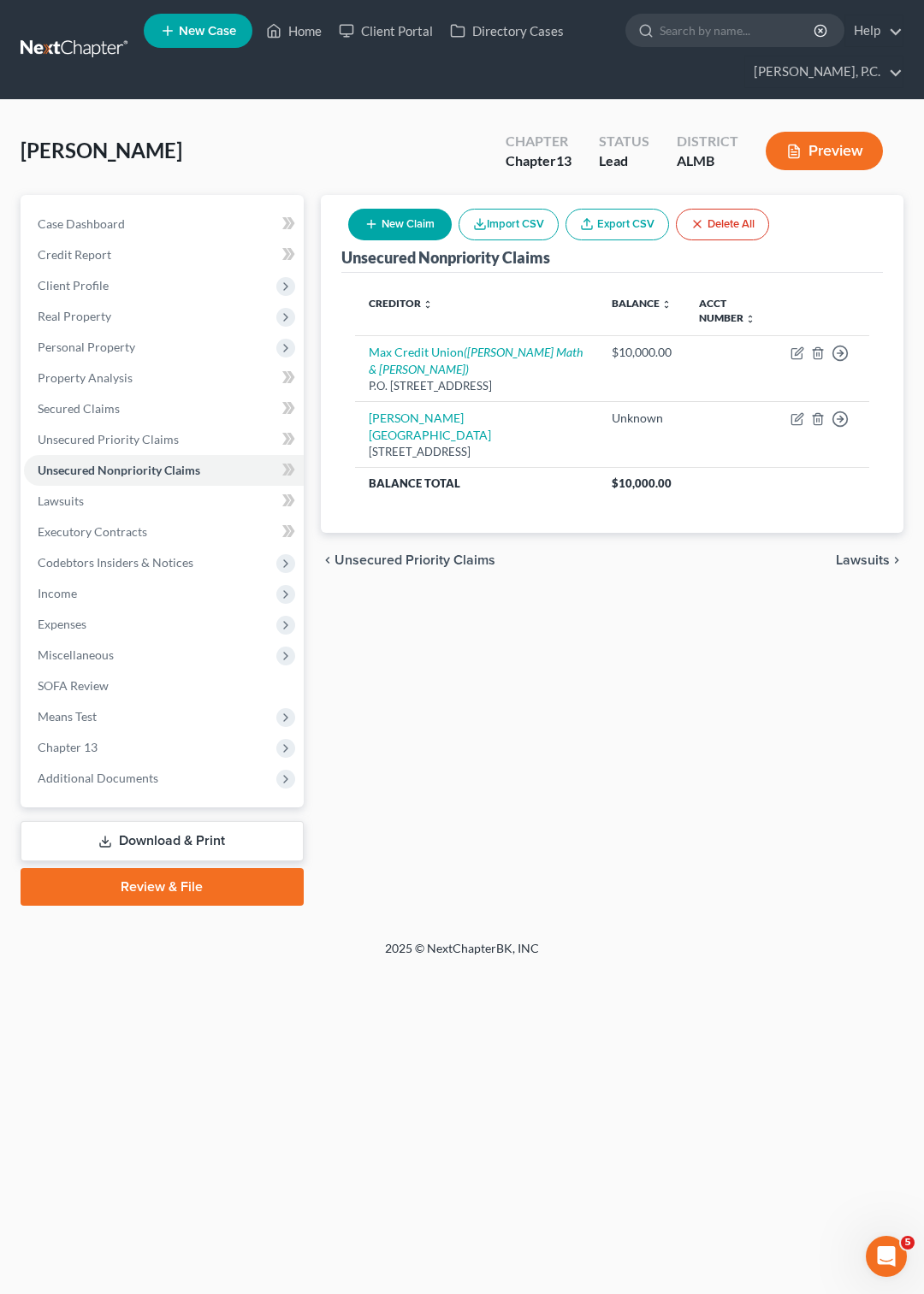
click at [395, 225] on button "New Claim" at bounding box center [399, 224] width 103 height 32
select select "0"
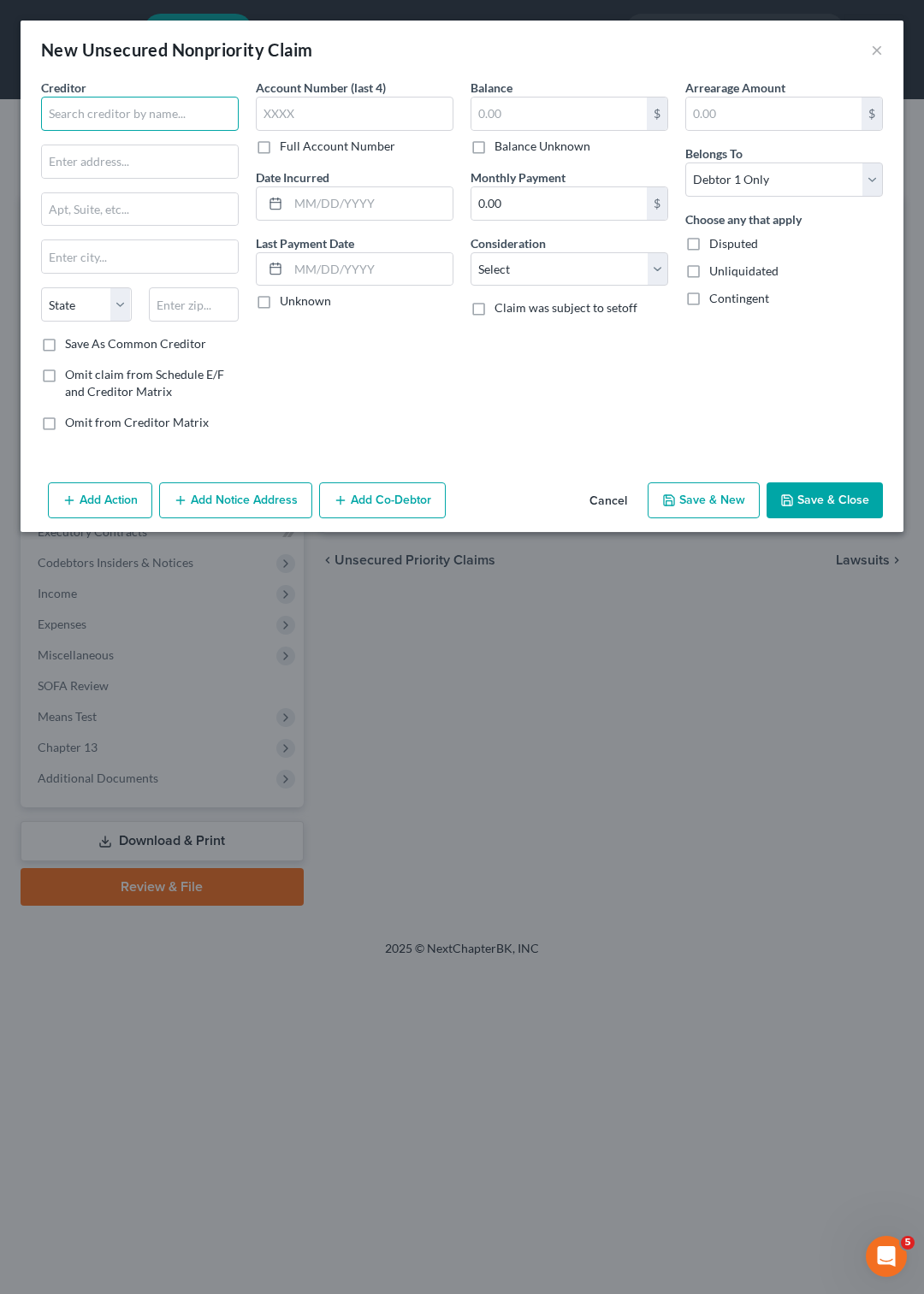
click at [147, 116] on input "text" at bounding box center [139, 113] width 197 height 34
type input "[DEMOGRAPHIC_DATA] Health"
paste input "P.O. Box 241145"
type input "P.O. Box 241145"
type input "[PERSON_NAME]"
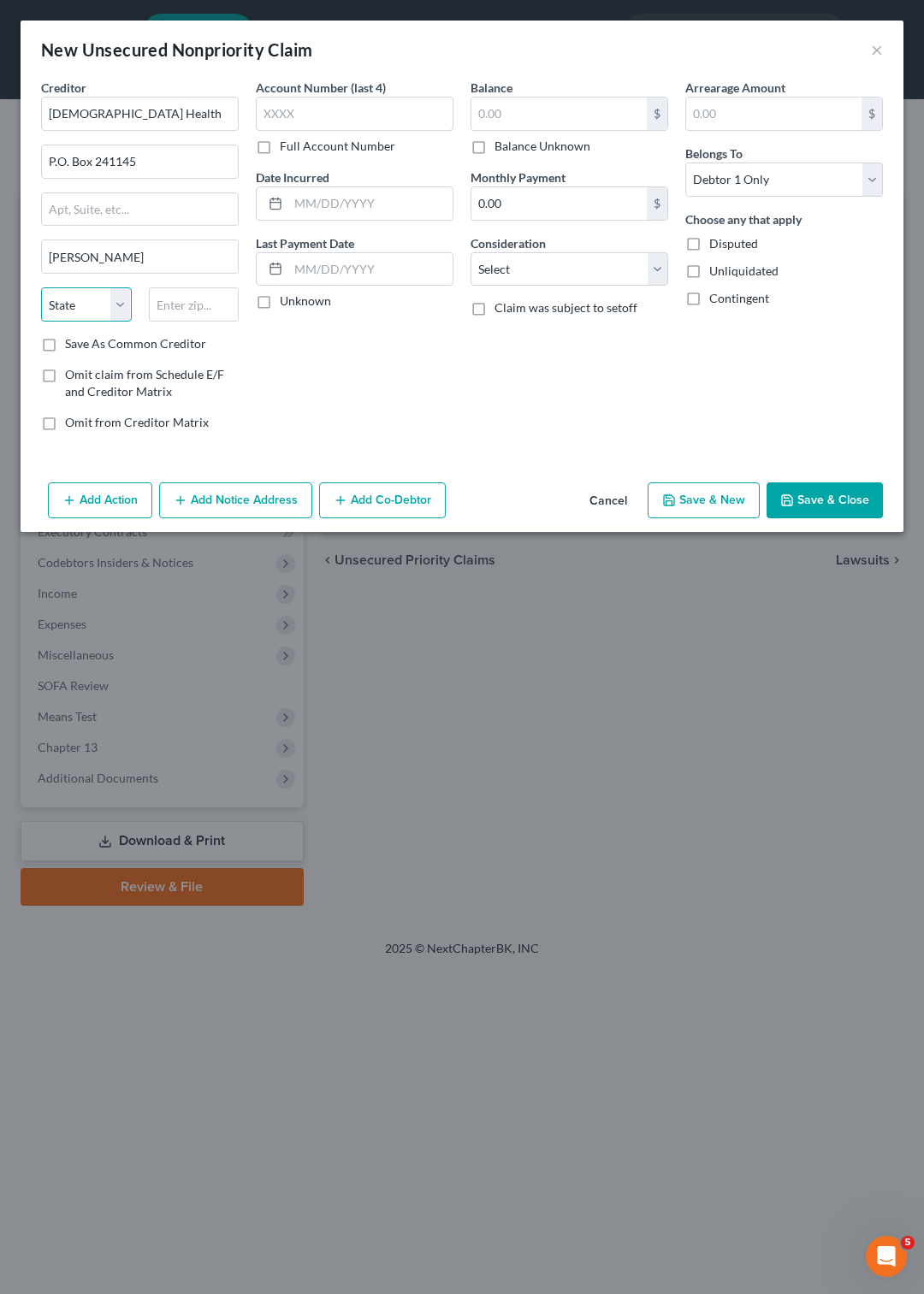
select select "0"
type input "36124-1145"
click at [72, 335] on input "Save As Common Creditor" at bounding box center [77, 341] width 12 height 12
checkbox input "true"
click at [494, 145] on label "Balance Unknown" at bounding box center [541, 146] width 96 height 17
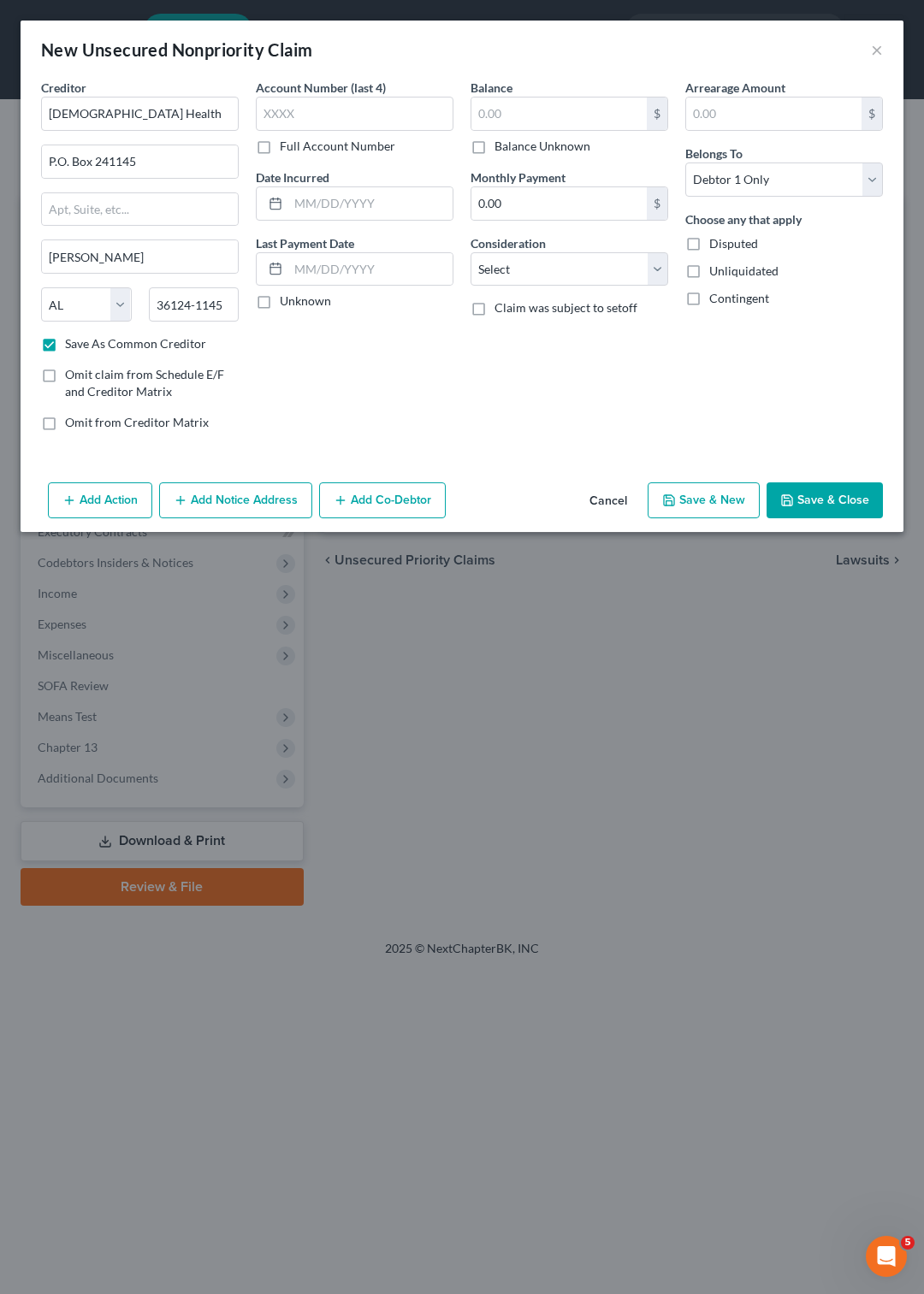
click at [501, 145] on input "Balance Unknown" at bounding box center [506, 143] width 12 height 12
checkbox input "true"
type input "0.00"
click at [471, 252] on select "Select Cable / Satellite Services Collection Agency Credit Card Debt Debt Couns…" at bounding box center [569, 269] width 197 height 34
select select "9"
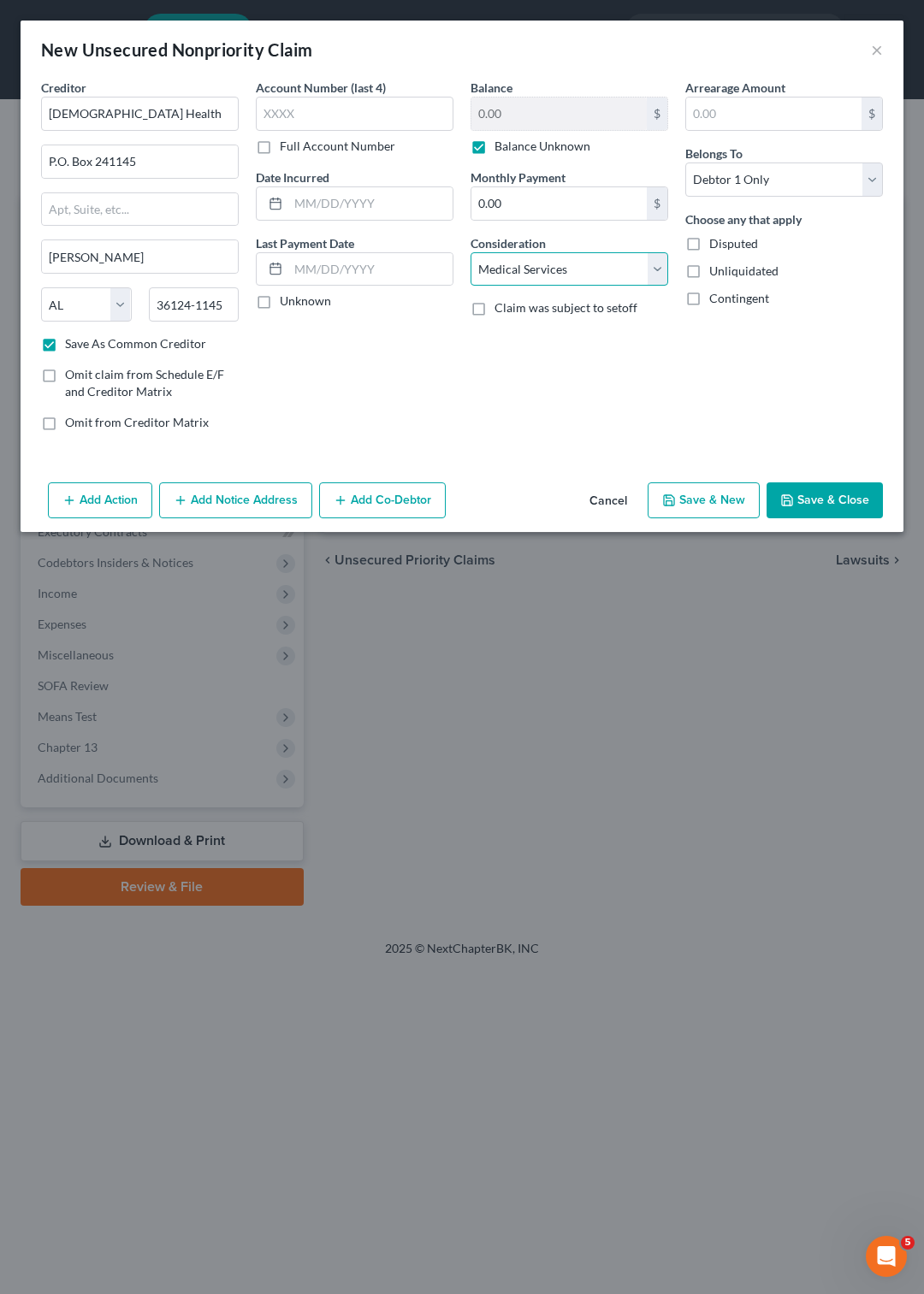
click option "Medical Services" at bounding box center [0, 0] width 0 height 0
click at [817, 494] on button "Save & Close" at bounding box center [824, 500] width 116 height 36
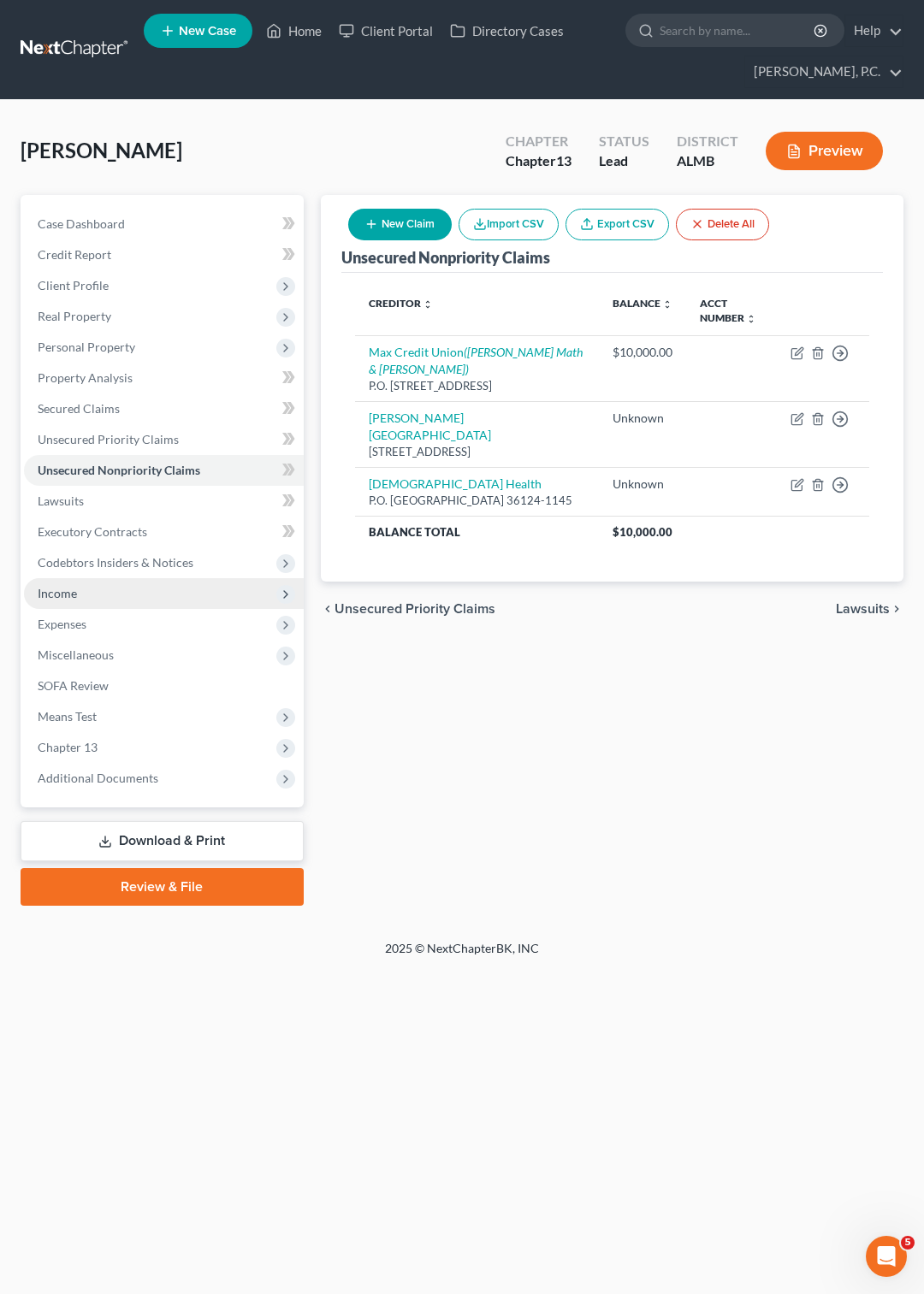
click at [53, 590] on span "Income" at bounding box center [57, 592] width 40 height 14
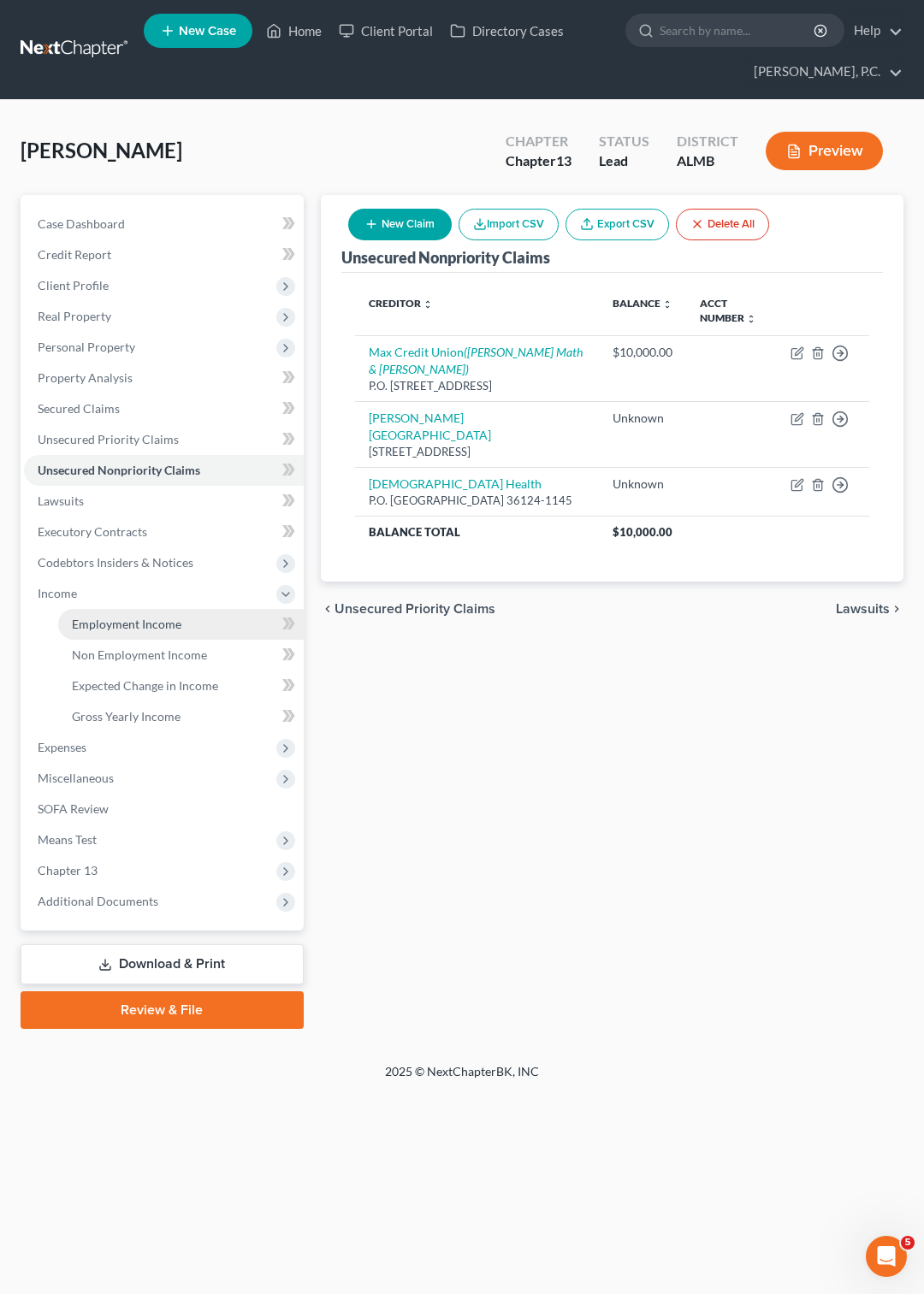
click at [103, 621] on span "Employment Income" at bounding box center [126, 623] width 109 height 14
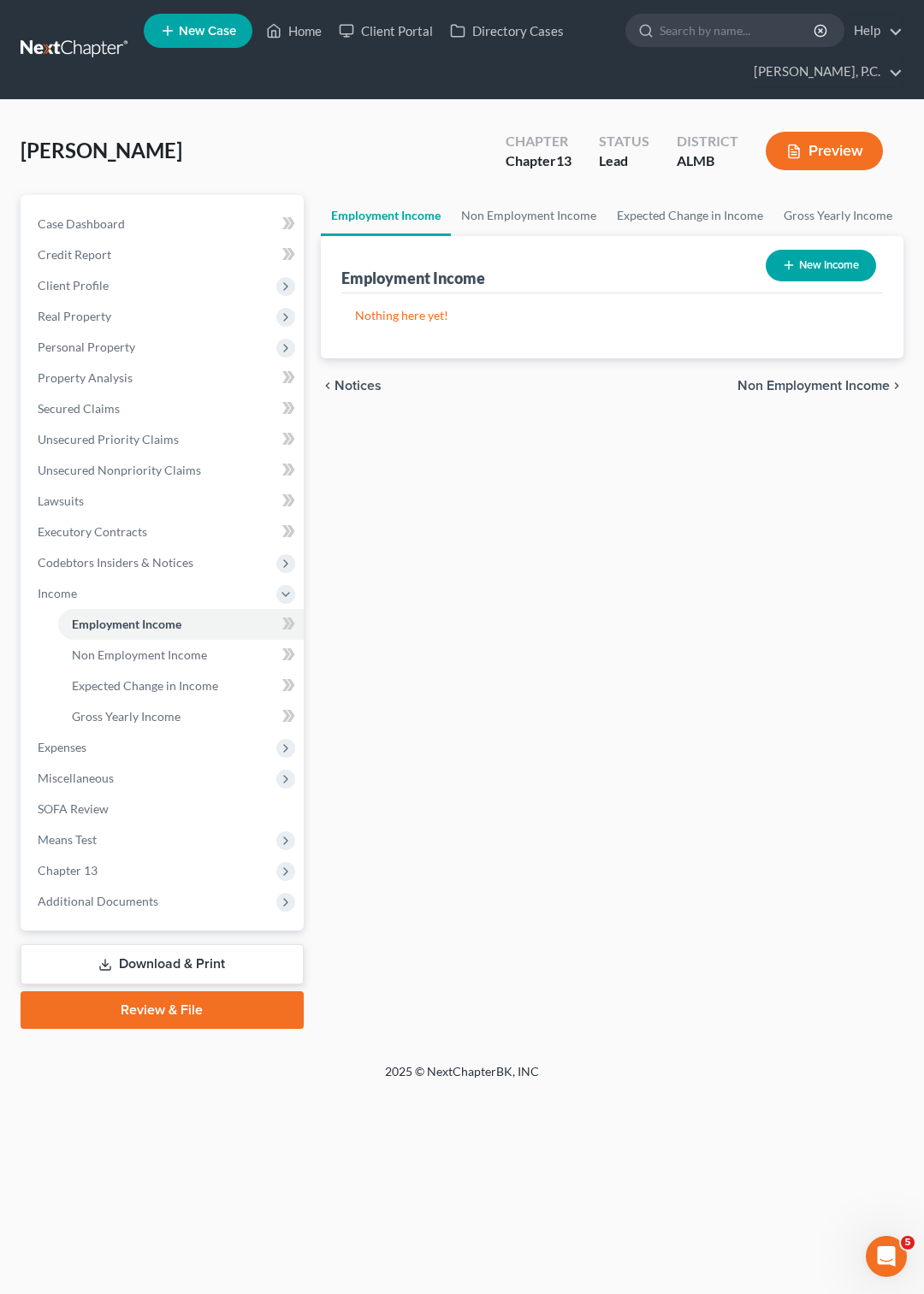
click at [821, 256] on button "New Income" at bounding box center [821, 265] width 110 height 32
select select "0"
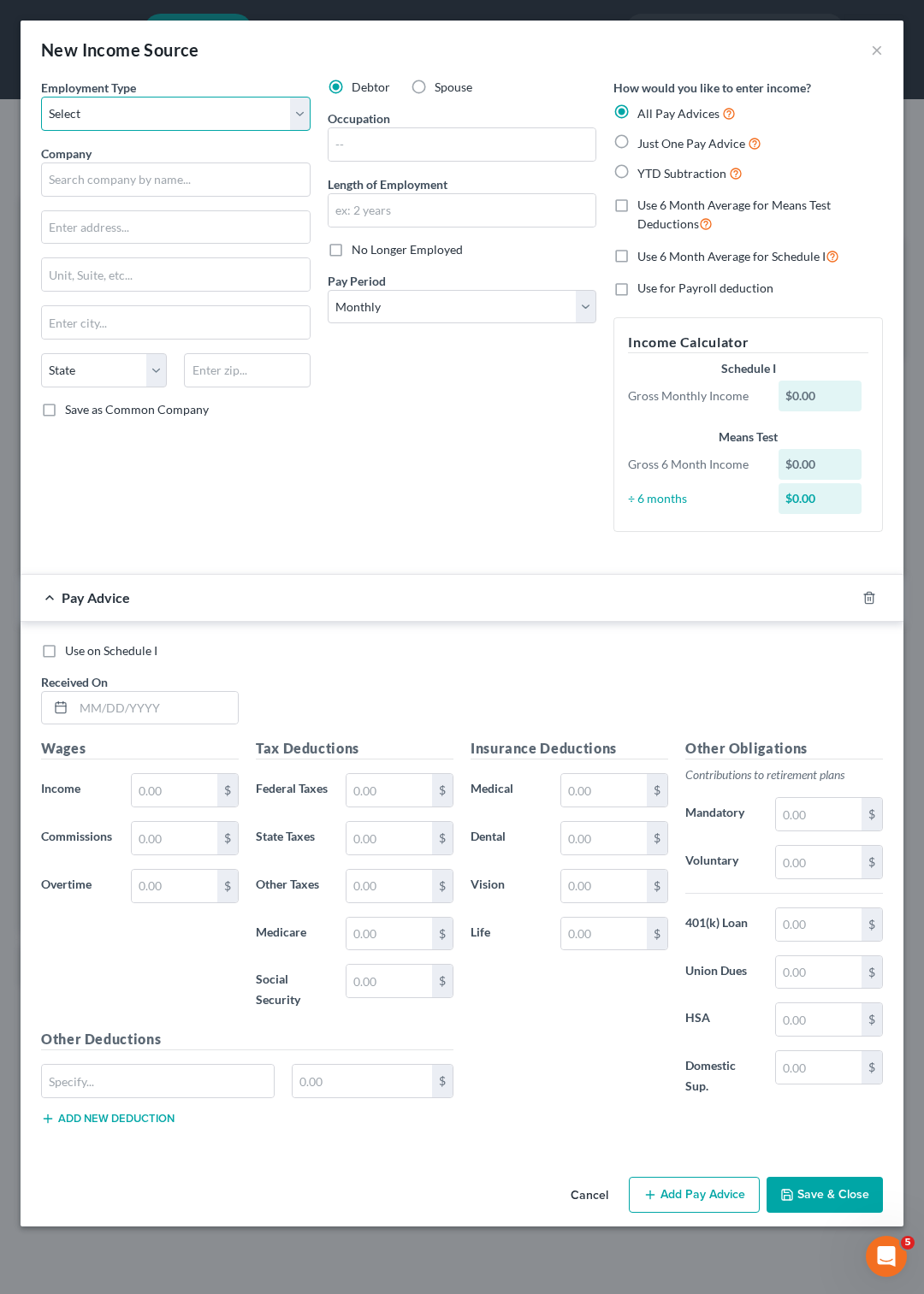
click at [41, 97] on select "Select Full or [DEMOGRAPHIC_DATA] Employment Self Employment" at bounding box center [175, 113] width 270 height 34
select select "0"
click option "Full or [DEMOGRAPHIC_DATA] Employment" at bounding box center [0, 0] width 0 height 0
click at [164, 184] on input "text" at bounding box center [175, 179] width 270 height 34
type input "Hyundai Motor Mfg [US_STATE]"
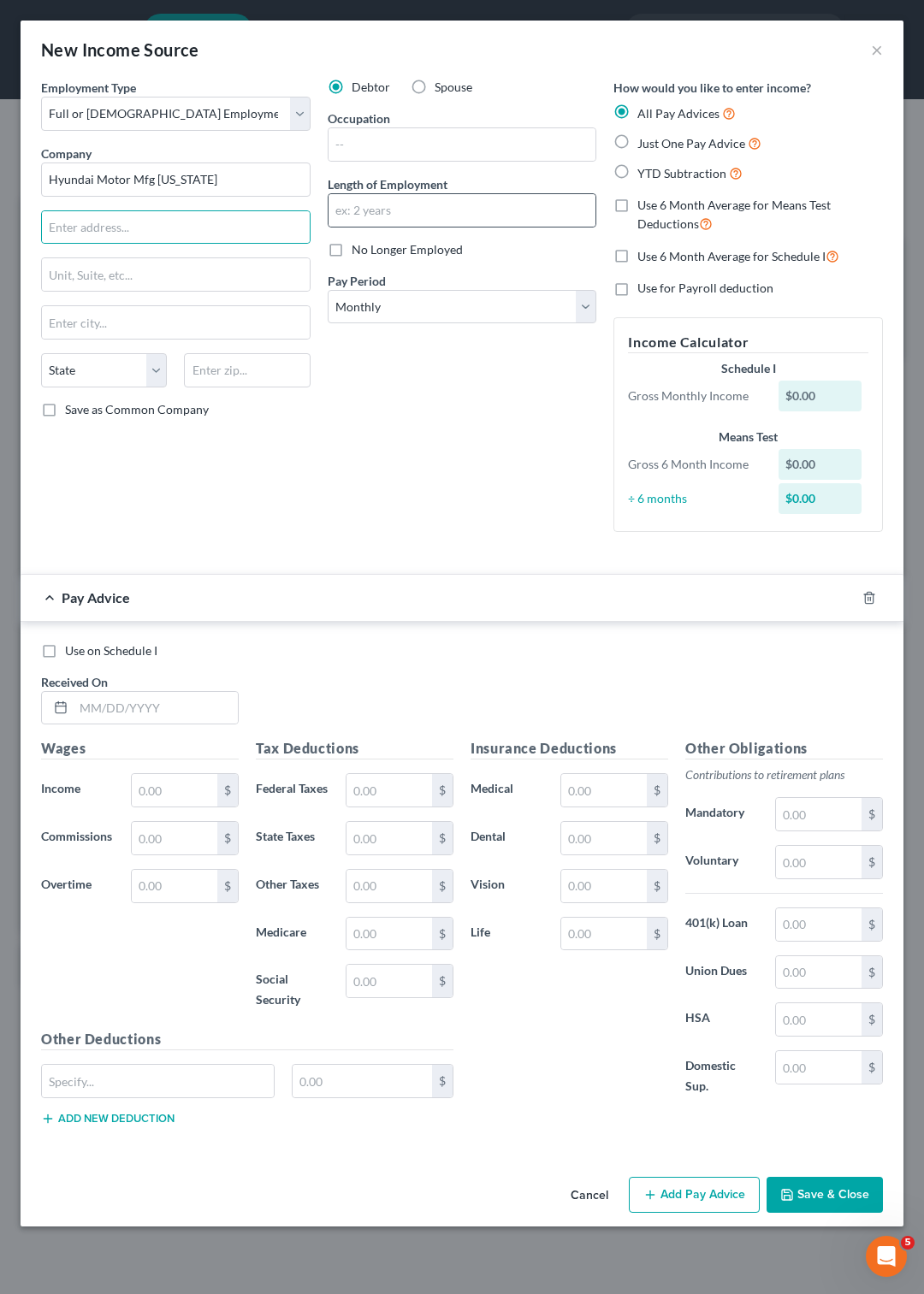
click at [353, 194] on div at bounding box center [462, 210] width 270 height 34
click at [347, 204] on input "text" at bounding box center [462, 211] width 268 height 33
type input "2 years"
click at [328, 290] on select "Select Monthly Twice Monthly Every Other Week Weekly" at bounding box center [462, 306] width 270 height 34
select select "2"
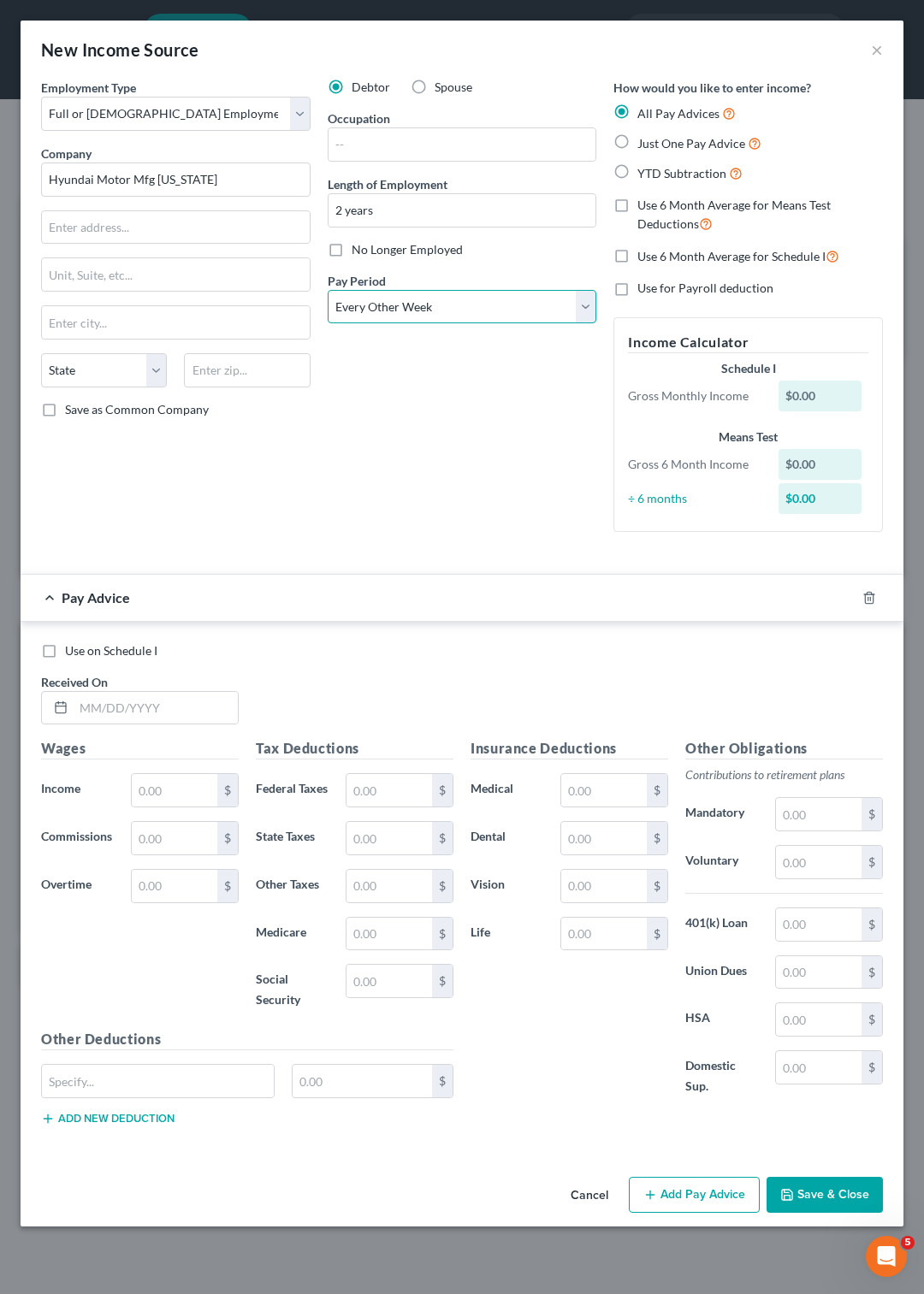
click option "Every Other Week" at bounding box center [0, 0] width 0 height 0
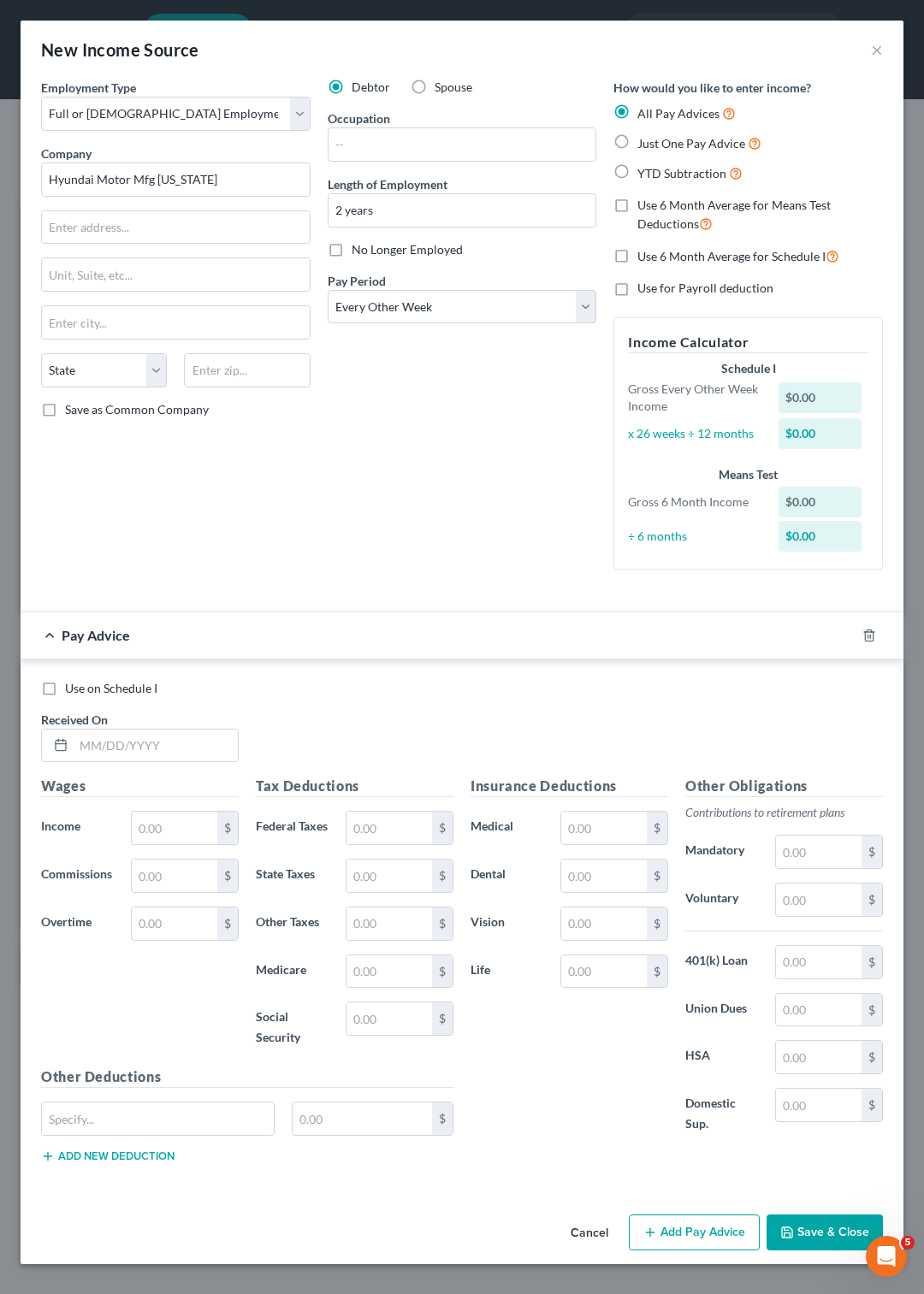
click at [637, 140] on label "Just One Pay Advice" at bounding box center [699, 143] width 124 height 19
click at [644, 140] on input "Just One Pay Advice" at bounding box center [650, 139] width 12 height 12
radio input "true"
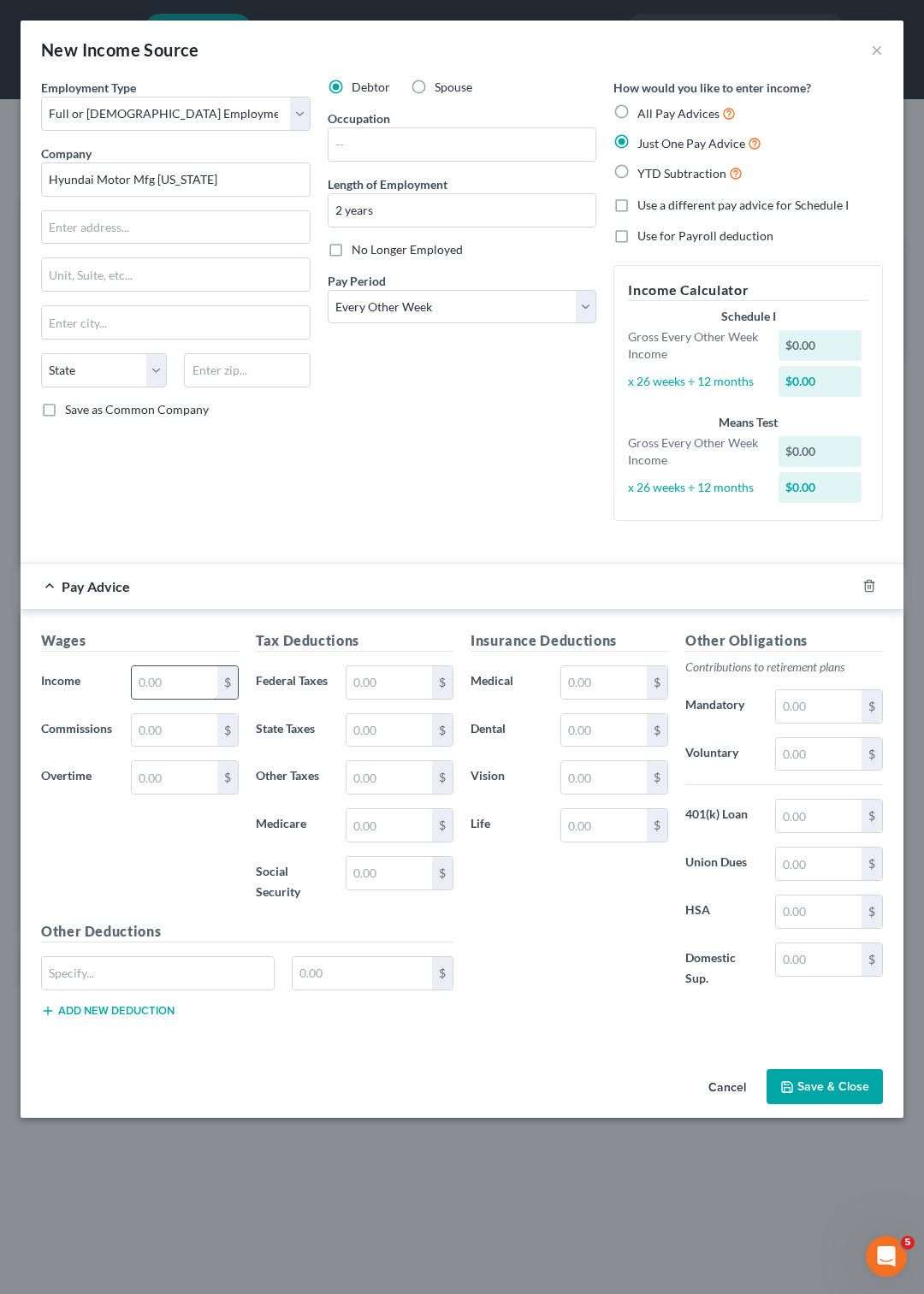
click at [184, 681] on input "text" at bounding box center [174, 682] width 85 height 33
type input "2,247.92"
type input "173.62"
type input "89.98"
type input "32.34"
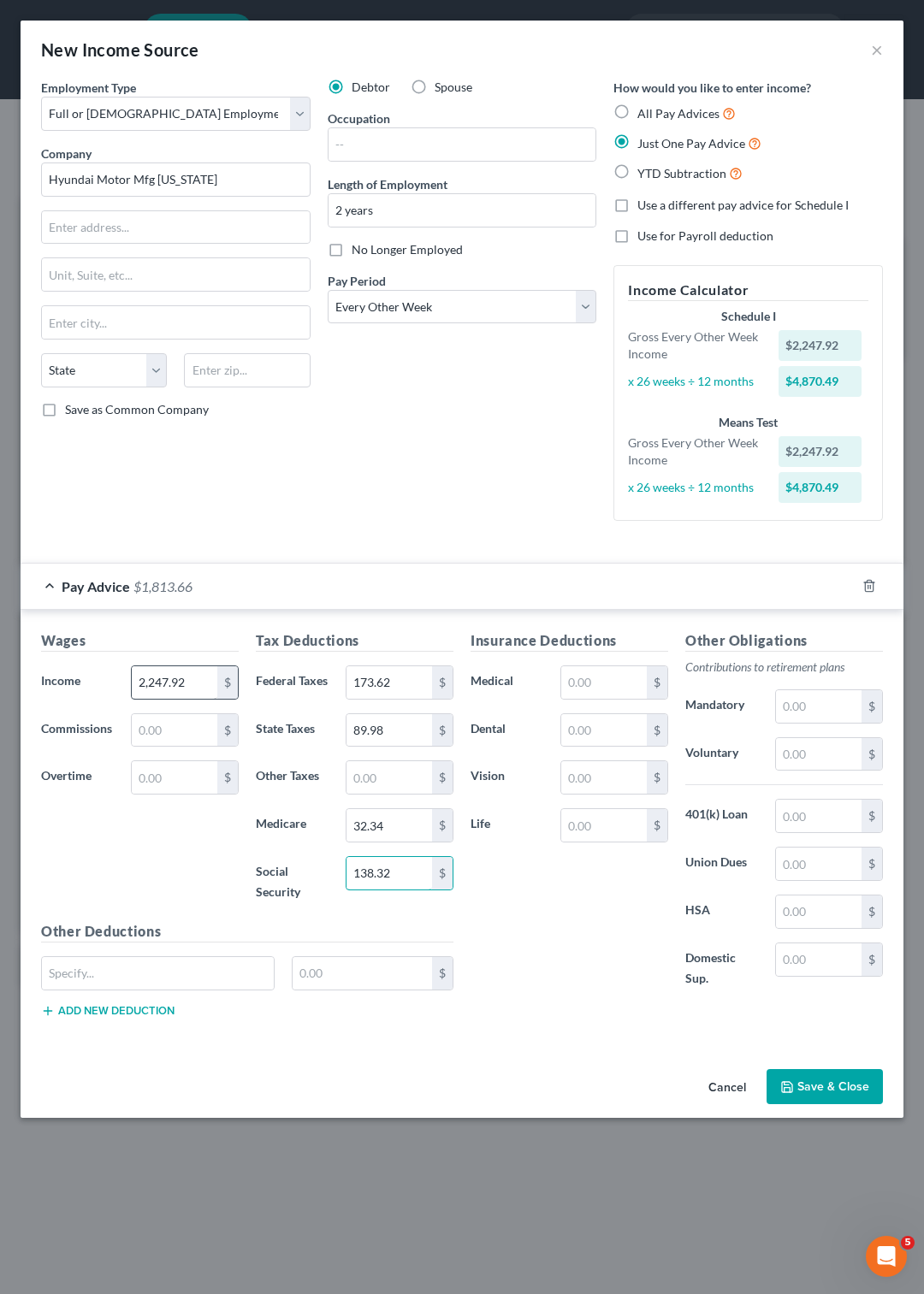
type input "138.32"
click at [587, 672] on input "text" at bounding box center [603, 682] width 85 height 33
type input "16.95"
type input "5.05"
type input "130.8"
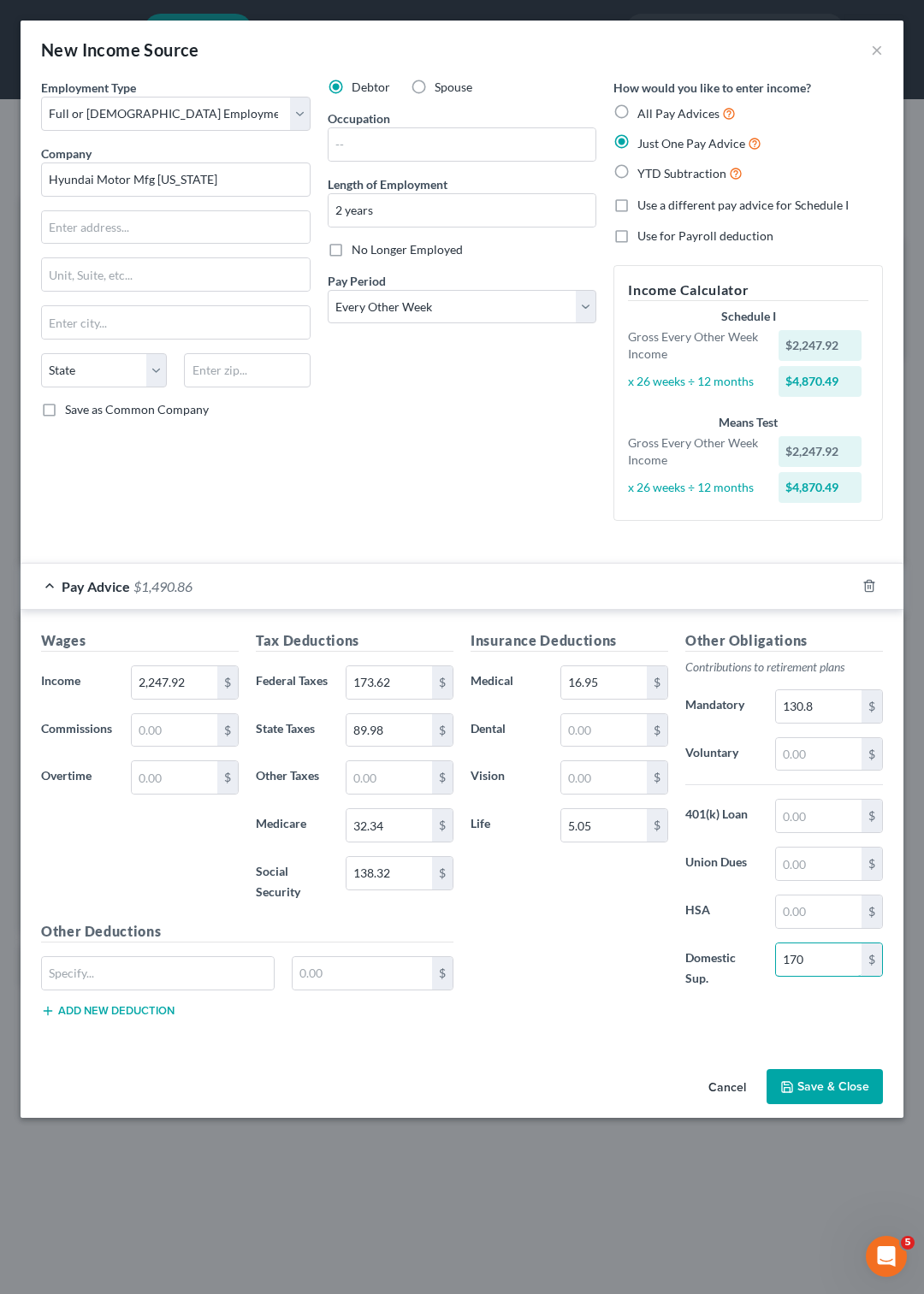
type input "170"
click at [809, 1083] on button "Save & Close" at bounding box center [824, 1086] width 116 height 36
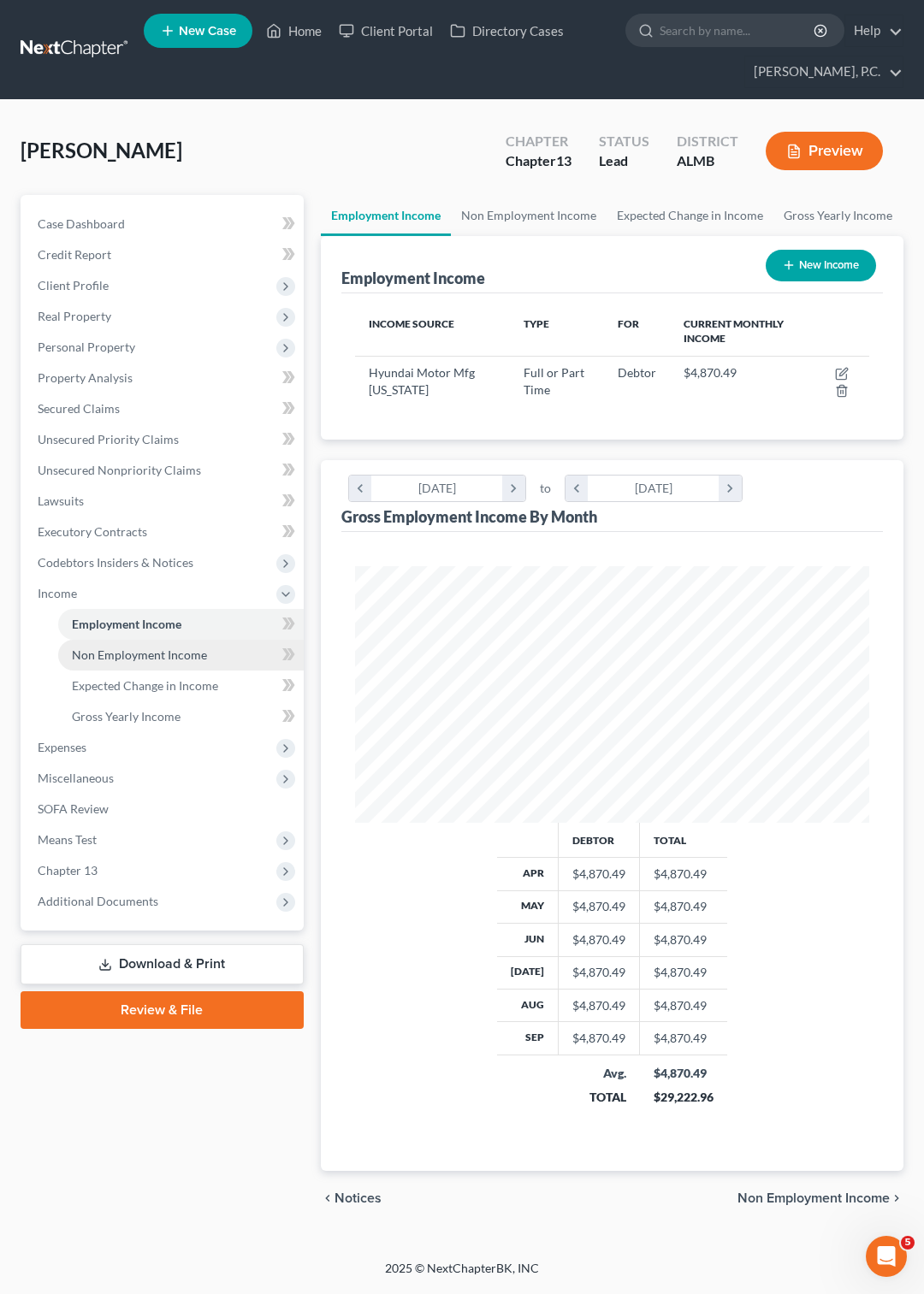
scroll to position [854824, 854661]
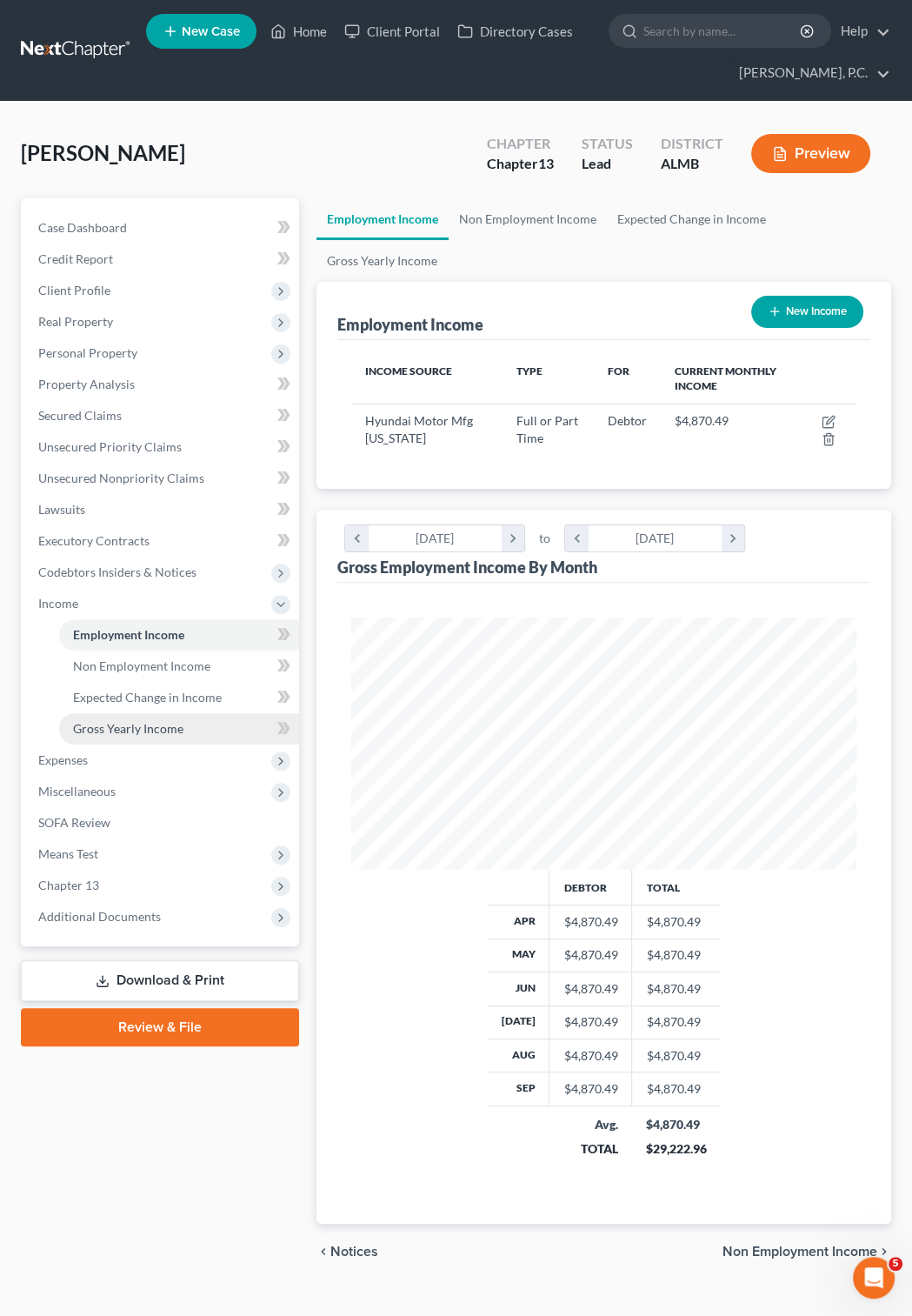
click at [137, 729] on span "Gross Yearly Income" at bounding box center [128, 728] width 110 height 15
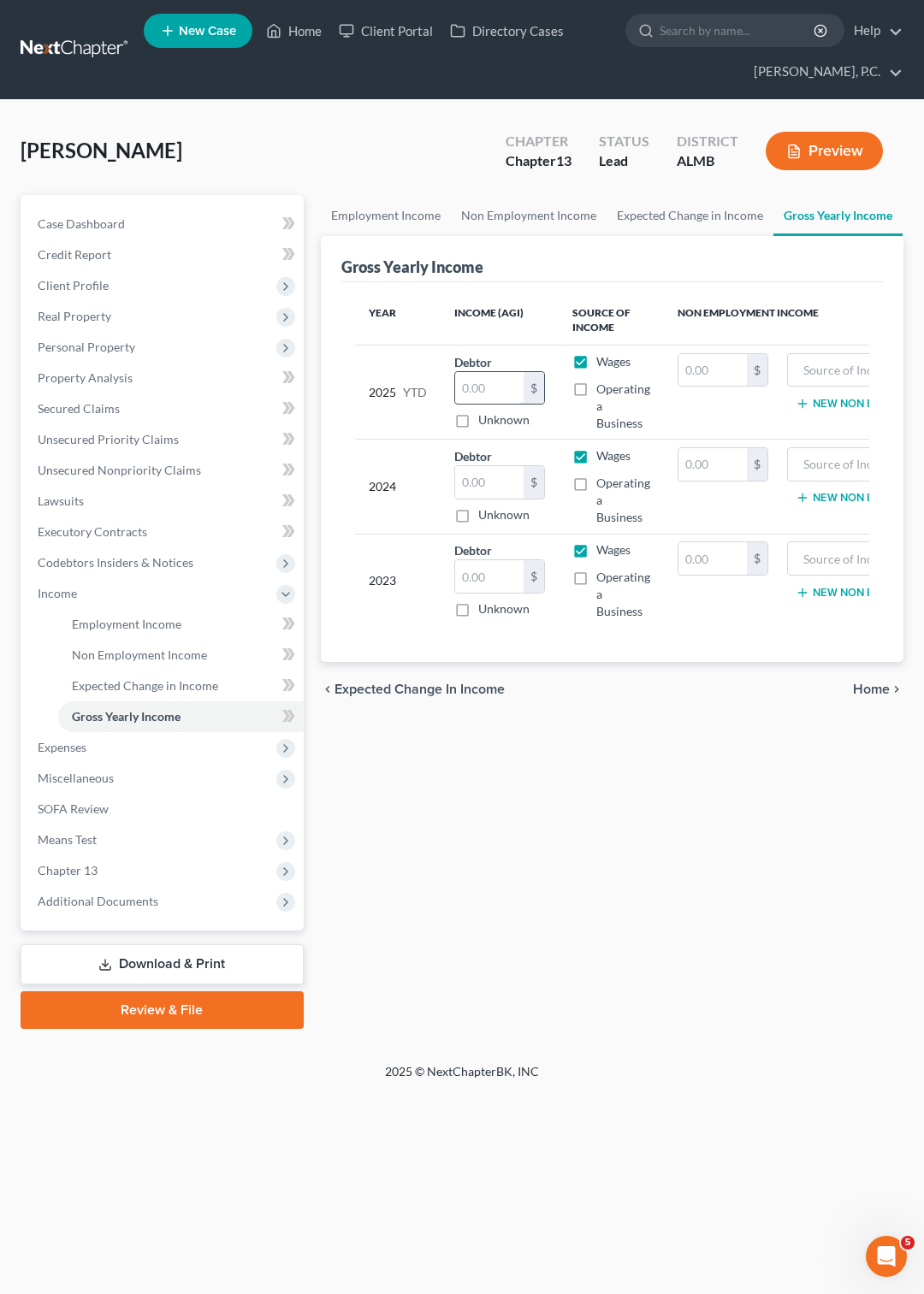
click at [465, 388] on input "text" at bounding box center [489, 388] width 69 height 33
type input "39,905.6"
click at [822, 216] on link "Gross Yearly Income" at bounding box center [838, 216] width 130 height 41
click at [130, 687] on span "Expected Change in Income" at bounding box center [144, 685] width 146 height 14
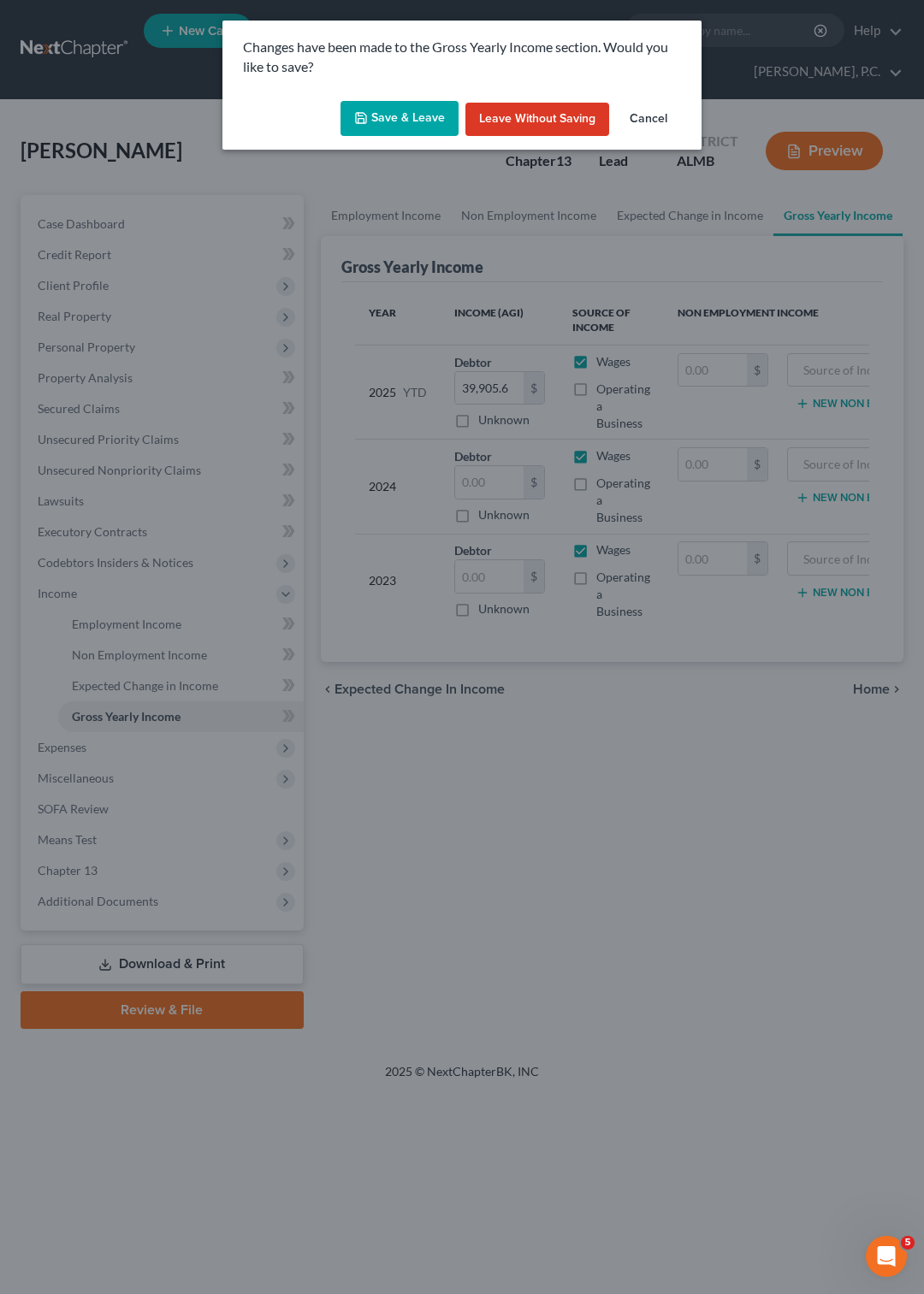
click at [404, 108] on button "Save & Leave" at bounding box center [399, 118] width 118 height 36
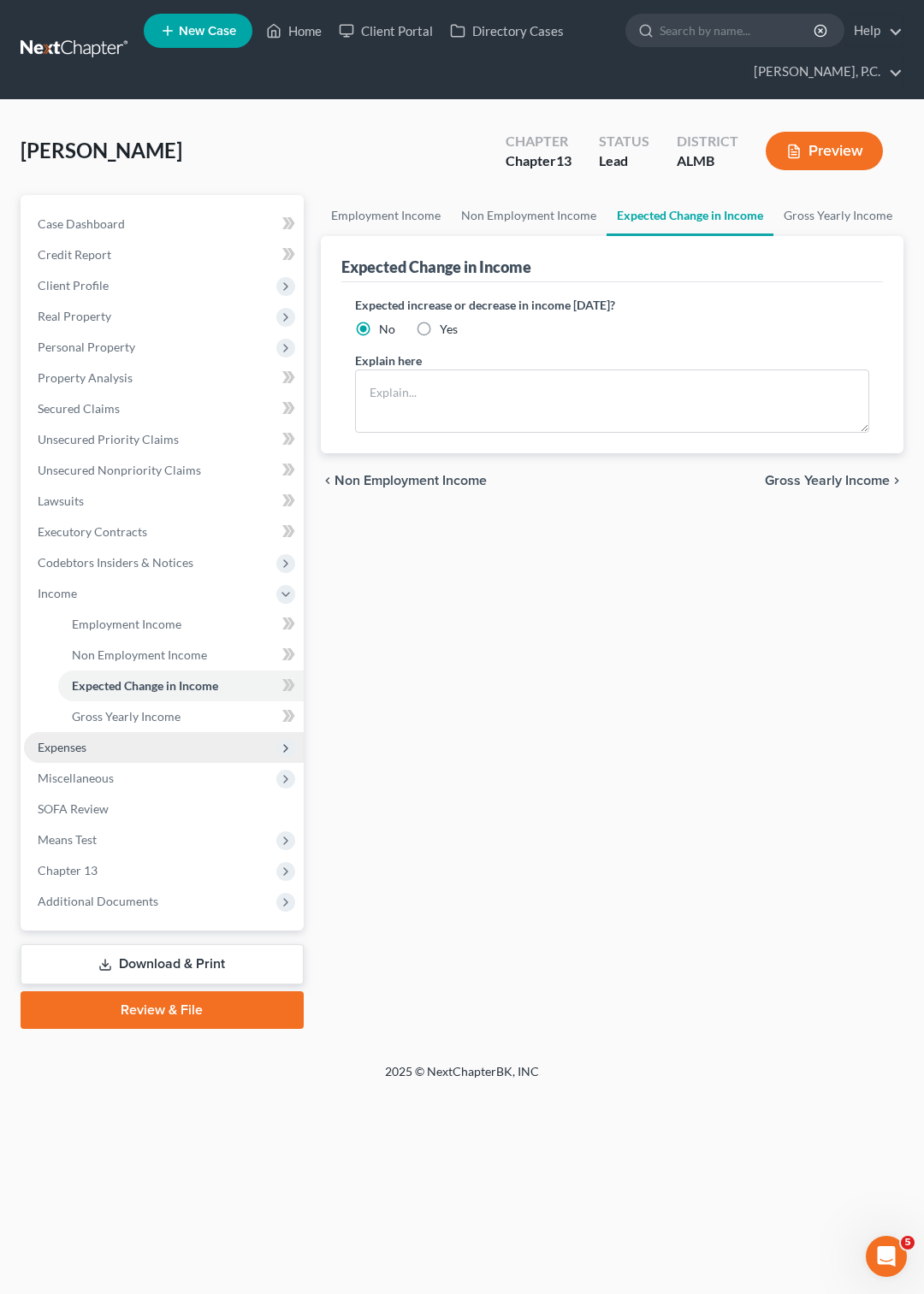
click at [71, 751] on span "Expenses" at bounding box center [62, 746] width 48 height 14
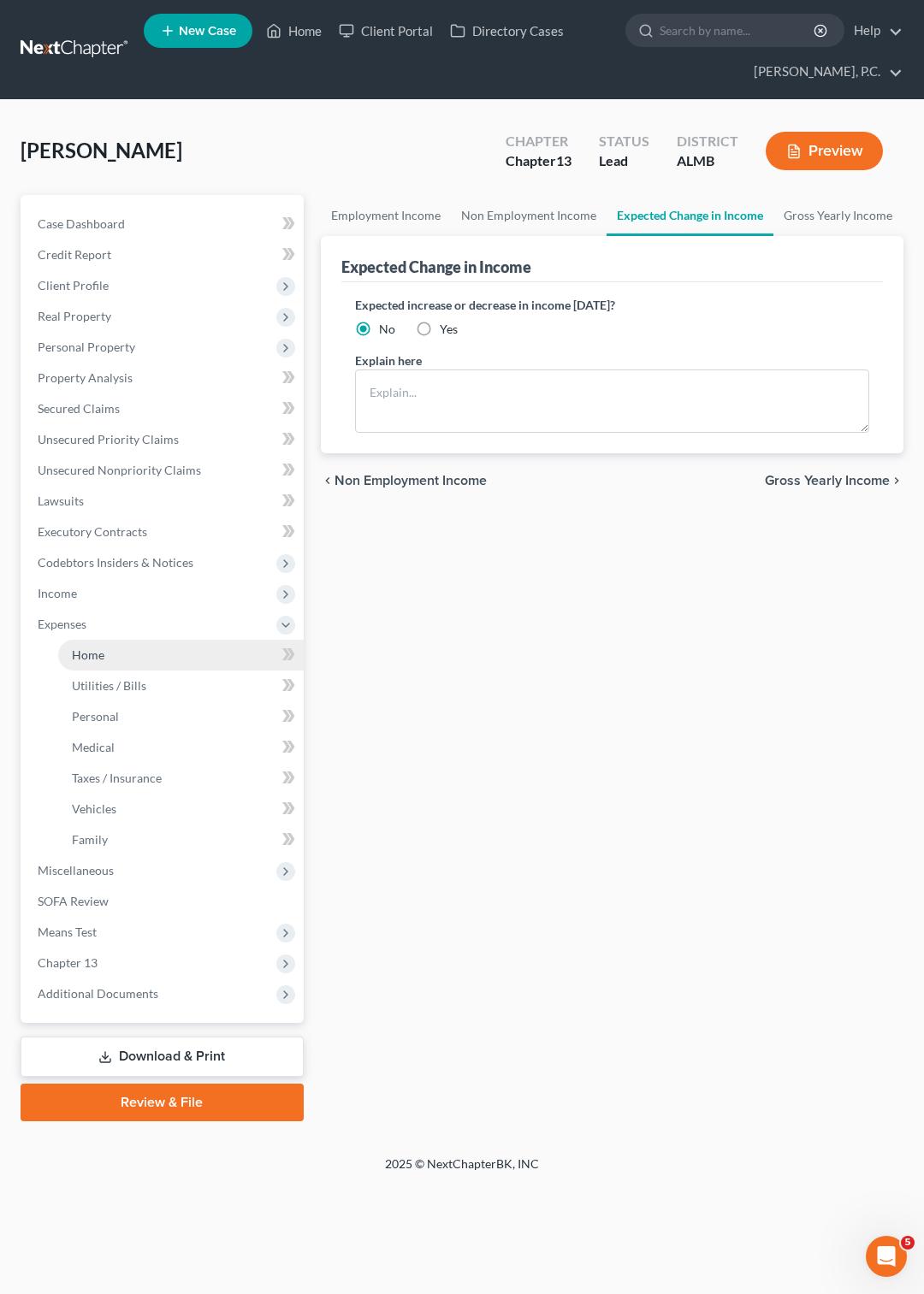
click at [102, 653] on span "Home" at bounding box center [88, 654] width 33 height 14
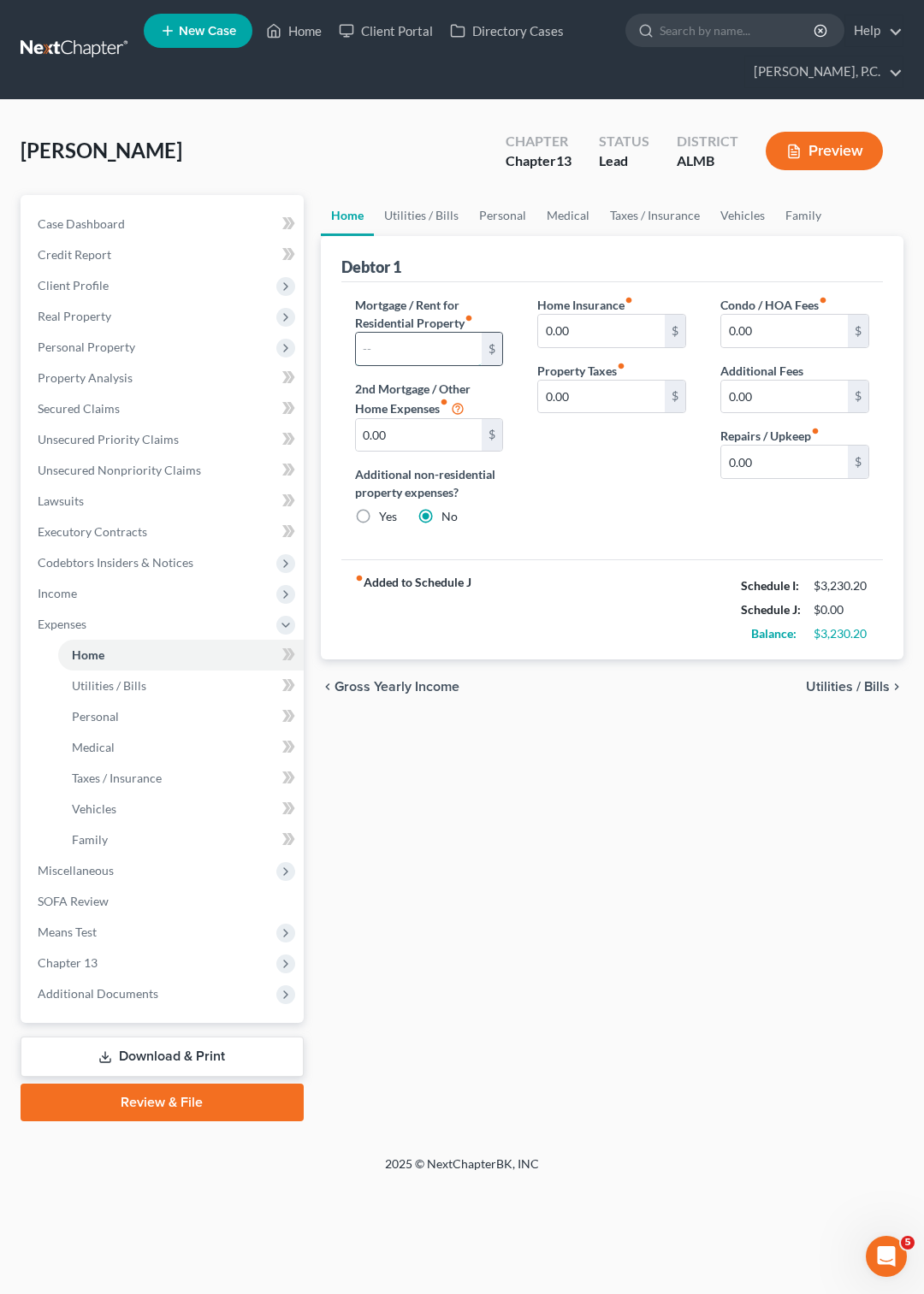
click at [381, 354] on input "text" at bounding box center [419, 349] width 127 height 33
click at [89, 345] on span "Personal Property" at bounding box center [86, 346] width 98 height 14
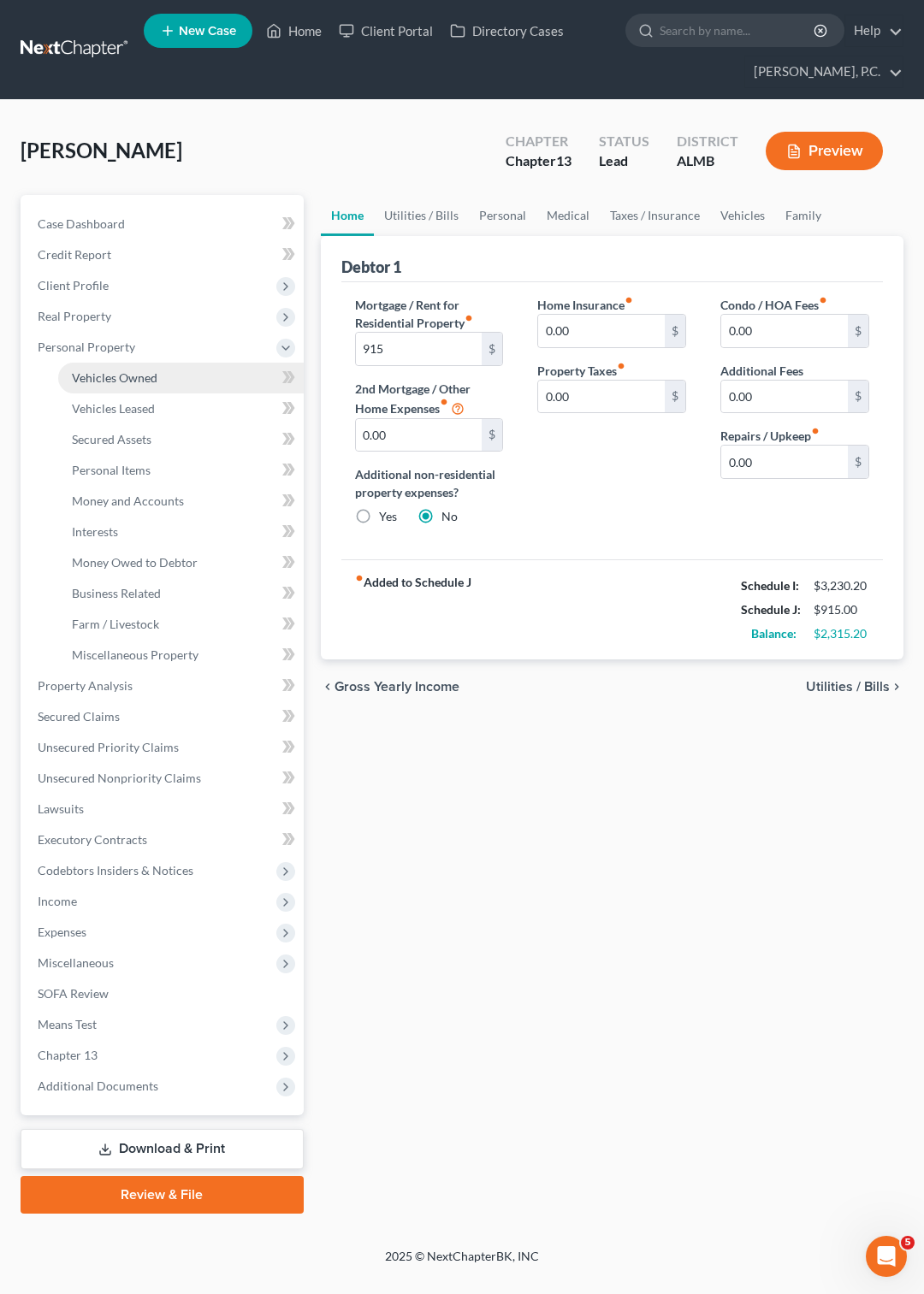
click at [122, 379] on span "Vehicles Owned" at bounding box center [114, 377] width 85 height 14
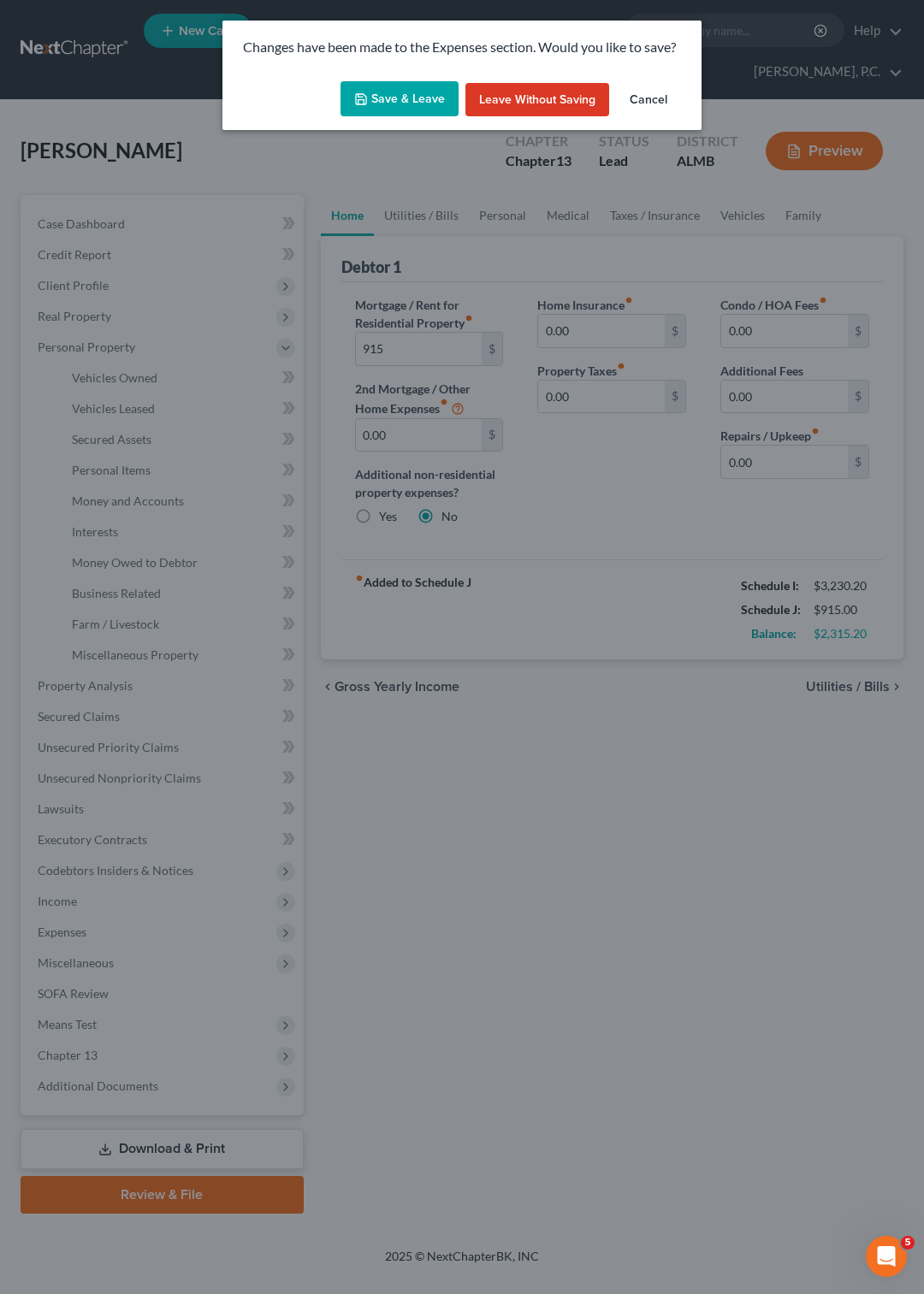
click at [381, 96] on button "Save & Leave" at bounding box center [399, 99] width 118 height 36
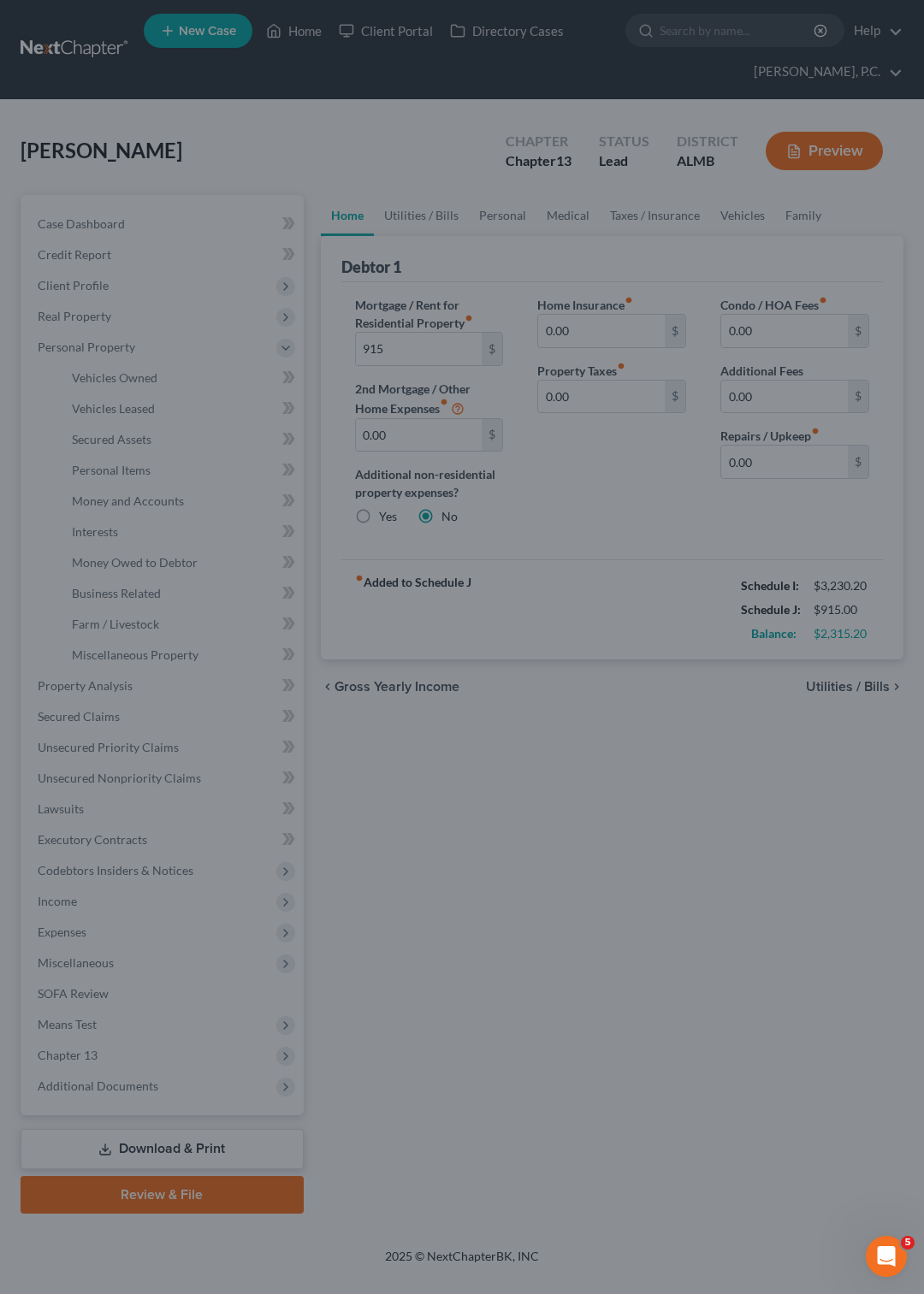
type input "915.00"
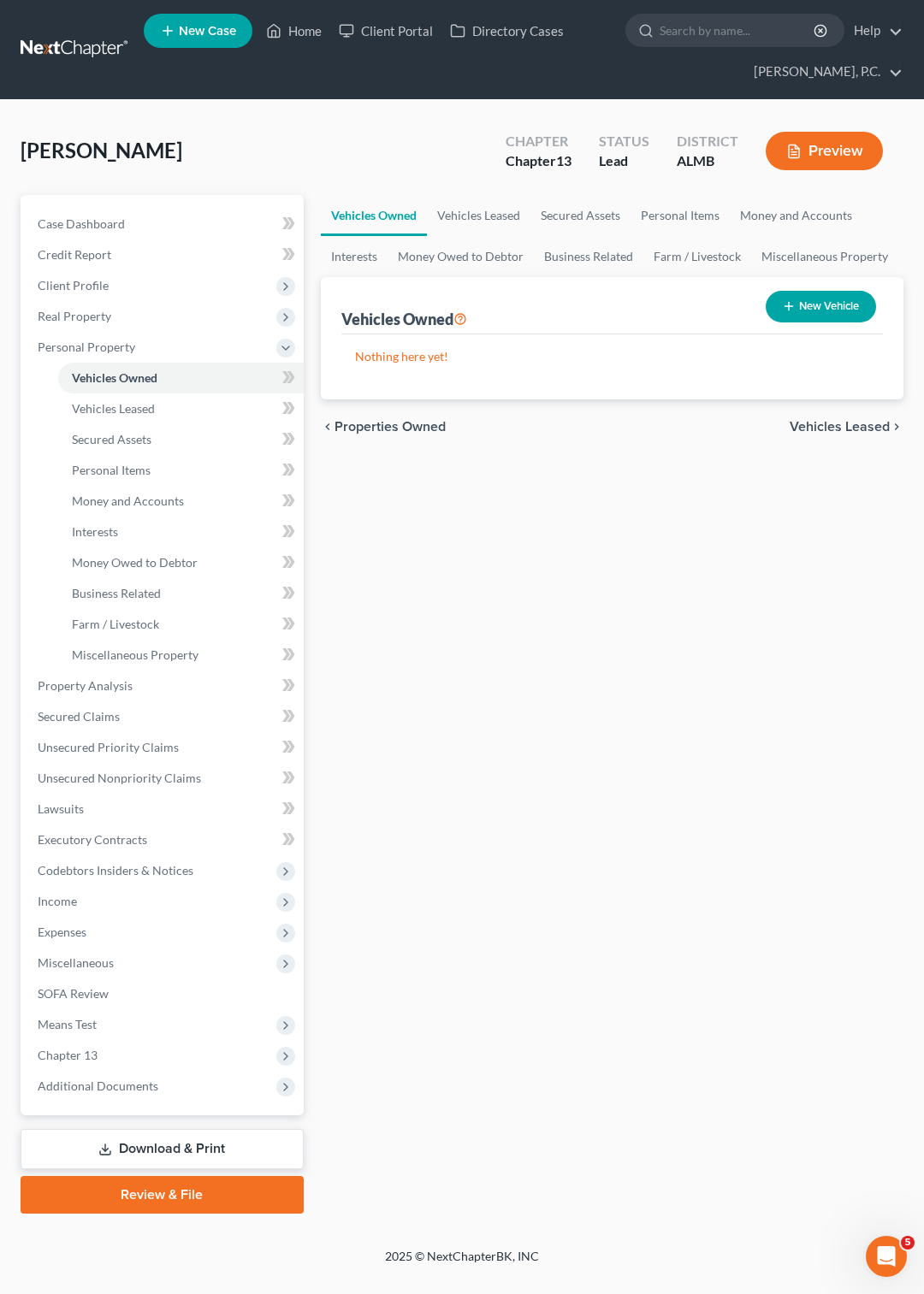
click at [812, 302] on button "New Vehicle" at bounding box center [821, 306] width 110 height 32
select select "0"
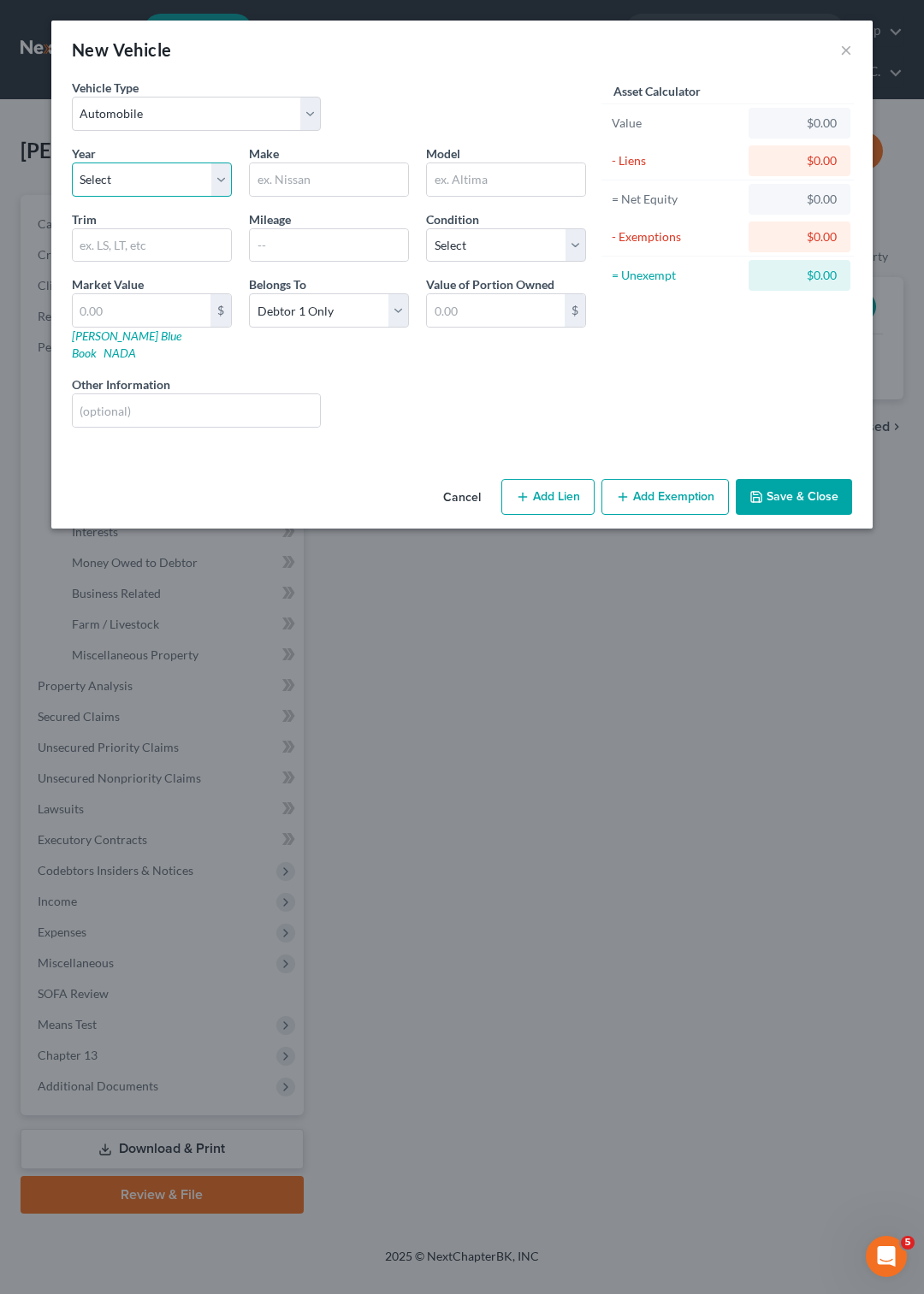
click at [72, 162] on select "Select 2026 2025 2024 2023 2022 2021 2020 2019 2018 2017 2016 2015 2014 2013 20…" at bounding box center [151, 179] width 159 height 34
select select "22"
click option "2004" at bounding box center [0, 0] width 0 height 0
click at [120, 255] on input "text" at bounding box center [152, 245] width 159 height 33
click at [283, 176] on input "text" at bounding box center [329, 180] width 159 height 33
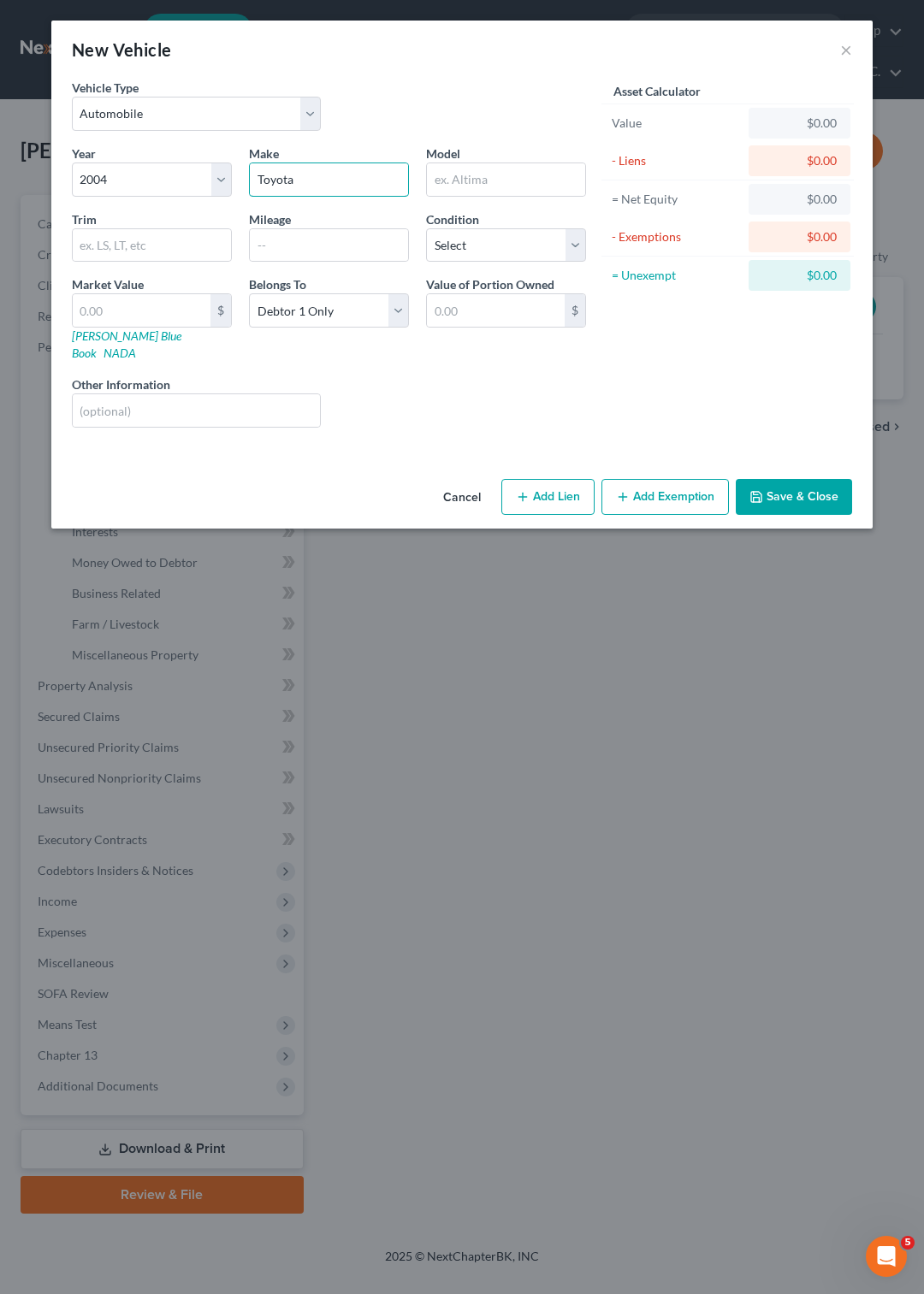
type input "Toyota"
type input "Highlander"
click at [426, 228] on select "Select Excellent Very Good Good Fair Poor" at bounding box center [505, 244] width 159 height 34
select select "3"
click option "Fair" at bounding box center [0, 0] width 0 height 0
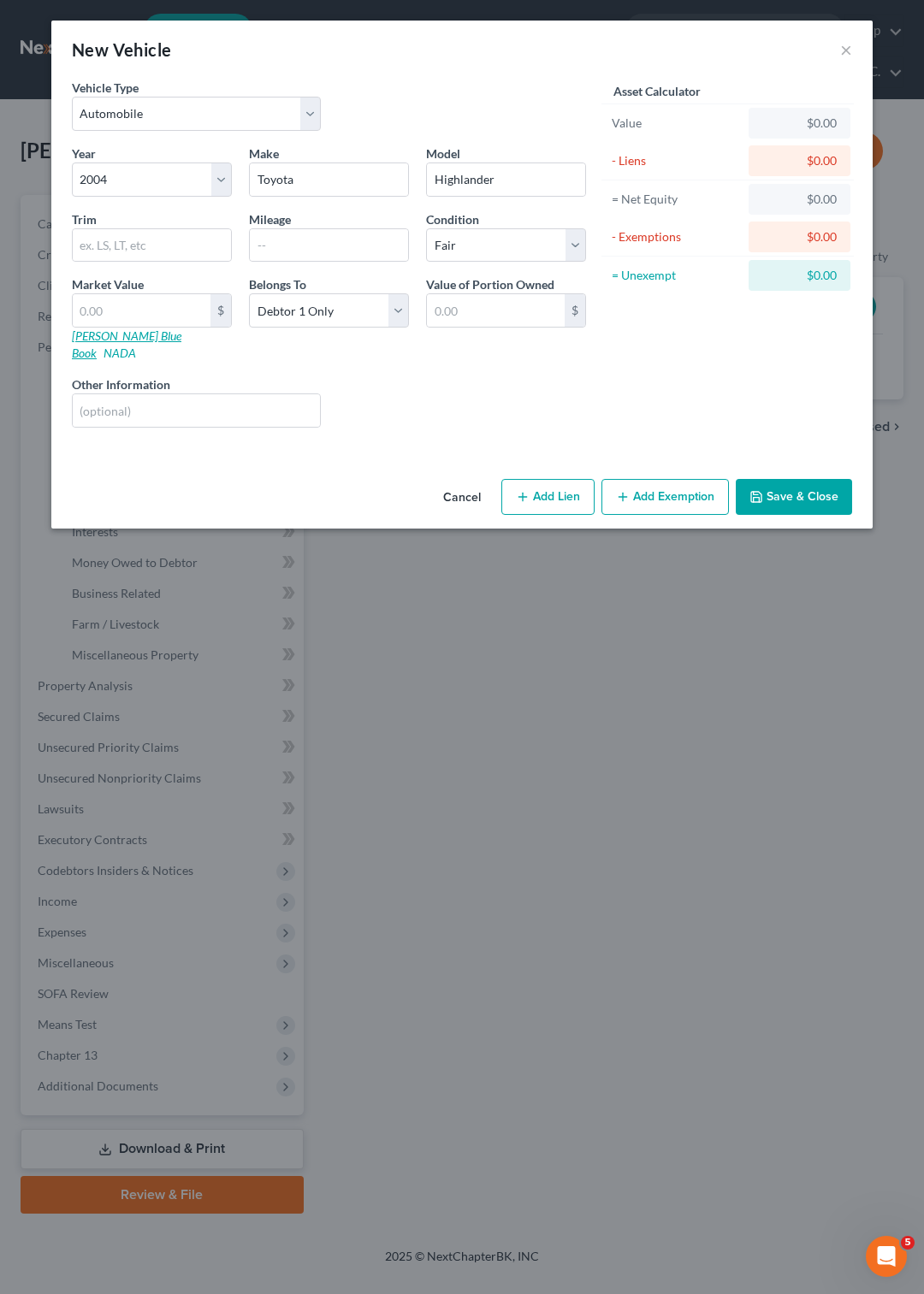
click at [116, 334] on link "[PERSON_NAME] Blue Book" at bounding box center [126, 344] width 109 height 32
click at [154, 322] on input "text" at bounding box center [141, 310] width 137 height 33
type input "4"
type input "4.00"
type input "42"
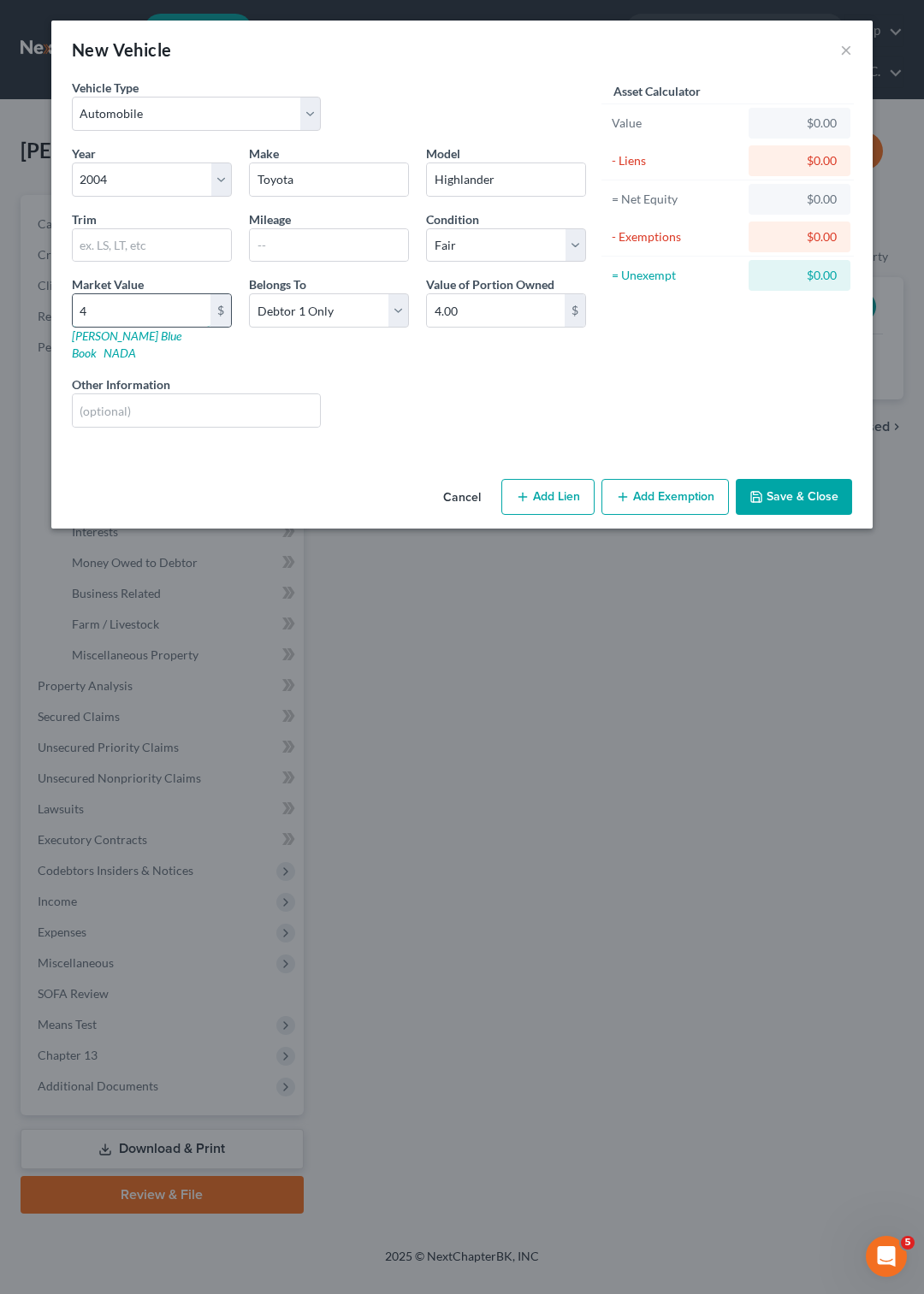
type input "42.00"
type input "421"
type input "421.00"
type input "4211"
type input "4,211.00"
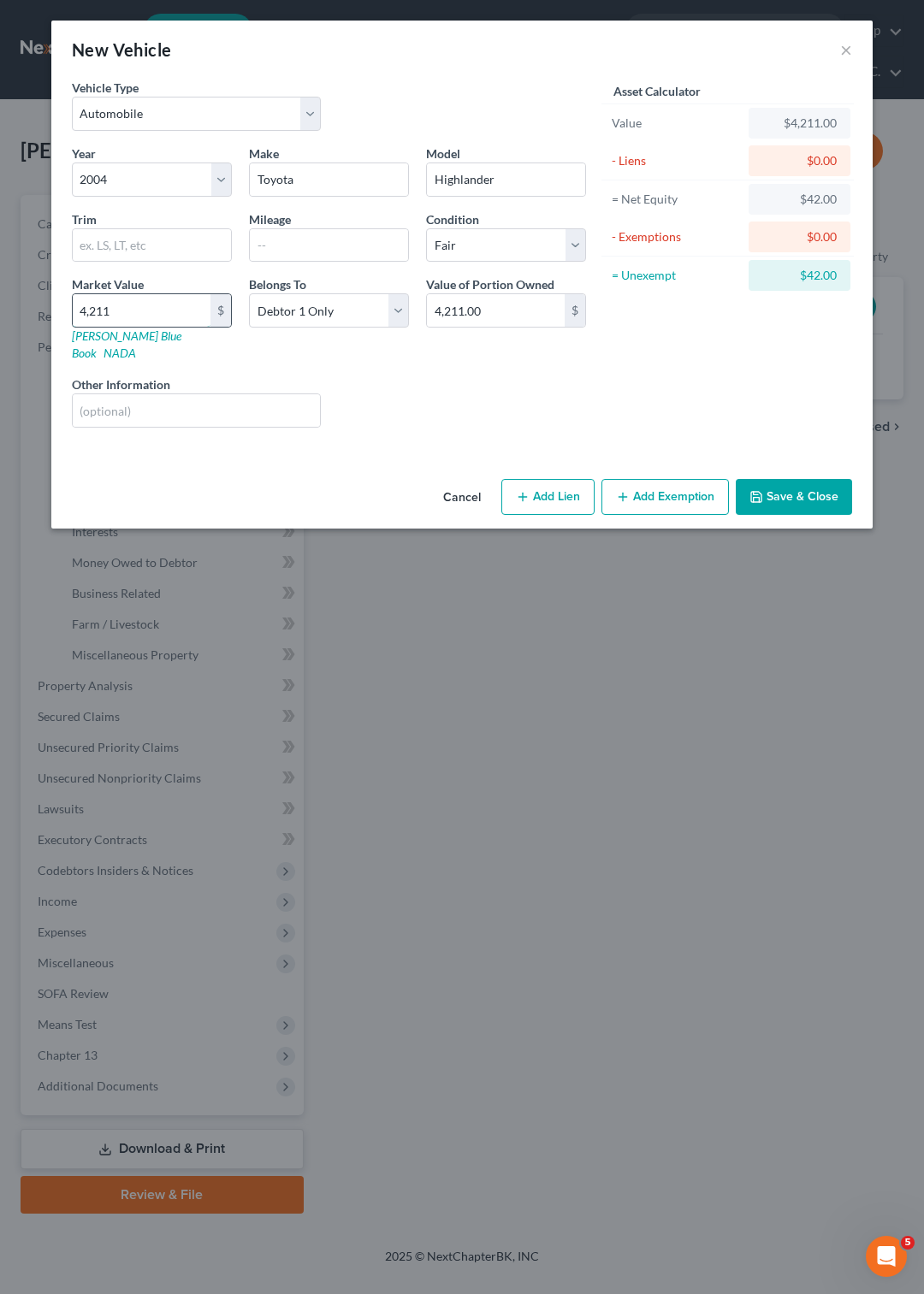
type input "4,211"
click at [649, 478] on button "Add Exemption" at bounding box center [665, 496] width 128 height 36
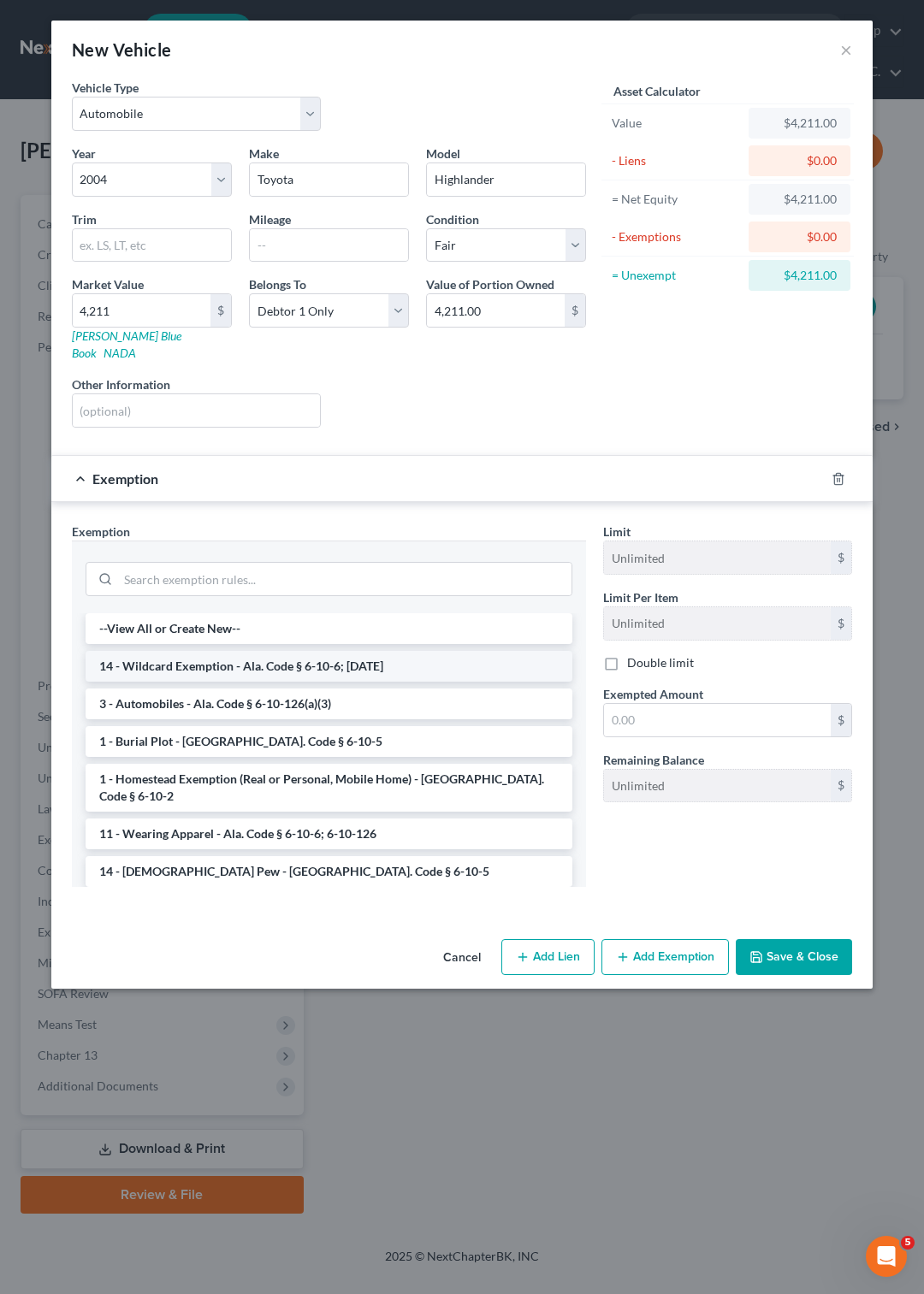
click at [370, 662] on li "14 - Wildcard Exemption - Ala. Code § 6-10-6; [DATE]" at bounding box center [328, 666] width 486 height 31
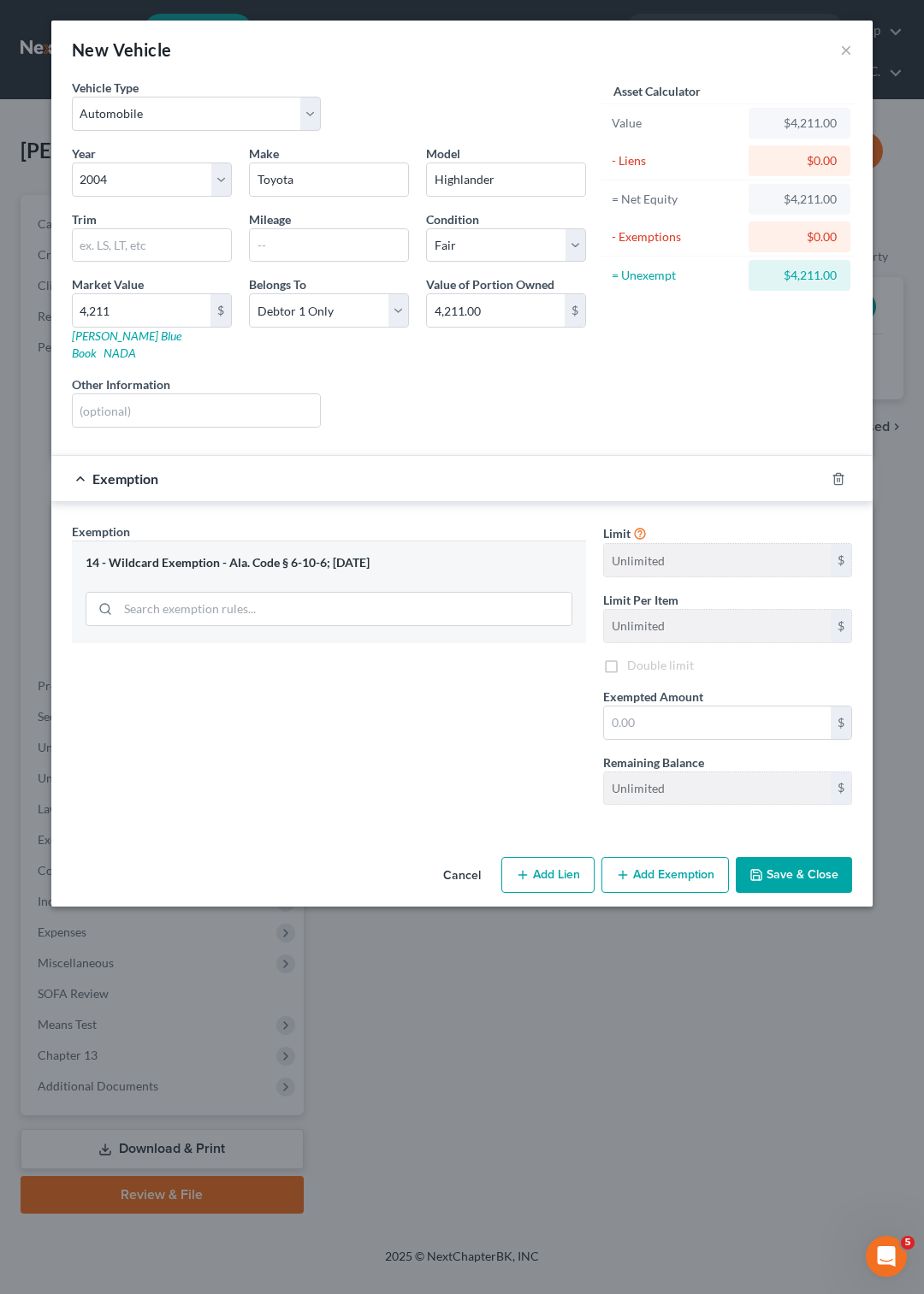
click at [370, 662] on div "Exemption Set must be selected for CA. Exemption * 14 - Wildcard Exemption - Al…" at bounding box center [328, 671] width 531 height 296
click at [657, 706] on input "text" at bounding box center [717, 723] width 226 height 33
type input "4,211"
click at [775, 862] on button "Save & Close" at bounding box center [794, 875] width 116 height 36
